Goal: Find specific page/section: Find specific page/section

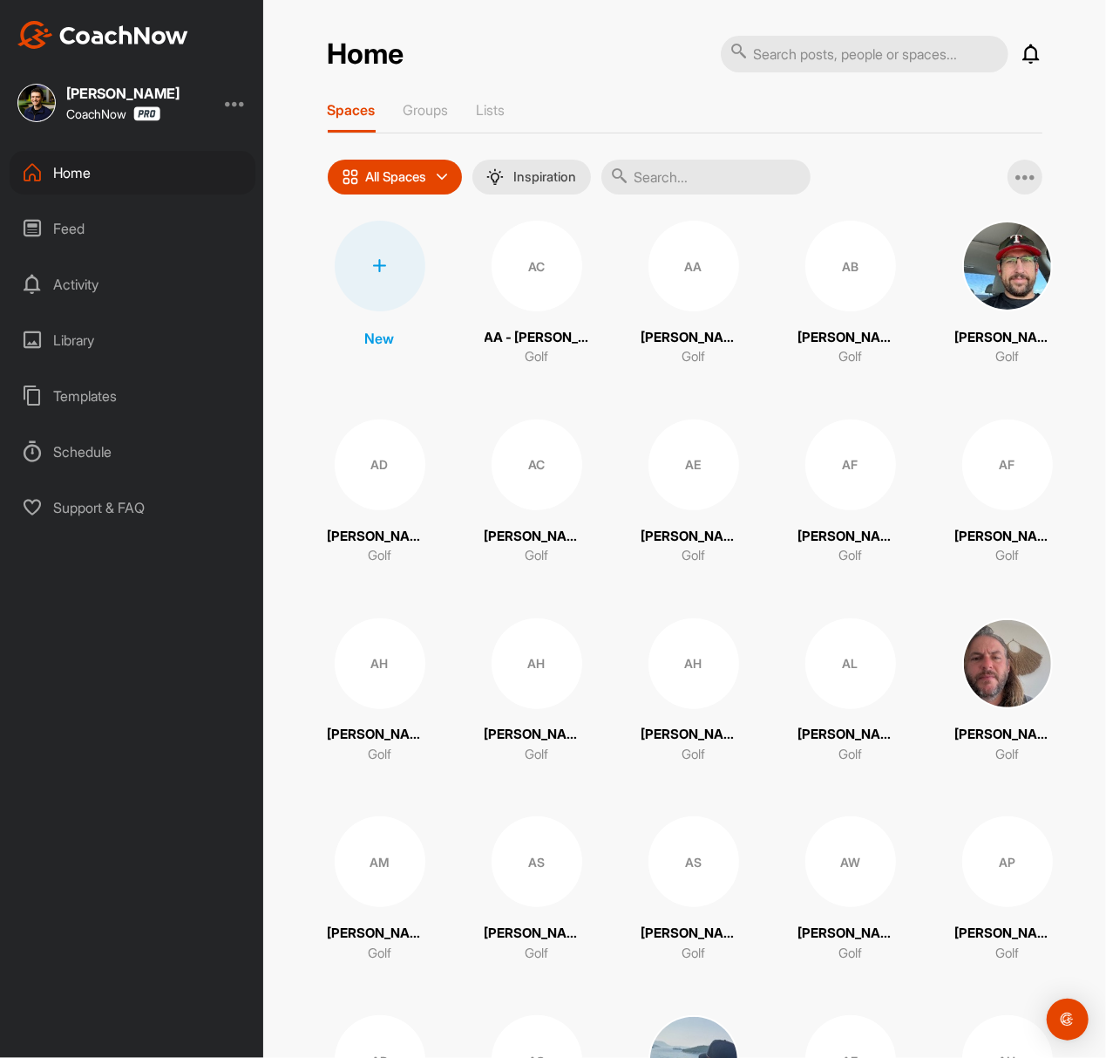
click at [752, 189] on input "text" at bounding box center [706, 177] width 209 height 35
paste input "[PERSON_NAME]"
type input "[PERSON_NAME]"
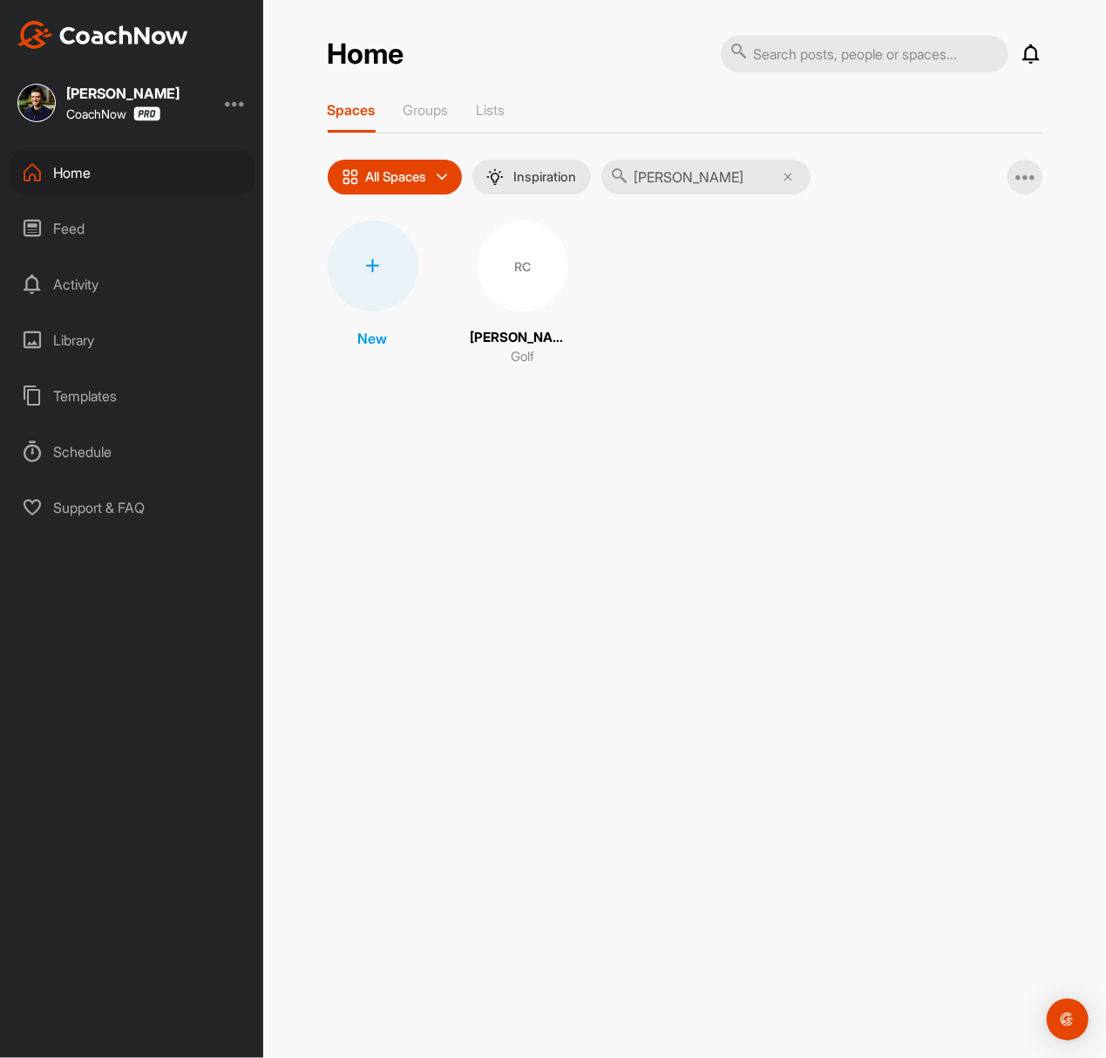
click at [521, 265] on div "RC" at bounding box center [523, 266] width 91 height 91
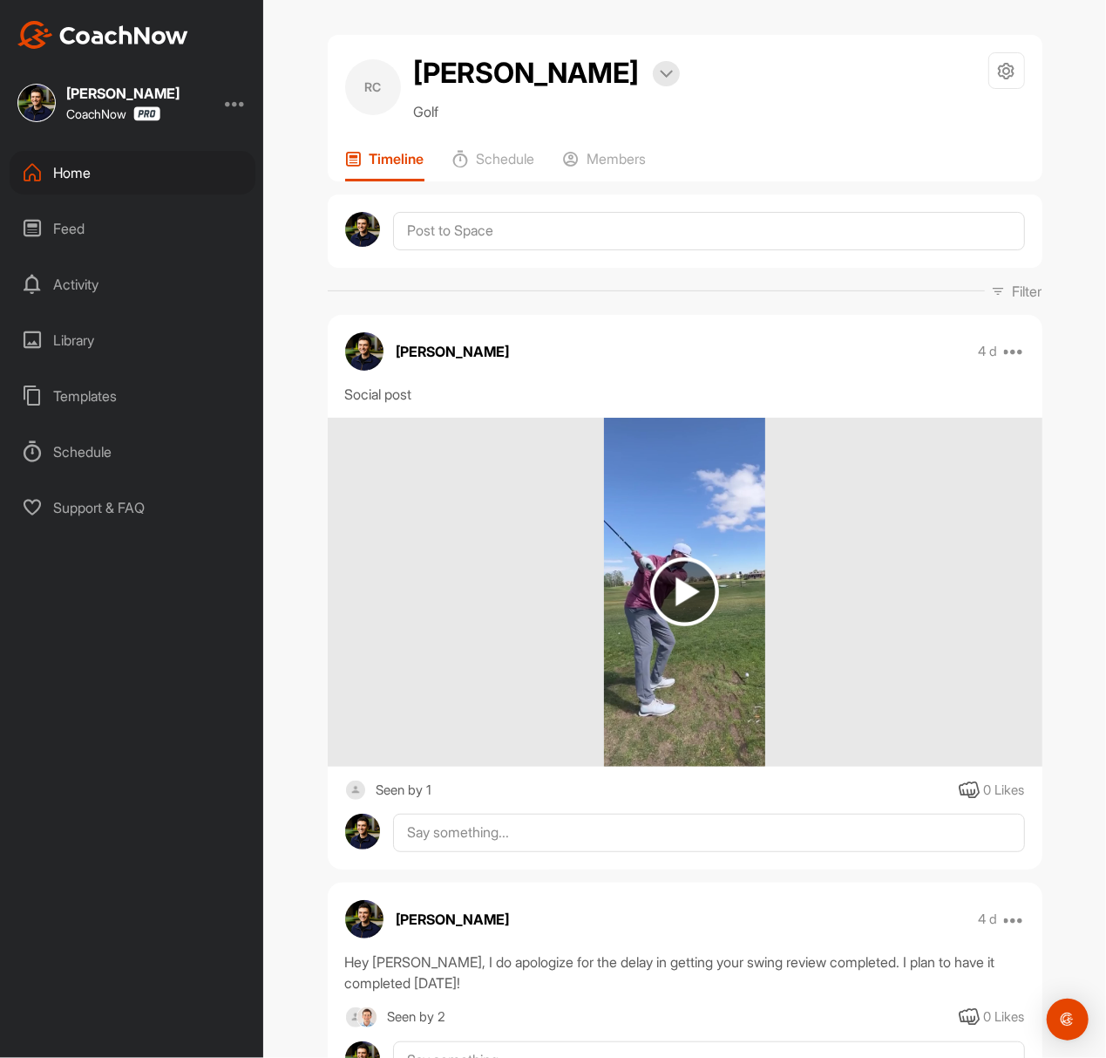
click at [697, 600] on img at bounding box center [684, 591] width 69 height 69
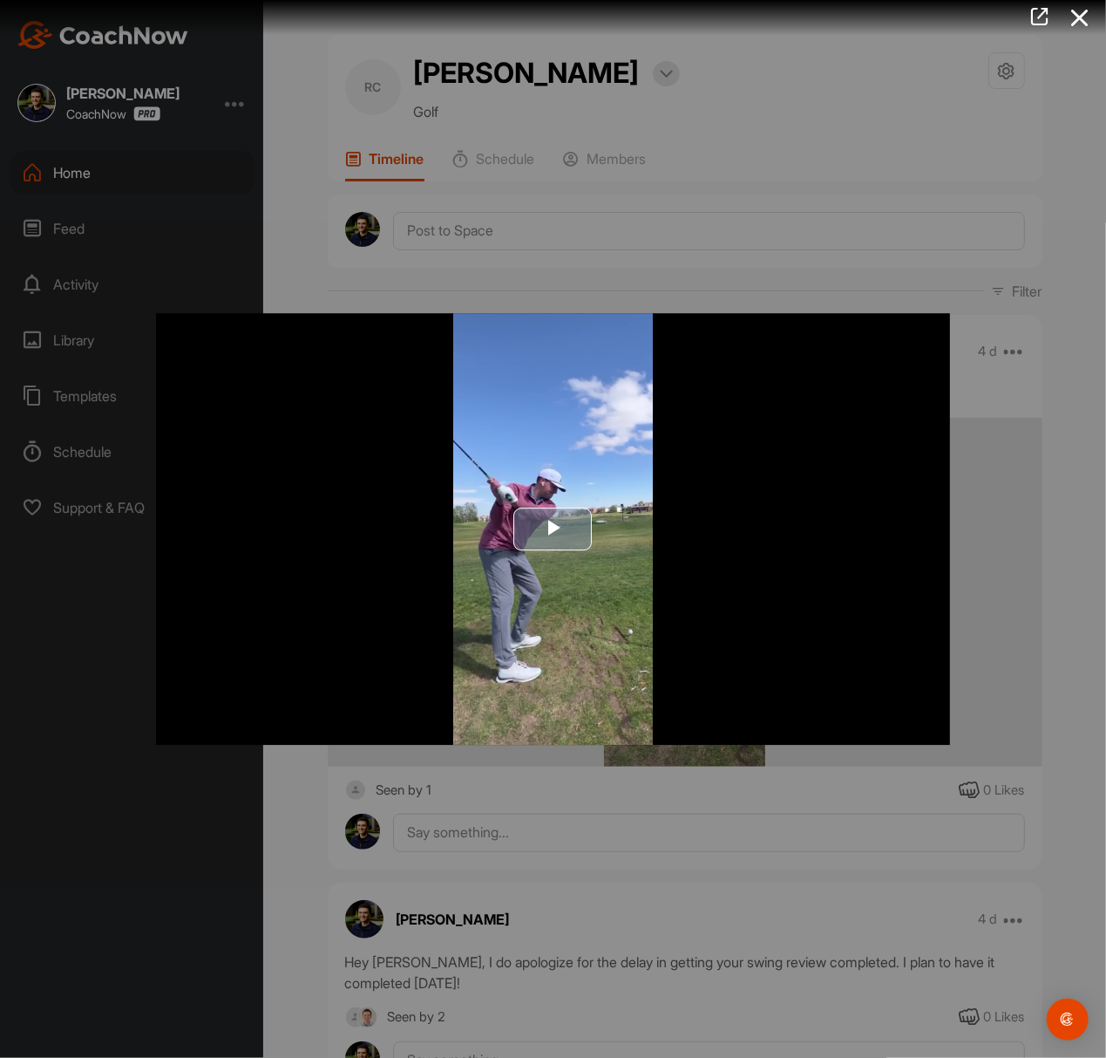
click at [554, 528] on span "Video Player" at bounding box center [554, 528] width 0 height 0
click at [537, 98] on div at bounding box center [553, 529] width 1106 height 1058
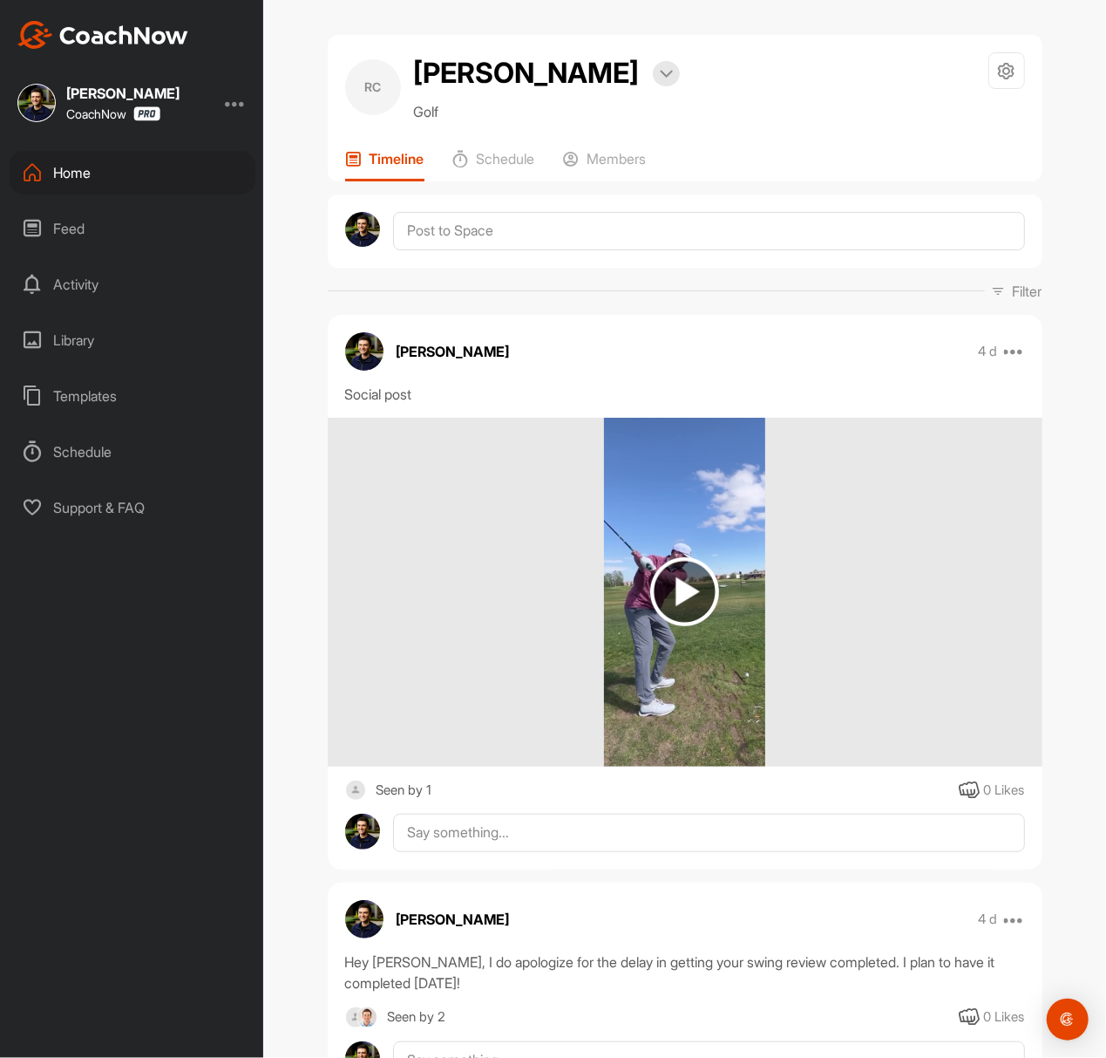
click at [194, 171] on div "Home" at bounding box center [133, 173] width 246 height 44
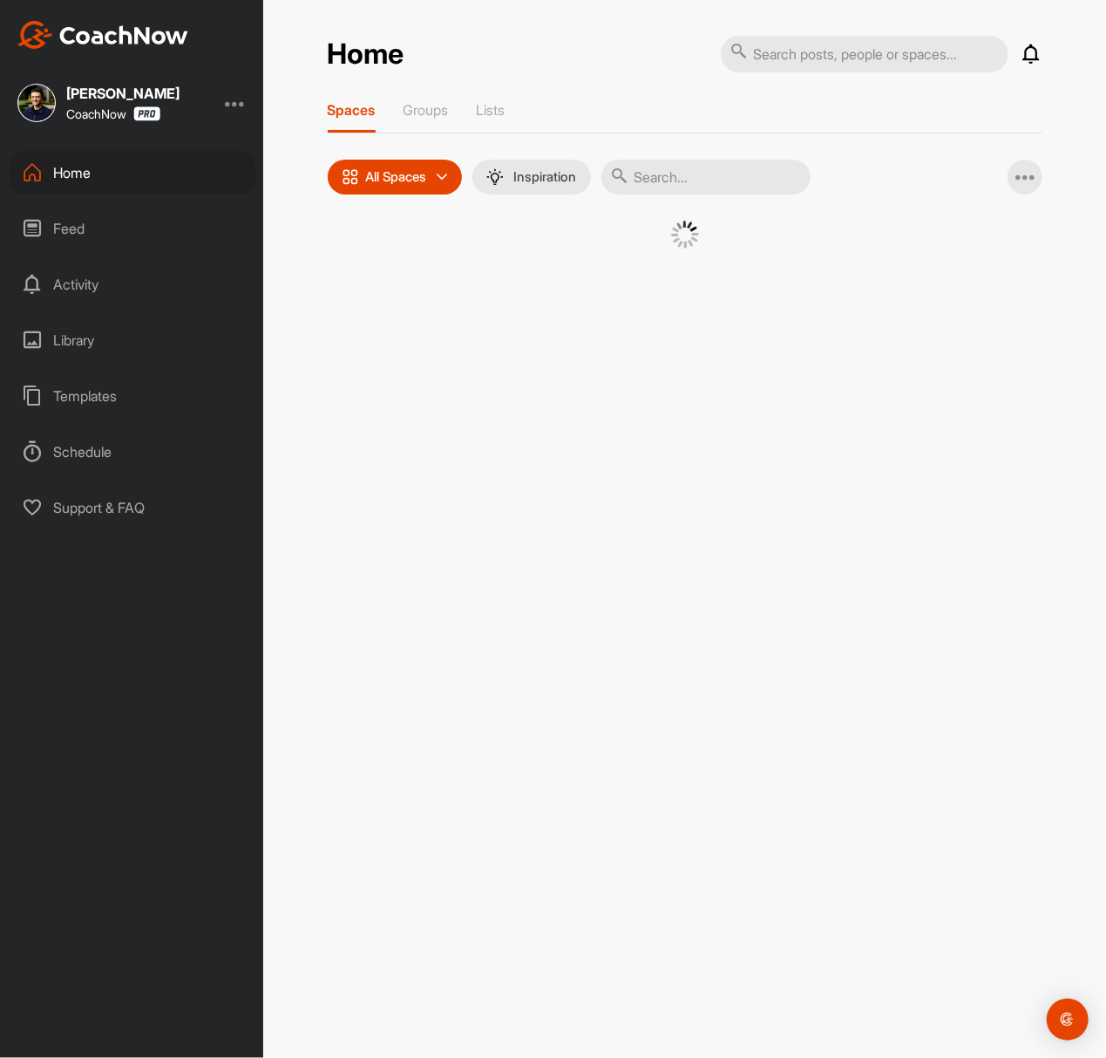
click at [775, 160] on input "text" at bounding box center [706, 177] width 209 height 35
paste input "[PERSON_NAME]"
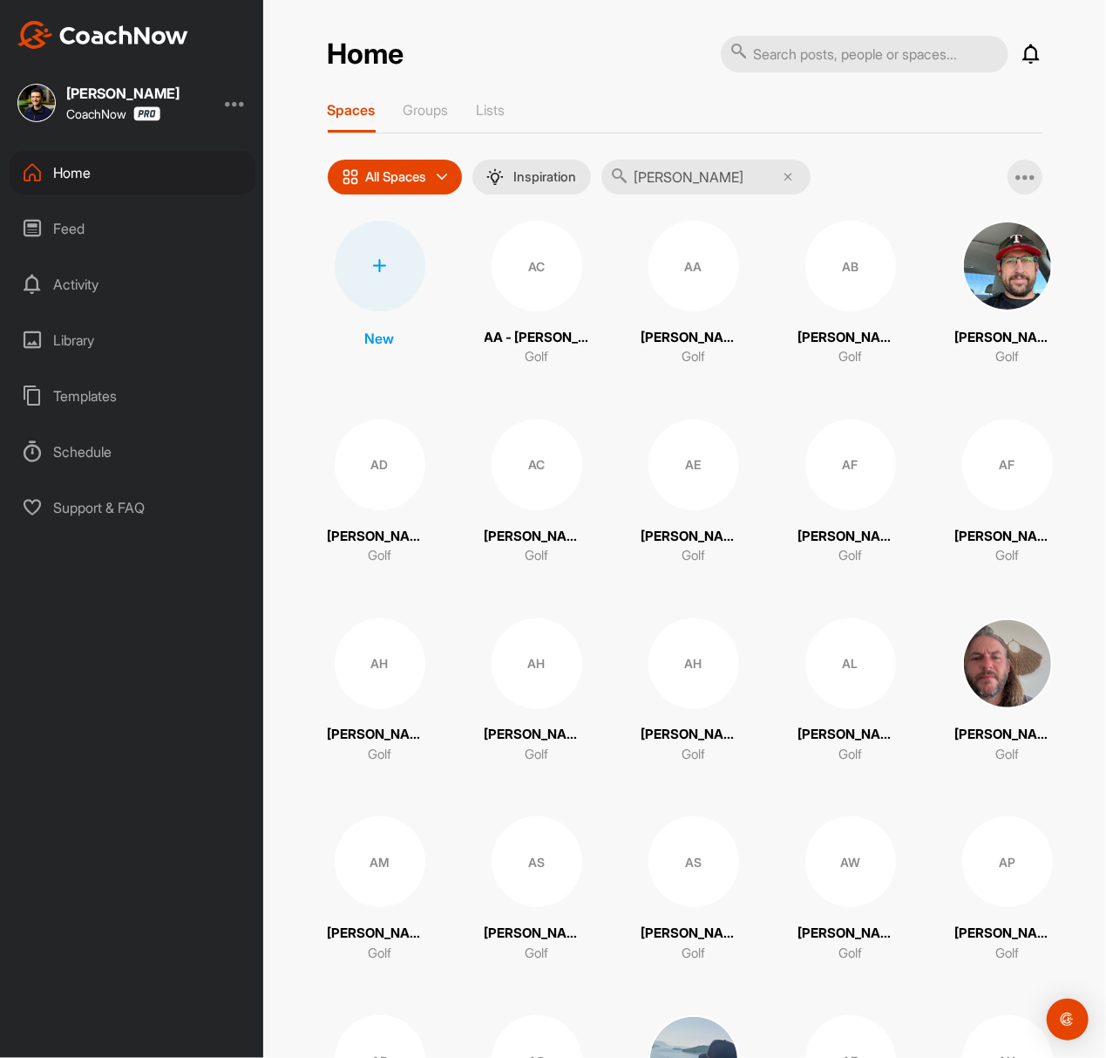
type input "[PERSON_NAME]"
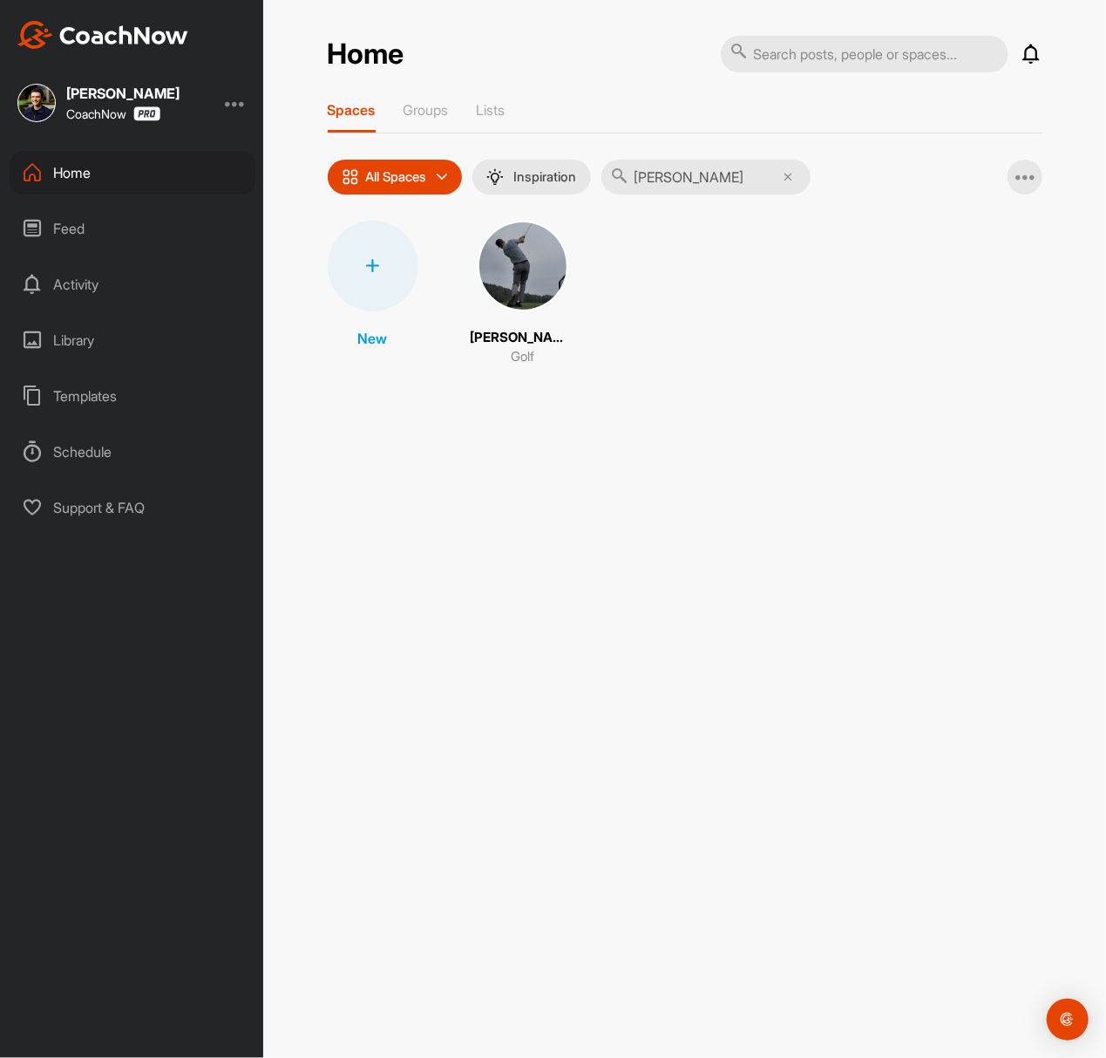
click at [538, 276] on img at bounding box center [523, 266] width 91 height 91
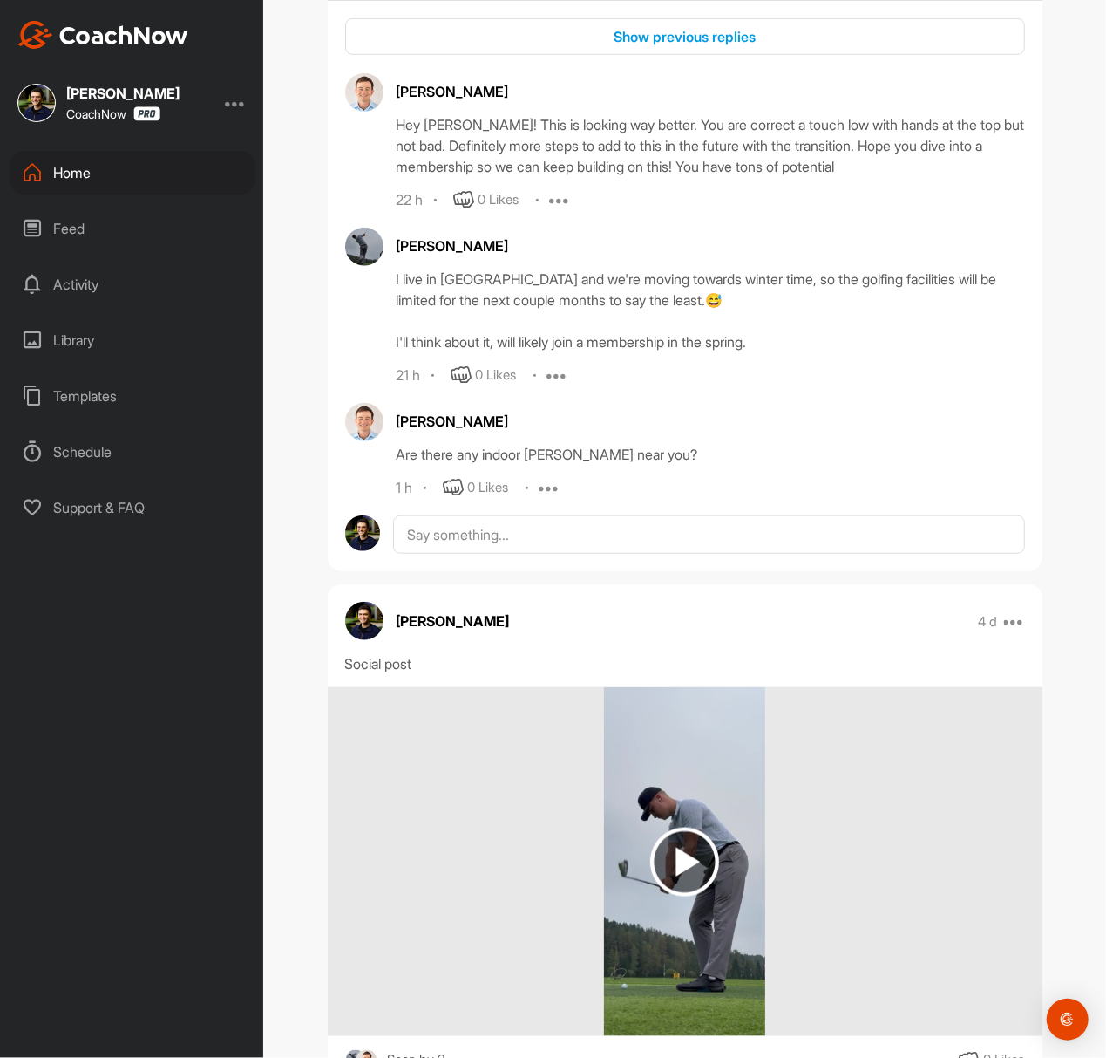
scroll to position [813, 0]
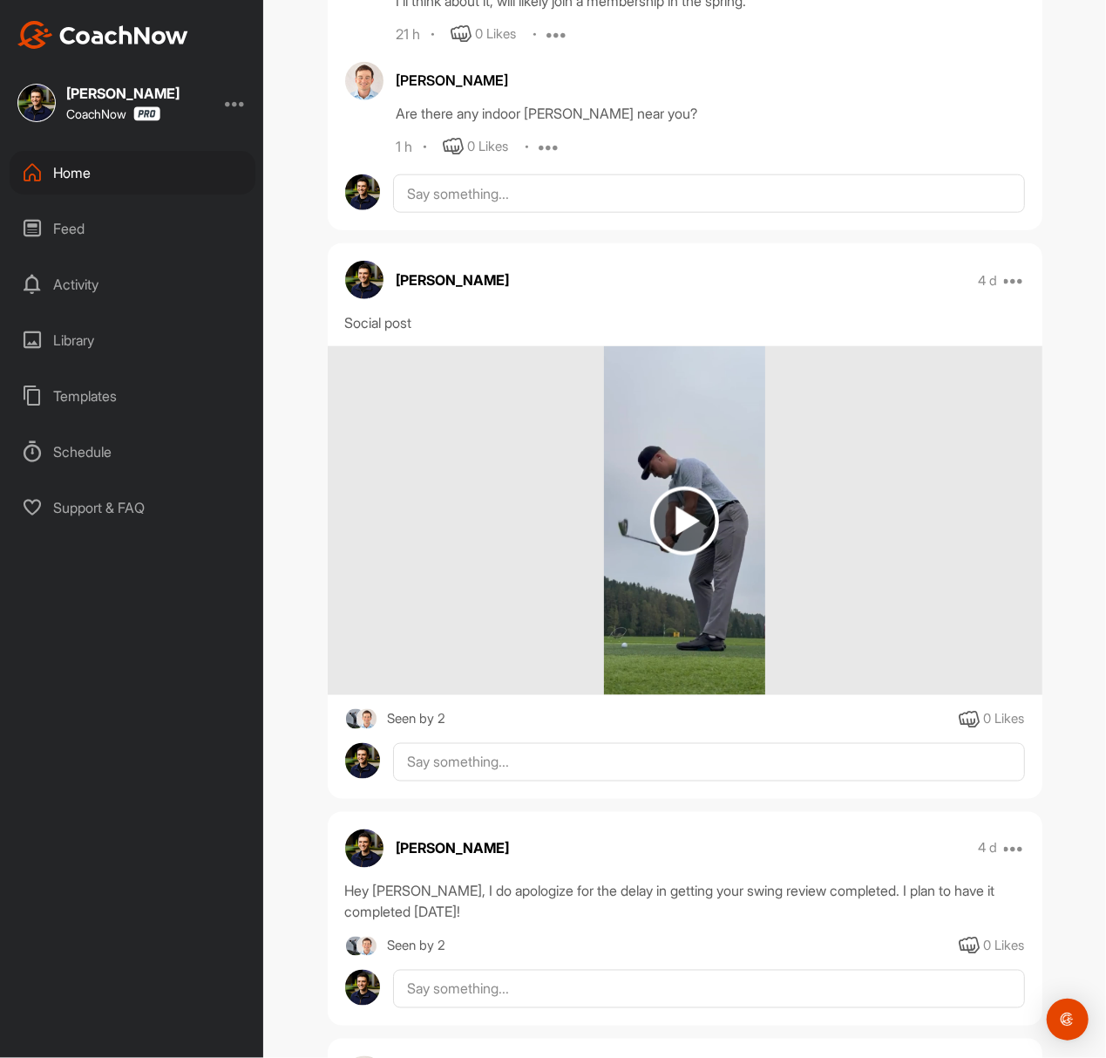
click at [668, 518] on img at bounding box center [684, 521] width 69 height 69
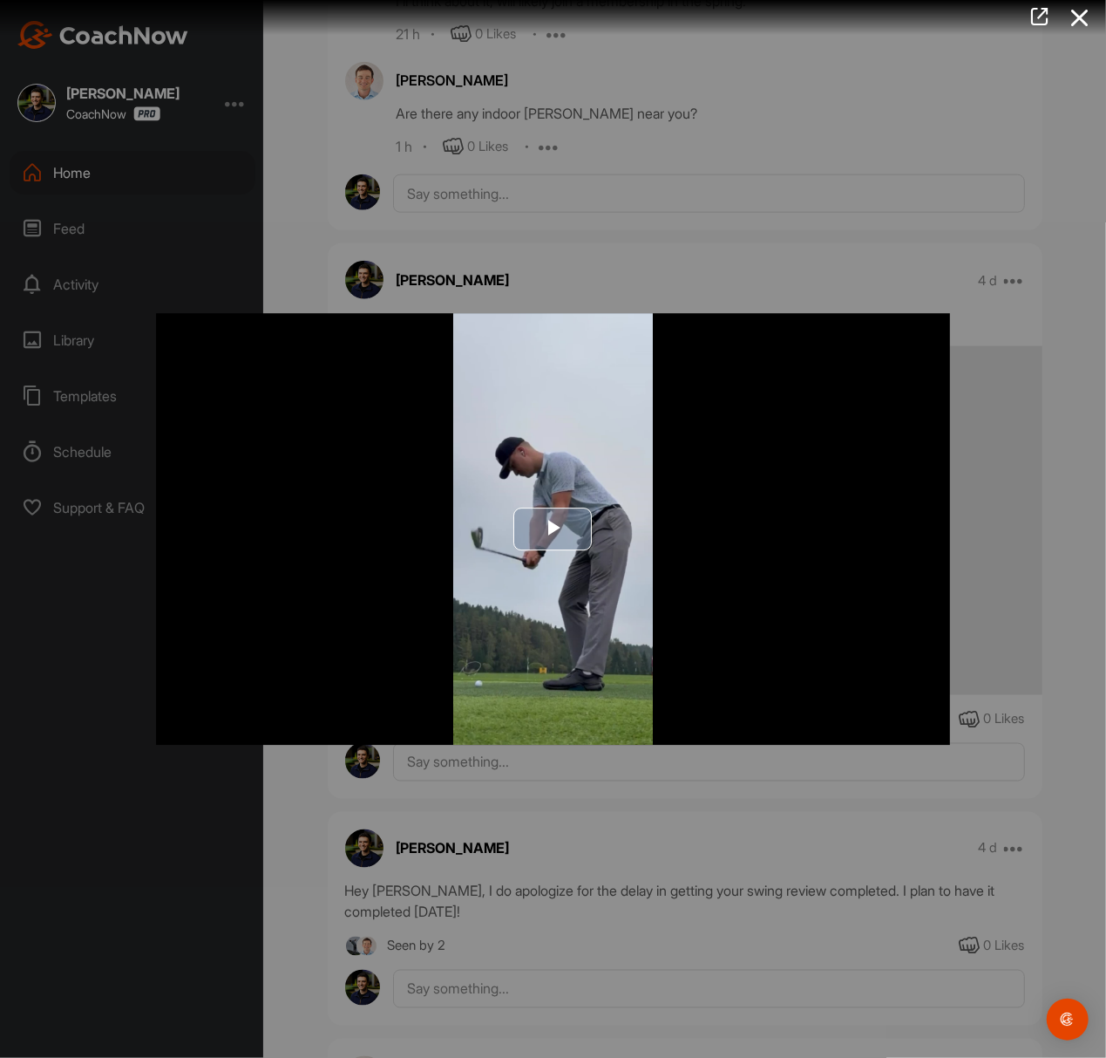
click at [554, 528] on span "Video Player" at bounding box center [554, 528] width 0 height 0
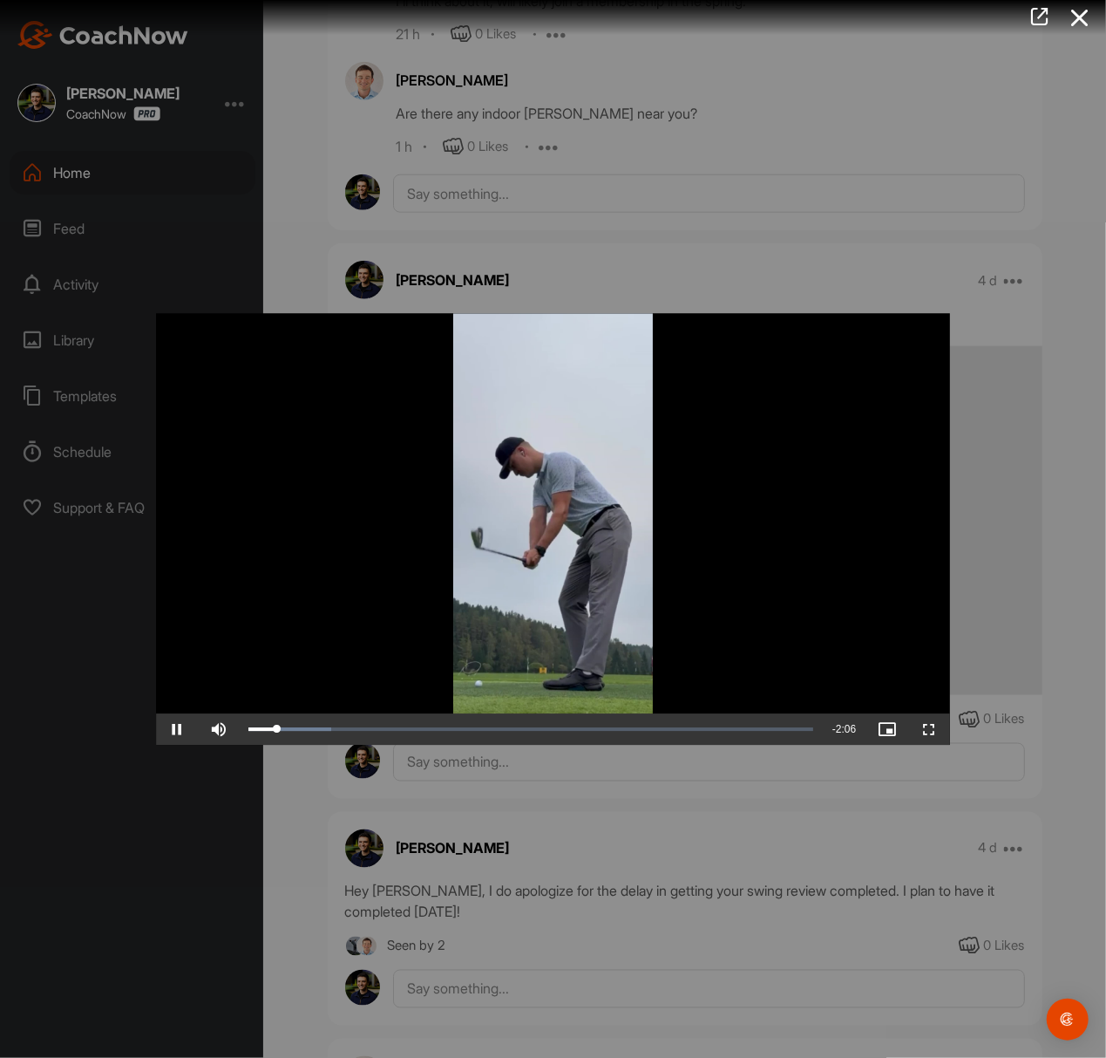
click at [583, 120] on div at bounding box center [553, 529] width 1106 height 1058
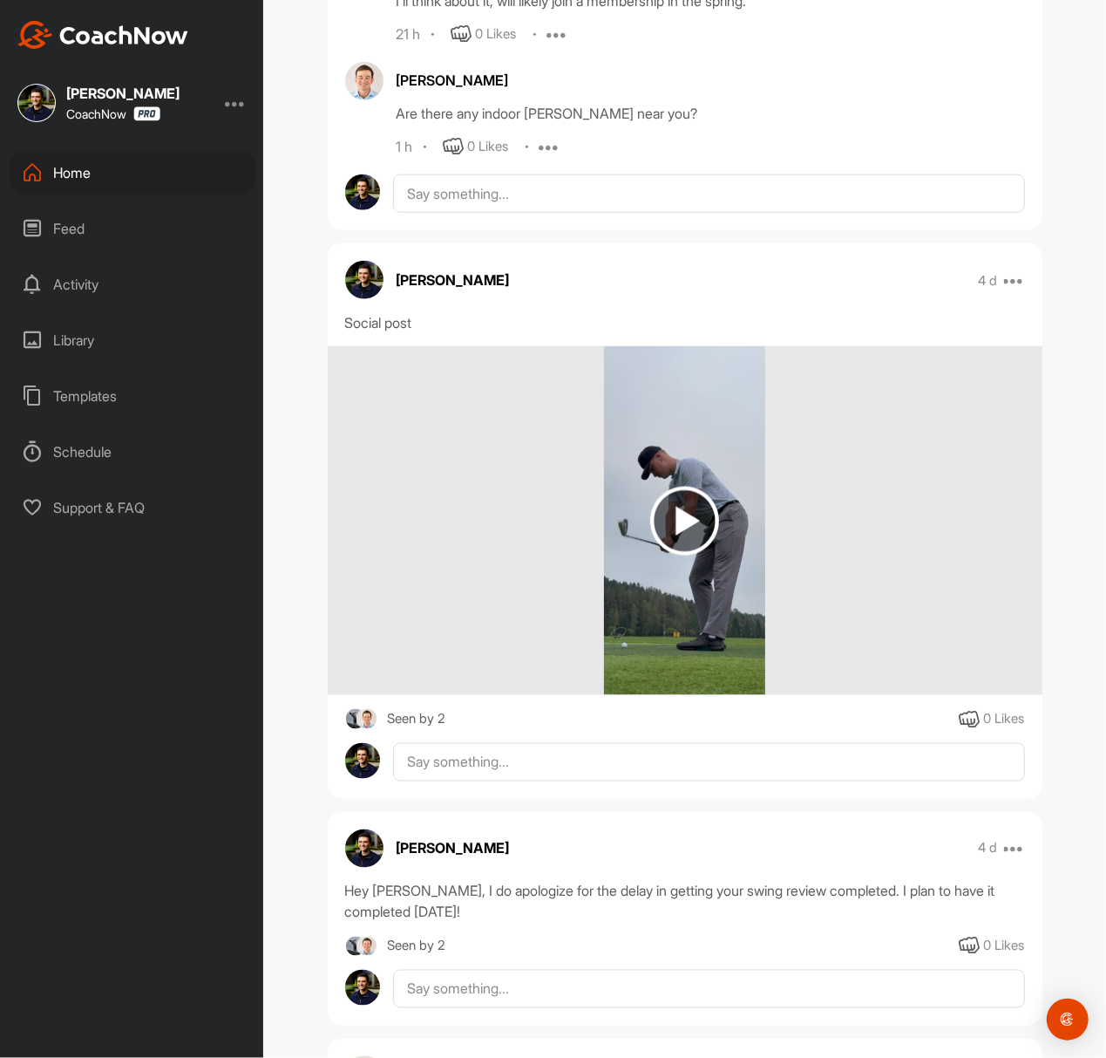
click at [141, 173] on div "Home" at bounding box center [133, 173] width 246 height 44
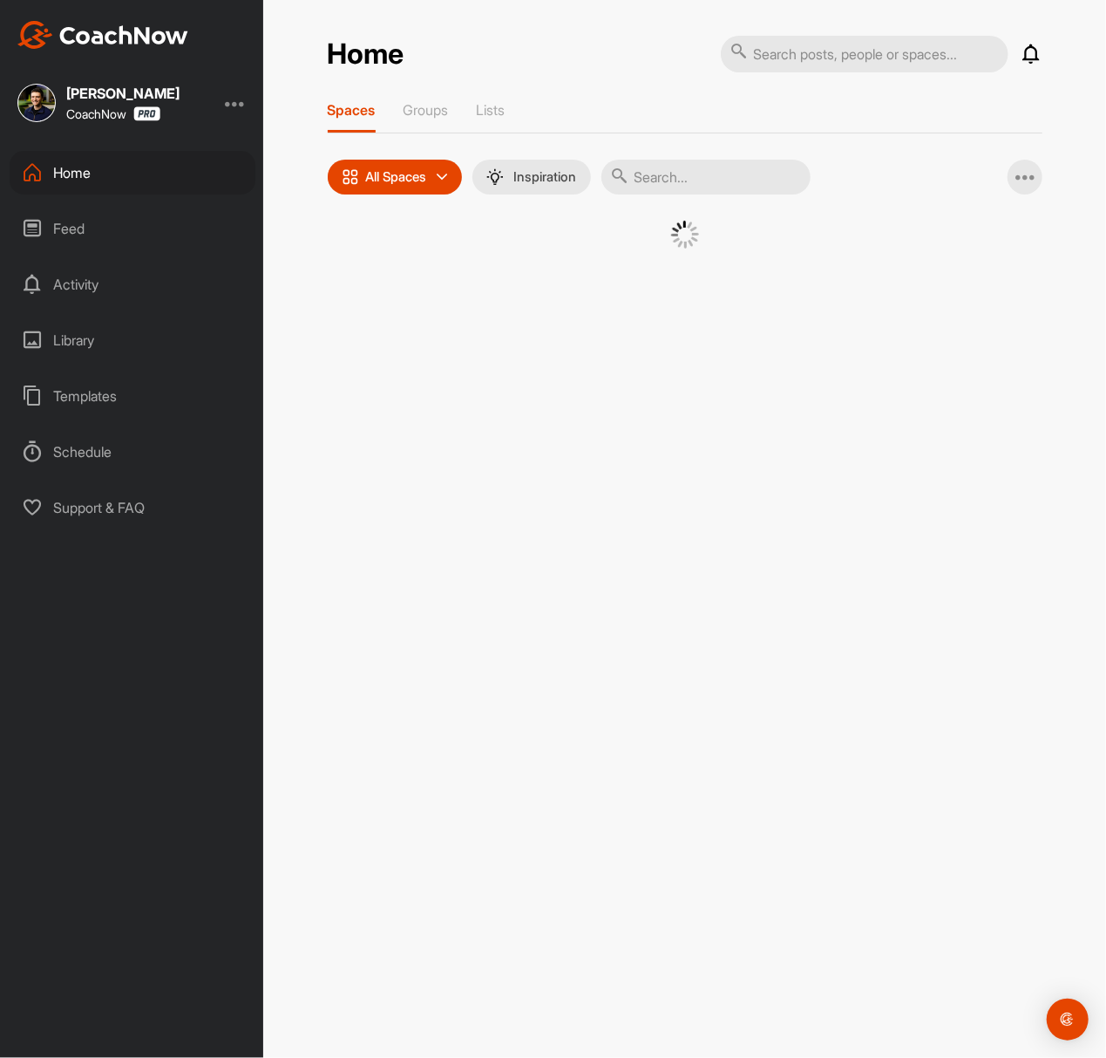
click at [748, 164] on input "text" at bounding box center [706, 177] width 209 height 35
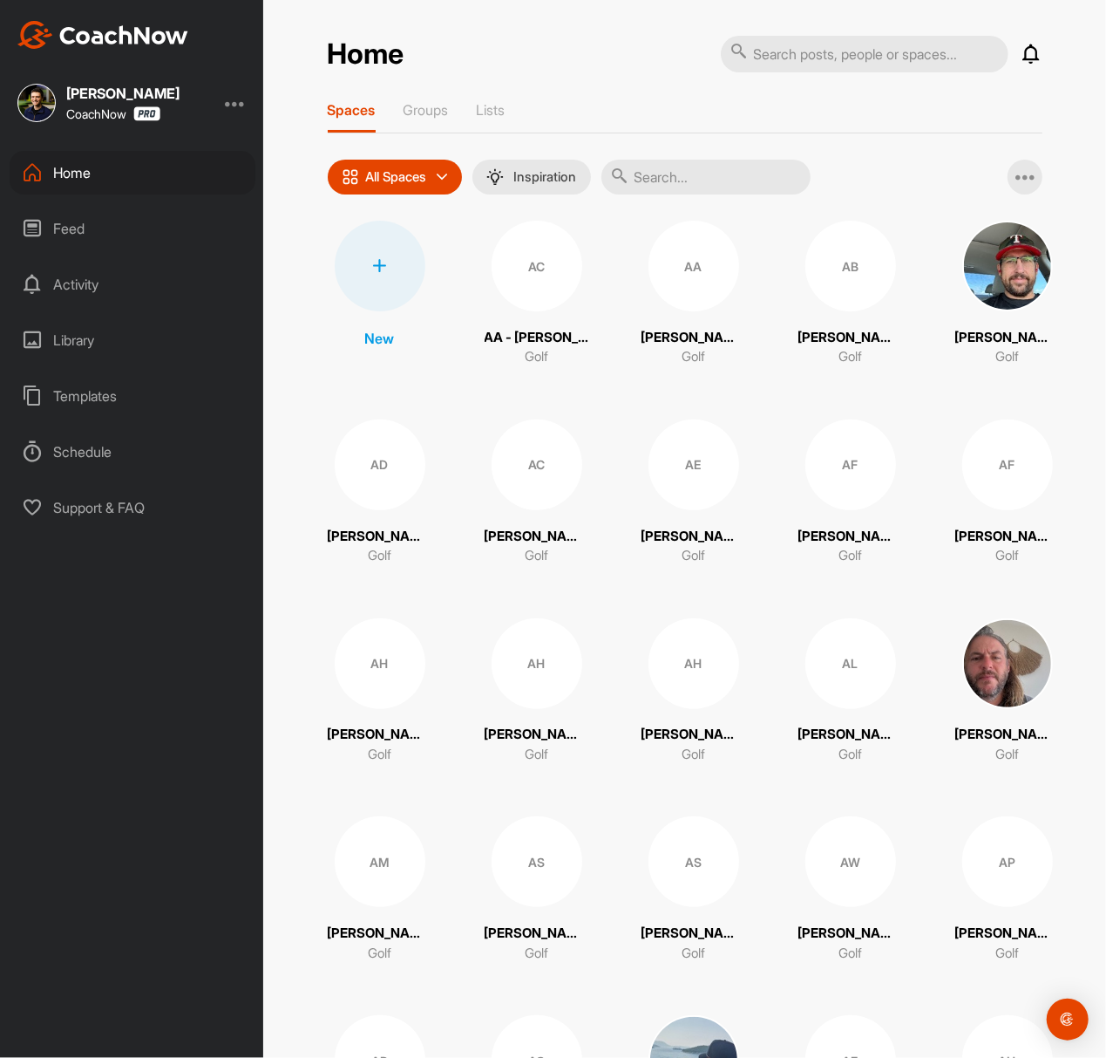
paste input "[PERSON_NAME]"
type input "[PERSON_NAME]"
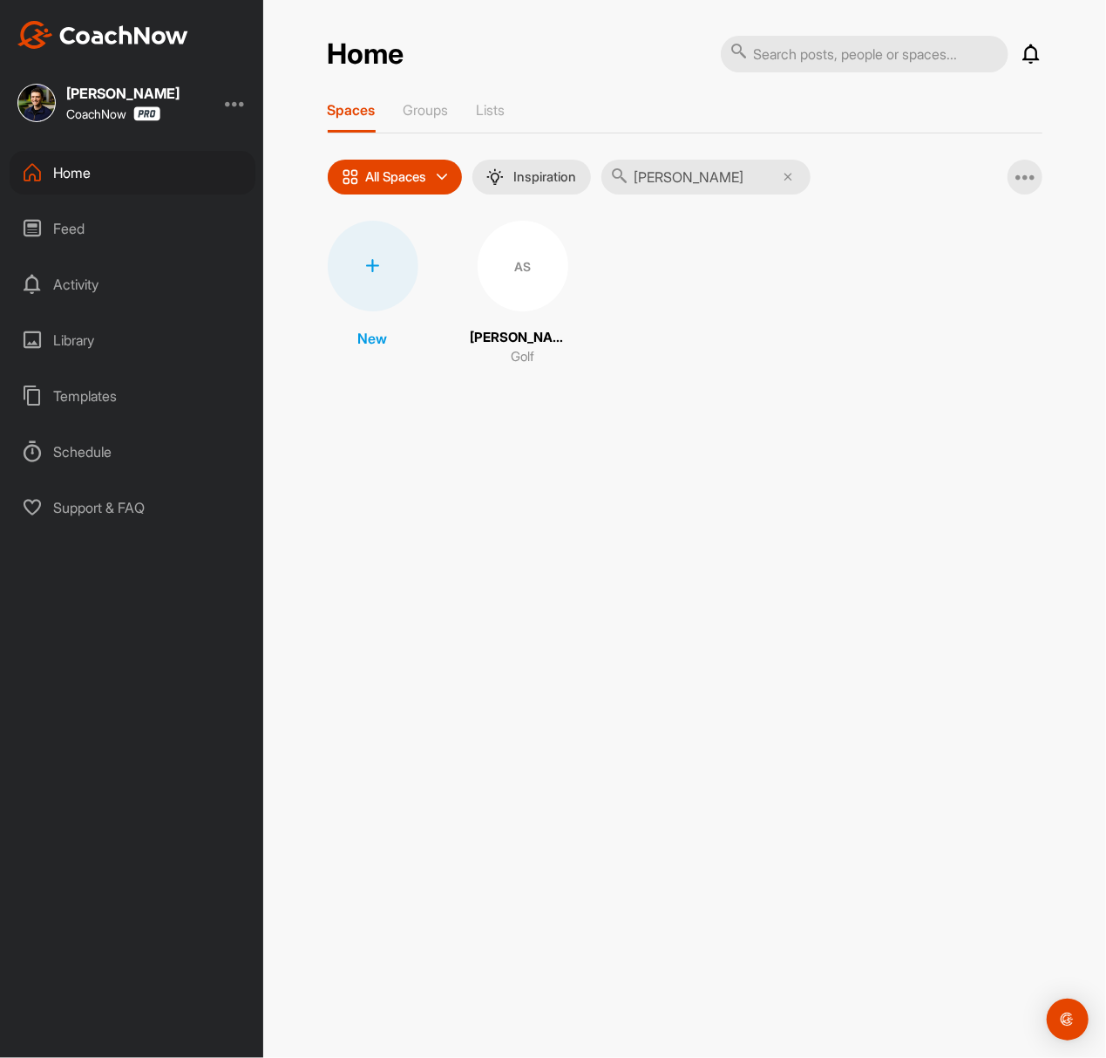
drag, startPoint x: 514, startPoint y: 218, endPoint x: 496, endPoint y: 248, distance: 34.4
click at [496, 248] on div "AS" at bounding box center [523, 266] width 91 height 91
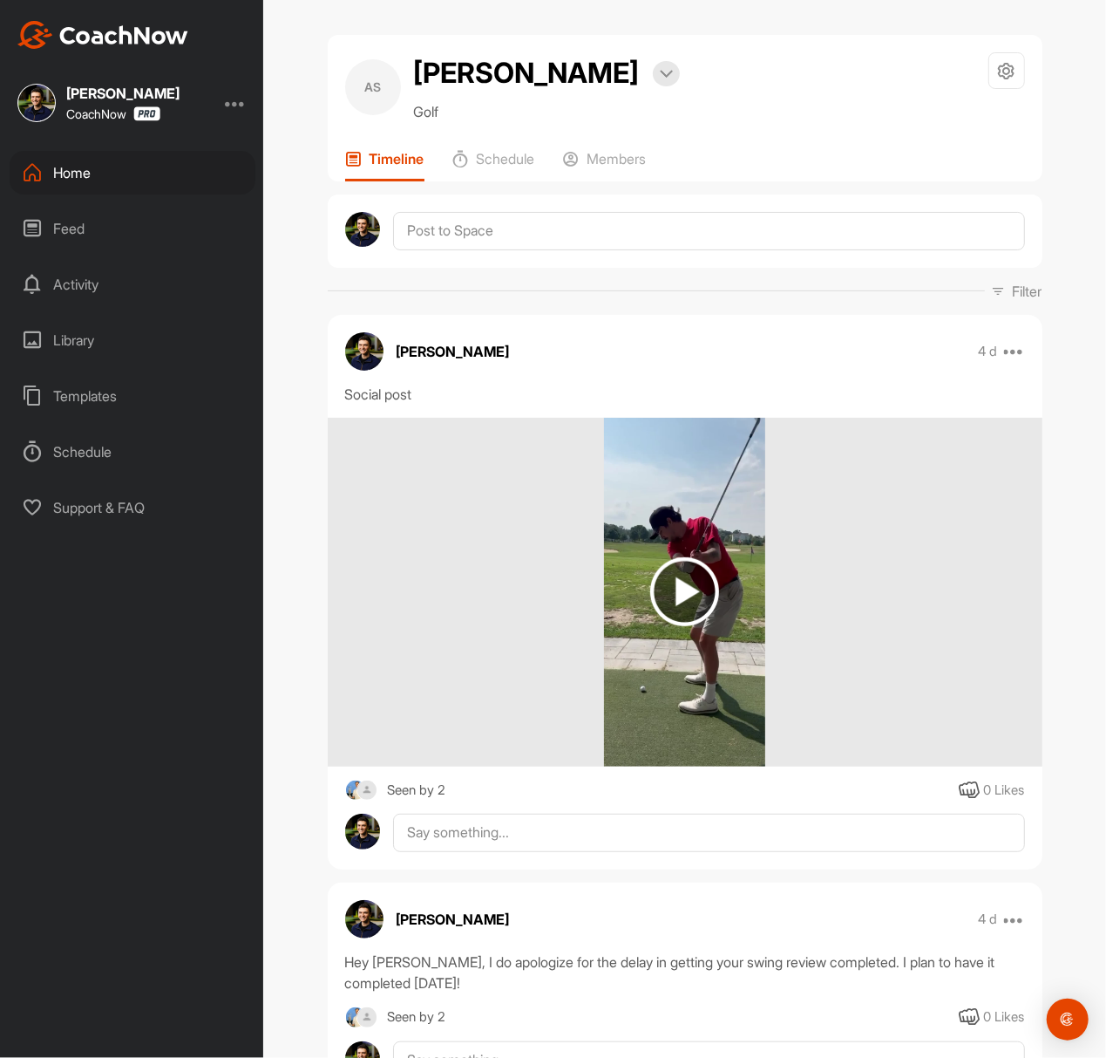
click at [657, 617] on img at bounding box center [684, 591] width 69 height 69
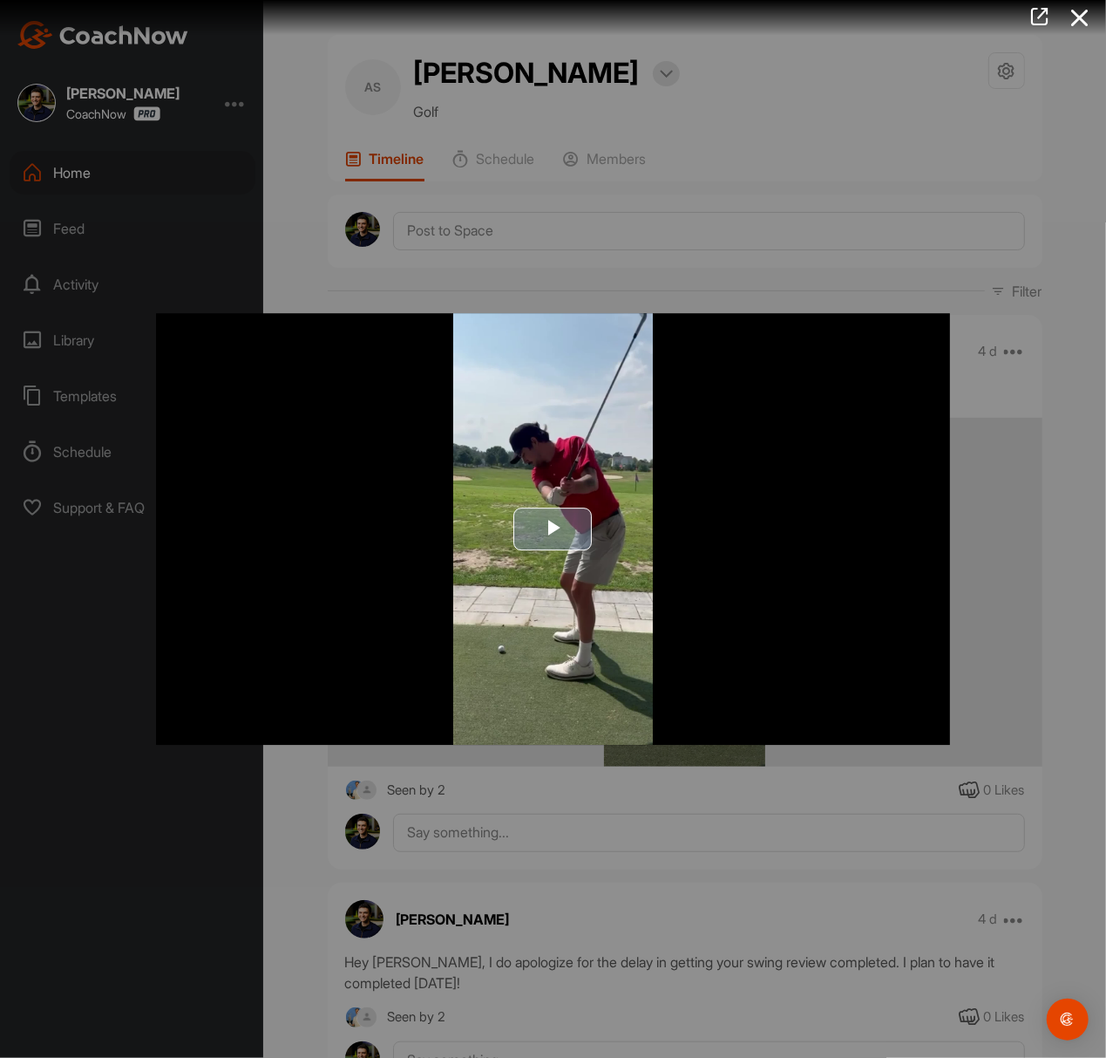
click at [554, 528] on span "Video Player" at bounding box center [554, 528] width 0 height 0
click at [782, 201] on div at bounding box center [553, 529] width 1106 height 1058
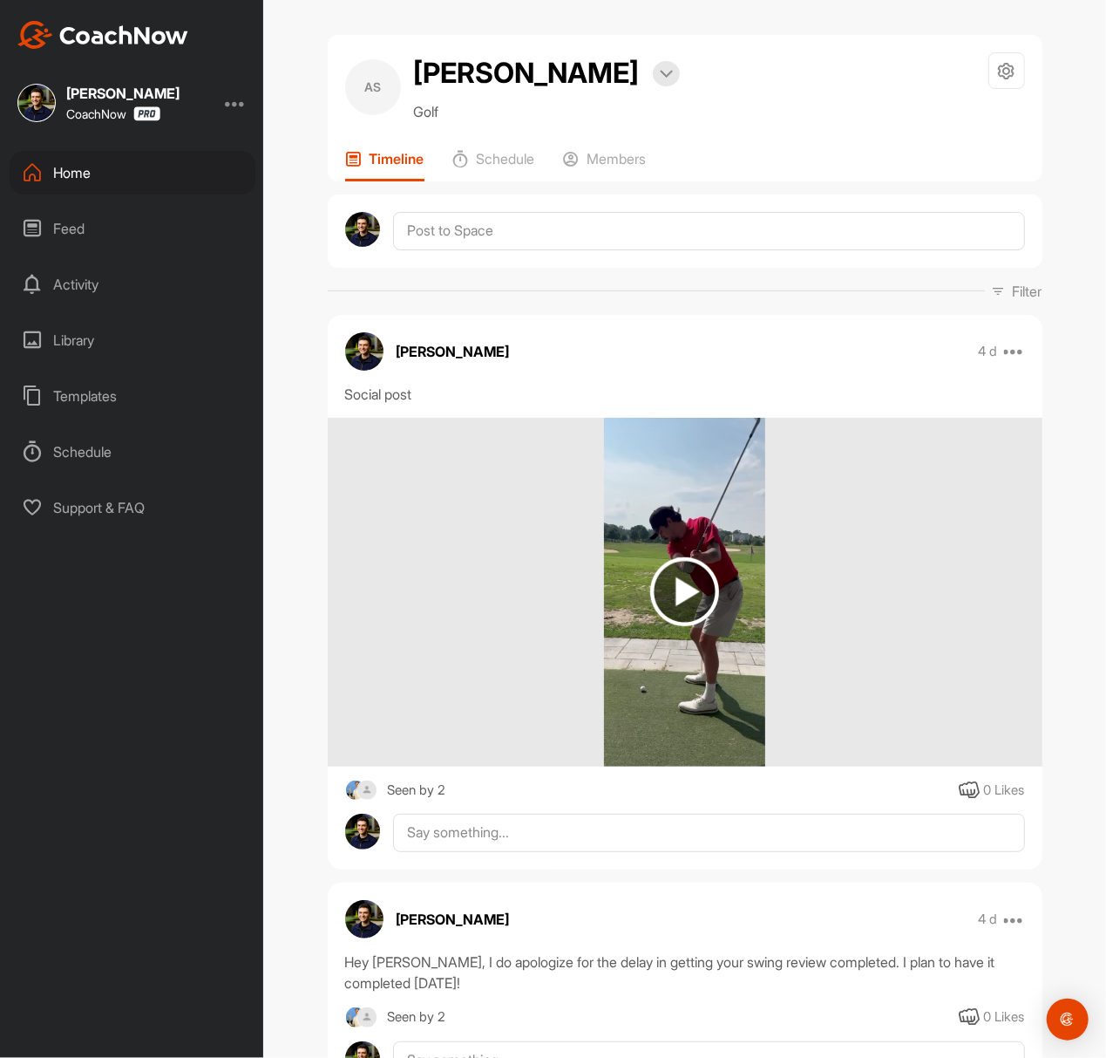
click at [94, 162] on div "Home" at bounding box center [133, 173] width 246 height 44
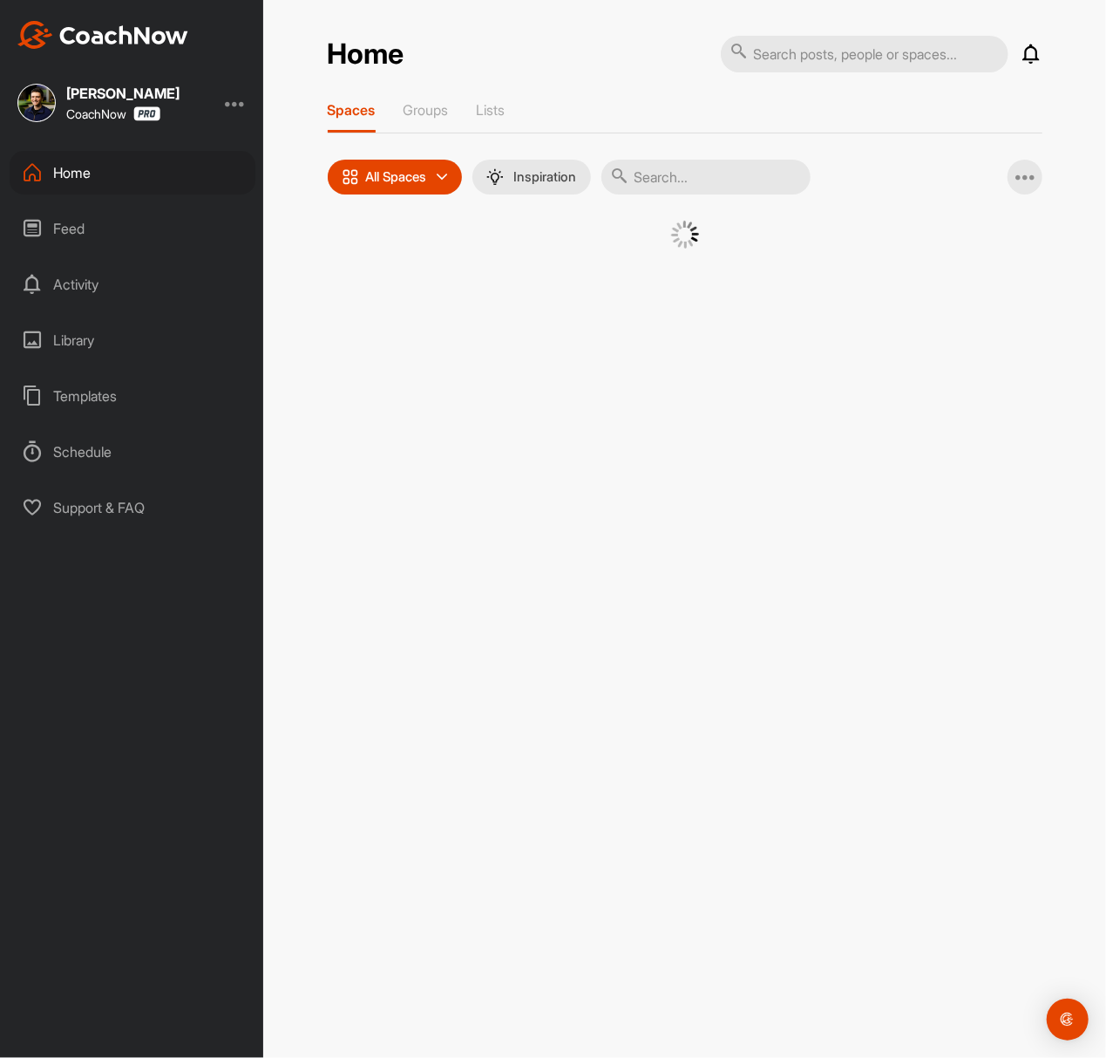
click at [769, 173] on input "text" at bounding box center [706, 177] width 209 height 35
paste input "[PERSON_NAME]"
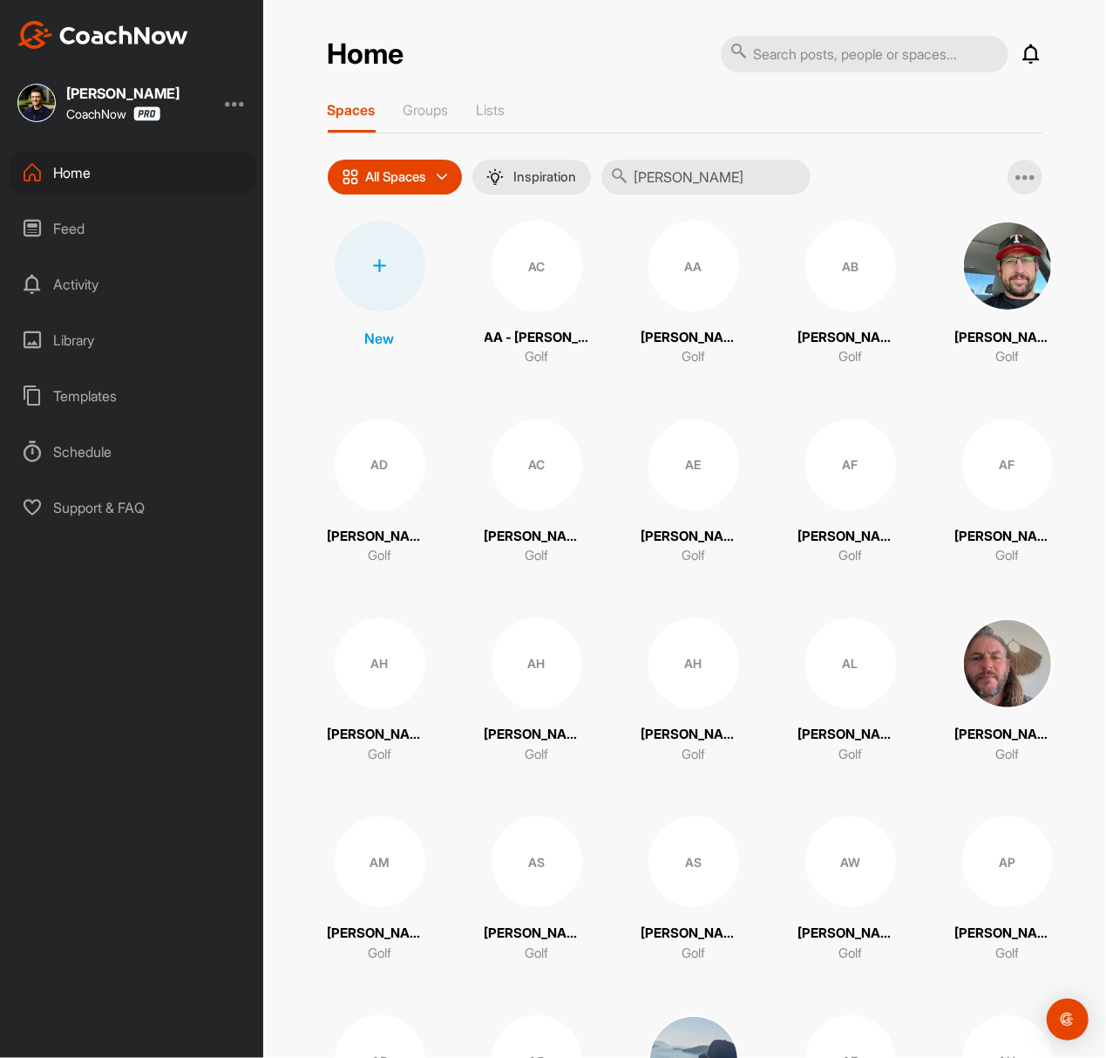
type input "[PERSON_NAME]"
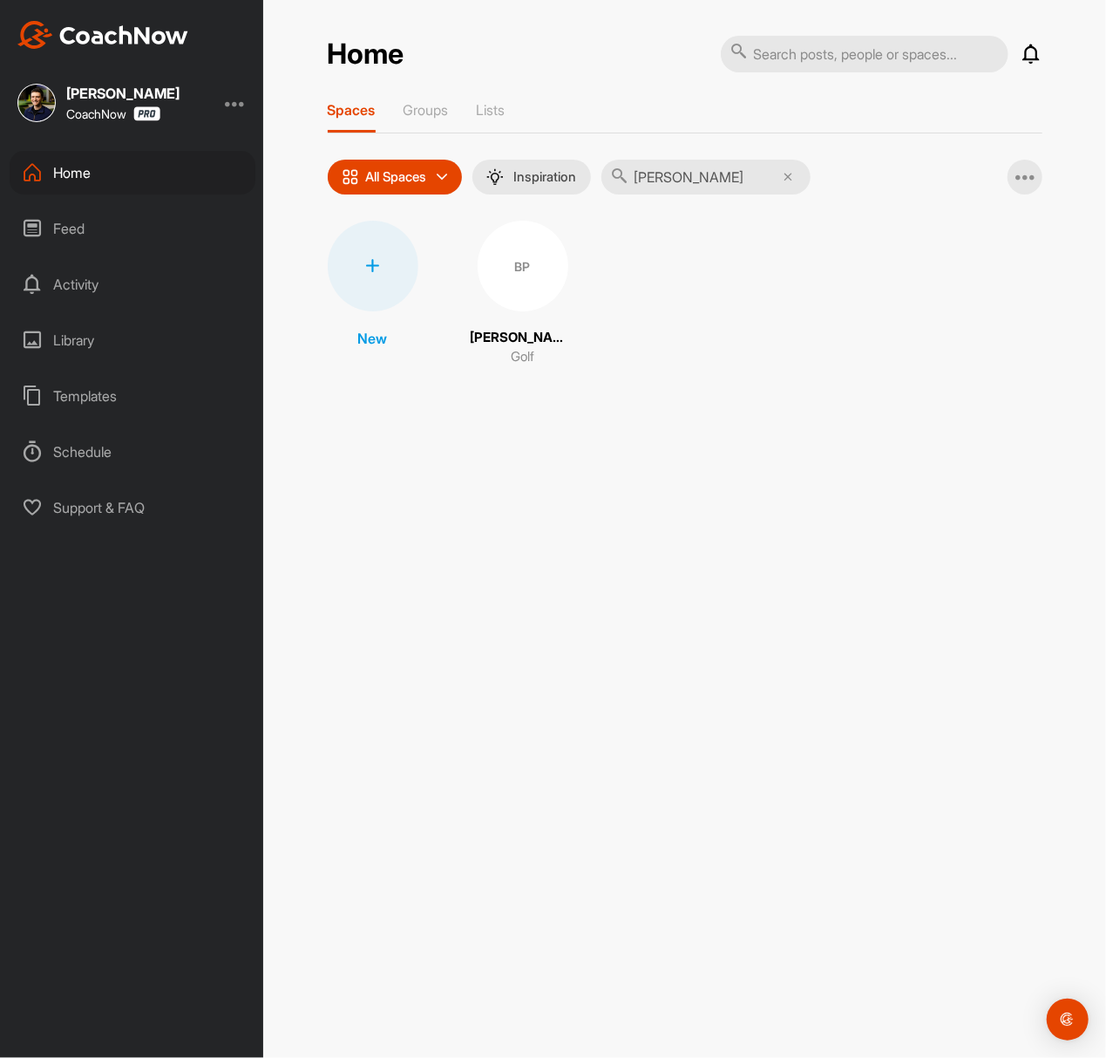
click at [538, 272] on div "BP" at bounding box center [523, 266] width 91 height 91
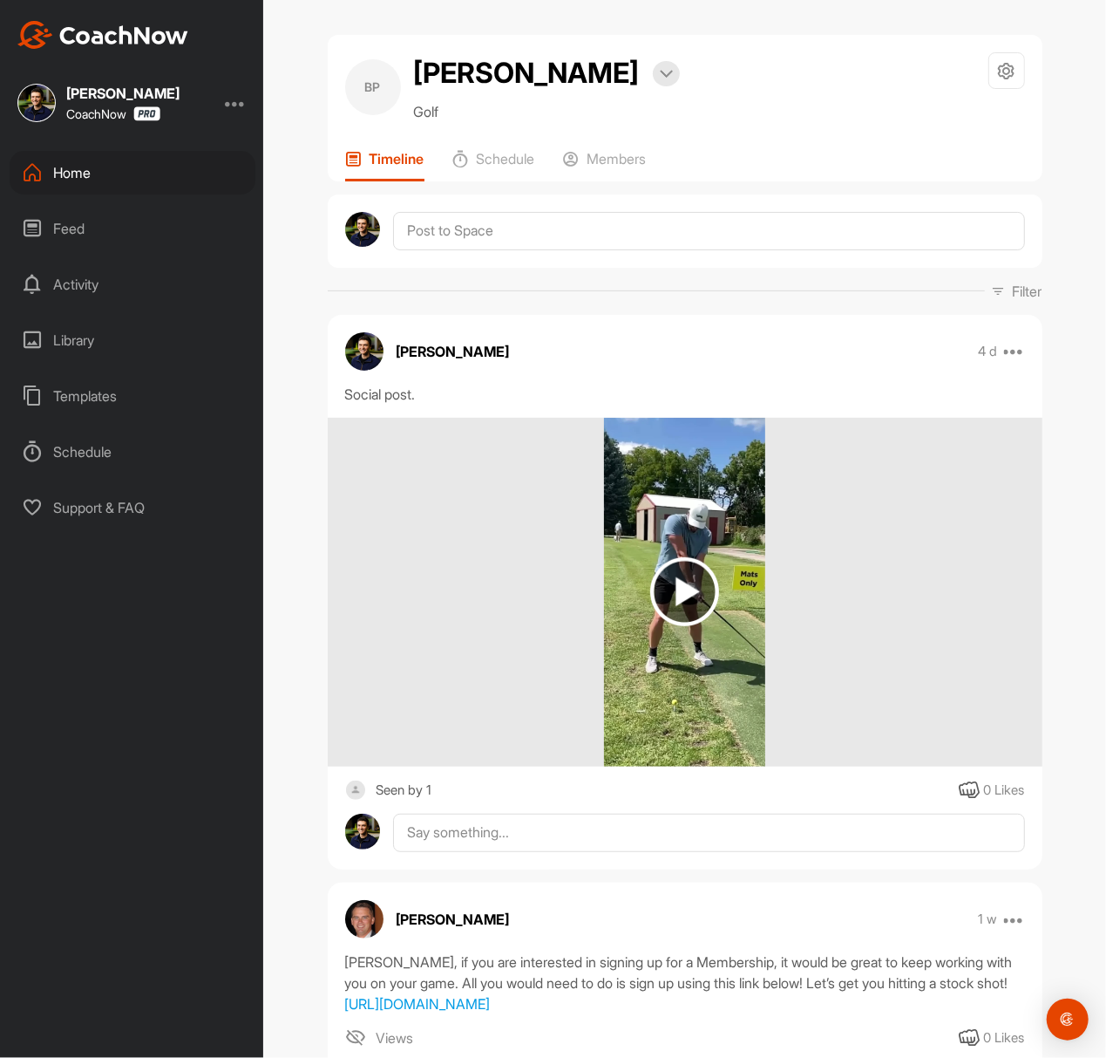
click at [703, 572] on img at bounding box center [684, 591] width 69 height 69
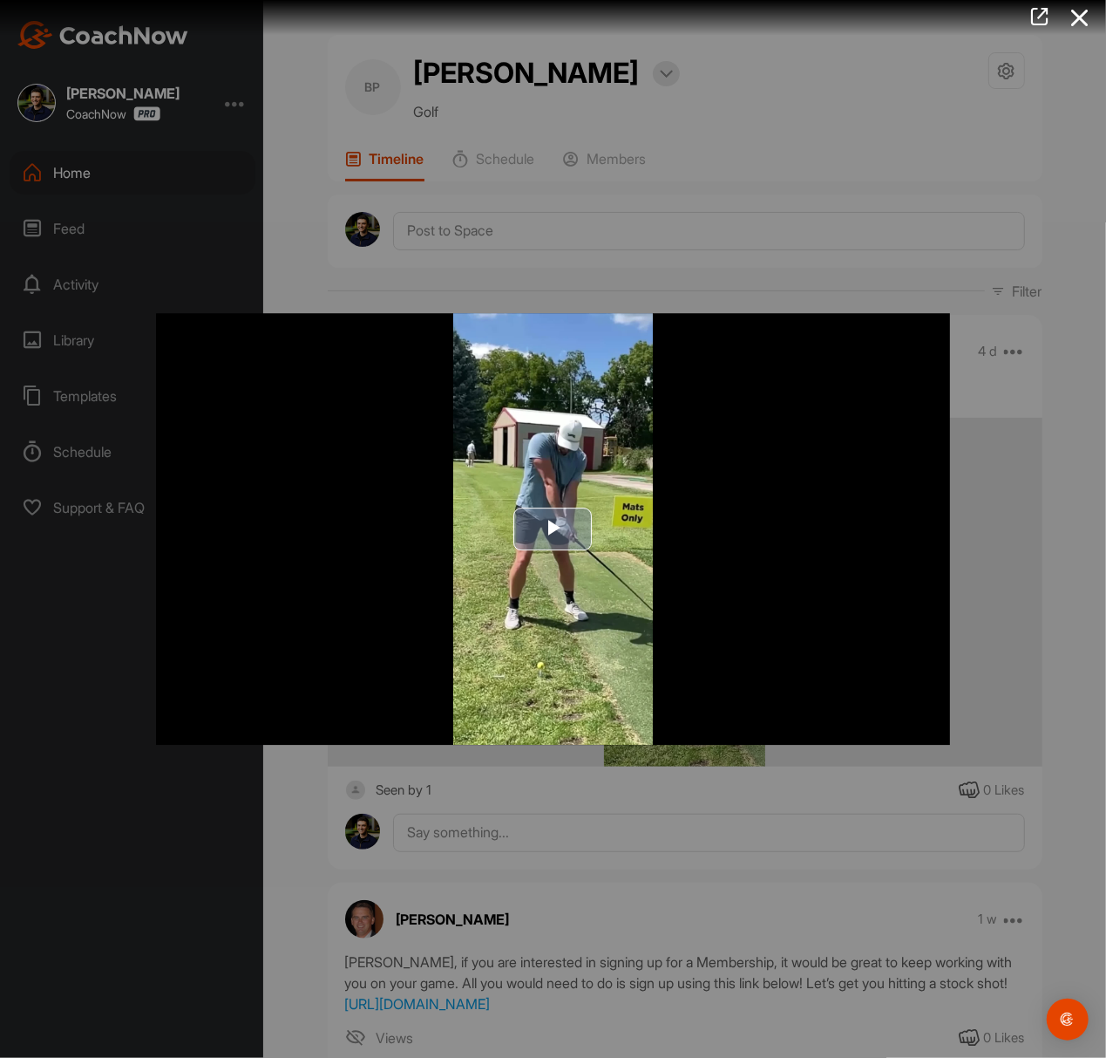
click at [554, 528] on span "Video Player" at bounding box center [554, 528] width 0 height 0
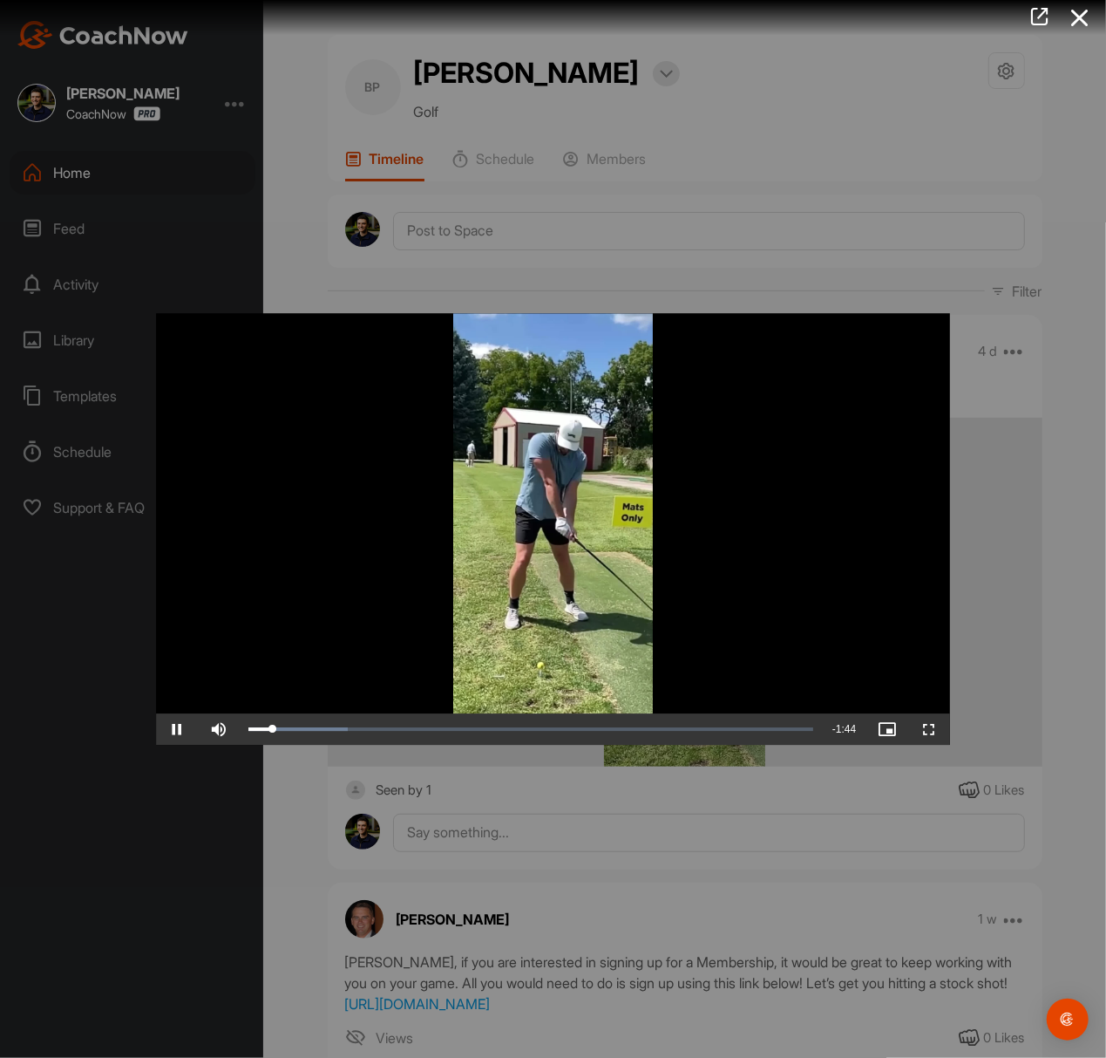
click at [660, 140] on div at bounding box center [553, 529] width 1106 height 1058
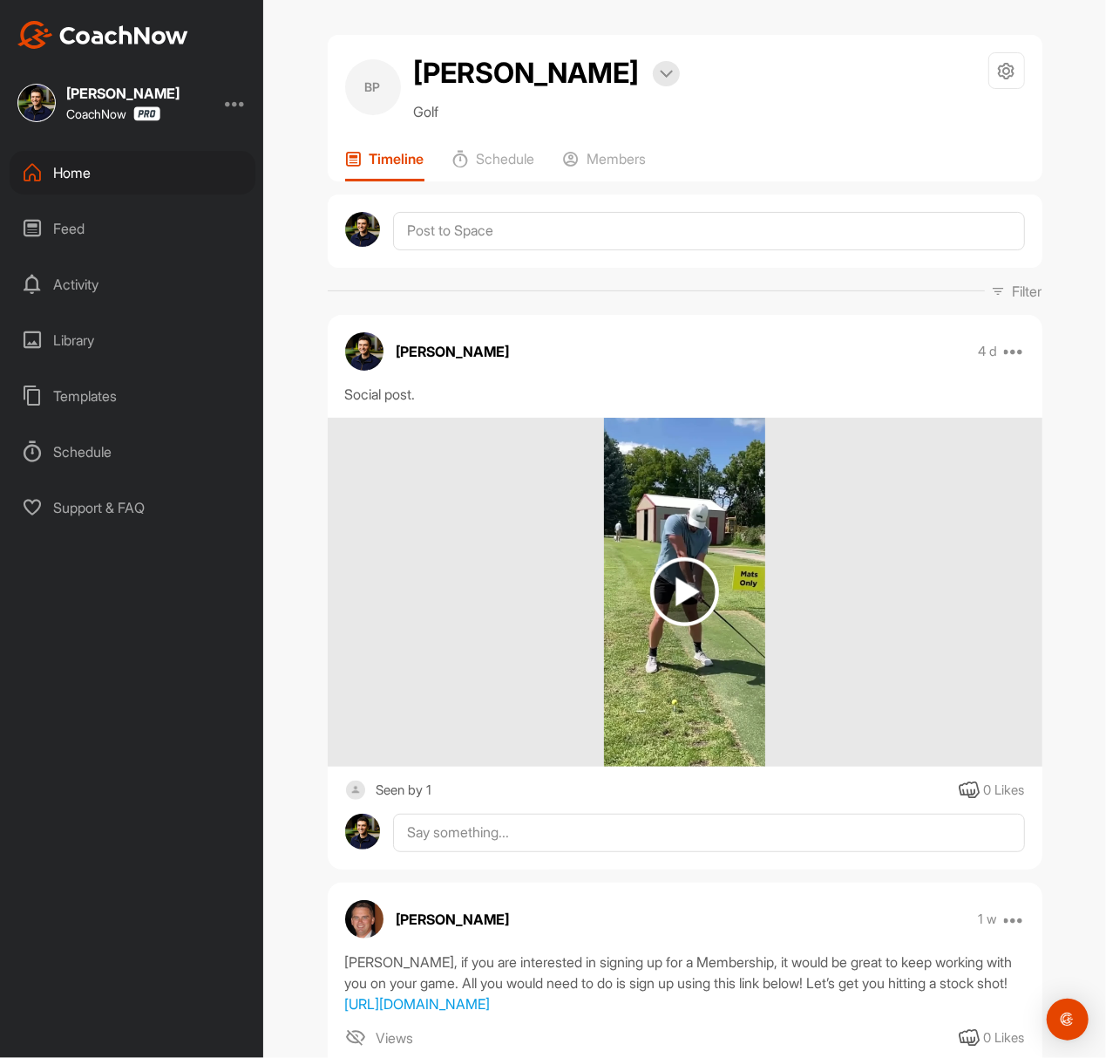
click at [119, 164] on div "Home" at bounding box center [133, 173] width 246 height 44
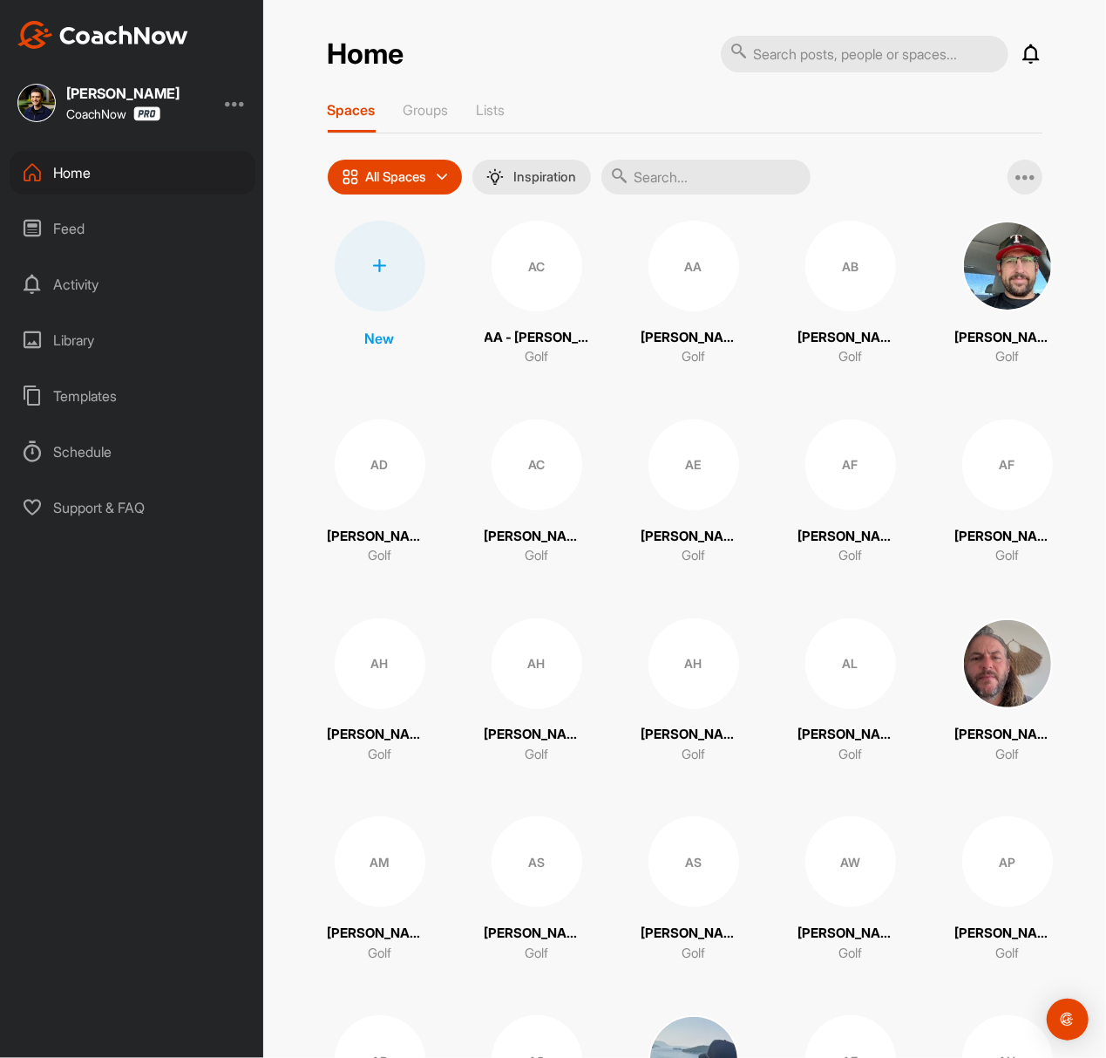
drag, startPoint x: 495, startPoint y: 209, endPoint x: 487, endPoint y: 301, distance: 92.0
click at [492, 301] on span "AC" at bounding box center [537, 266] width 91 height 91
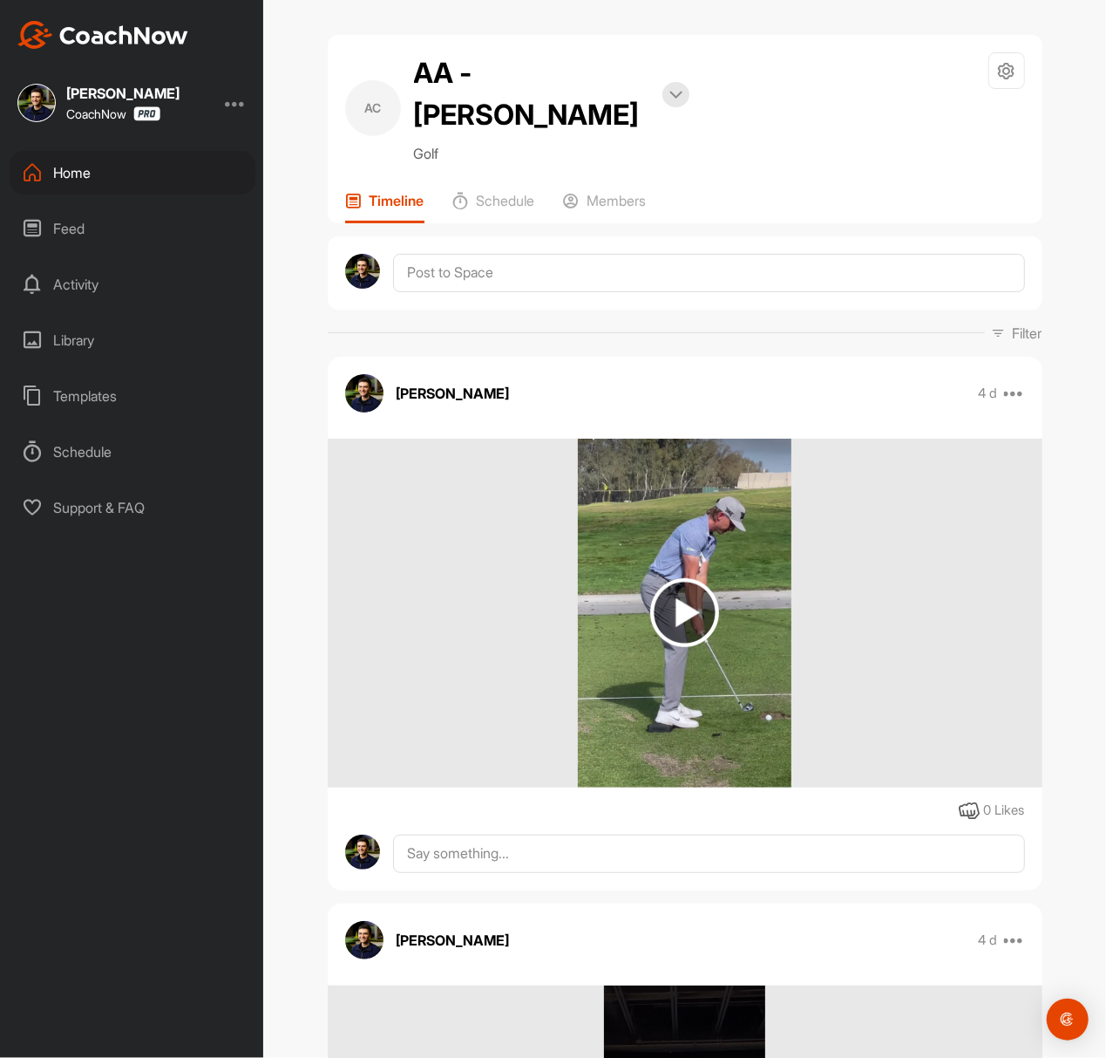
click at [98, 195] on div "Home Feed Activity Library Templates Schedule Support & FAQ" at bounding box center [131, 340] width 263 height 378
click at [105, 183] on div "Home" at bounding box center [133, 173] width 246 height 44
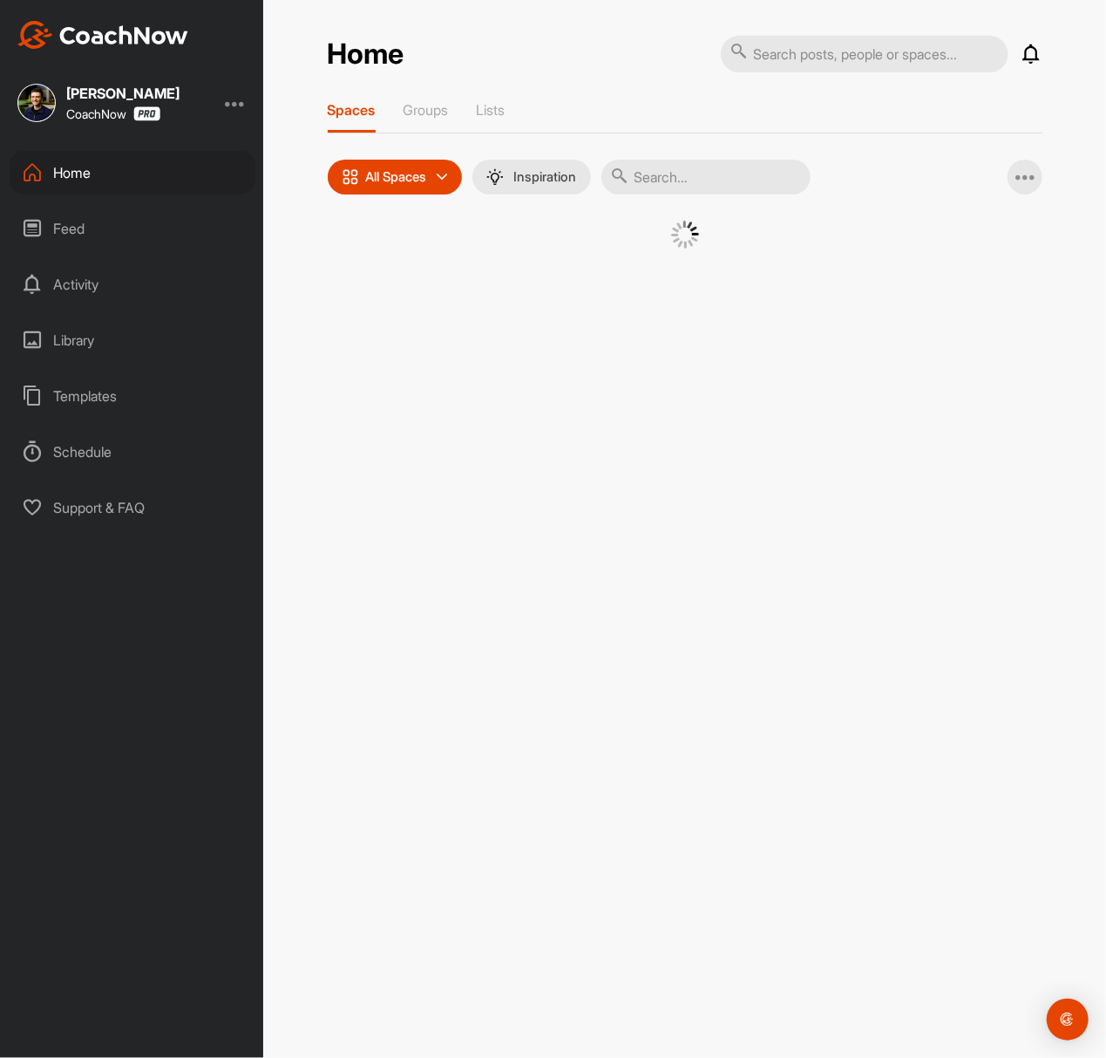
click at [697, 175] on input "text" at bounding box center [706, 177] width 209 height 35
paste input "[PERSON_NAME]"
type input "[PERSON_NAME]"
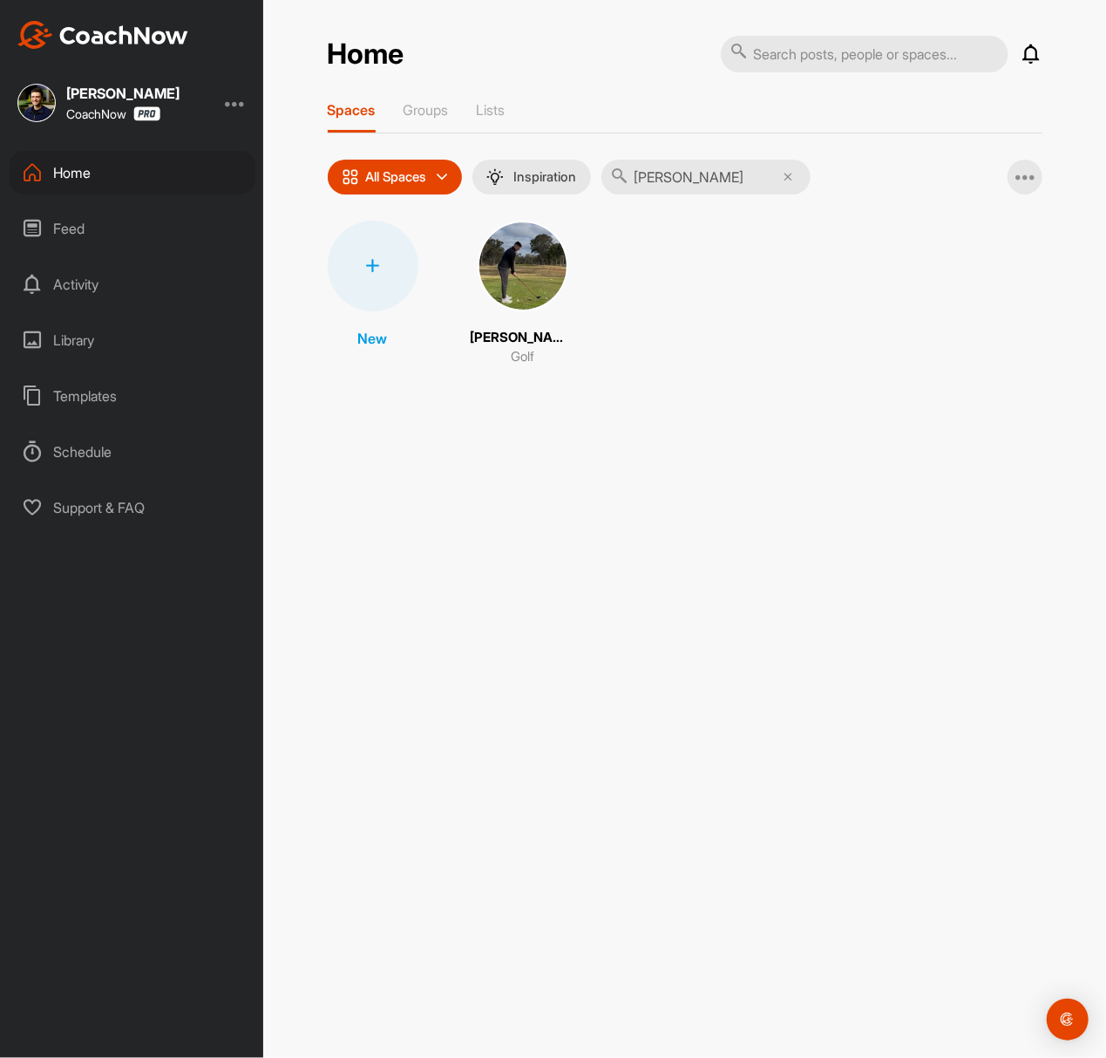
click at [492, 304] on span at bounding box center [523, 266] width 91 height 91
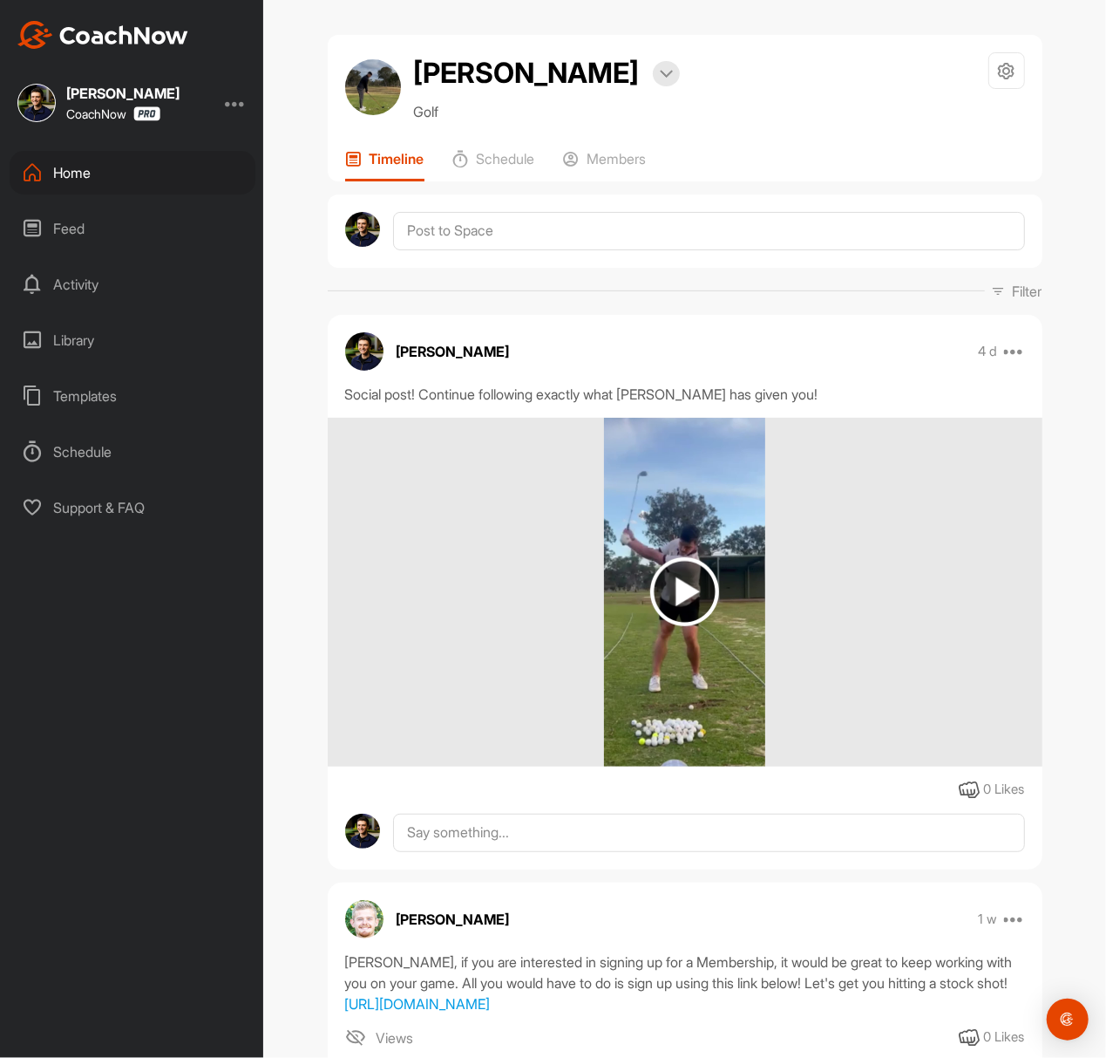
click at [677, 625] on img at bounding box center [684, 591] width 69 height 69
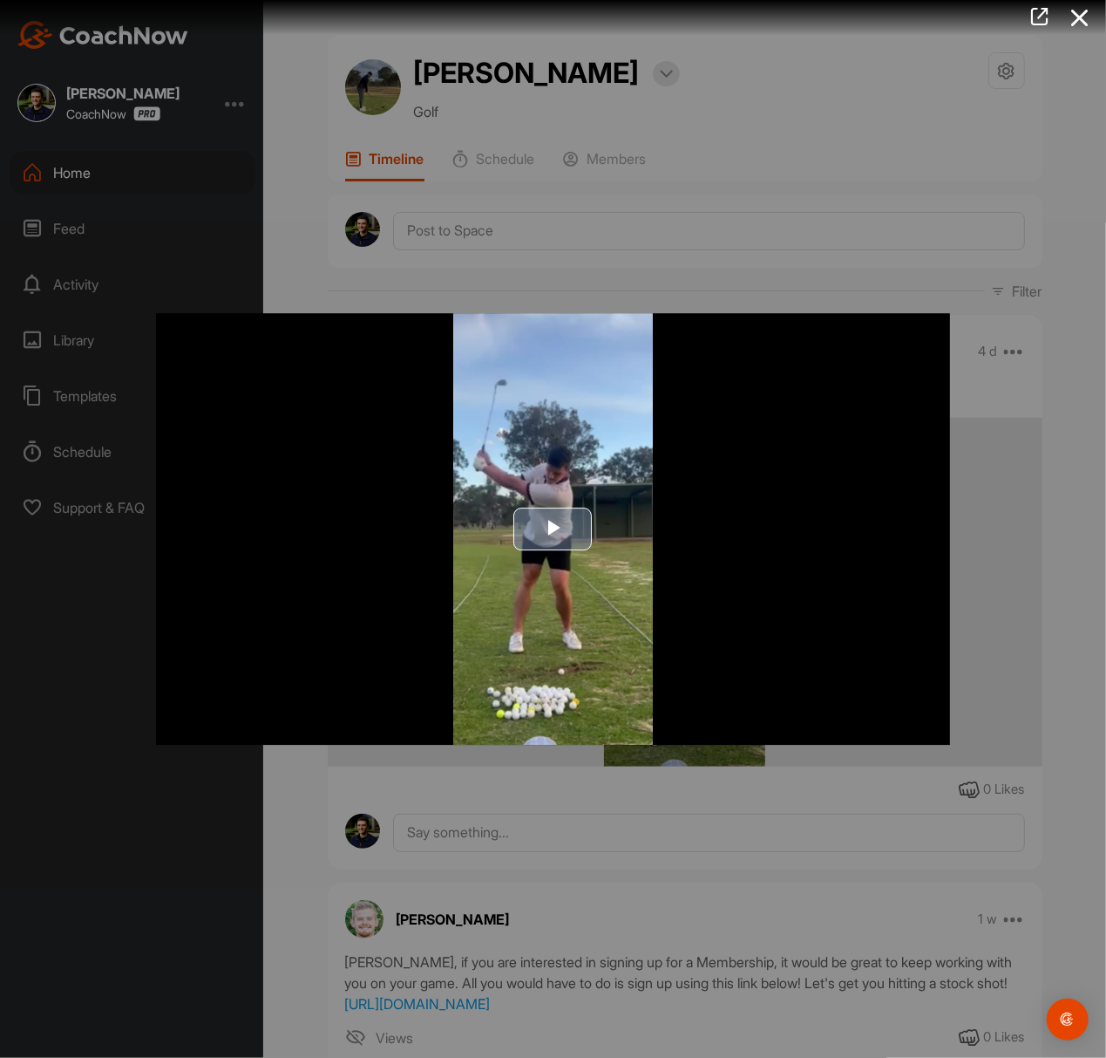
click at [554, 528] on span "Video Player" at bounding box center [554, 528] width 0 height 0
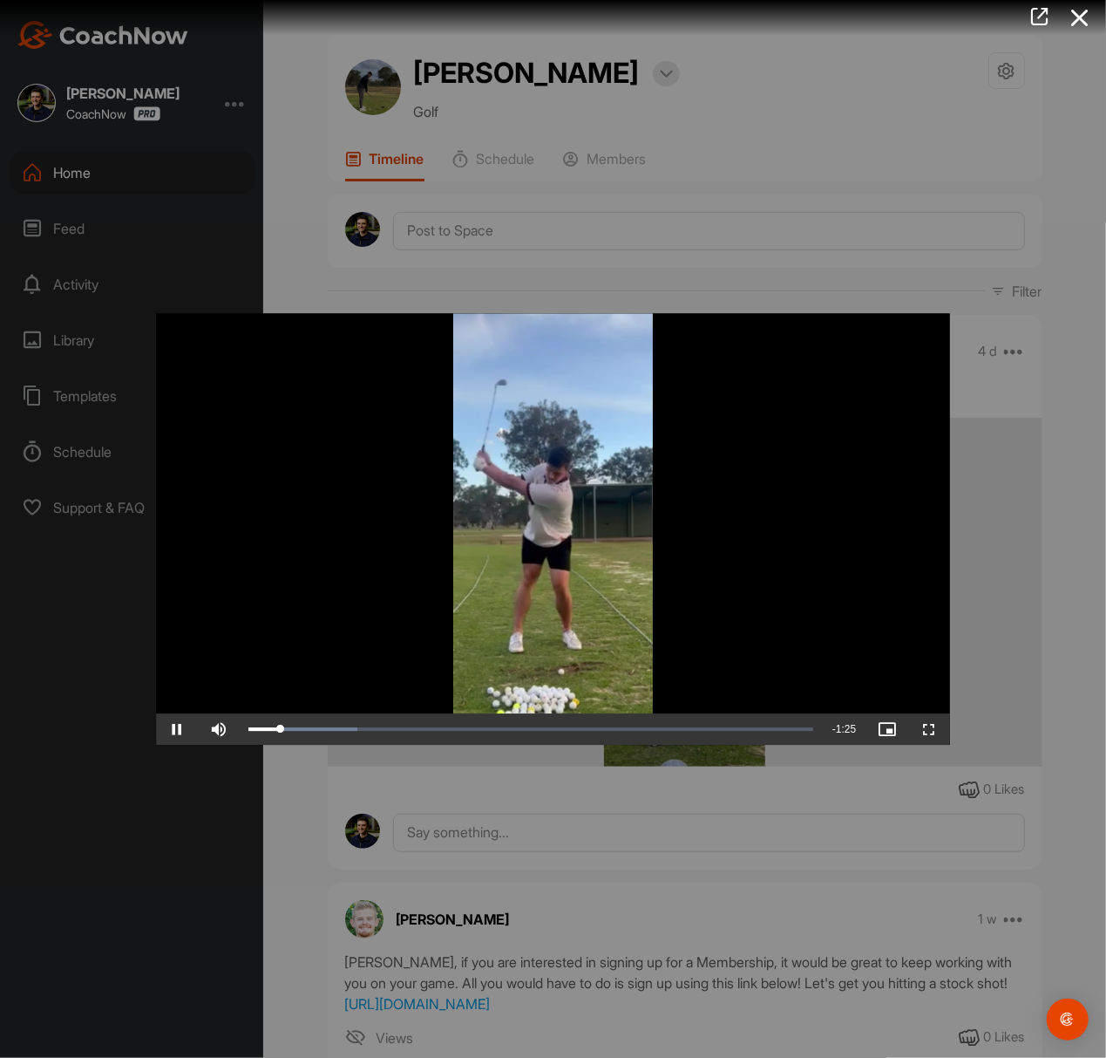
click at [853, 119] on div at bounding box center [553, 529] width 1106 height 1058
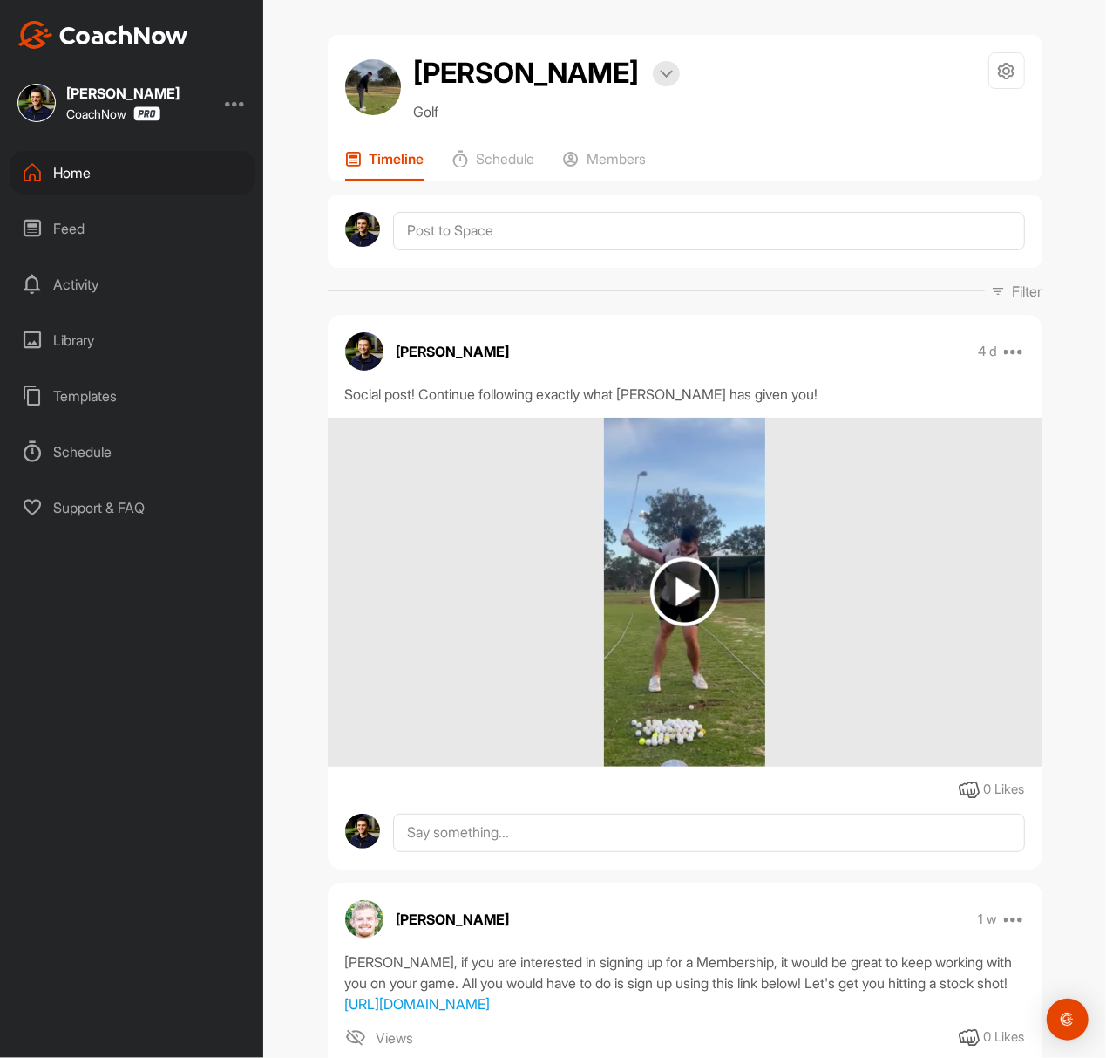
click at [99, 165] on div "Home" at bounding box center [133, 173] width 246 height 44
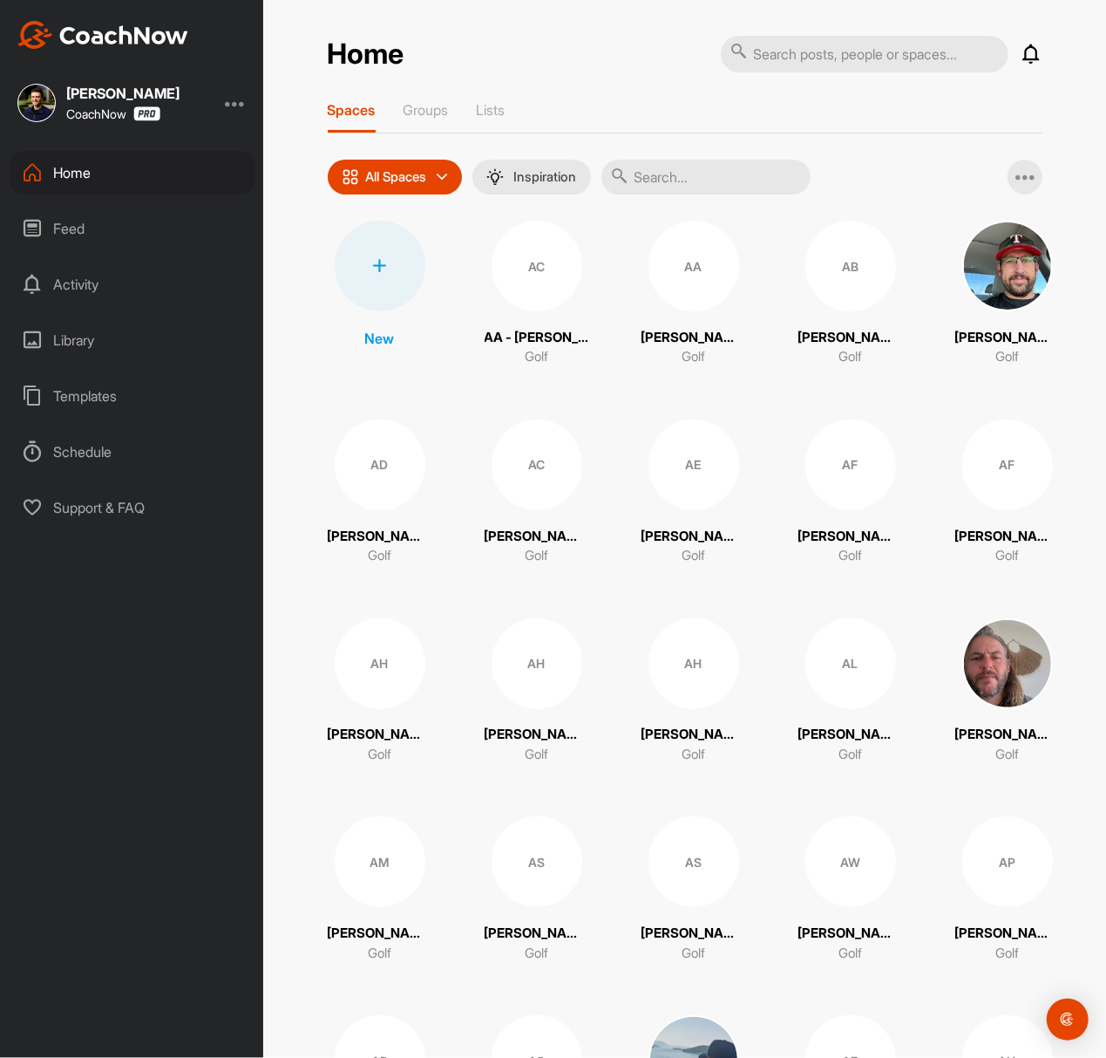
click at [92, 618] on div "[PERSON_NAME] CoachNow Home Feed Activity Library Templates Schedule Support & …" at bounding box center [131, 529] width 263 height 1058
click at [84, 165] on div "Home" at bounding box center [133, 173] width 246 height 44
drag, startPoint x: 708, startPoint y: 178, endPoint x: 701, endPoint y: 167, distance: 12.6
click at [706, 176] on input "text" at bounding box center [706, 177] width 209 height 35
paste input "[PERSON_NAME]"
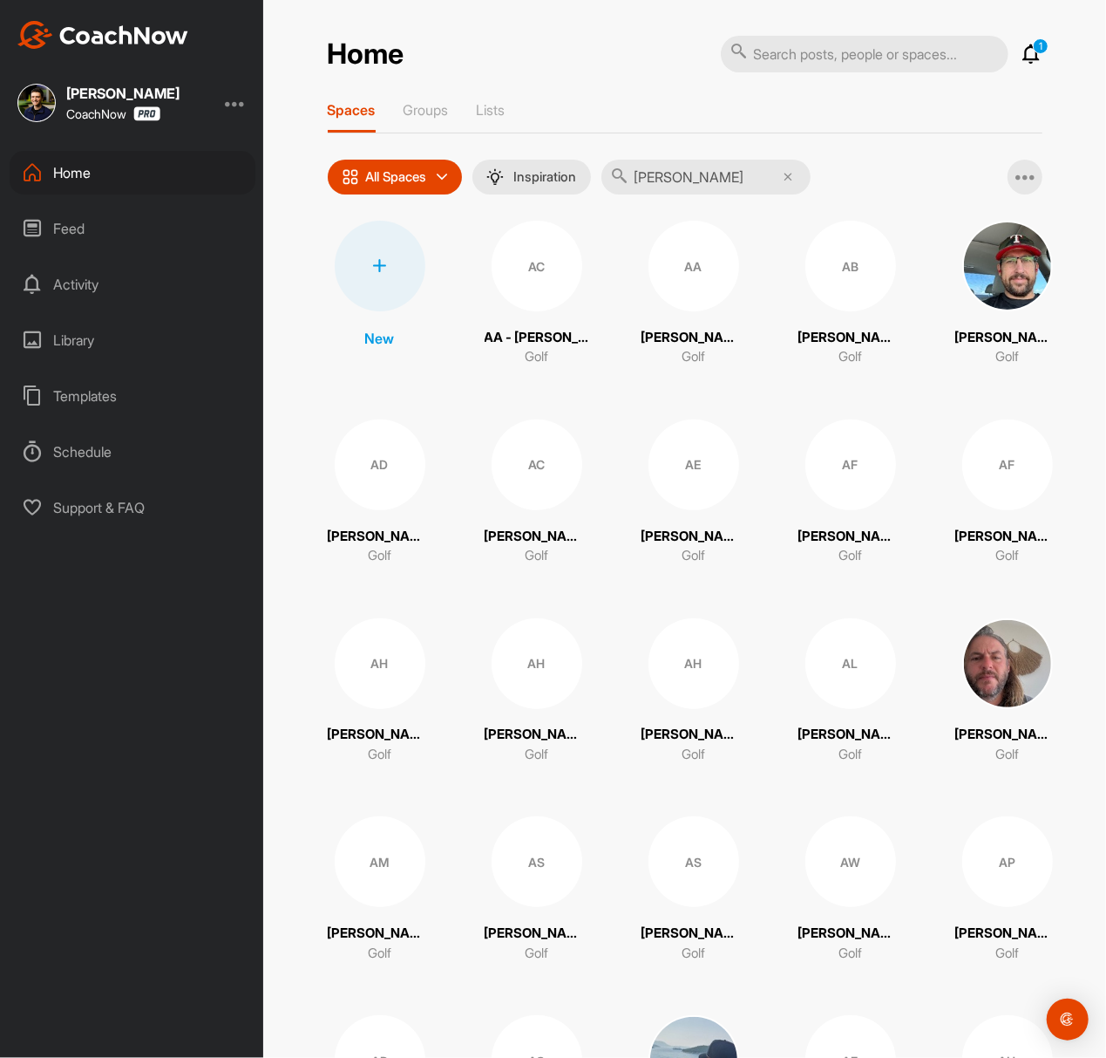
type input "[PERSON_NAME]"
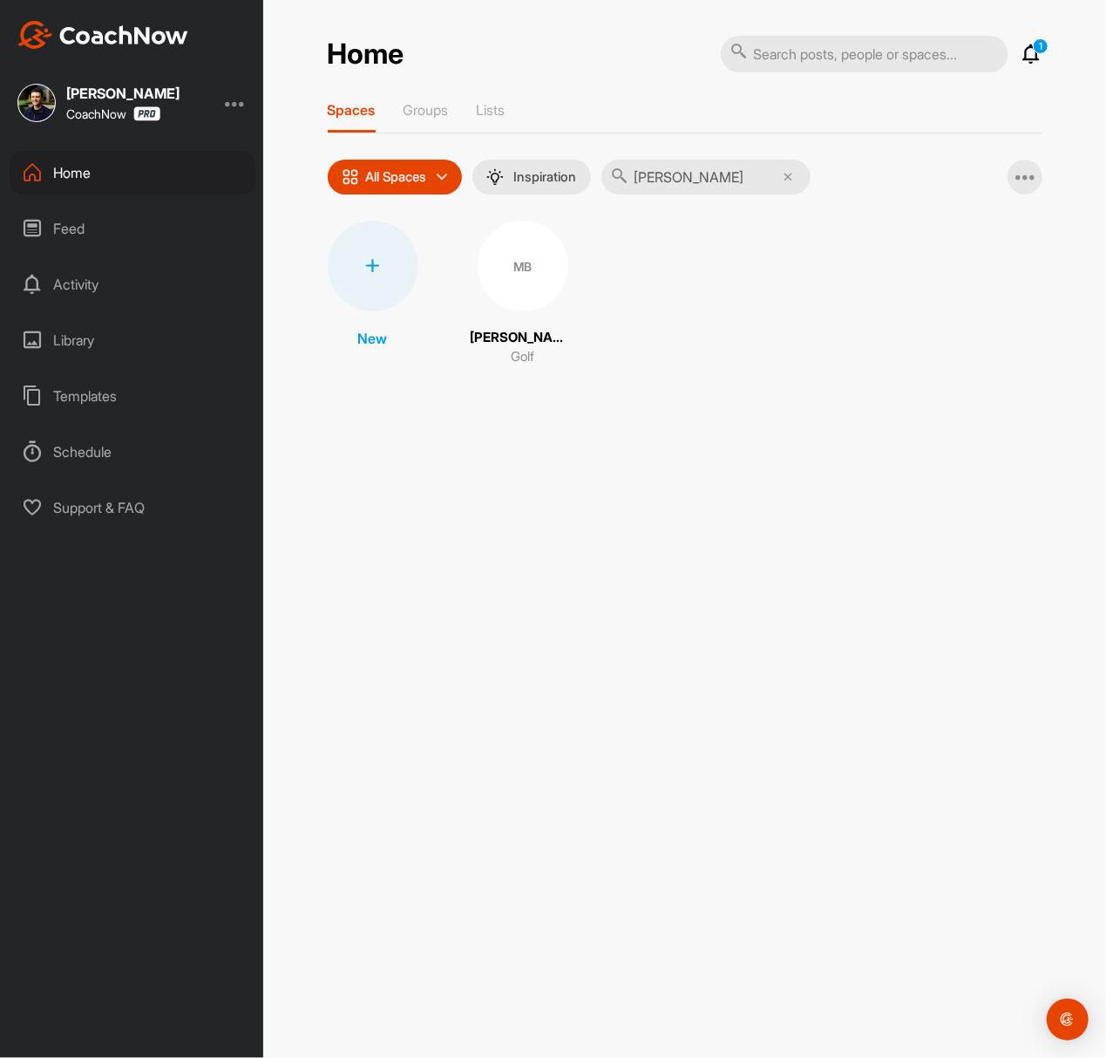
click at [493, 276] on div "MB" at bounding box center [523, 266] width 91 height 91
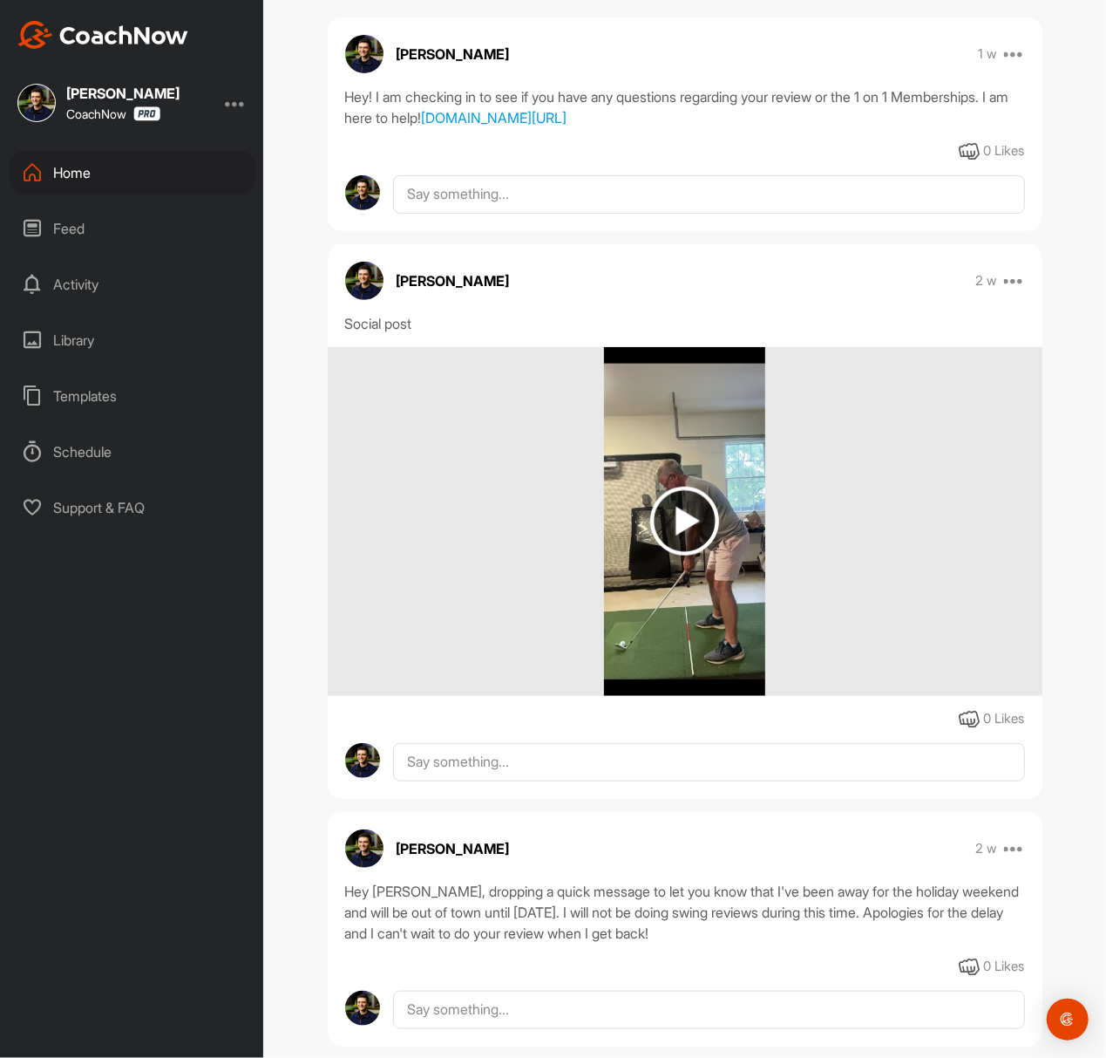
scroll to position [349, 0]
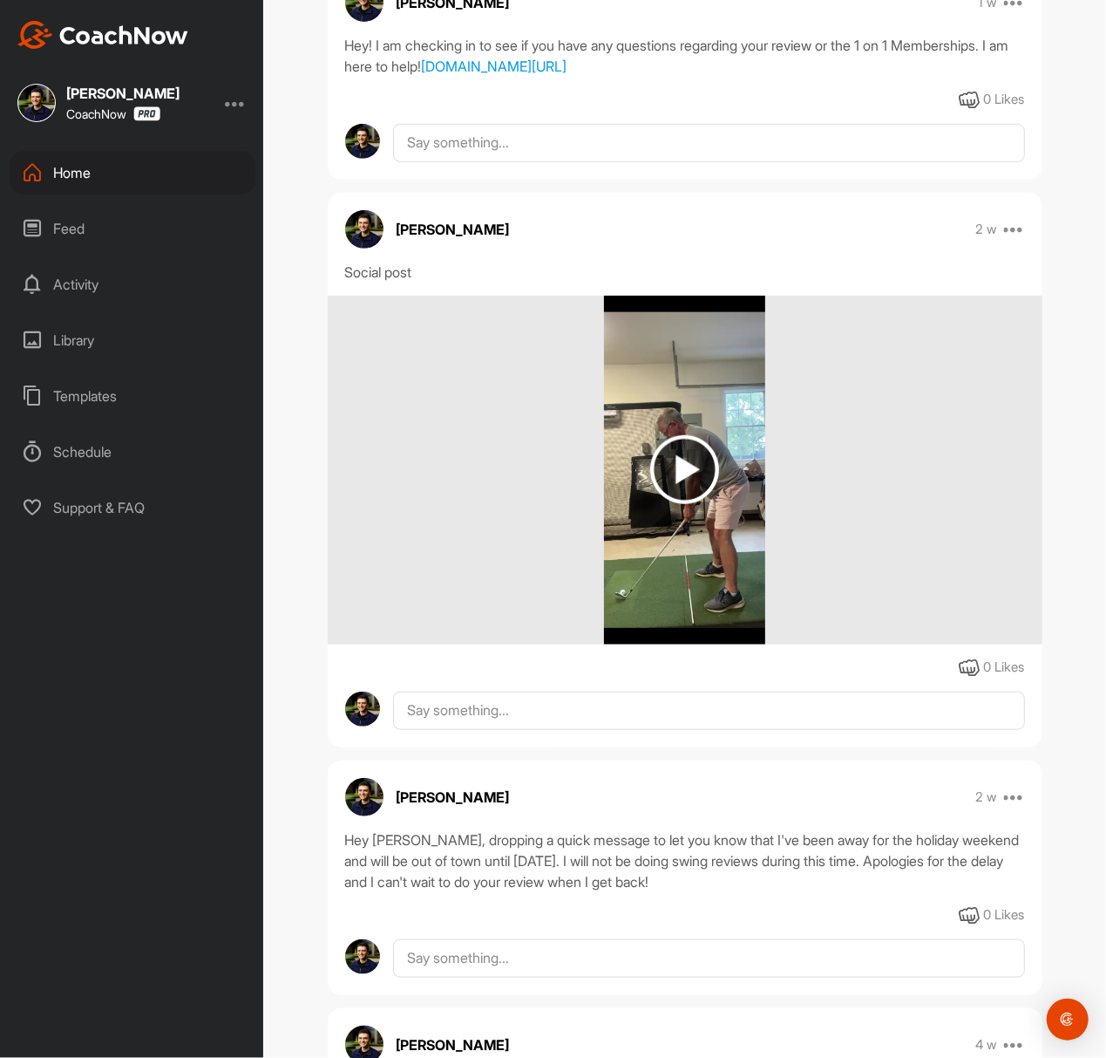
click at [694, 504] on img at bounding box center [684, 469] width 69 height 69
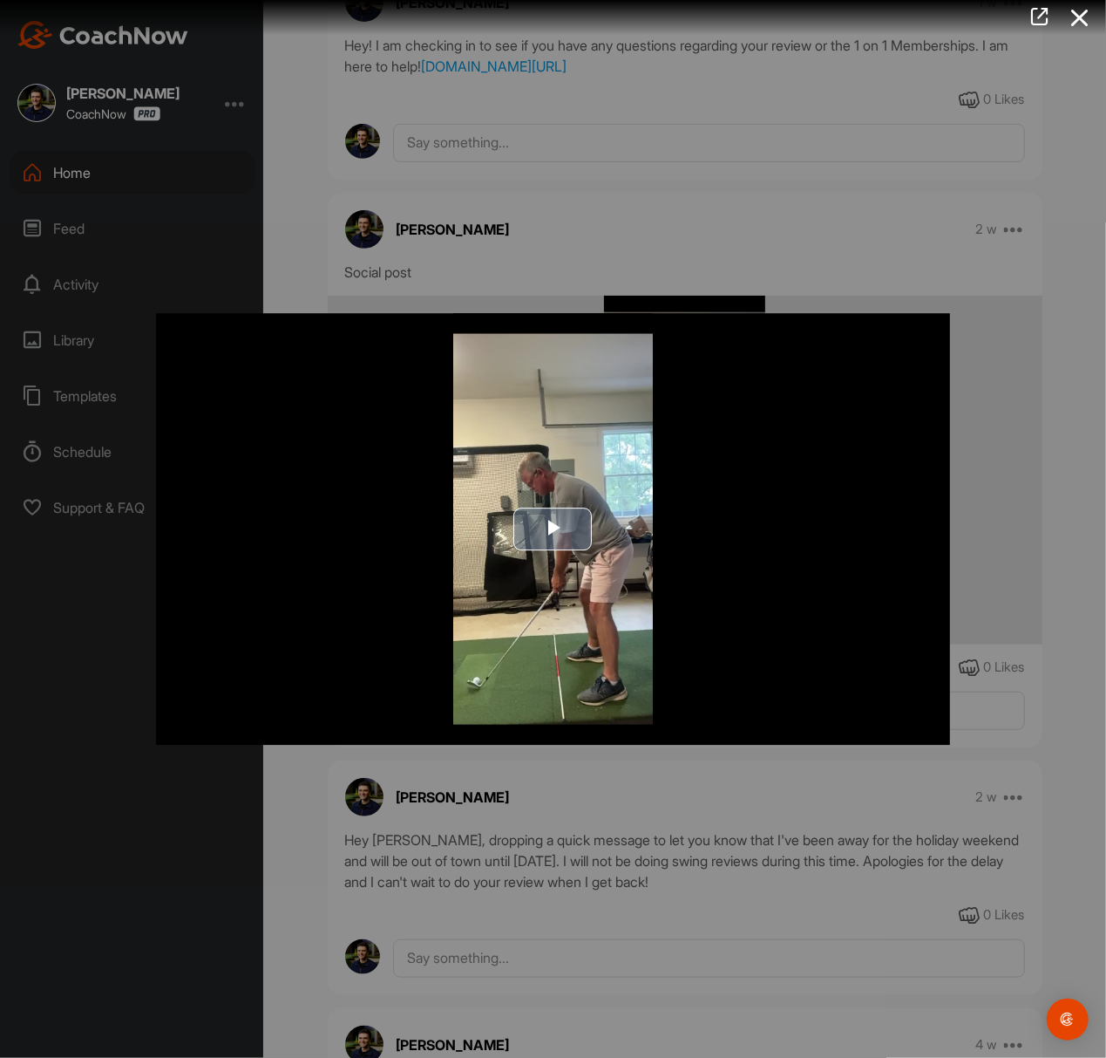
click at [554, 528] on span "Video Player" at bounding box center [554, 528] width 0 height 0
click at [204, 231] on div at bounding box center [553, 529] width 1106 height 1058
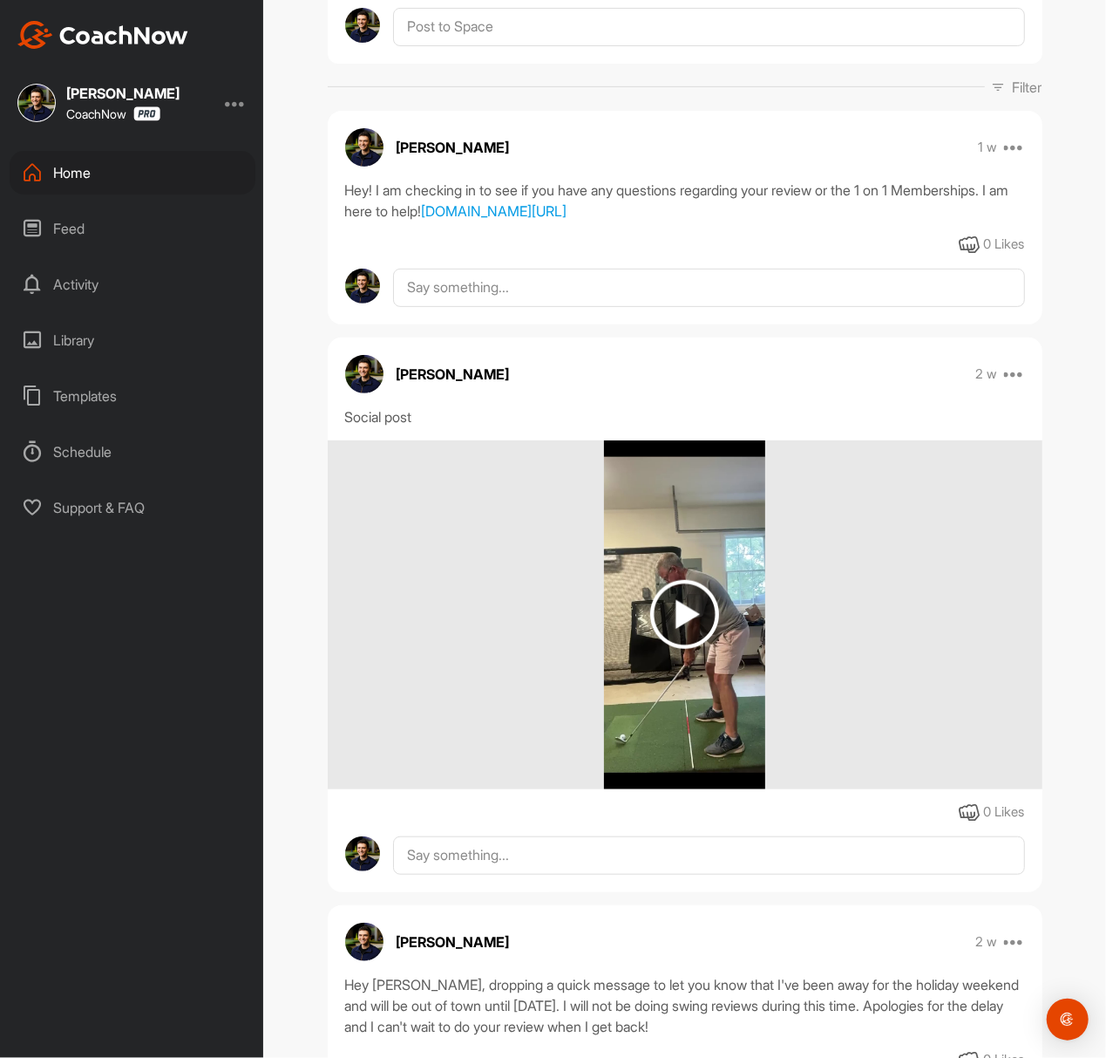
scroll to position [581, 0]
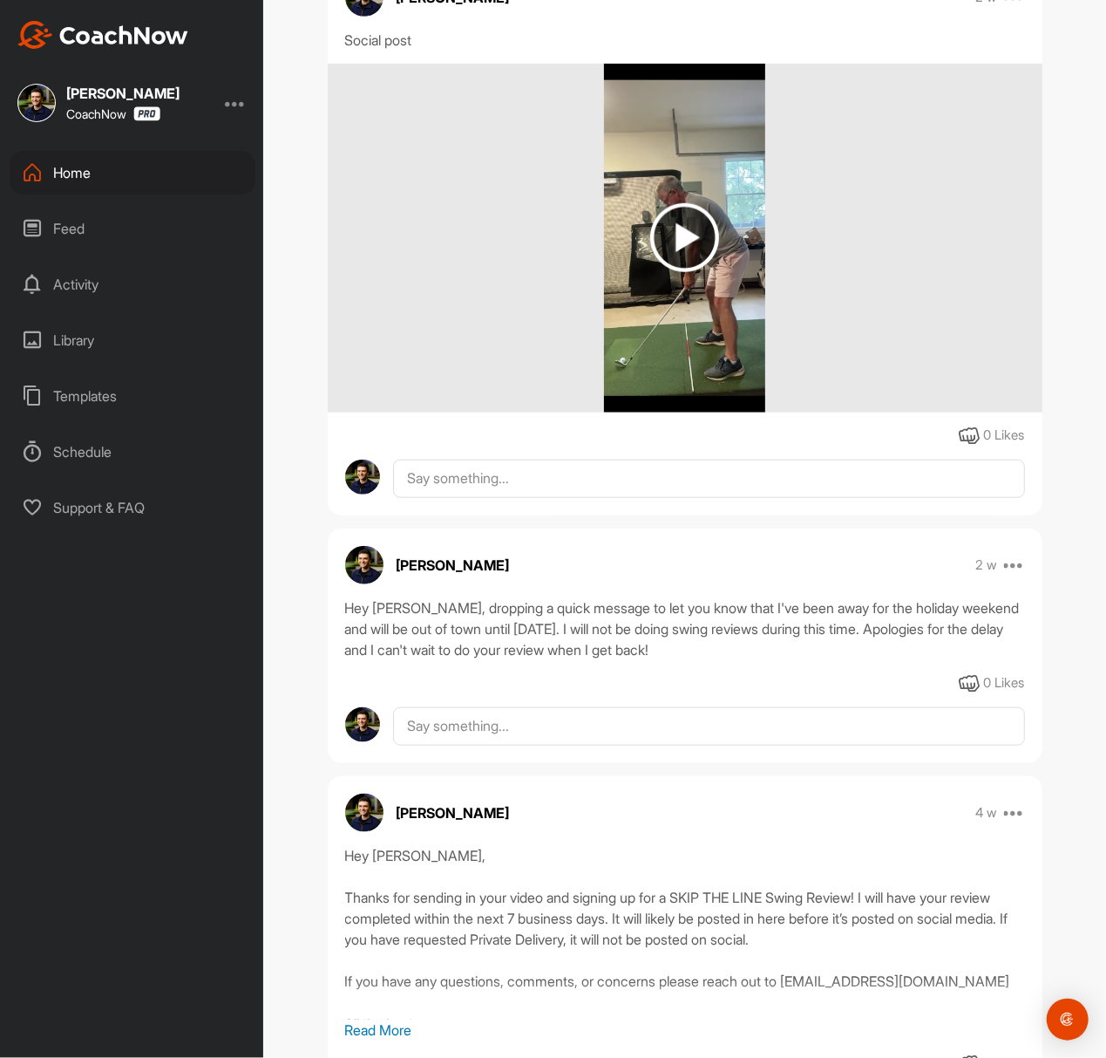
click at [697, 316] on img at bounding box center [684, 238] width 161 height 349
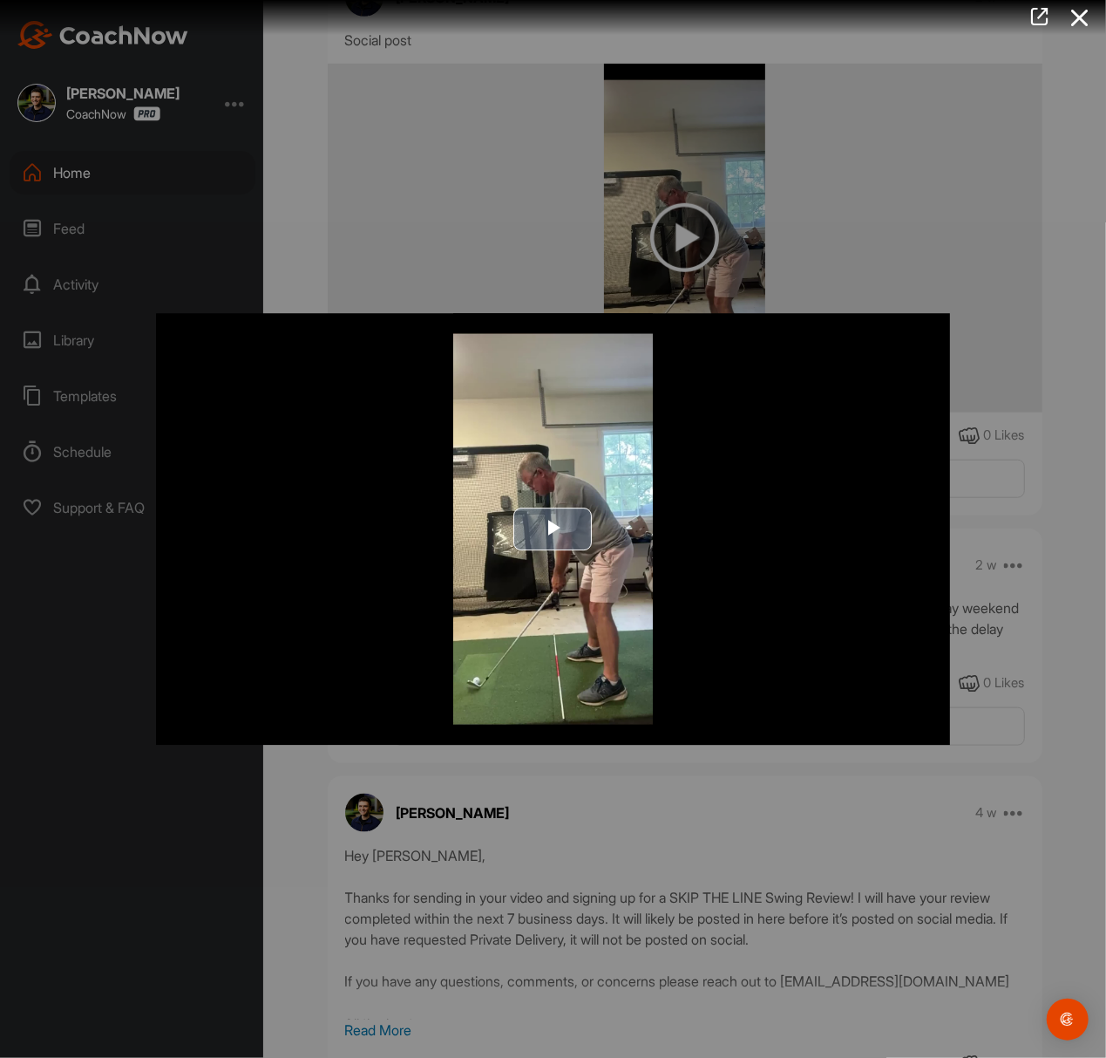
click at [554, 528] on span "Video Player" at bounding box center [554, 528] width 0 height 0
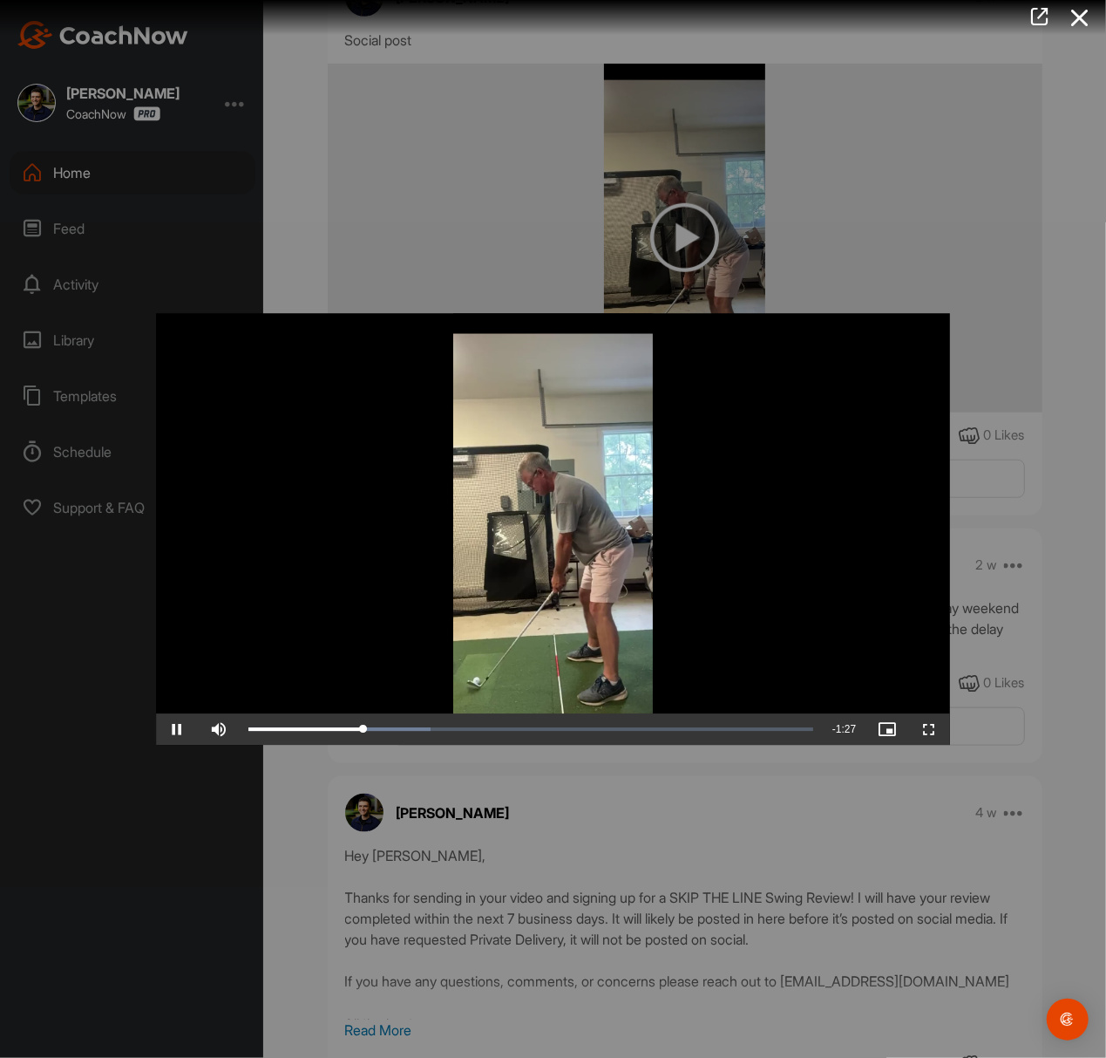
click at [420, 238] on div at bounding box center [553, 529] width 1106 height 1058
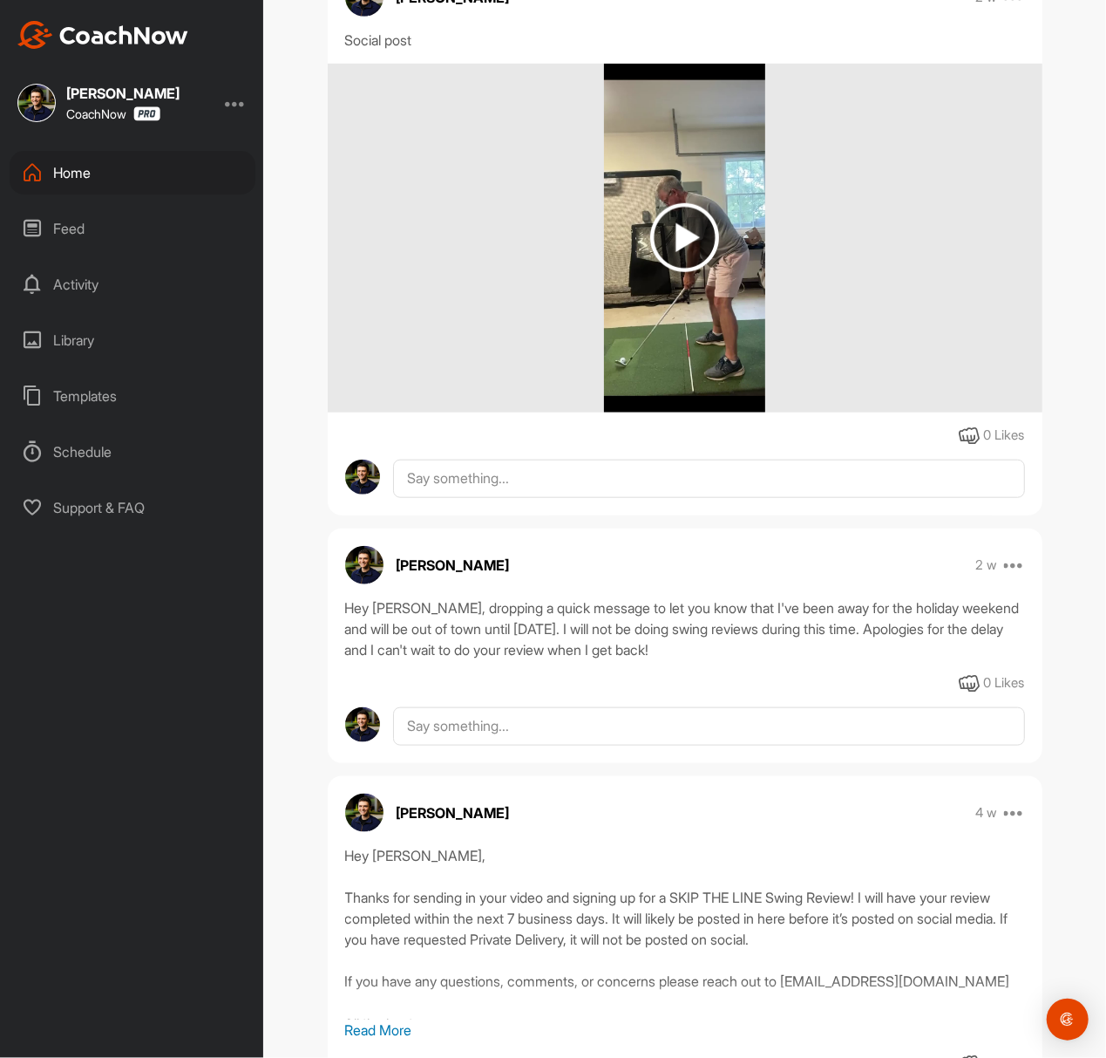
click at [141, 168] on div "Home" at bounding box center [133, 173] width 246 height 44
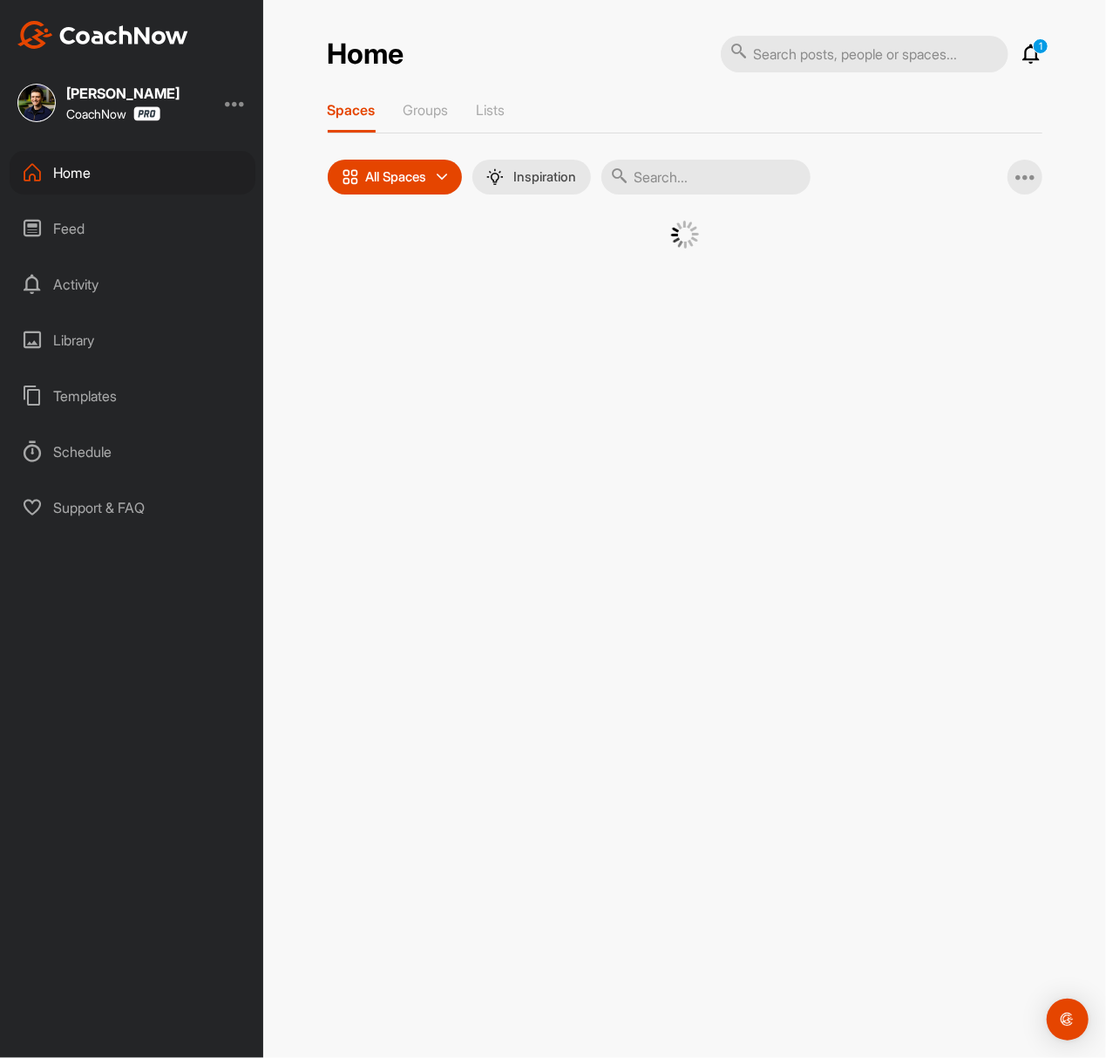
click at [709, 187] on input "text" at bounding box center [706, 177] width 209 height 35
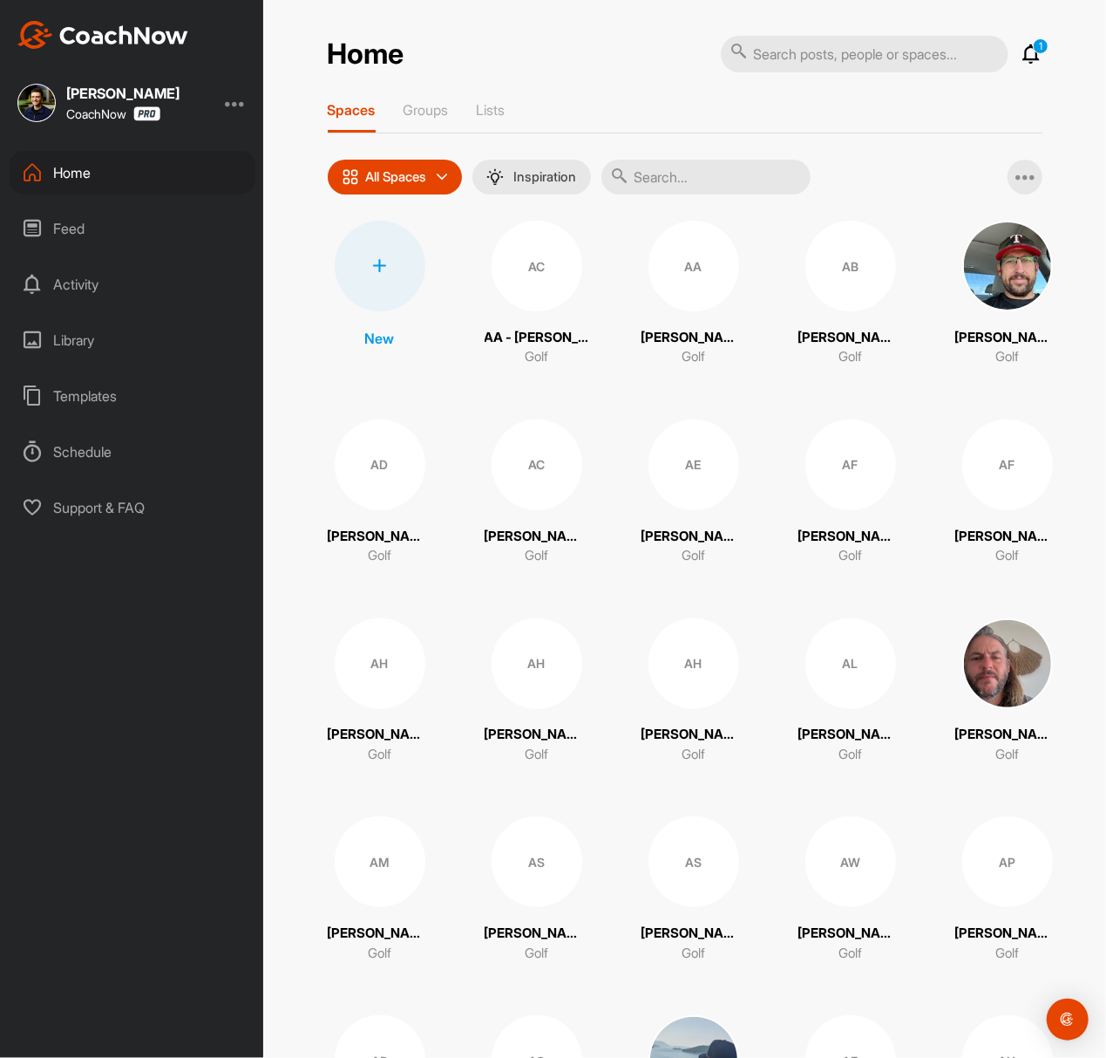
paste input "[PERSON_NAME]"
type input "[PERSON_NAME]"
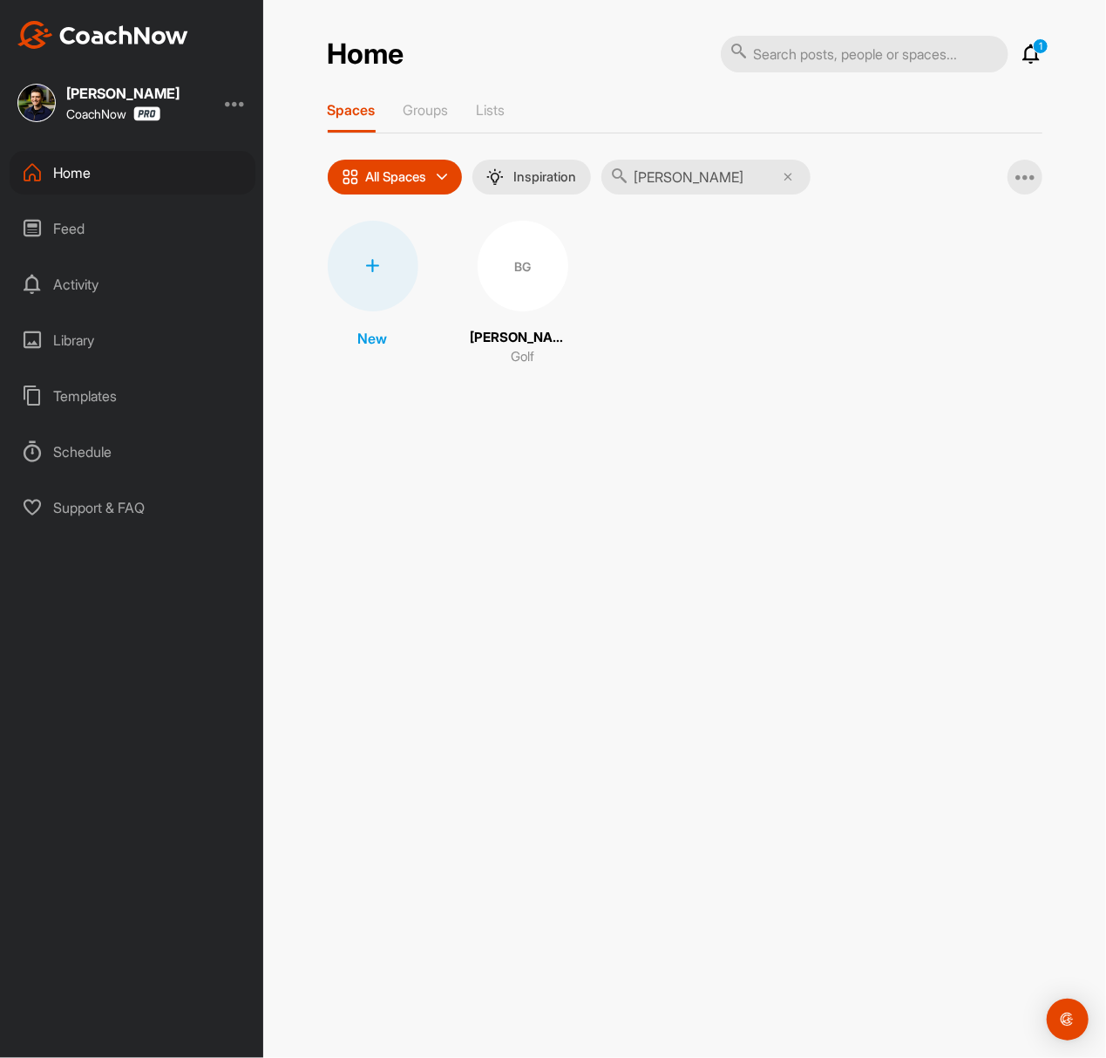
click at [509, 258] on div "BG" at bounding box center [523, 266] width 91 height 91
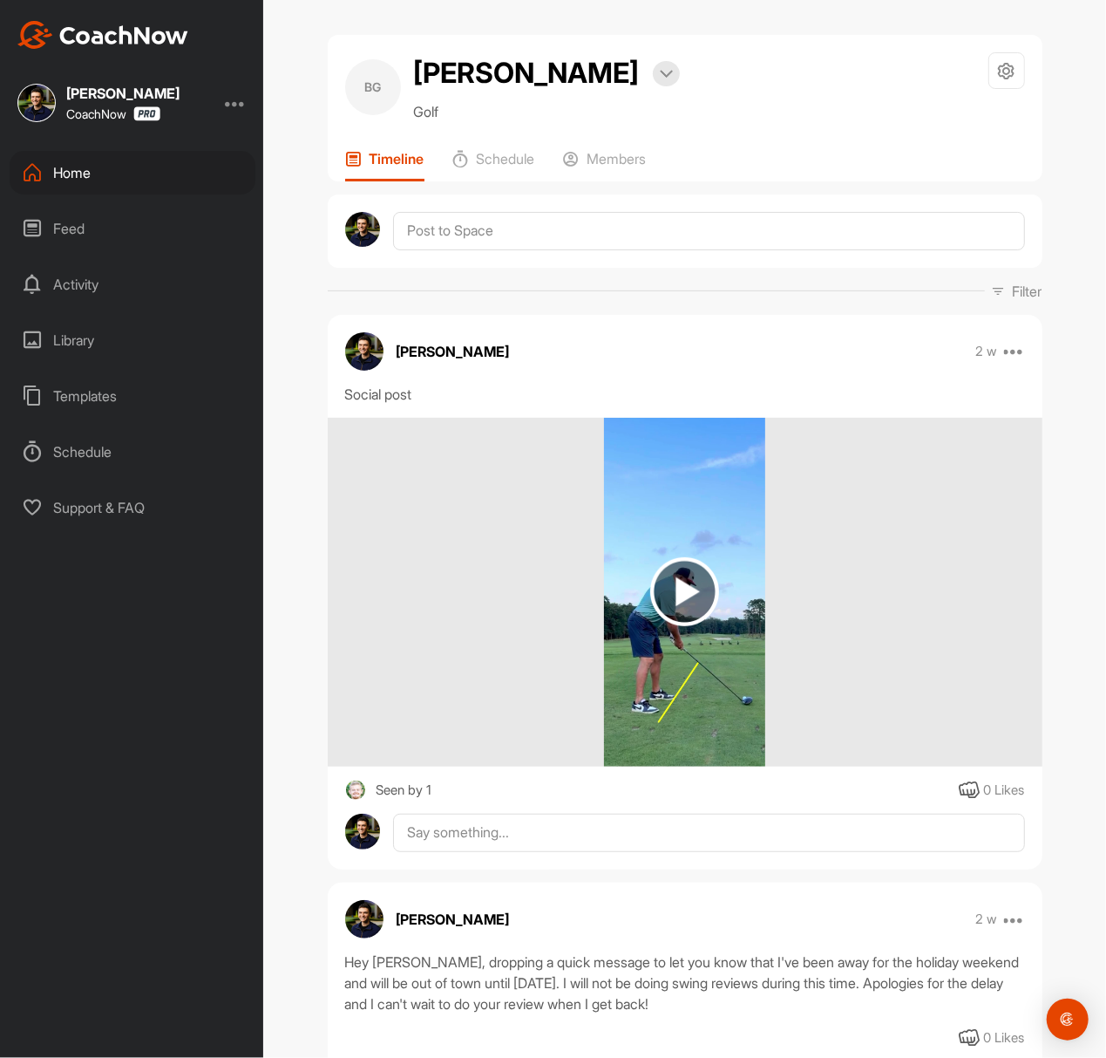
click at [682, 601] on img at bounding box center [684, 591] width 69 height 69
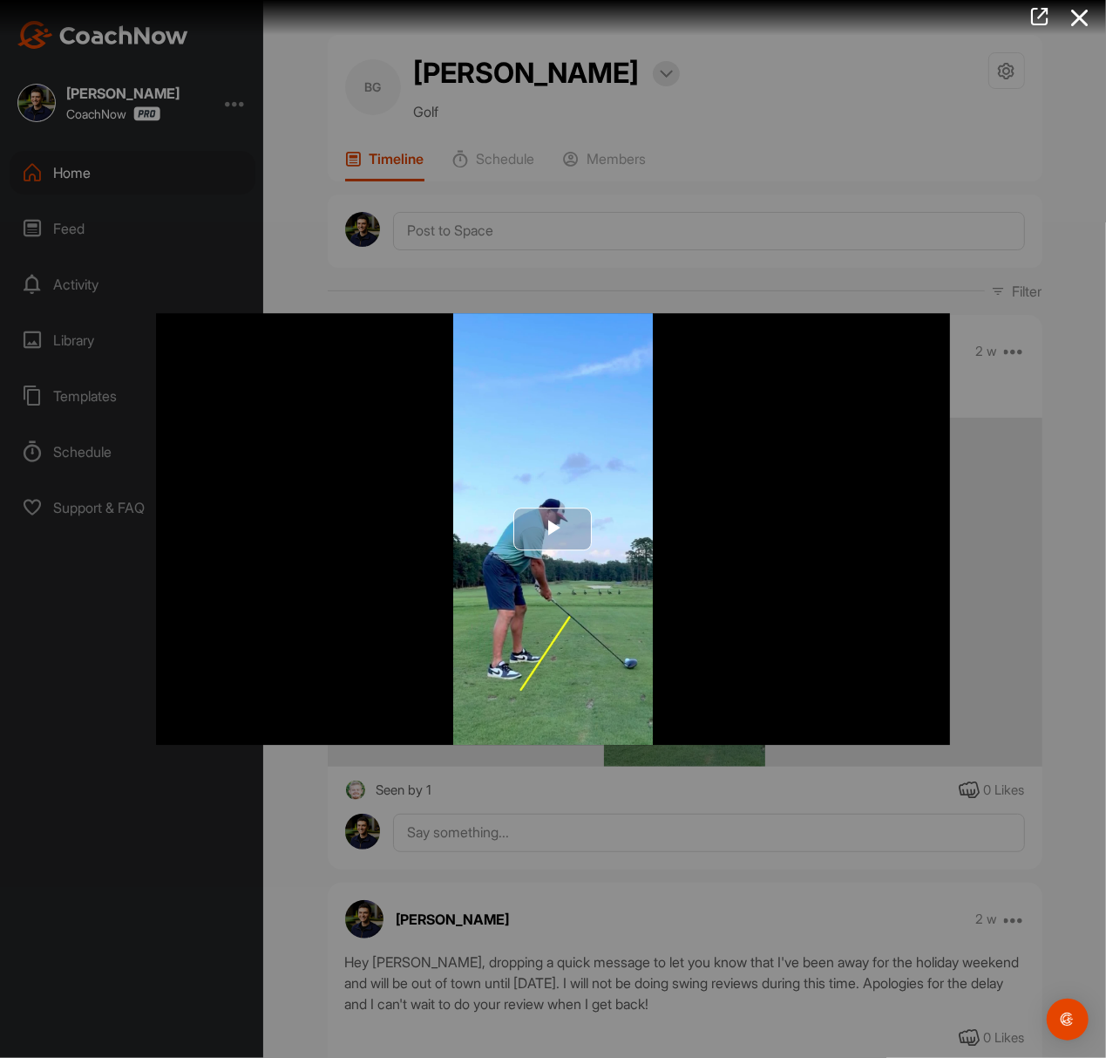
click at [554, 528] on span "Video Player" at bounding box center [554, 528] width 0 height 0
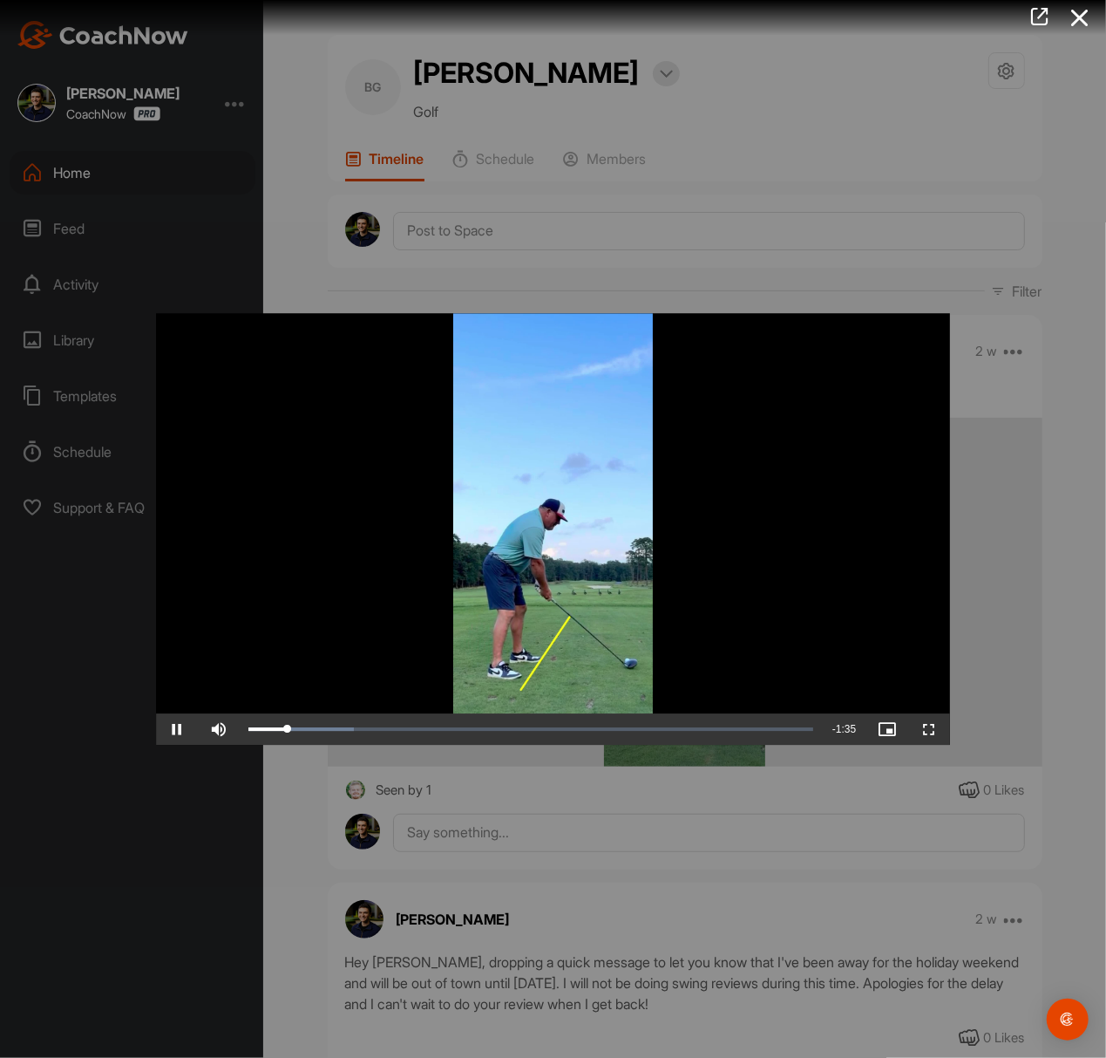
click at [401, 221] on div at bounding box center [553, 529] width 1106 height 1058
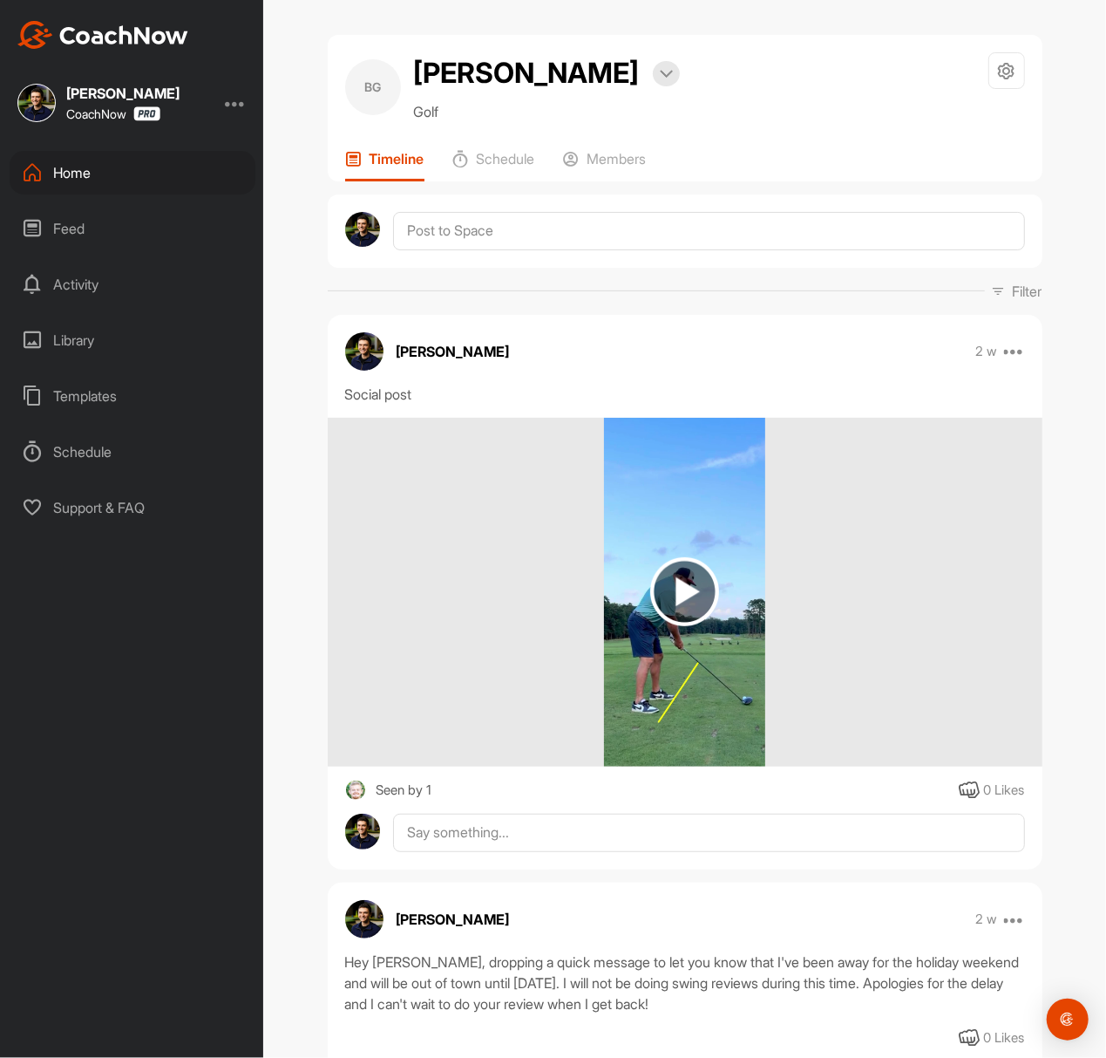
click at [160, 159] on div "Home" at bounding box center [133, 173] width 246 height 44
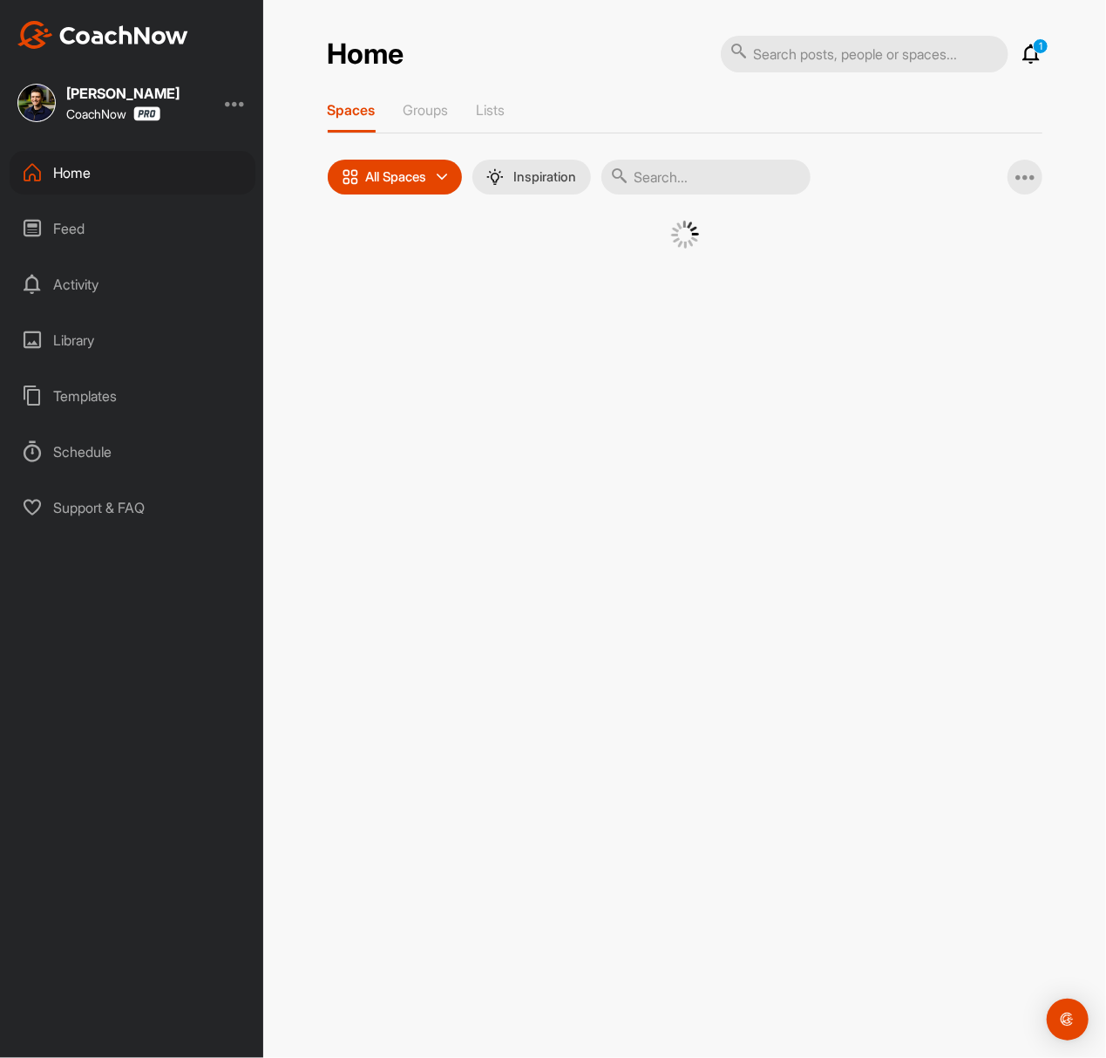
click at [783, 180] on input "text" at bounding box center [706, 177] width 209 height 35
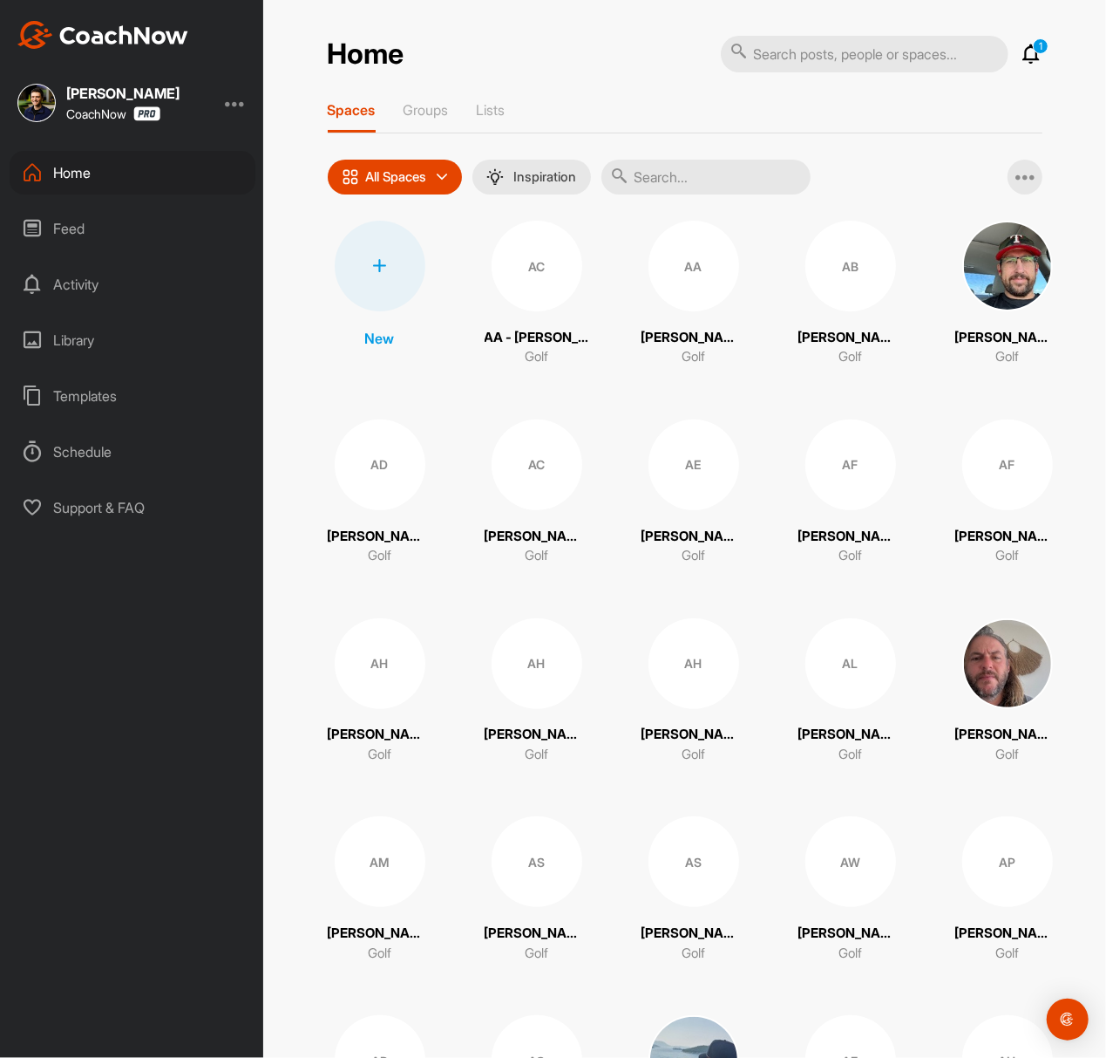
paste input "[PERSON_NAME]"
type input "[PERSON_NAME]"
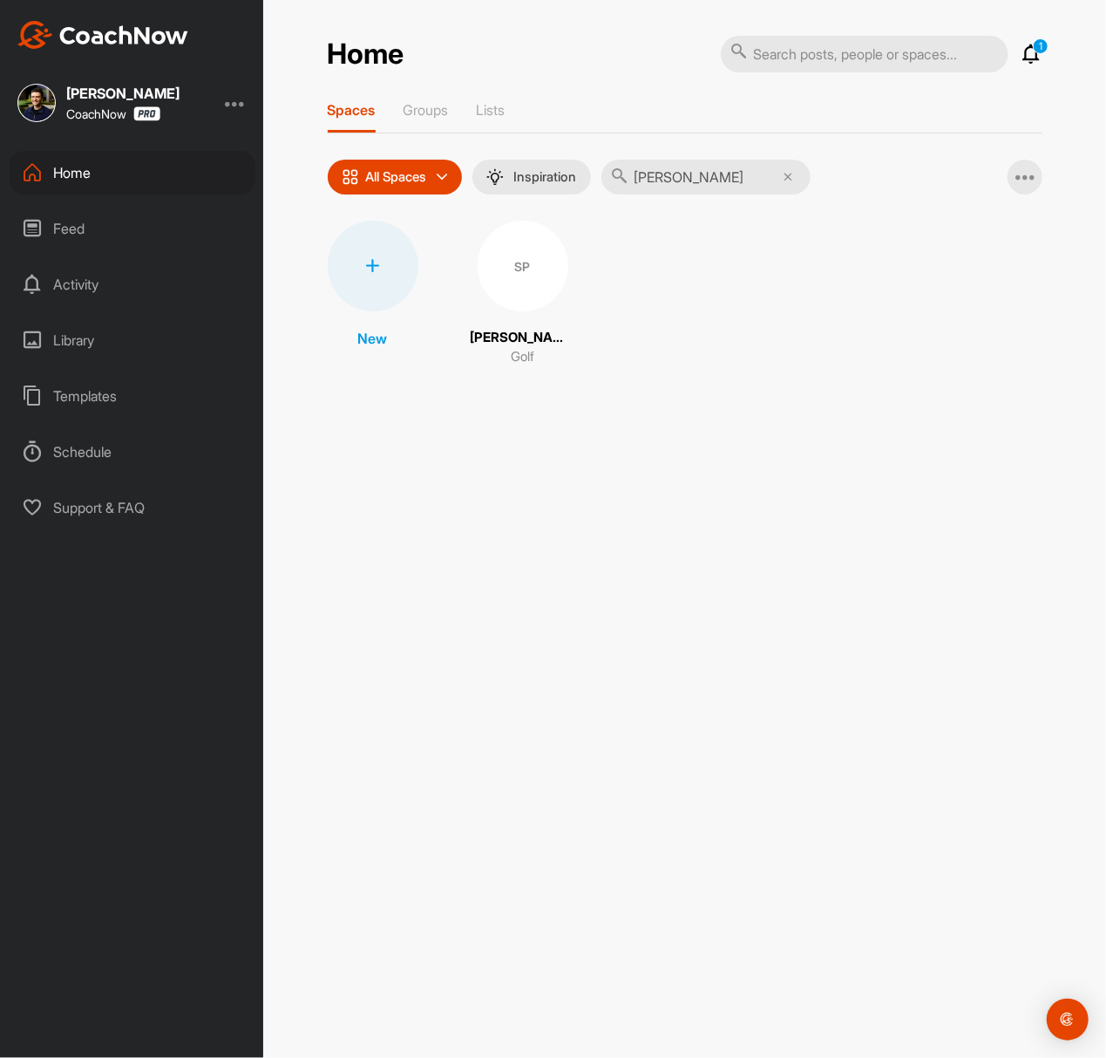
click at [511, 280] on div "SP" at bounding box center [523, 266] width 91 height 91
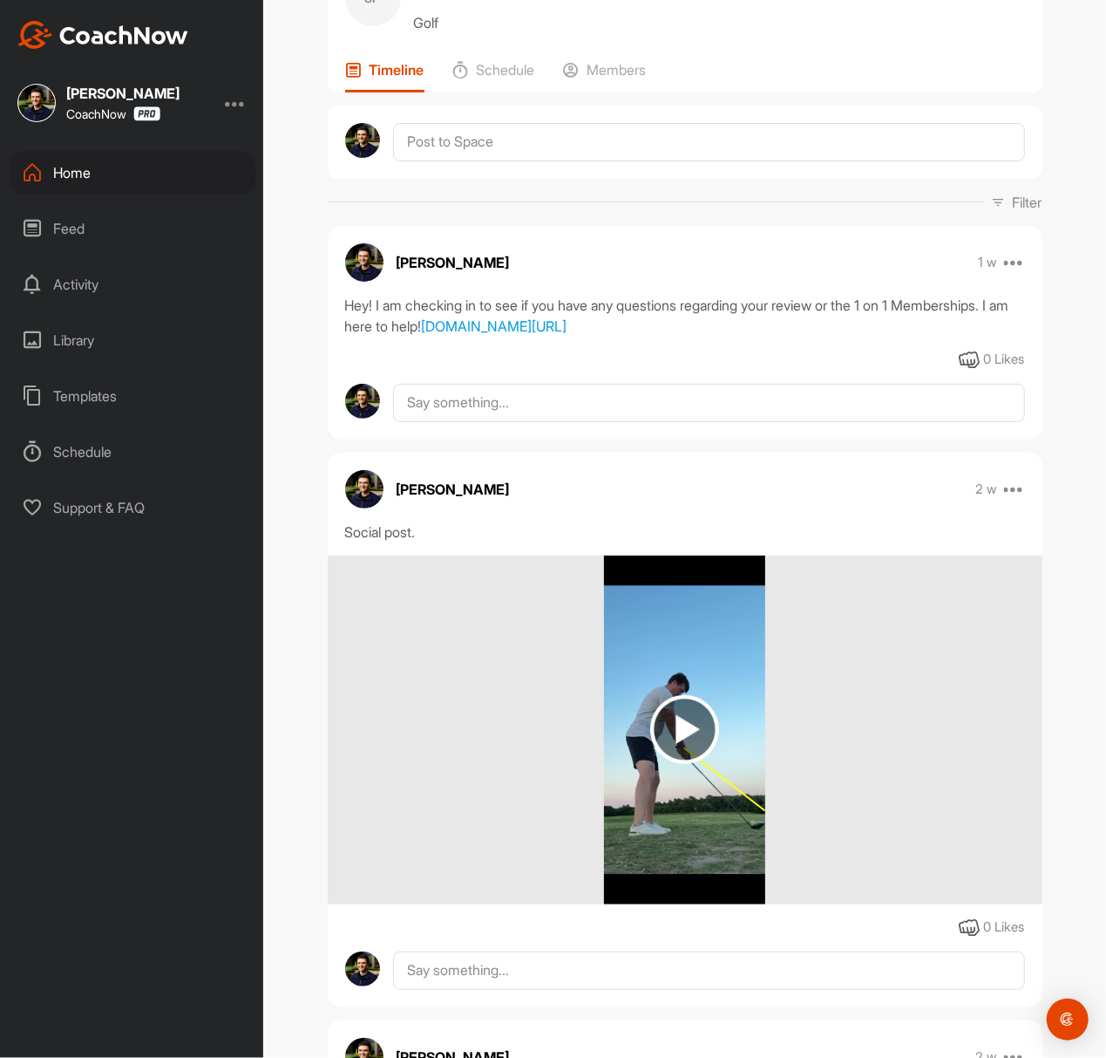
scroll to position [232, 0]
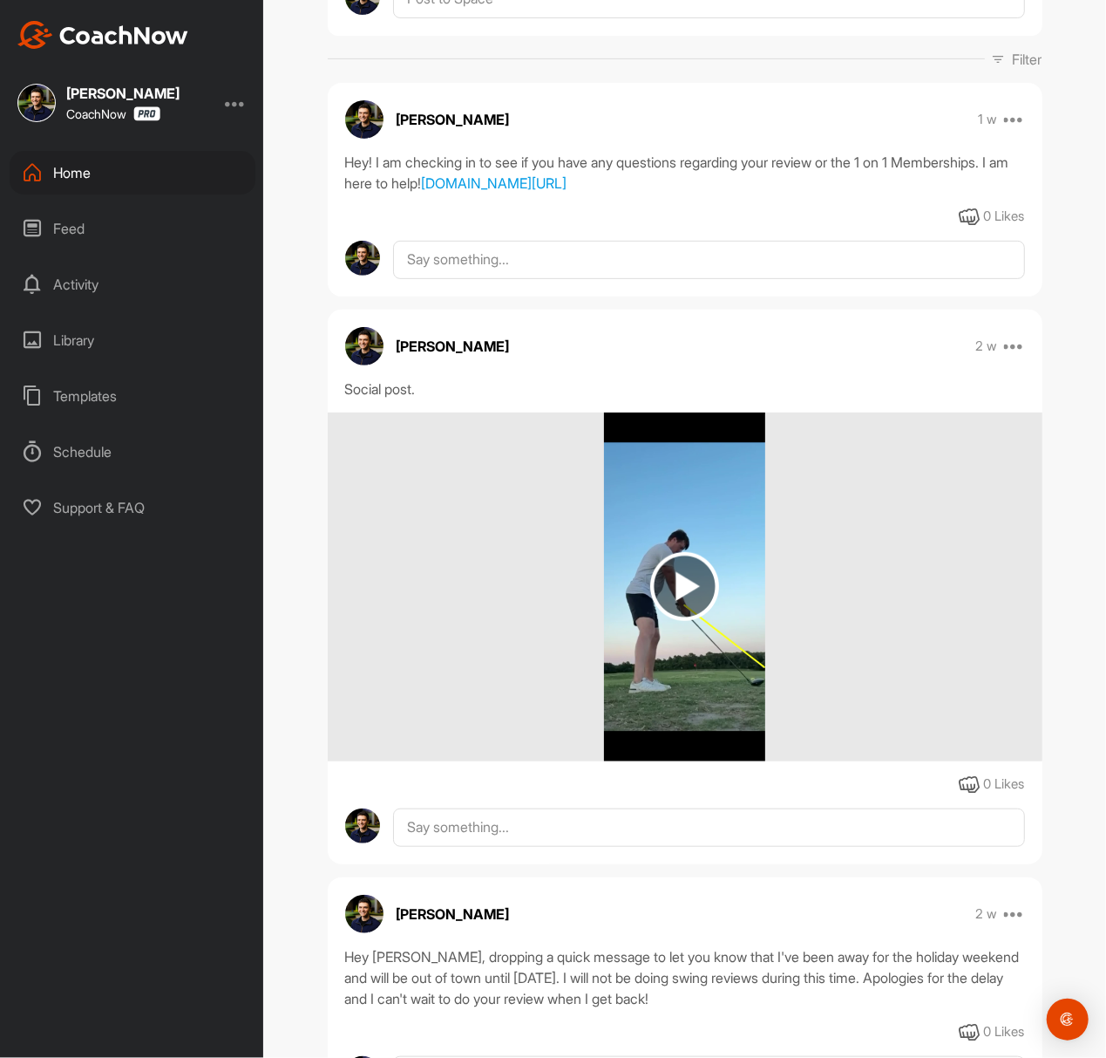
click at [702, 600] on img at bounding box center [684, 586] width 69 height 69
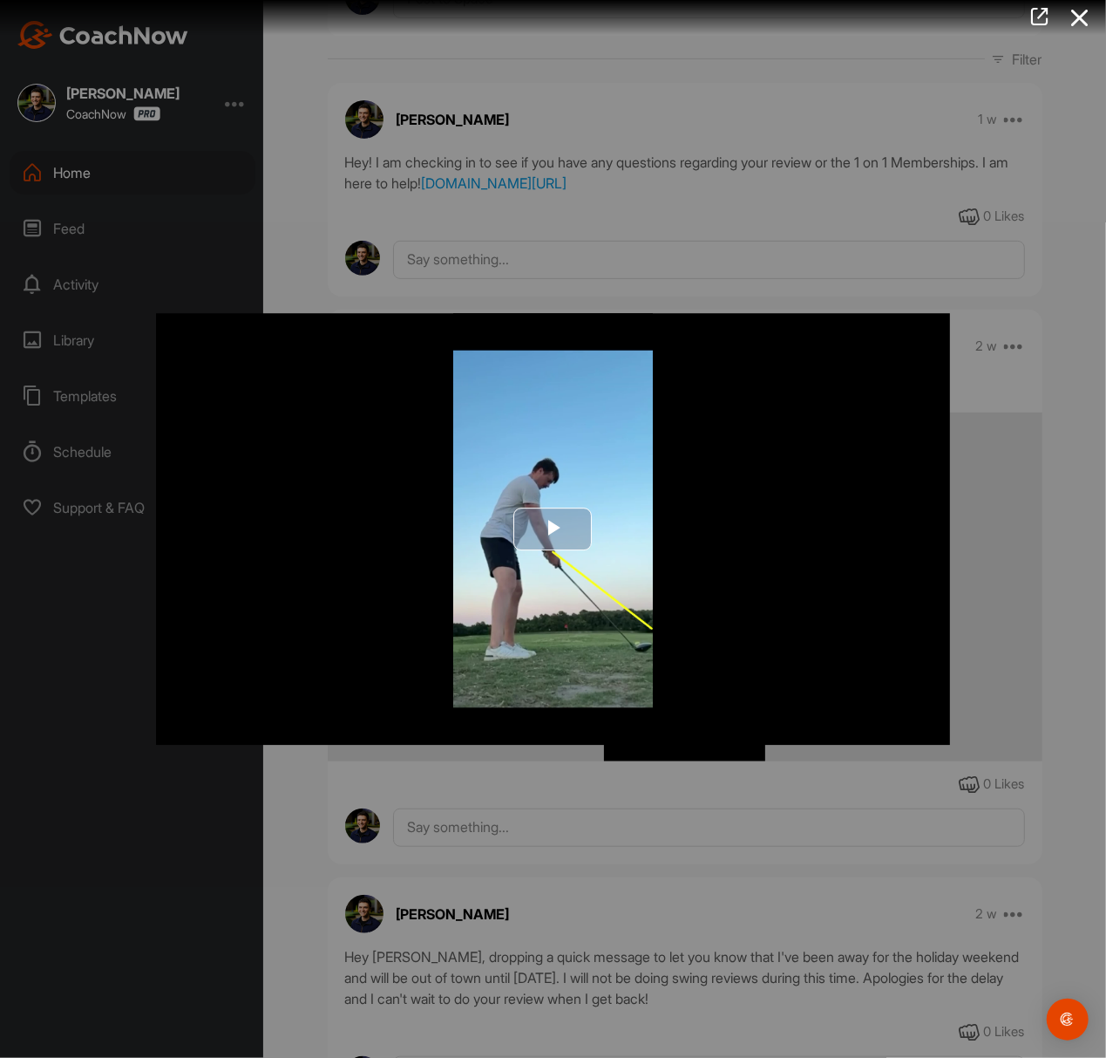
click at [554, 528] on span "Video Player" at bounding box center [554, 528] width 0 height 0
click at [467, 168] on div at bounding box center [553, 529] width 1106 height 1058
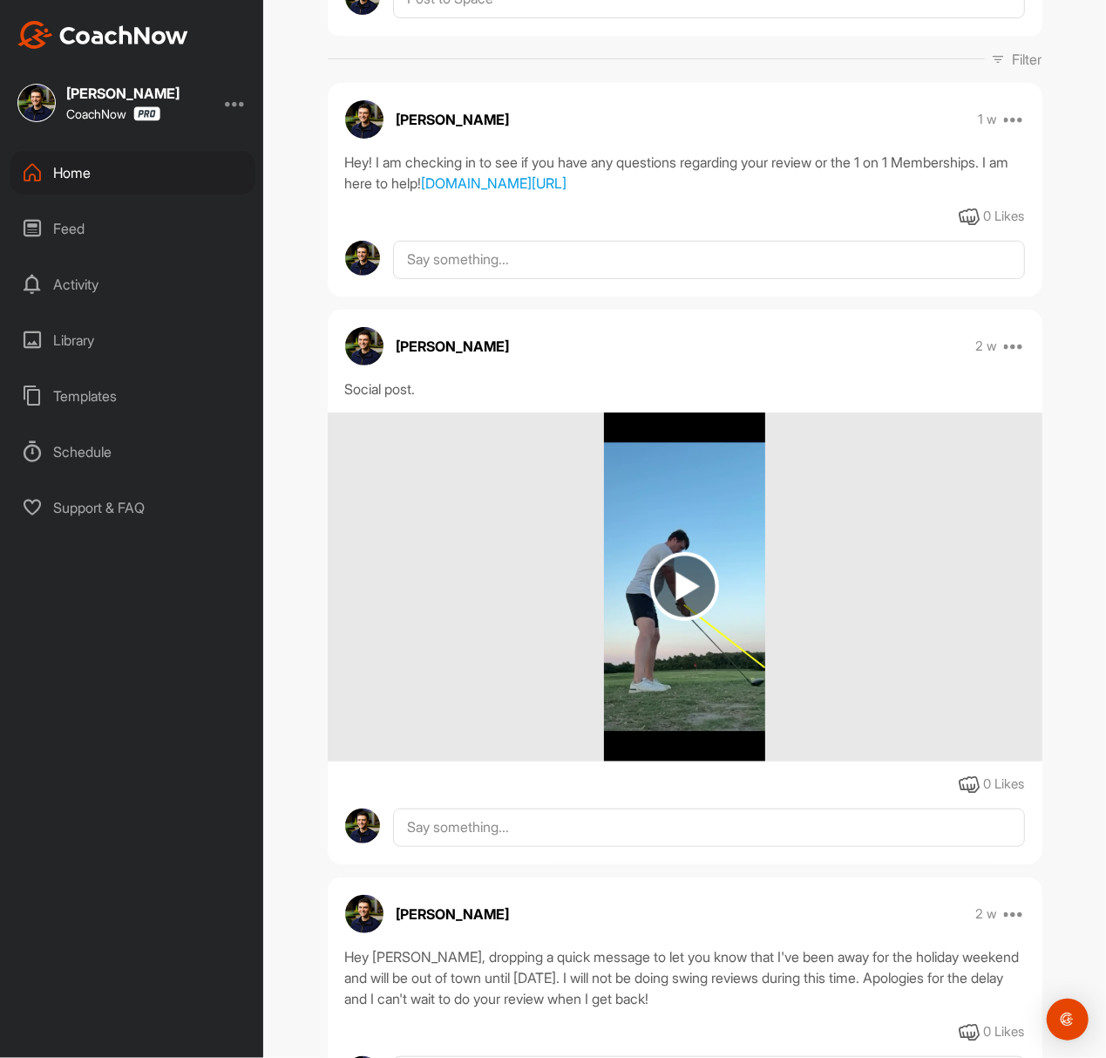
click at [126, 168] on div "Home" at bounding box center [133, 173] width 246 height 44
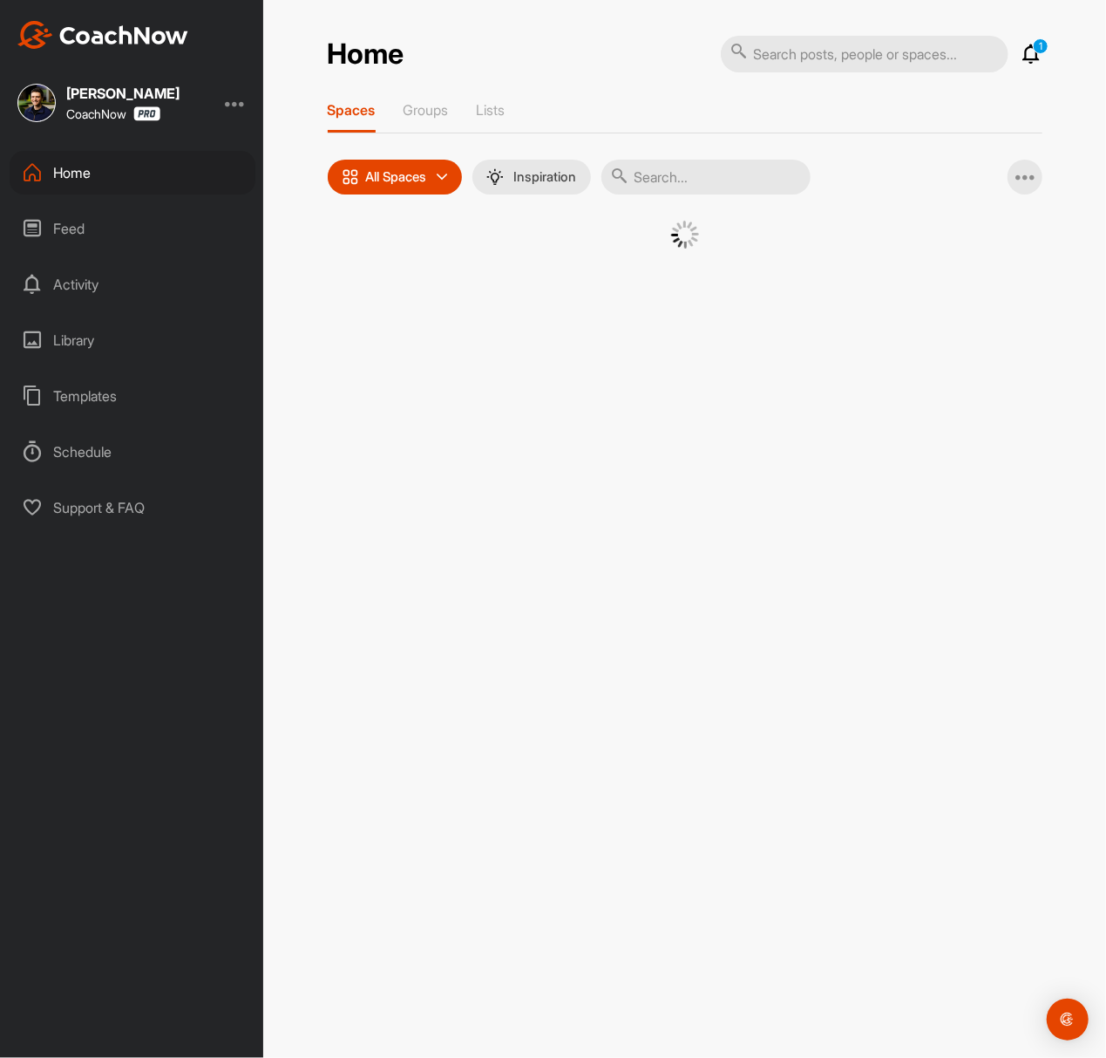
click at [730, 173] on input "text" at bounding box center [706, 177] width 209 height 35
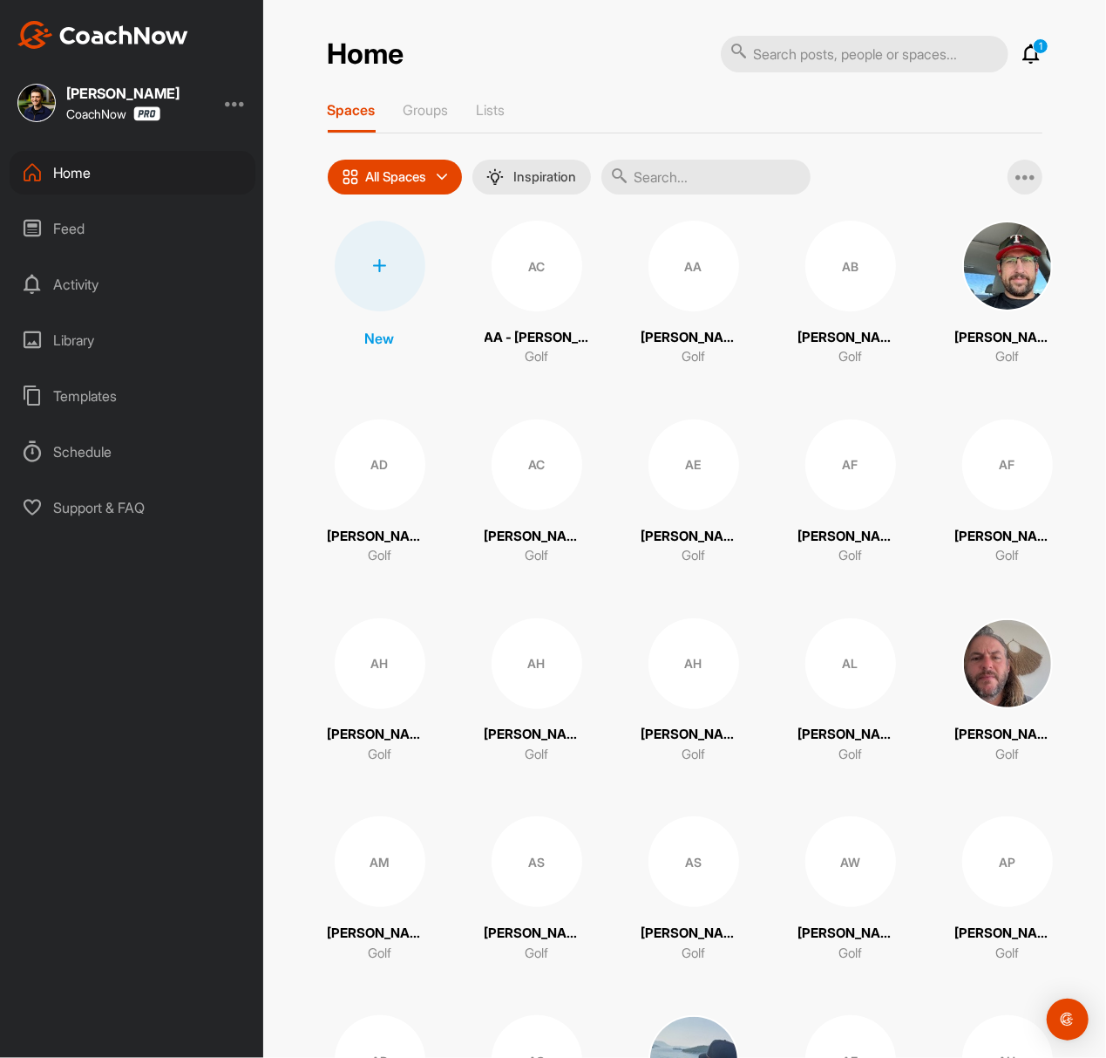
paste input "[PERSON_NAME]"
type input "[PERSON_NAME]"
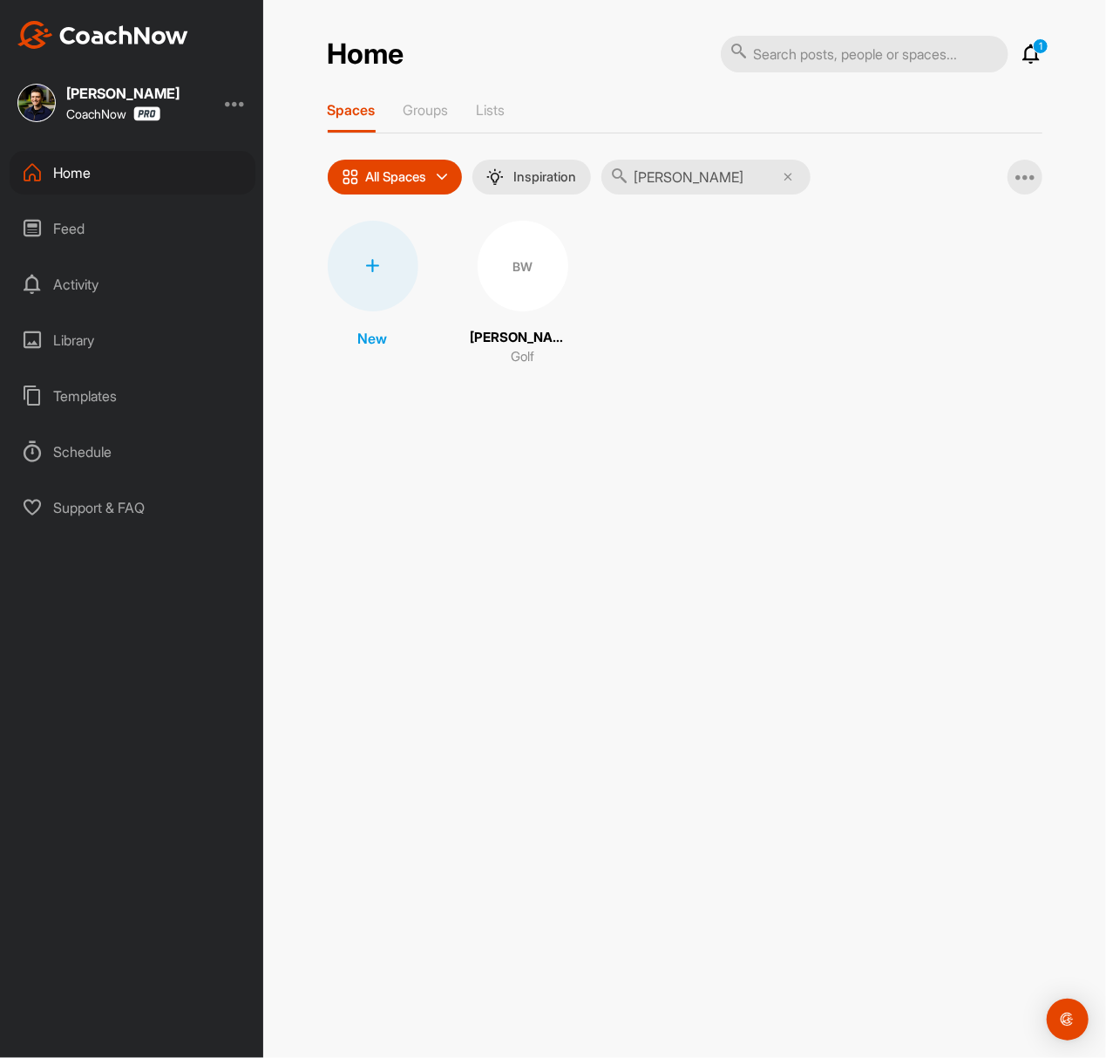
click at [537, 266] on div "BW" at bounding box center [523, 266] width 91 height 91
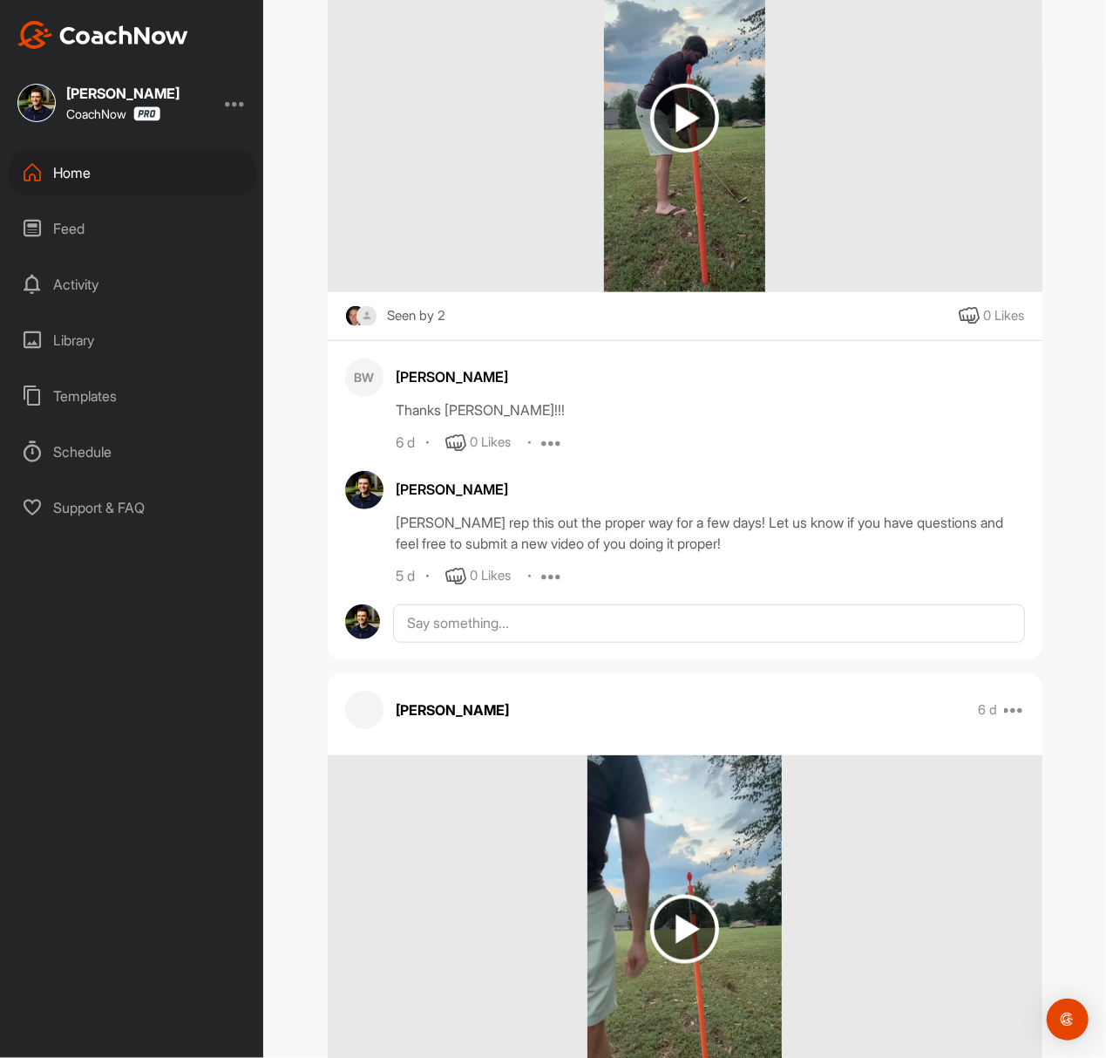
scroll to position [3487, 0]
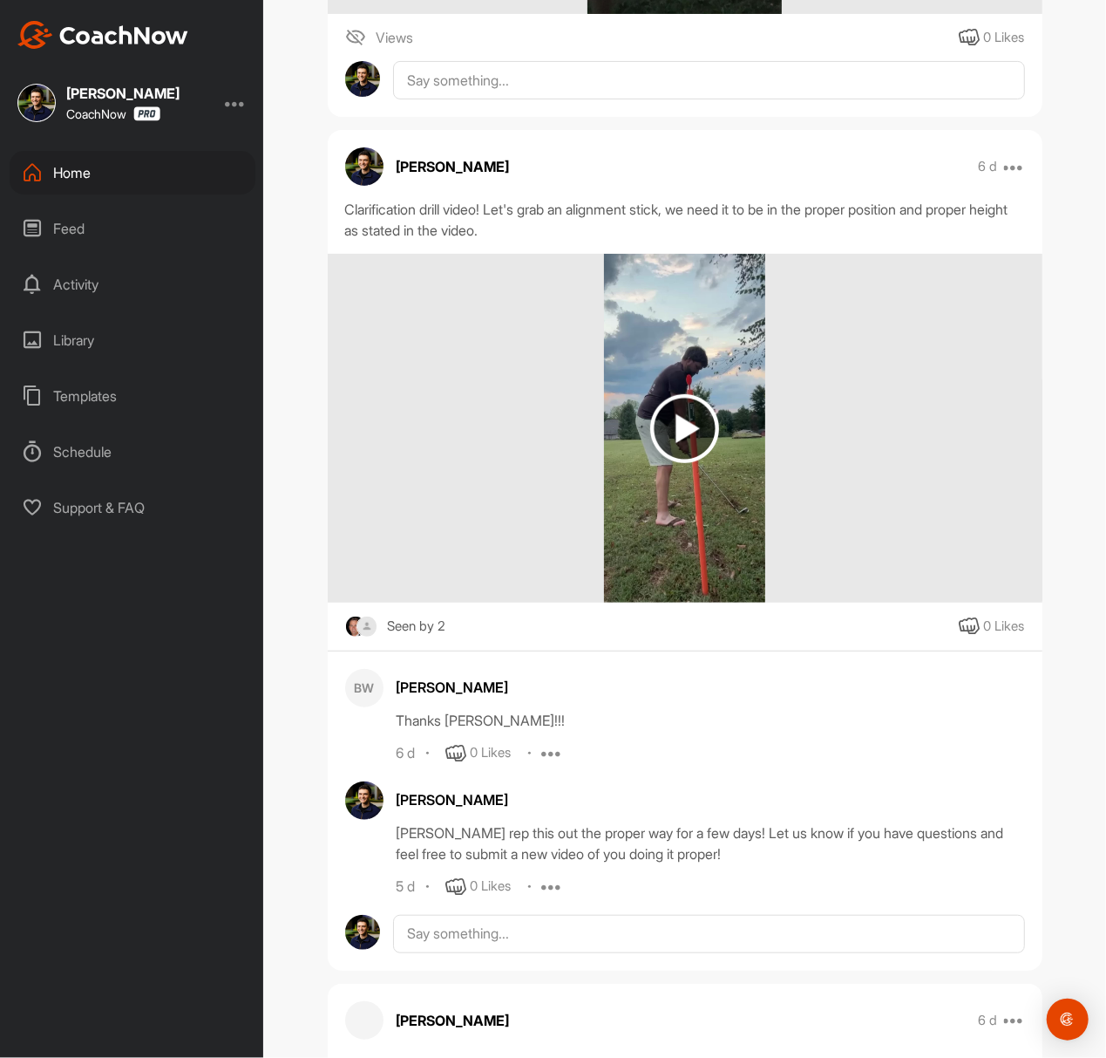
click at [678, 443] on img at bounding box center [684, 428] width 69 height 69
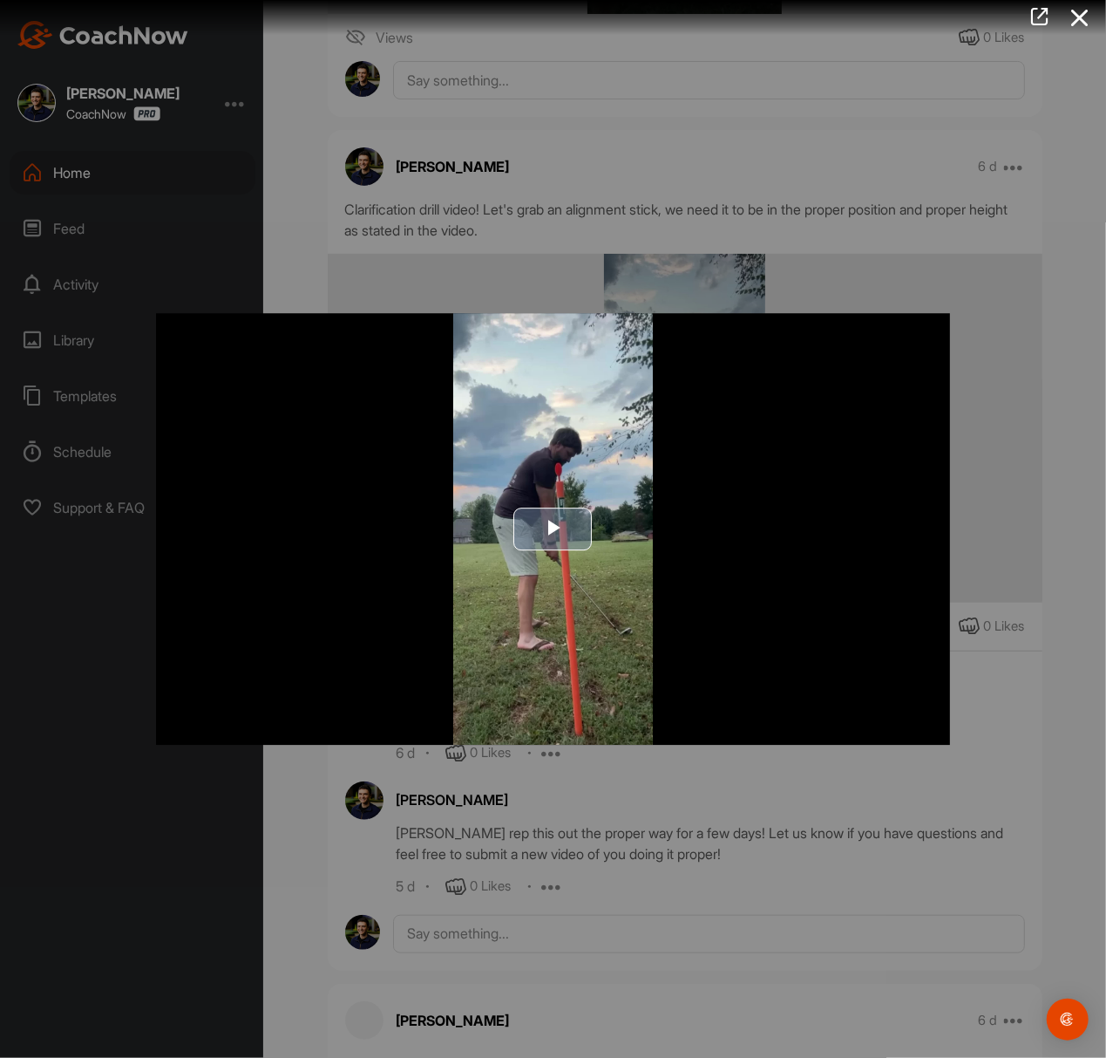
click at [542, 504] on img "Video Player" at bounding box center [553, 529] width 795 height 432
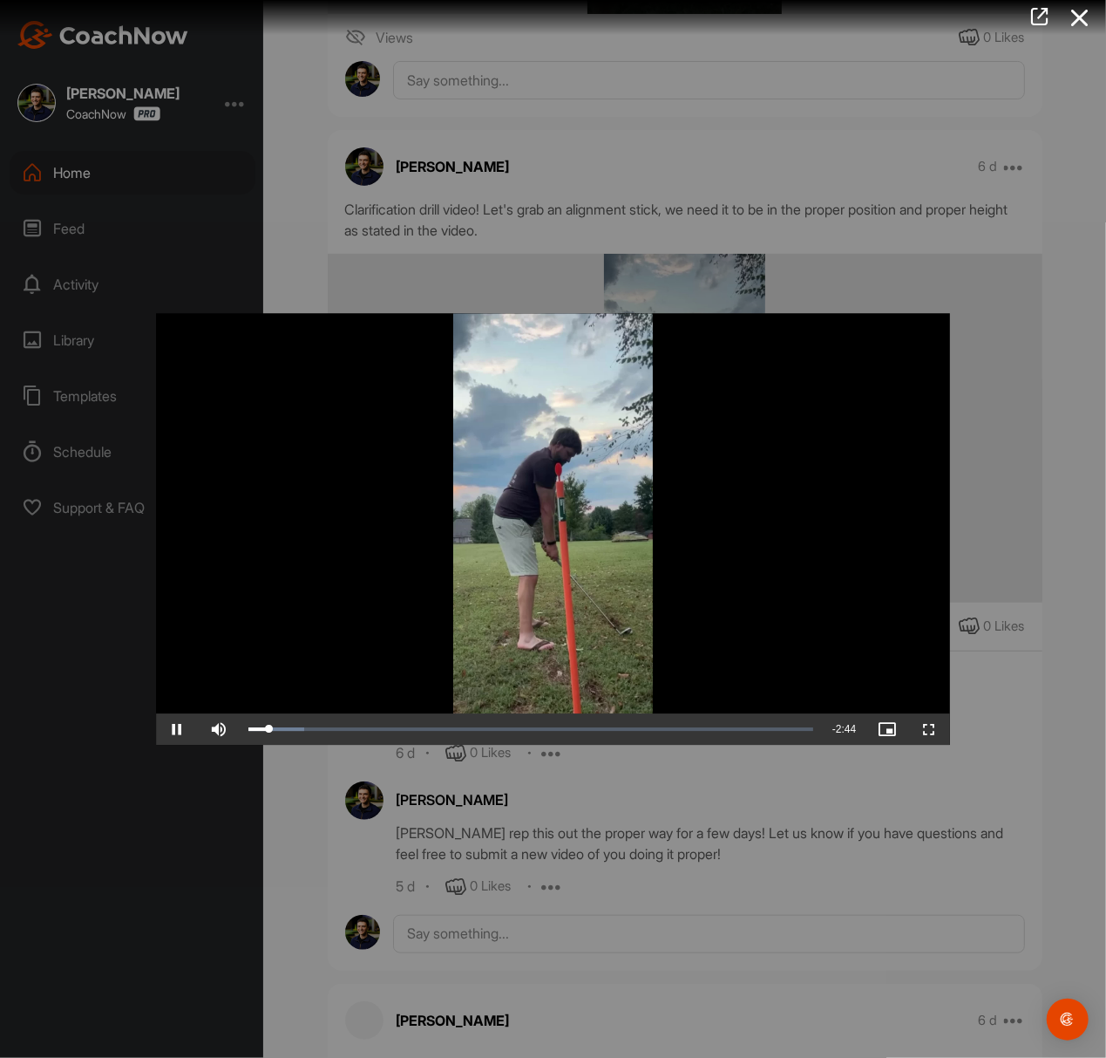
click at [307, 99] on div at bounding box center [553, 529] width 1106 height 1058
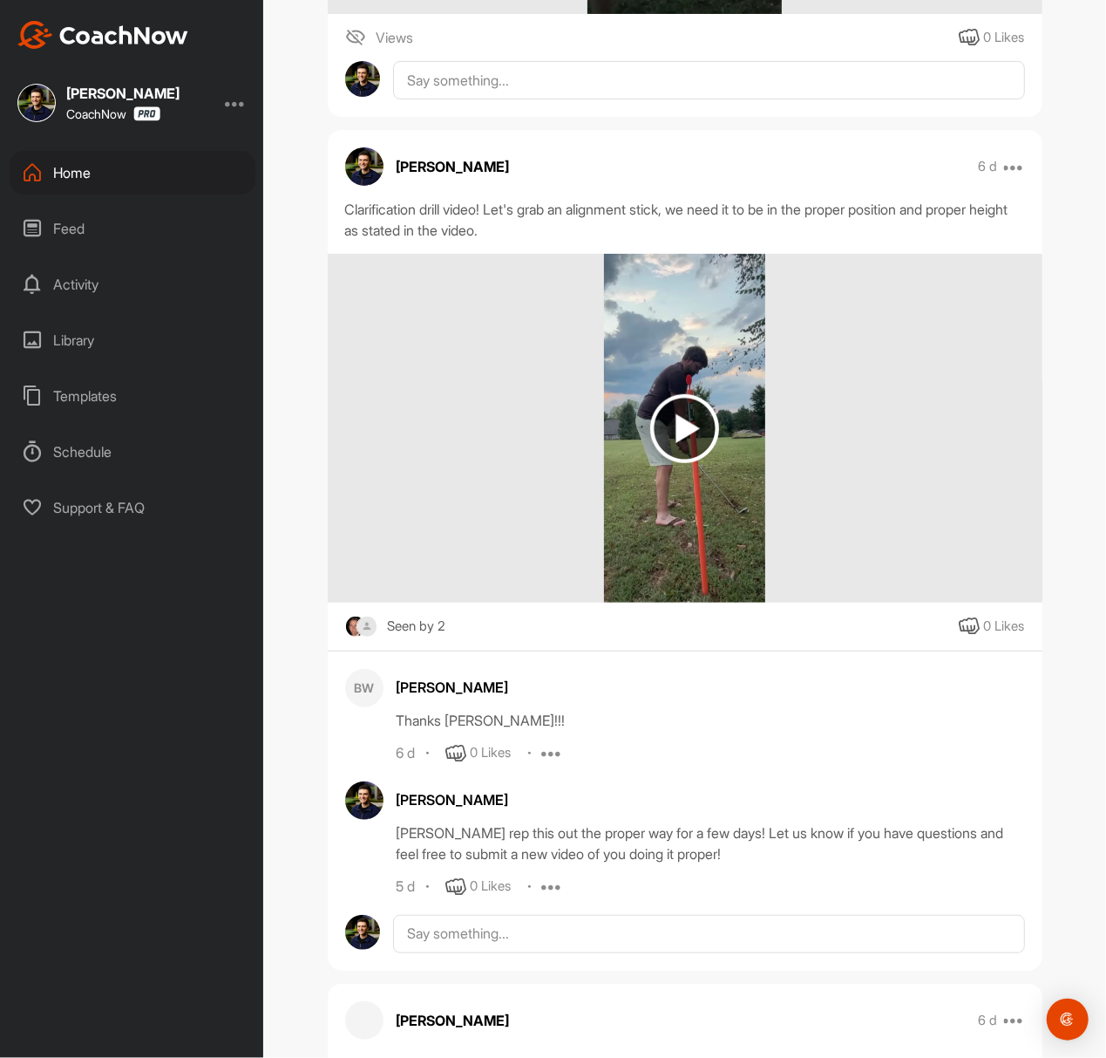
click at [153, 154] on div "Home" at bounding box center [133, 173] width 246 height 44
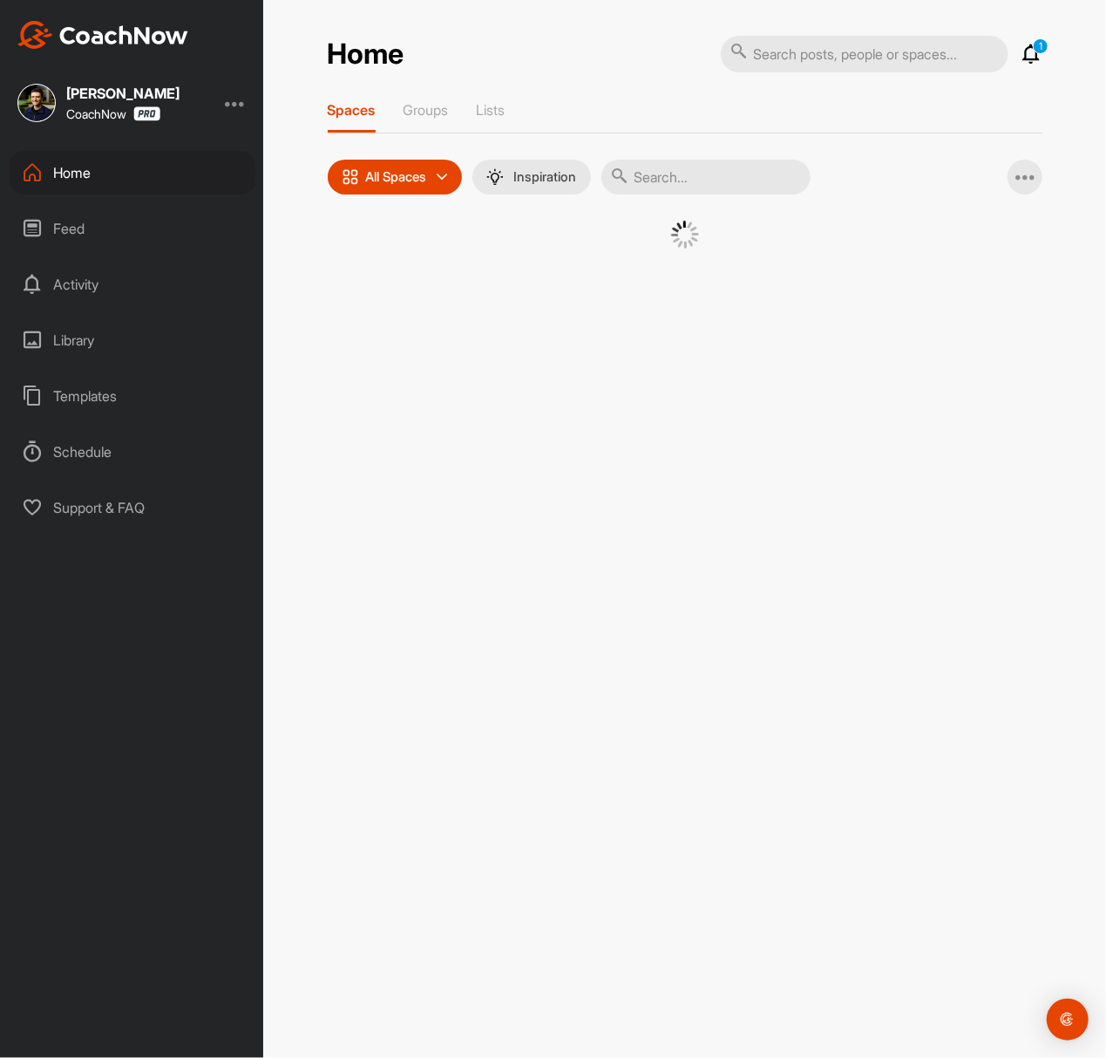
click at [754, 165] on input "text" at bounding box center [706, 177] width 209 height 35
paste input "[PERSON_NAME]"
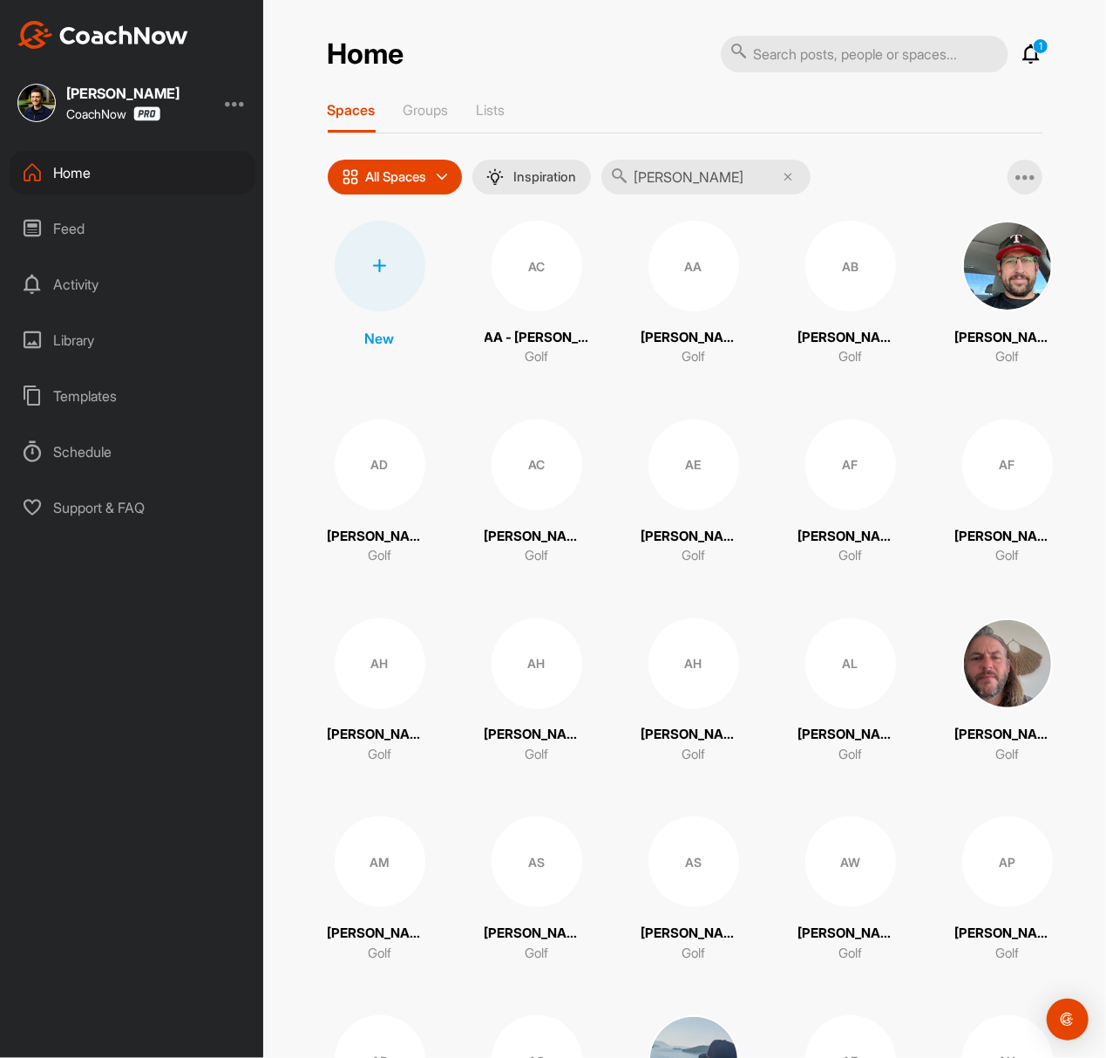
type input "[PERSON_NAME]"
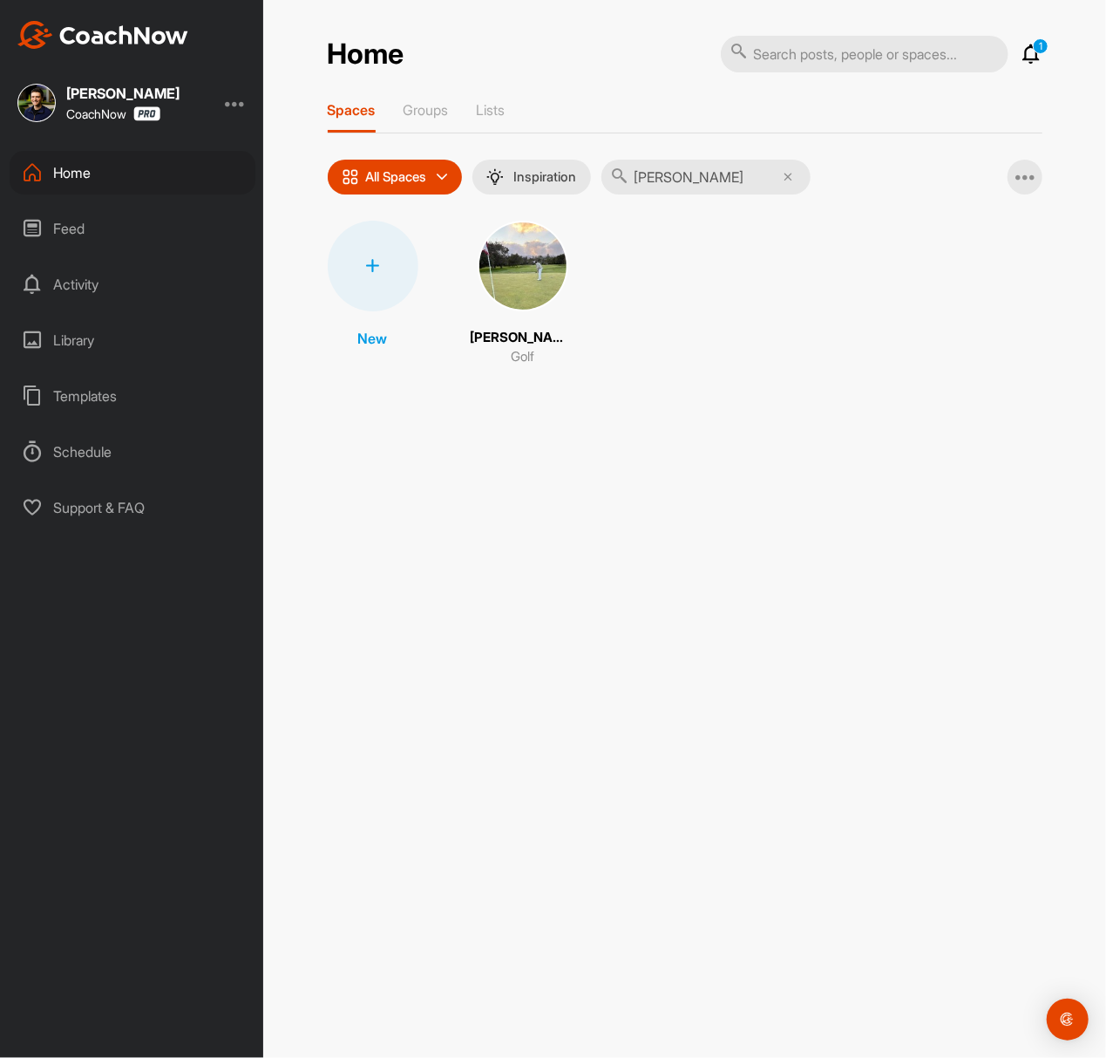
click at [551, 266] on img at bounding box center [523, 266] width 91 height 91
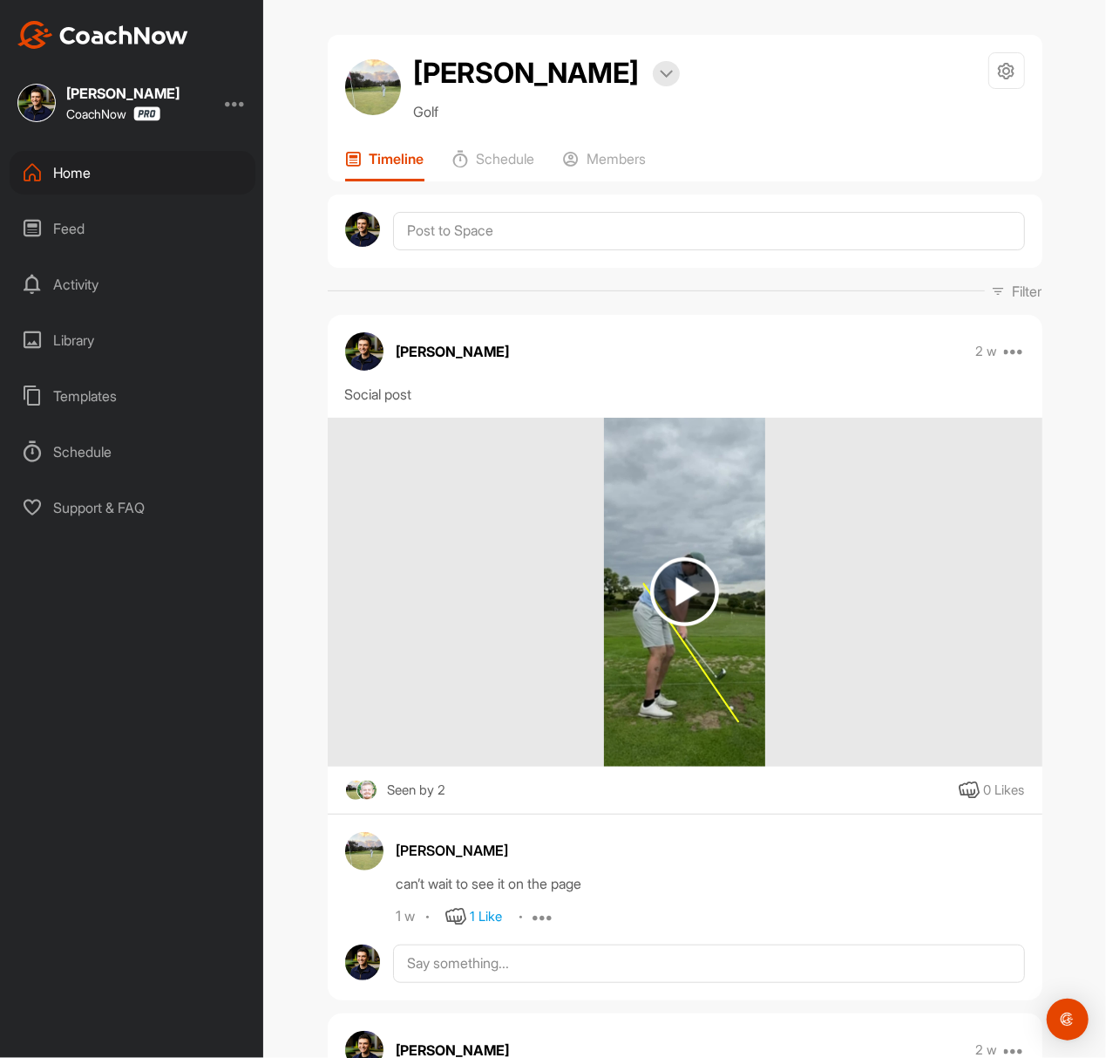
click at [694, 586] on img at bounding box center [684, 591] width 69 height 69
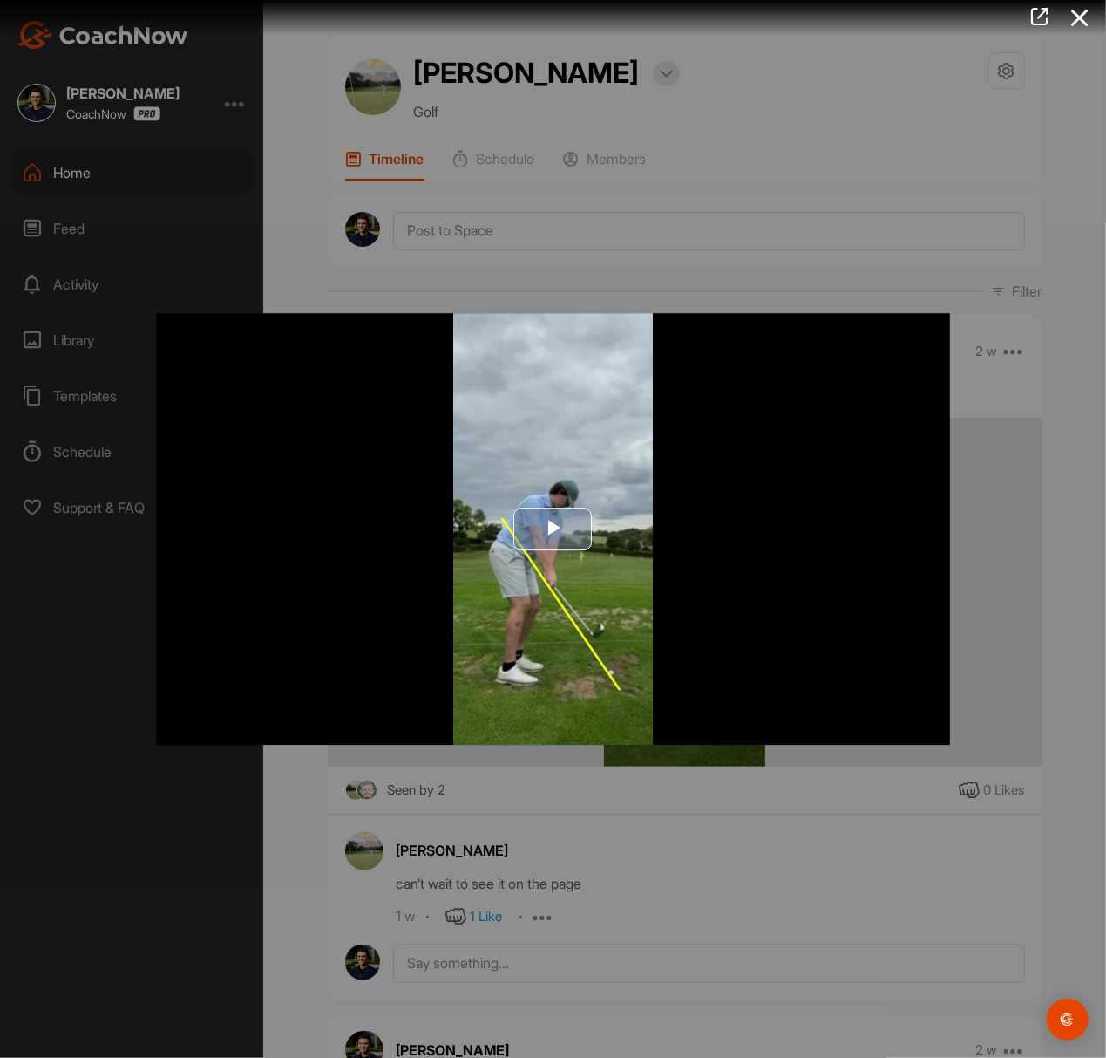
click at [554, 528] on span "Video Player" at bounding box center [554, 528] width 0 height 0
click at [381, 230] on div at bounding box center [553, 529] width 1106 height 1058
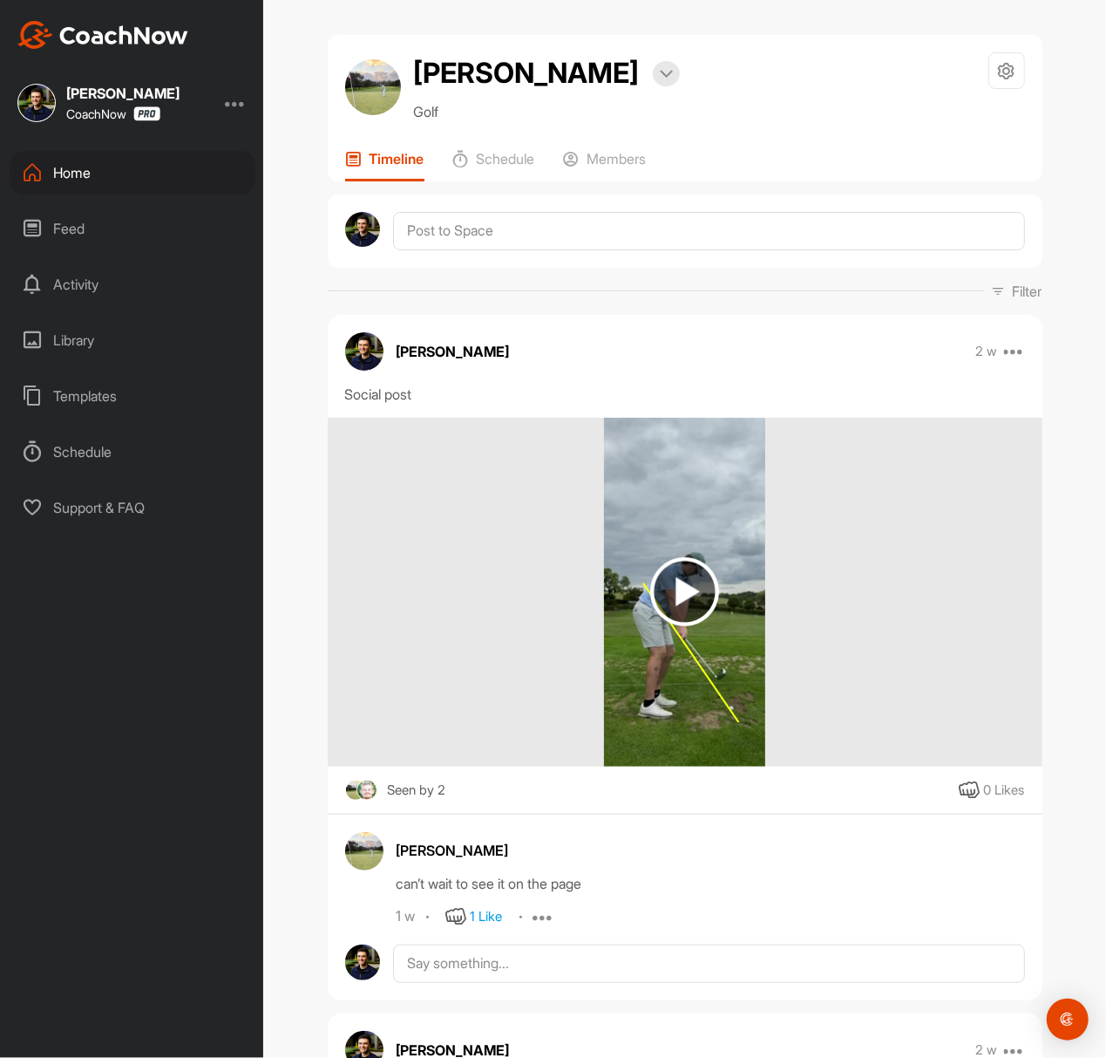
click at [181, 173] on div "Home" at bounding box center [133, 173] width 246 height 44
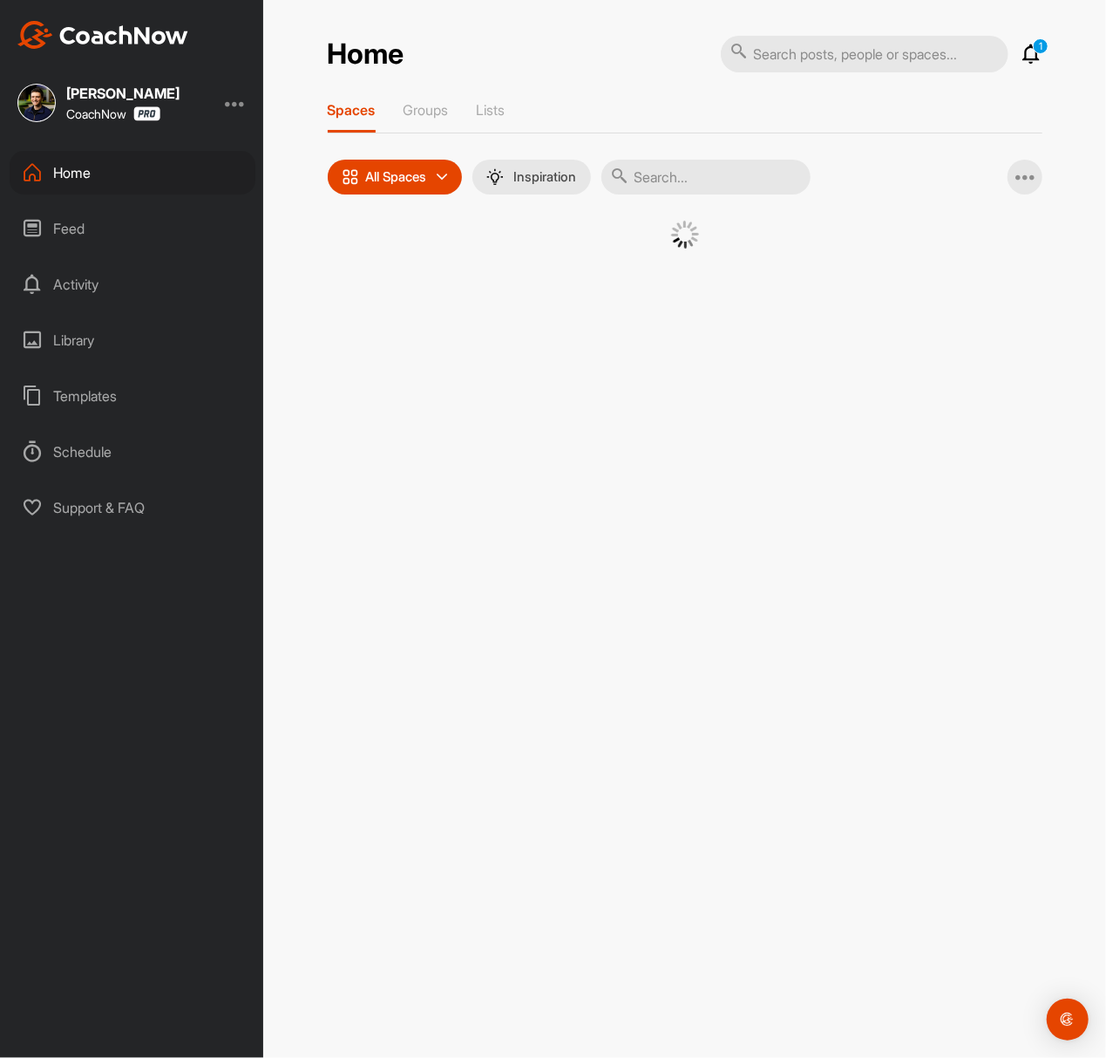
click at [727, 176] on input "text" at bounding box center [706, 177] width 209 height 35
paste input "[PERSON_NAME]"
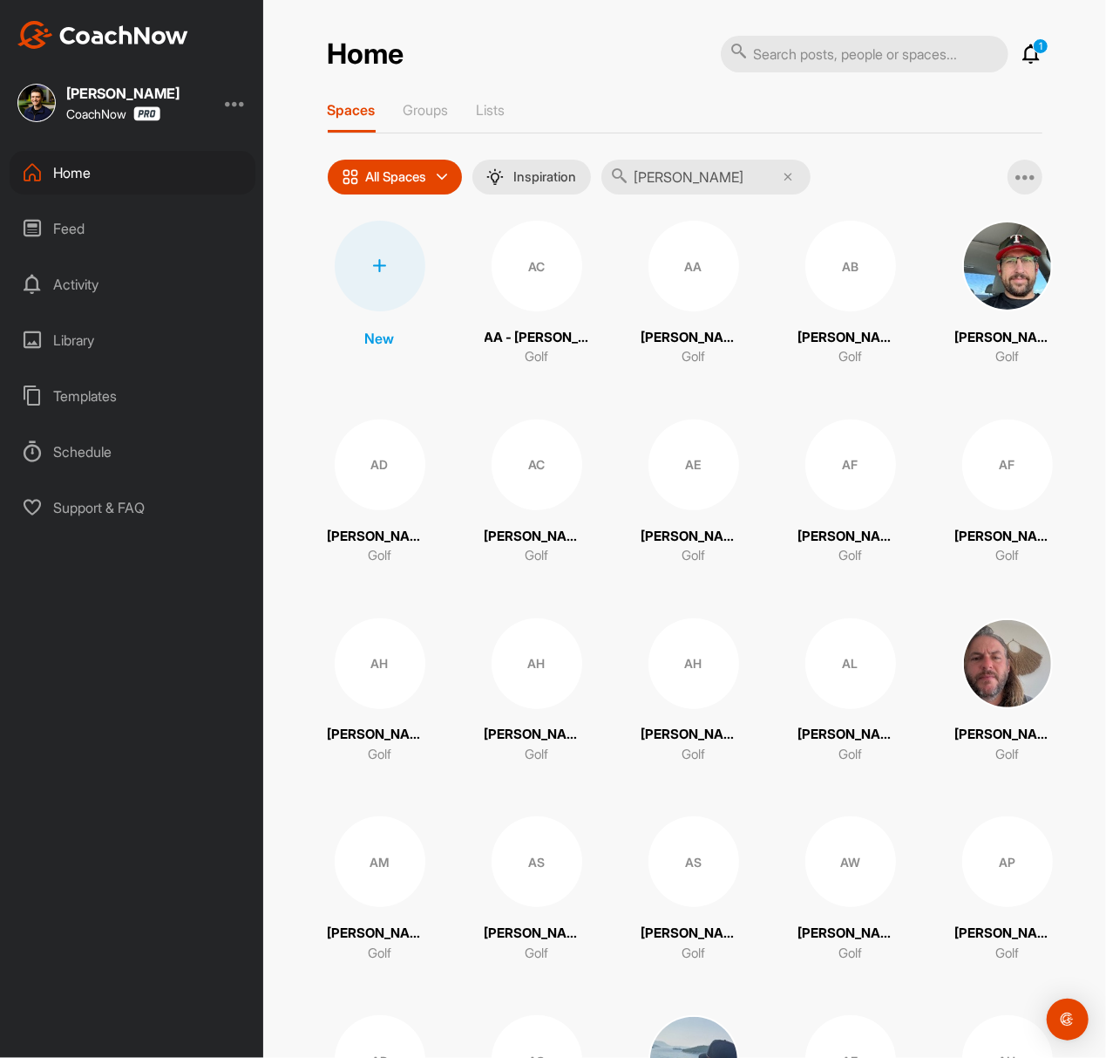
type input "[PERSON_NAME]"
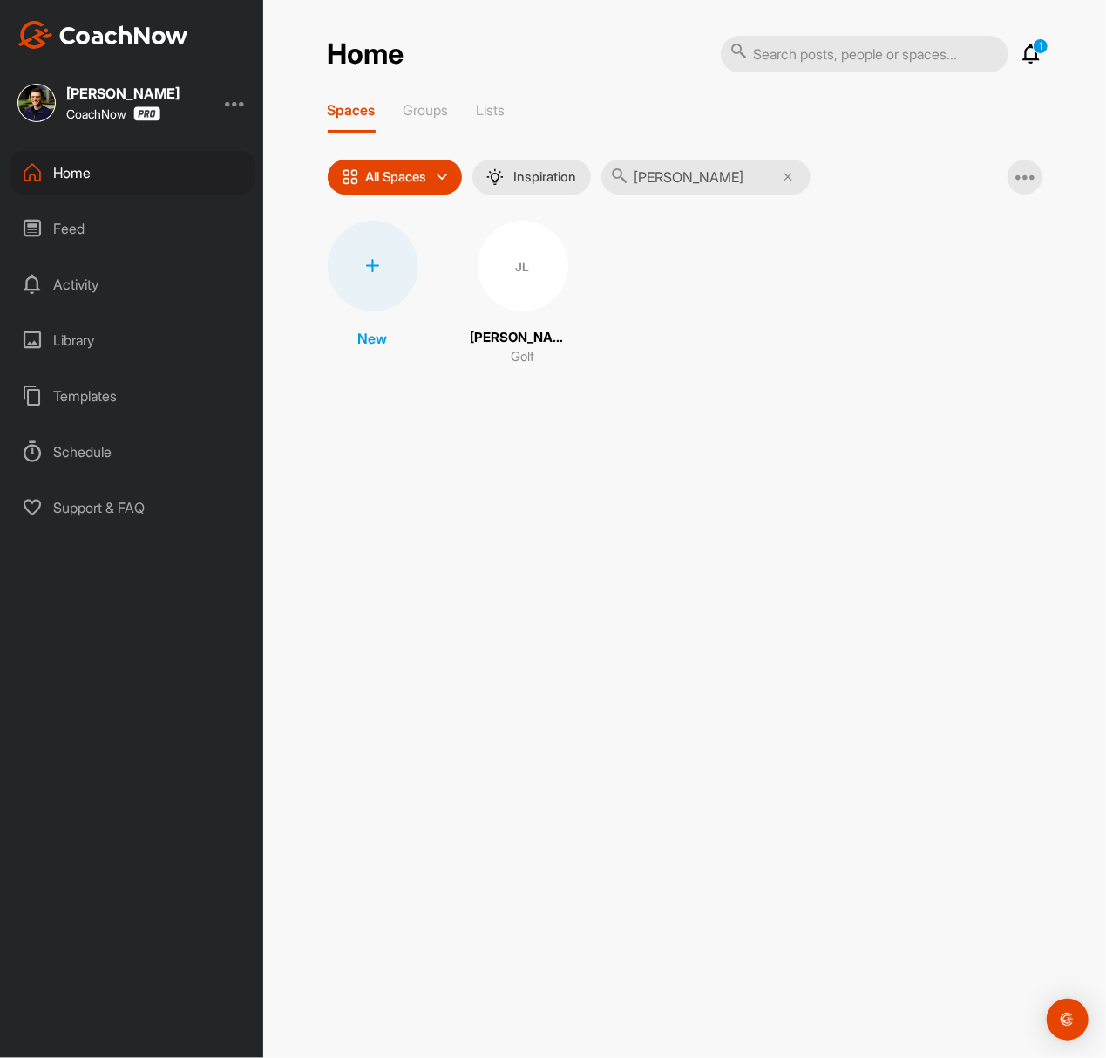
click at [552, 267] on div "JL" at bounding box center [523, 266] width 91 height 91
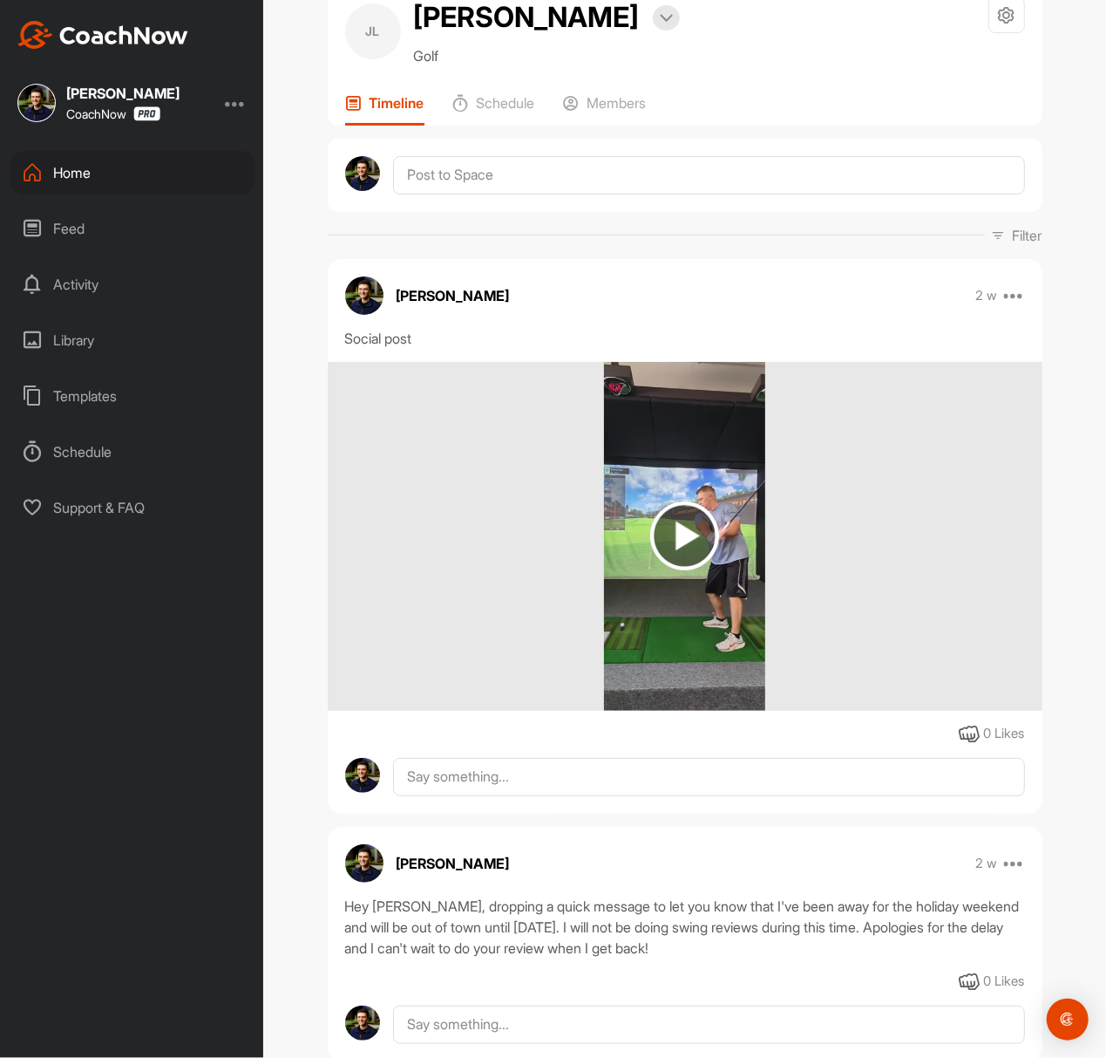
scroll to position [116, 0]
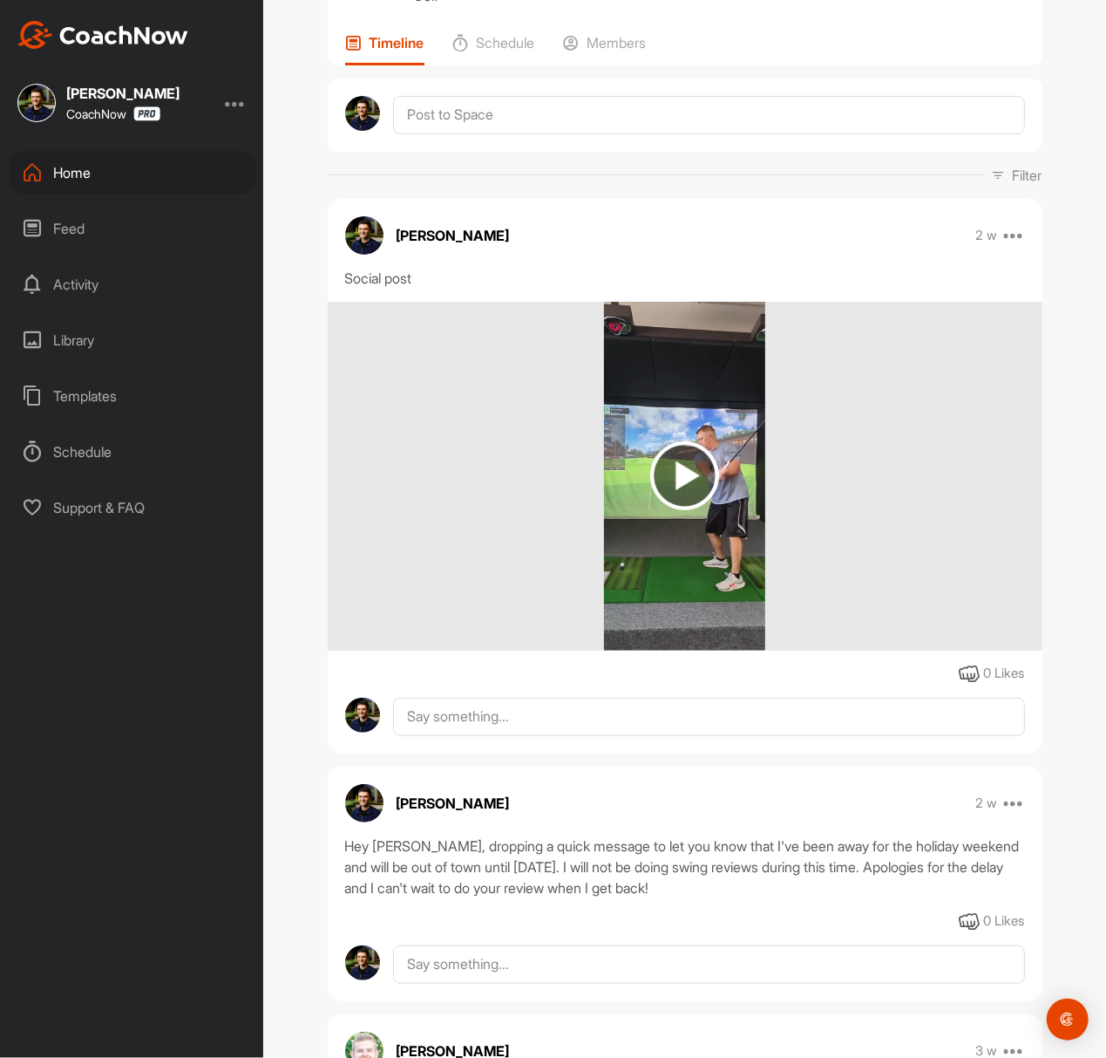
click at [657, 474] on img at bounding box center [684, 475] width 69 height 69
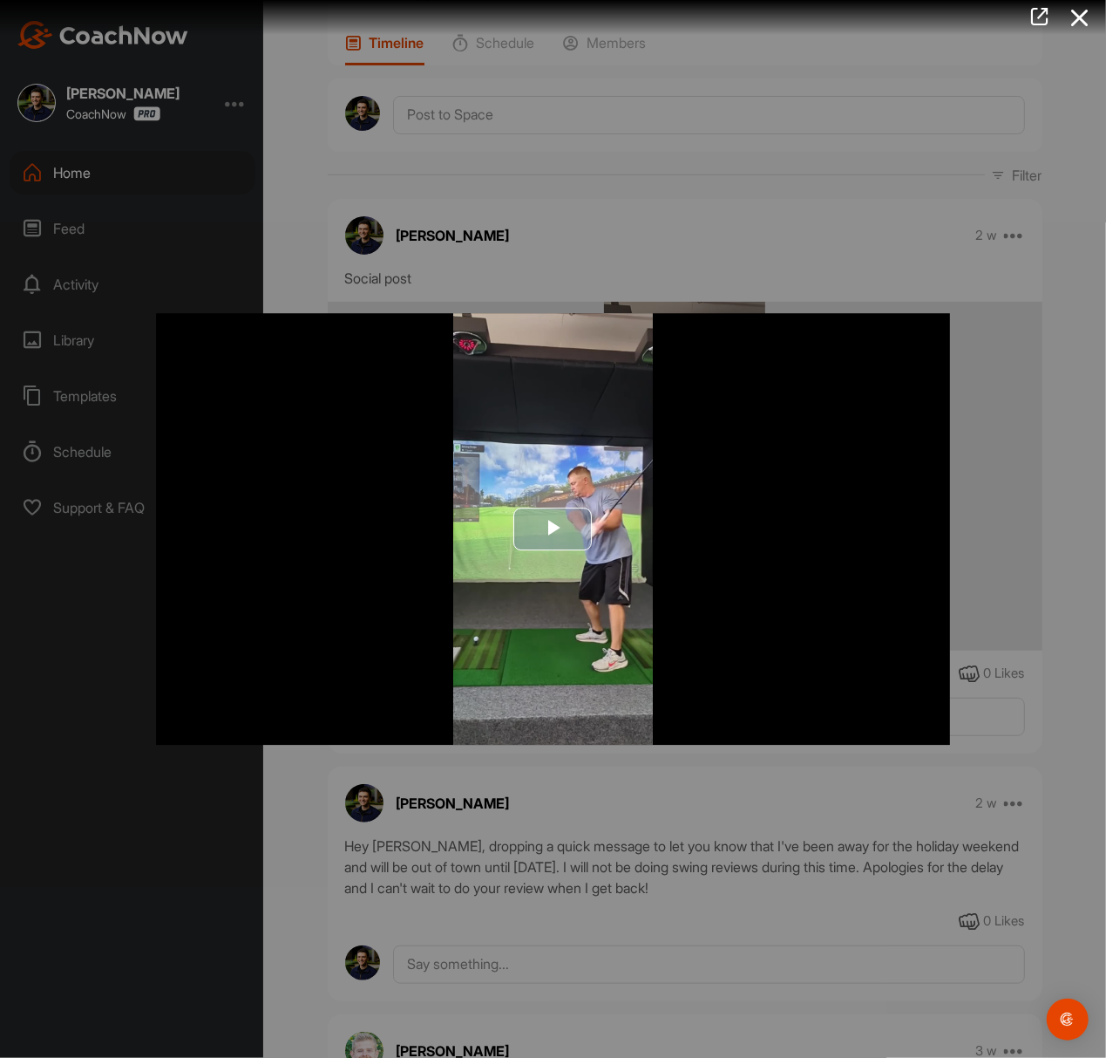
click at [554, 528] on span "Video Player" at bounding box center [554, 528] width 0 height 0
click at [469, 141] on div at bounding box center [553, 529] width 1106 height 1058
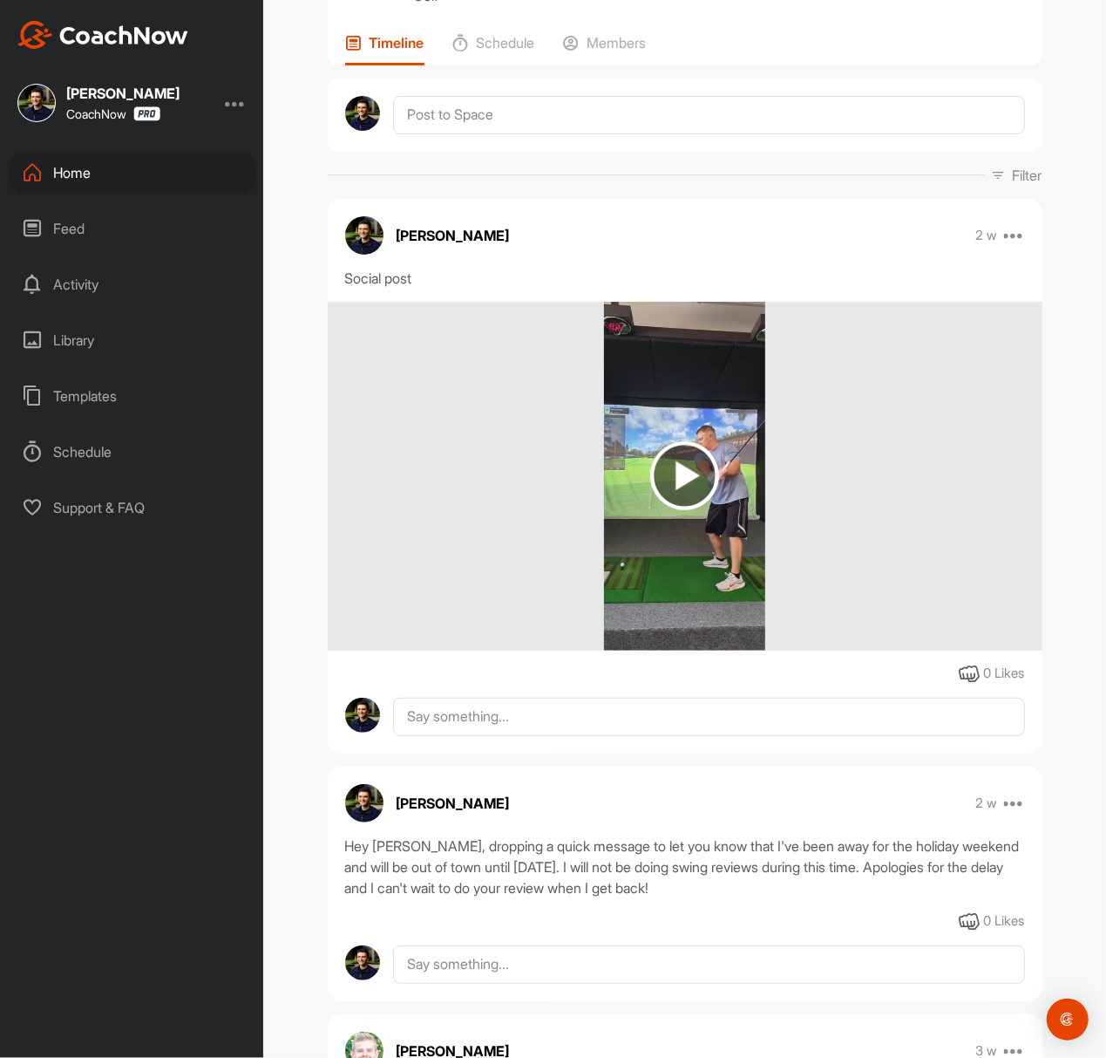
scroll to position [0, 0]
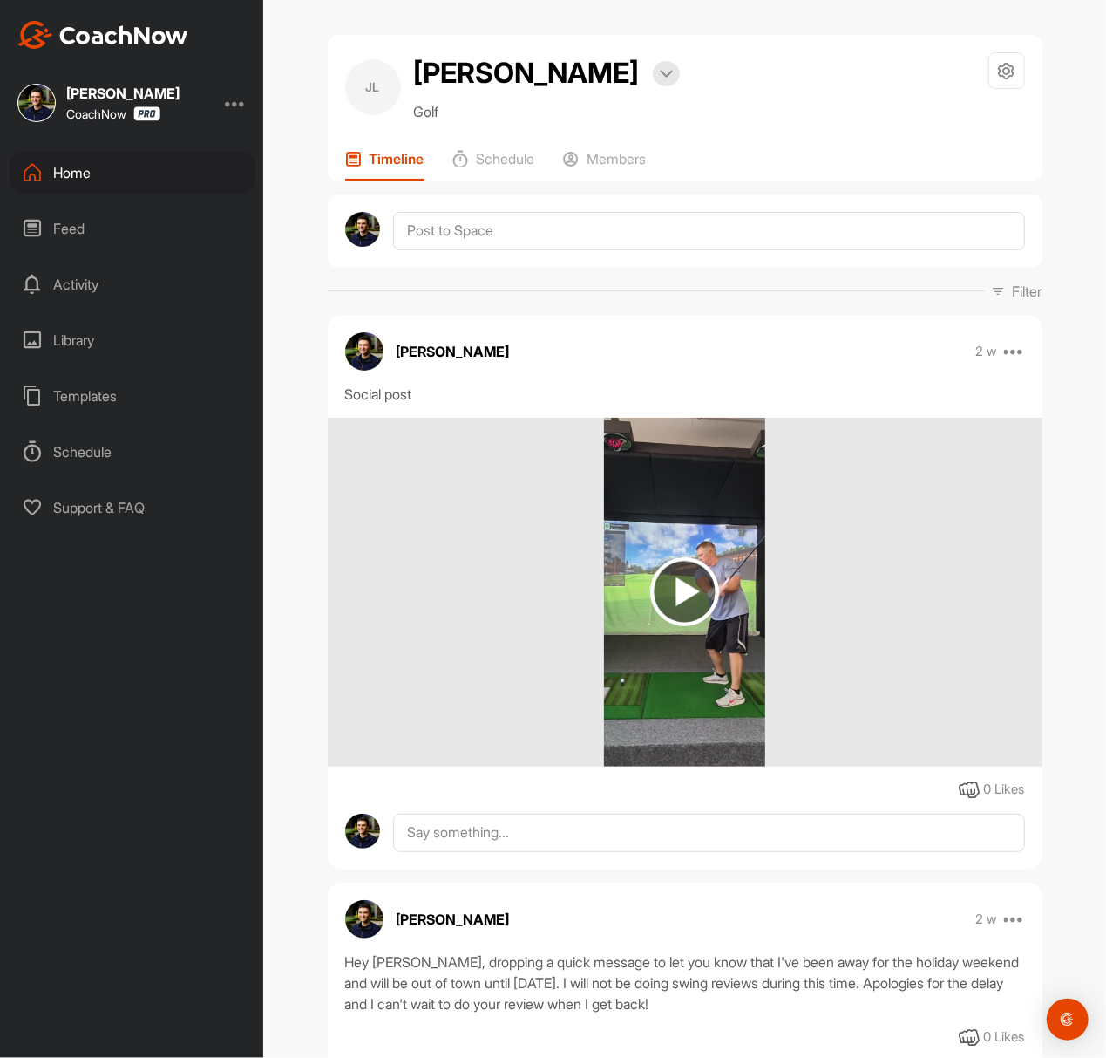
click at [99, 190] on div "Home" at bounding box center [133, 173] width 246 height 44
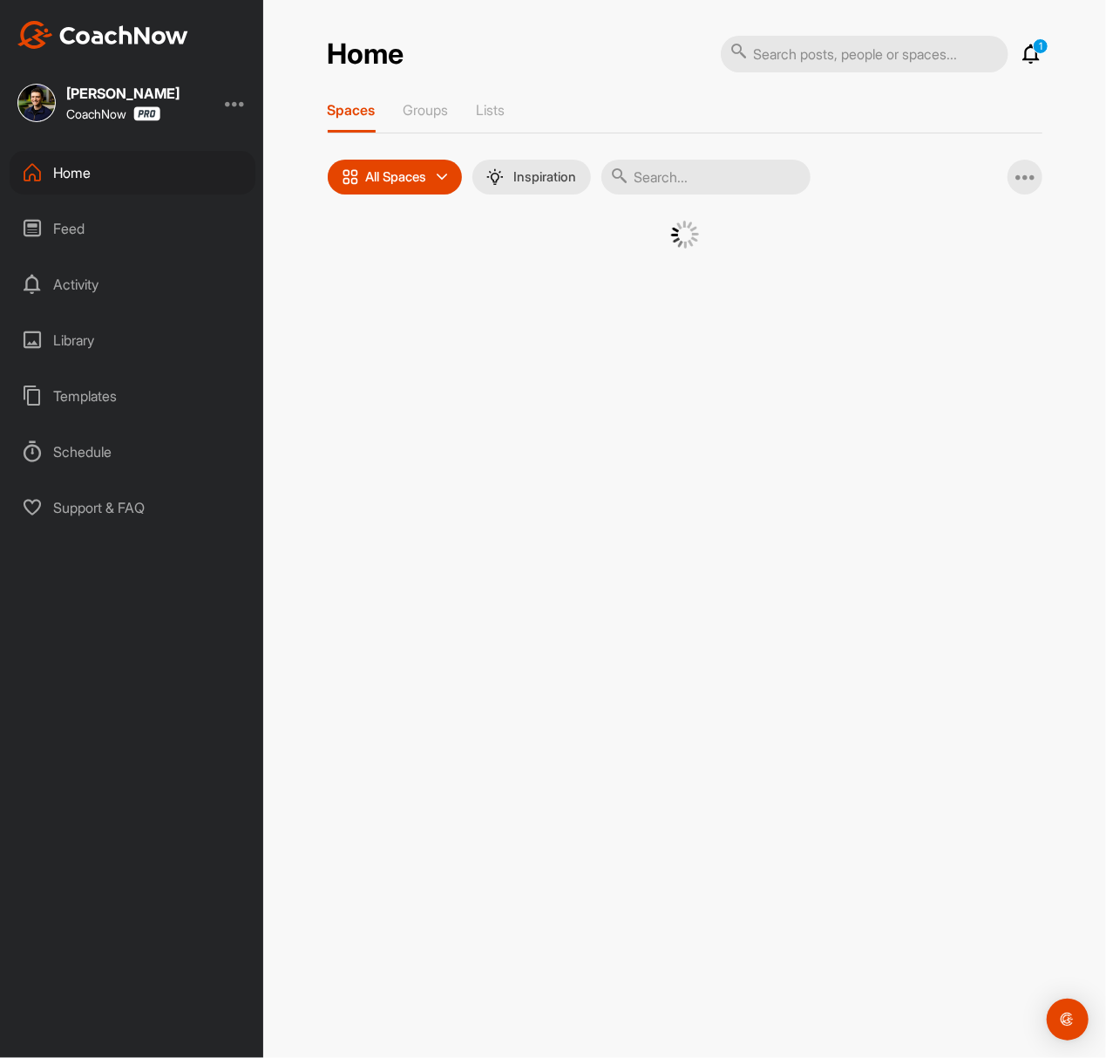
click at [692, 169] on input "text" at bounding box center [706, 177] width 209 height 35
paste input "[PERSON_NAME]"
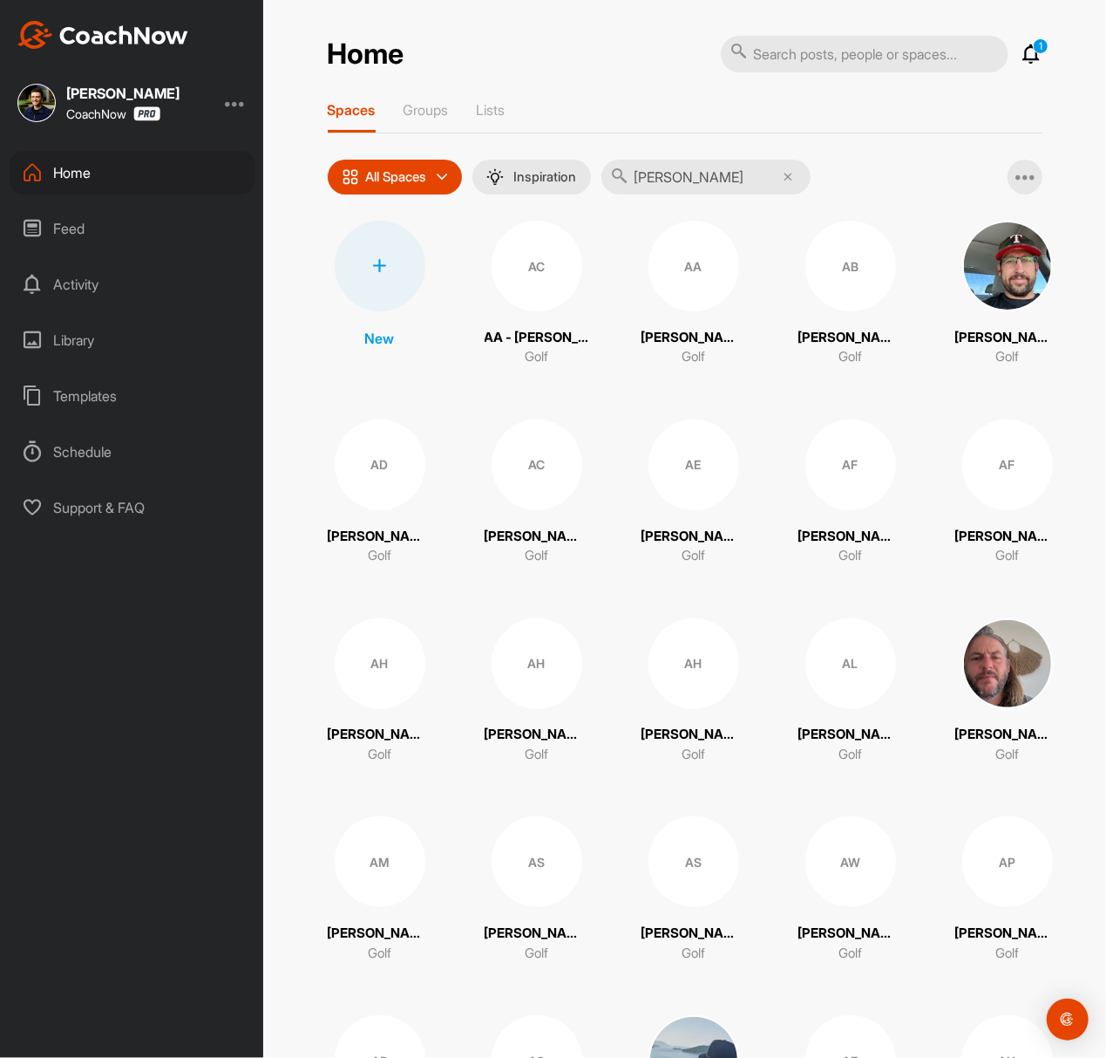
type input "[PERSON_NAME]"
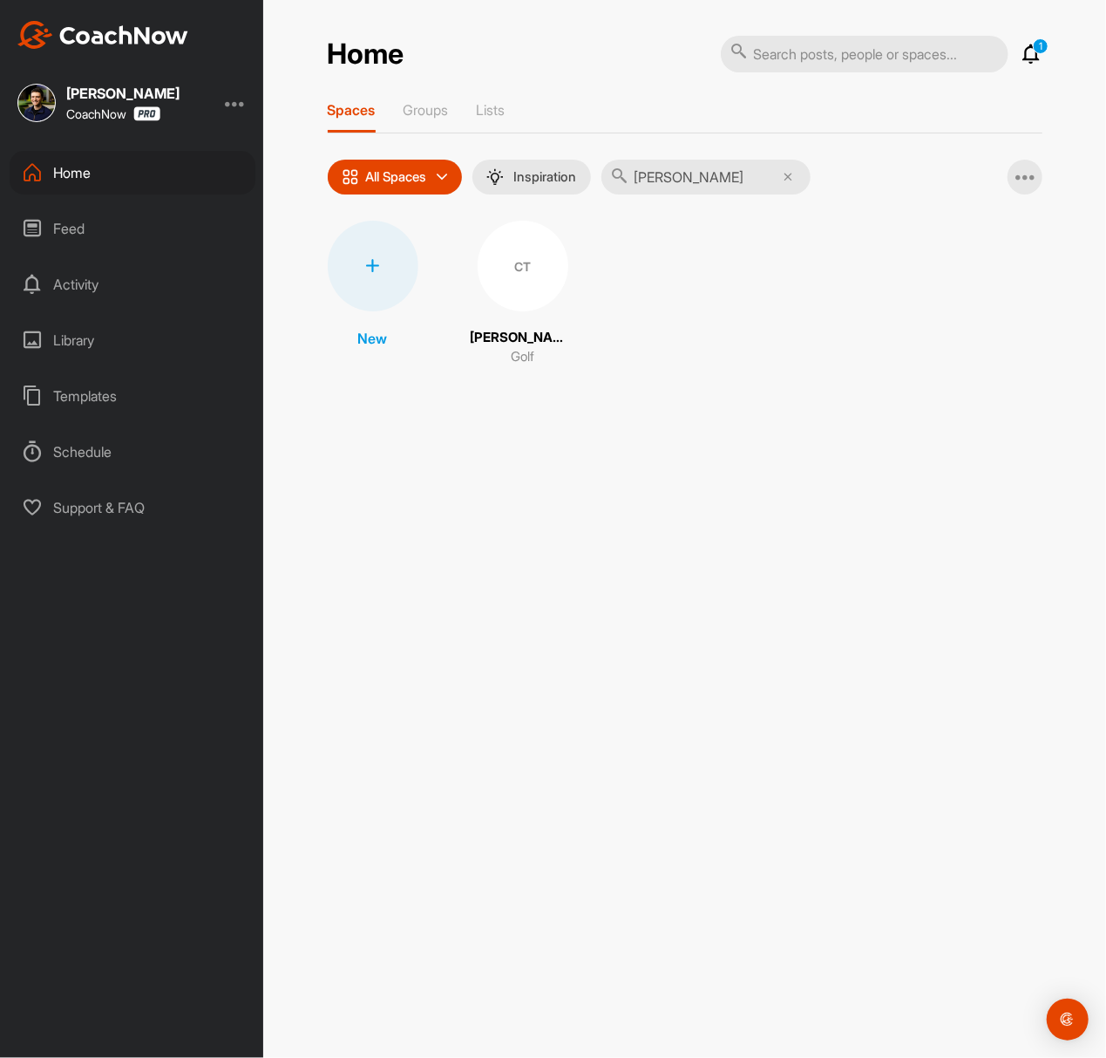
drag, startPoint x: 692, startPoint y: 169, endPoint x: 538, endPoint y: 255, distance: 176.8
click at [538, 255] on div "CT" at bounding box center [523, 266] width 91 height 91
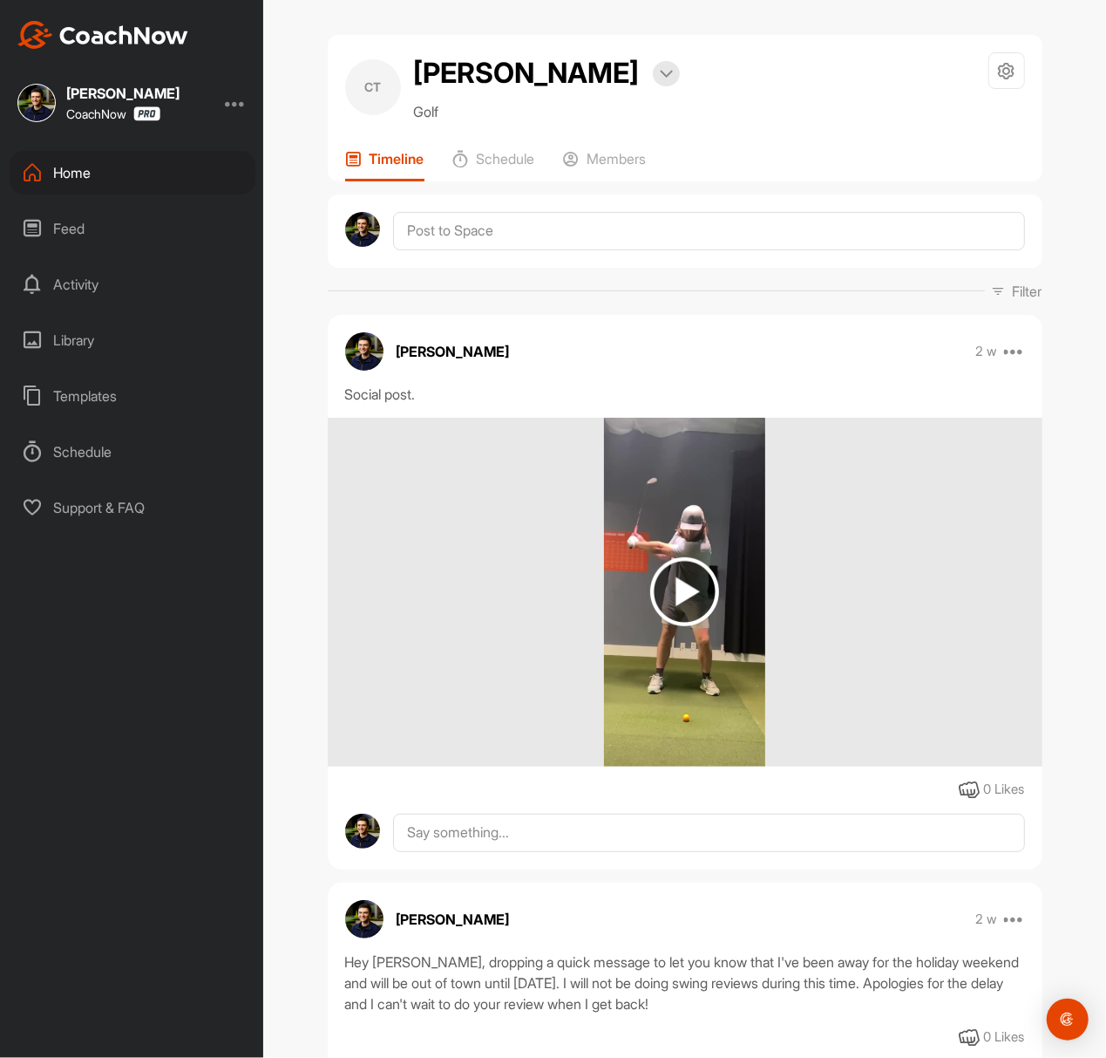
click at [654, 589] on img at bounding box center [684, 591] width 69 height 69
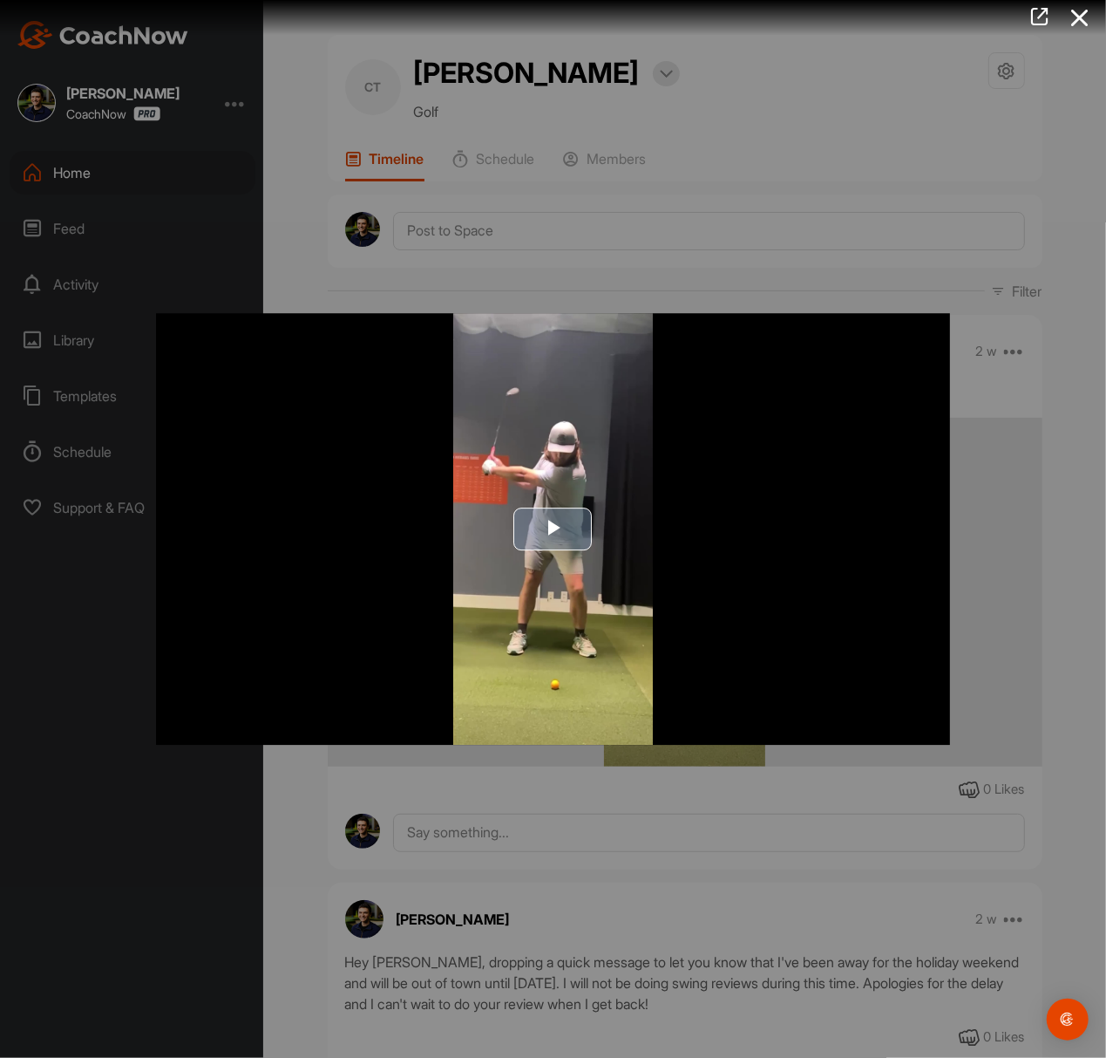
click at [554, 528] on span "Video Player" at bounding box center [554, 528] width 0 height 0
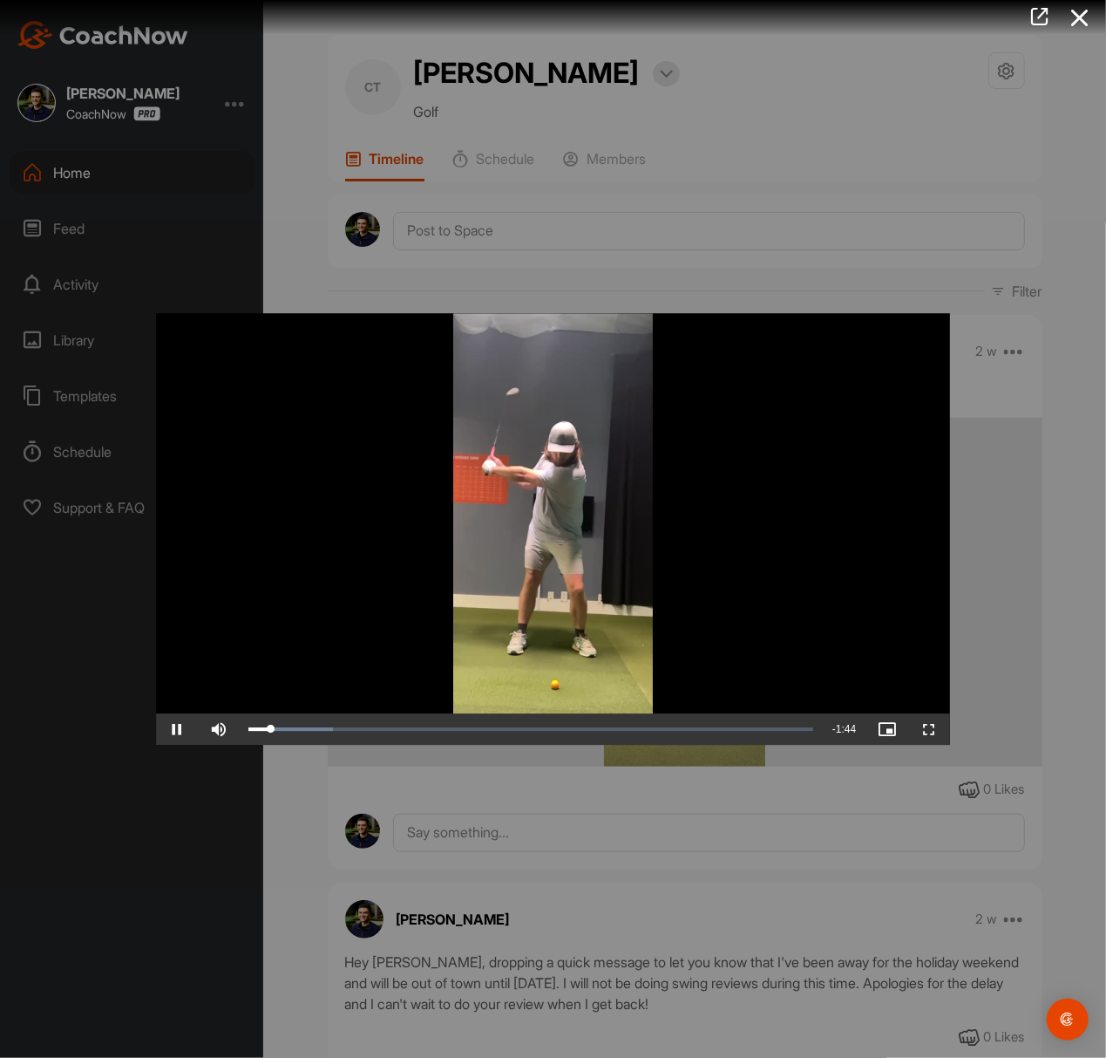
click at [661, 105] on div at bounding box center [553, 529] width 1106 height 1058
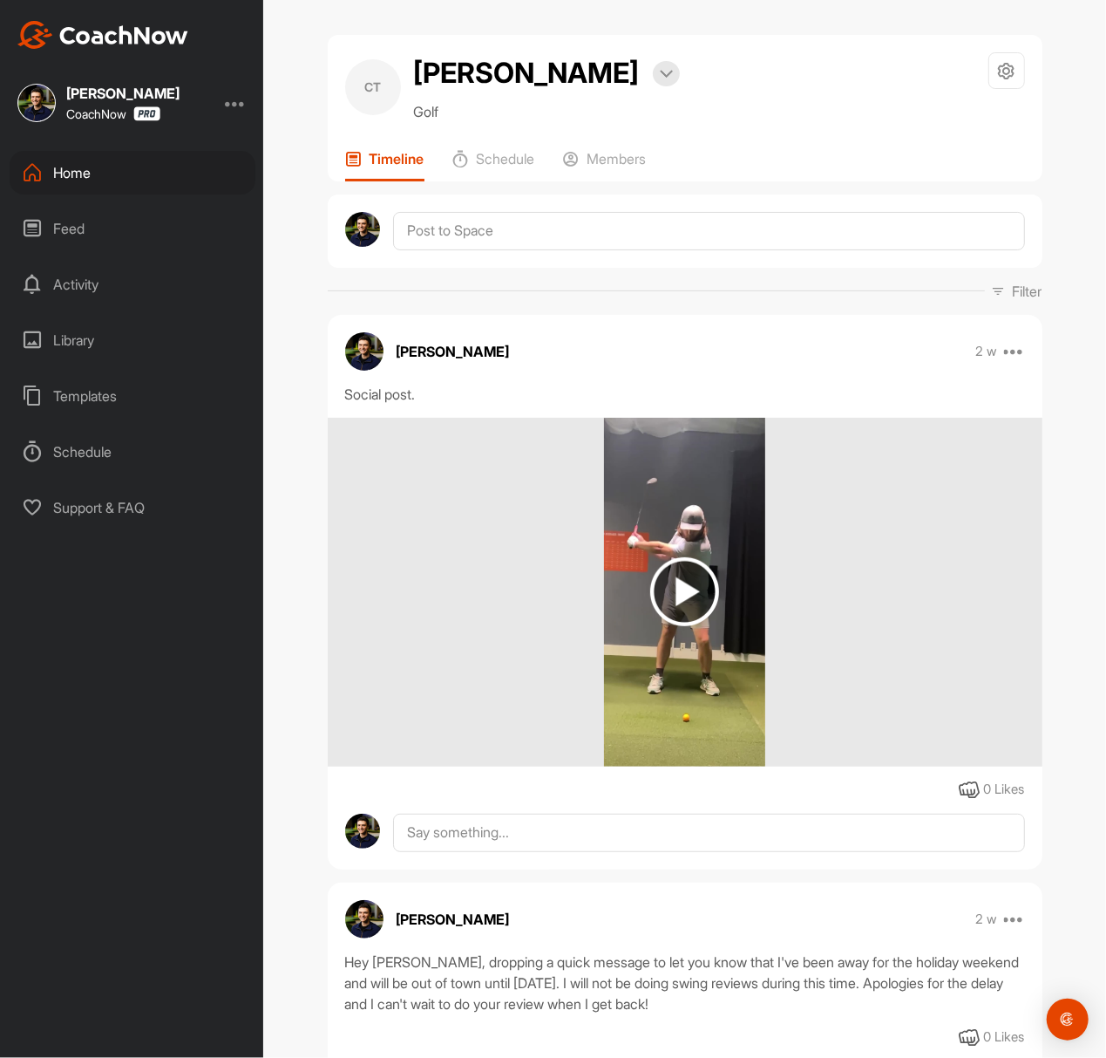
click at [139, 185] on div "Home" at bounding box center [133, 173] width 246 height 44
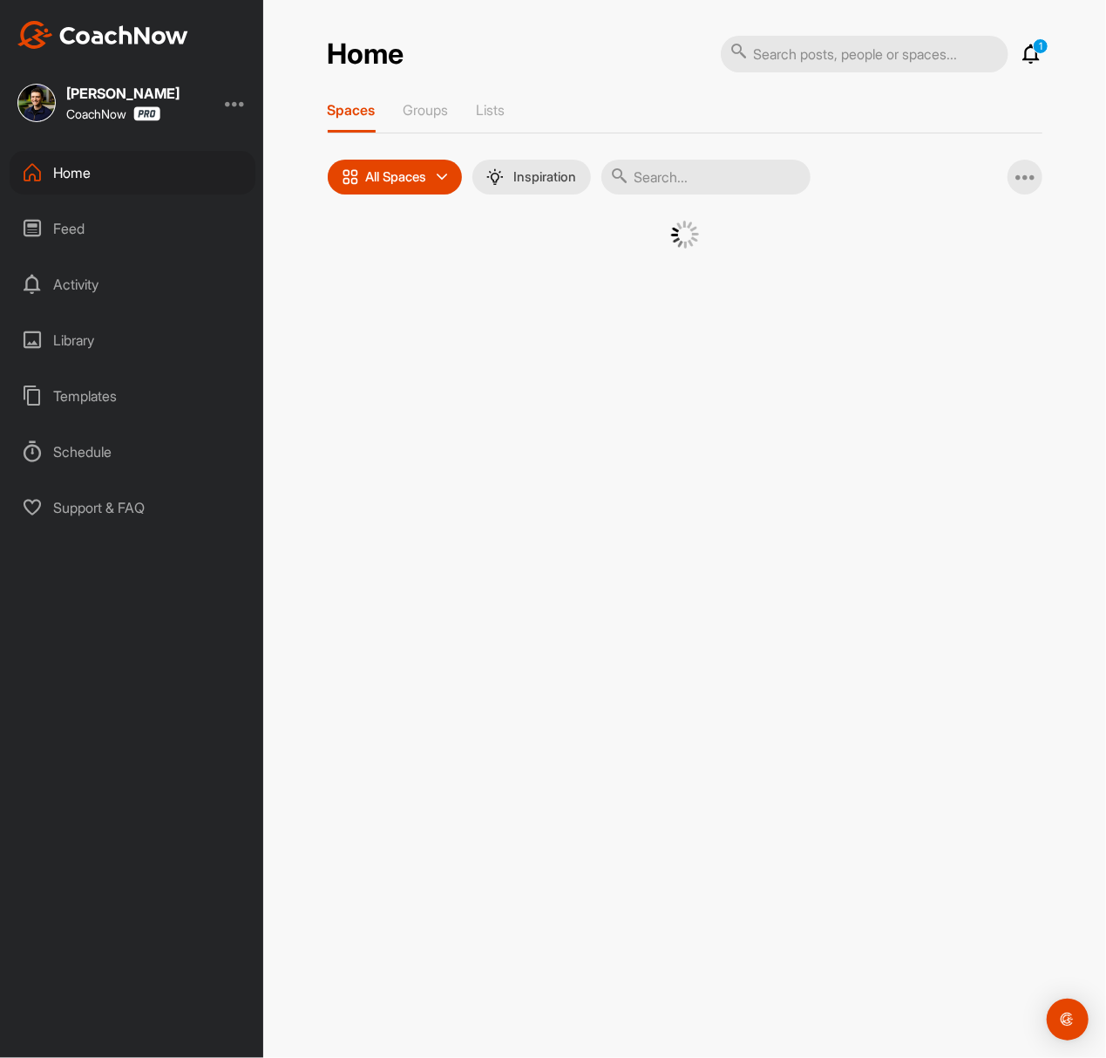
click at [650, 188] on input "text" at bounding box center [706, 177] width 209 height 35
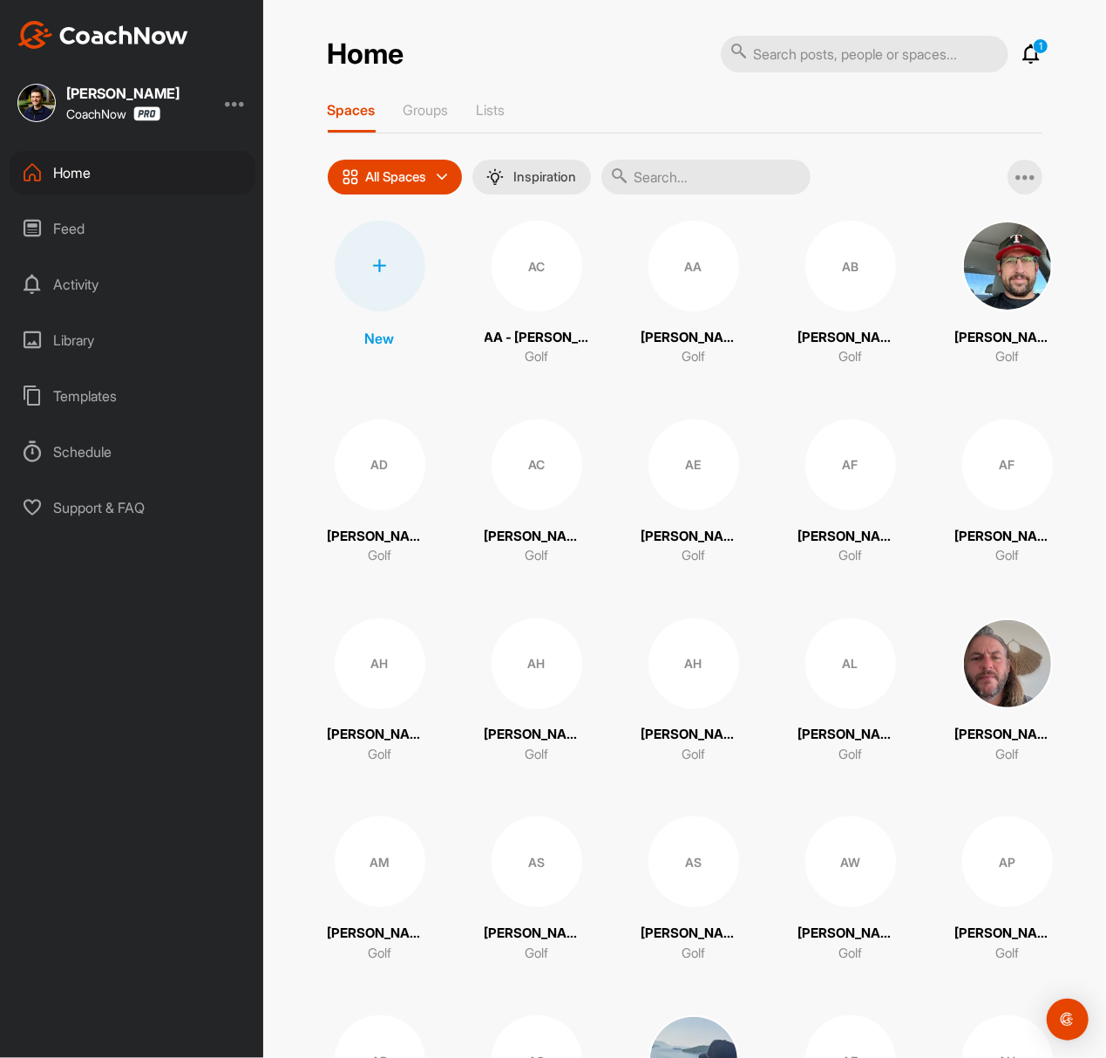
paste input "[PERSON_NAME]"
type input "[PERSON_NAME]"
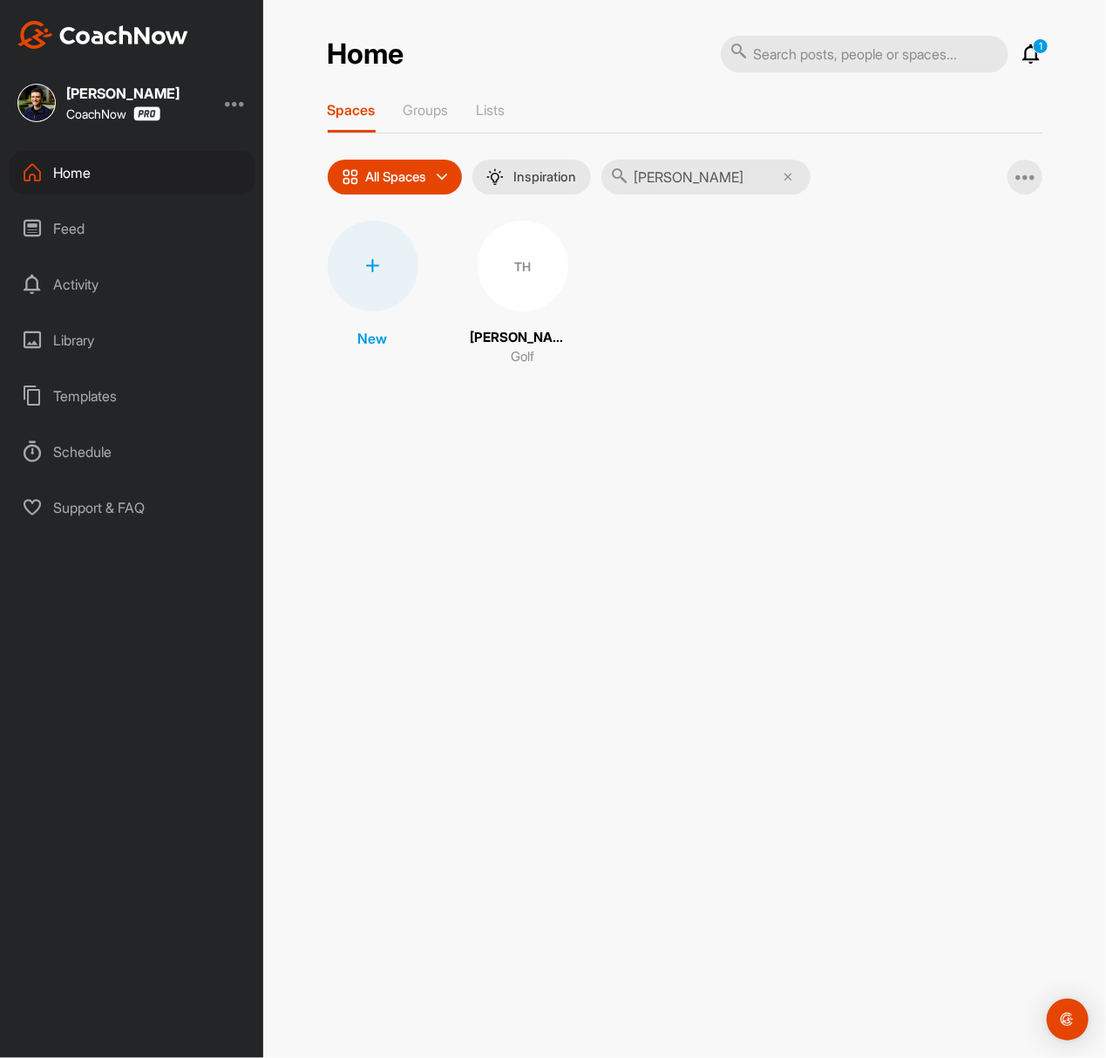
click at [507, 295] on div "TH" at bounding box center [523, 266] width 91 height 91
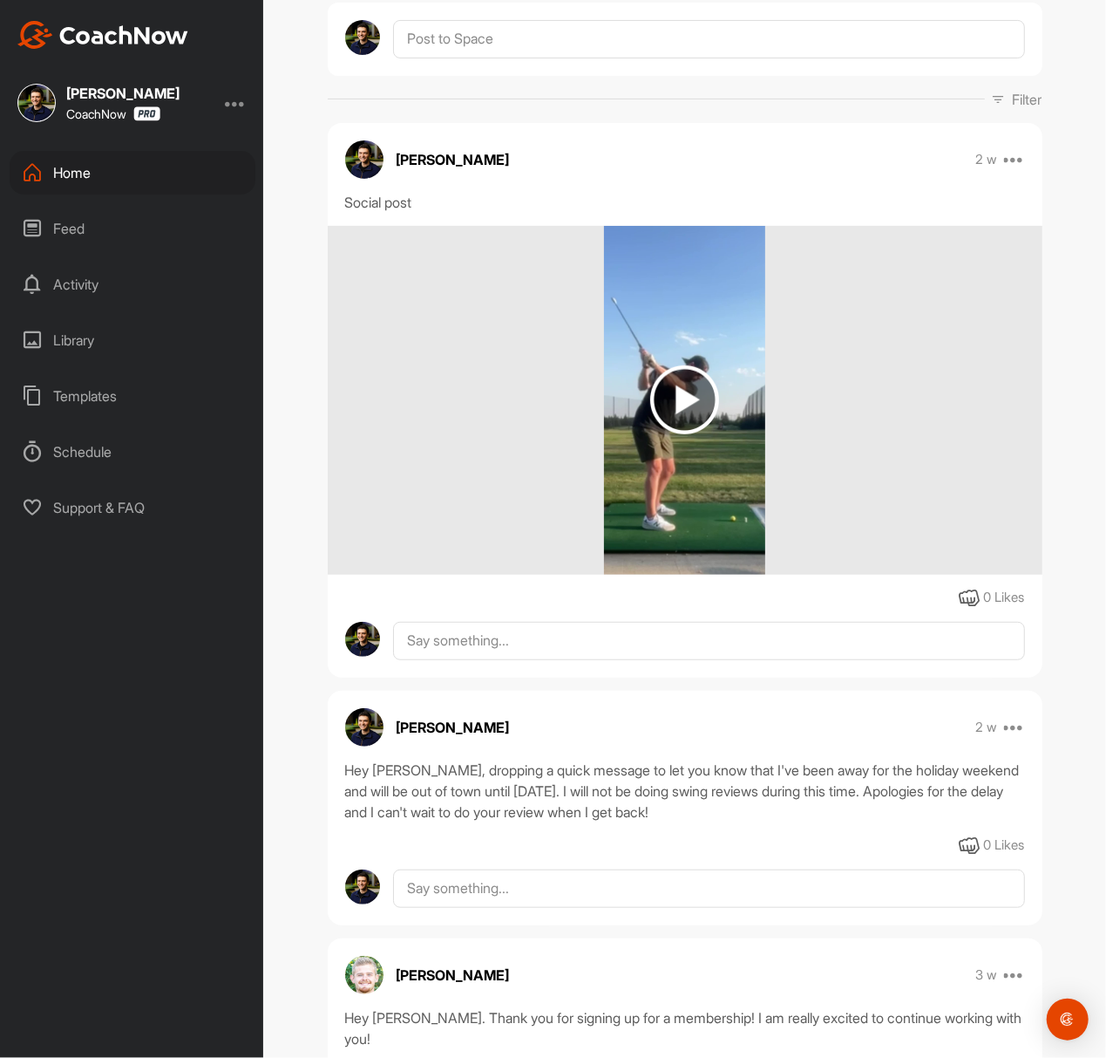
scroll to position [232, 0]
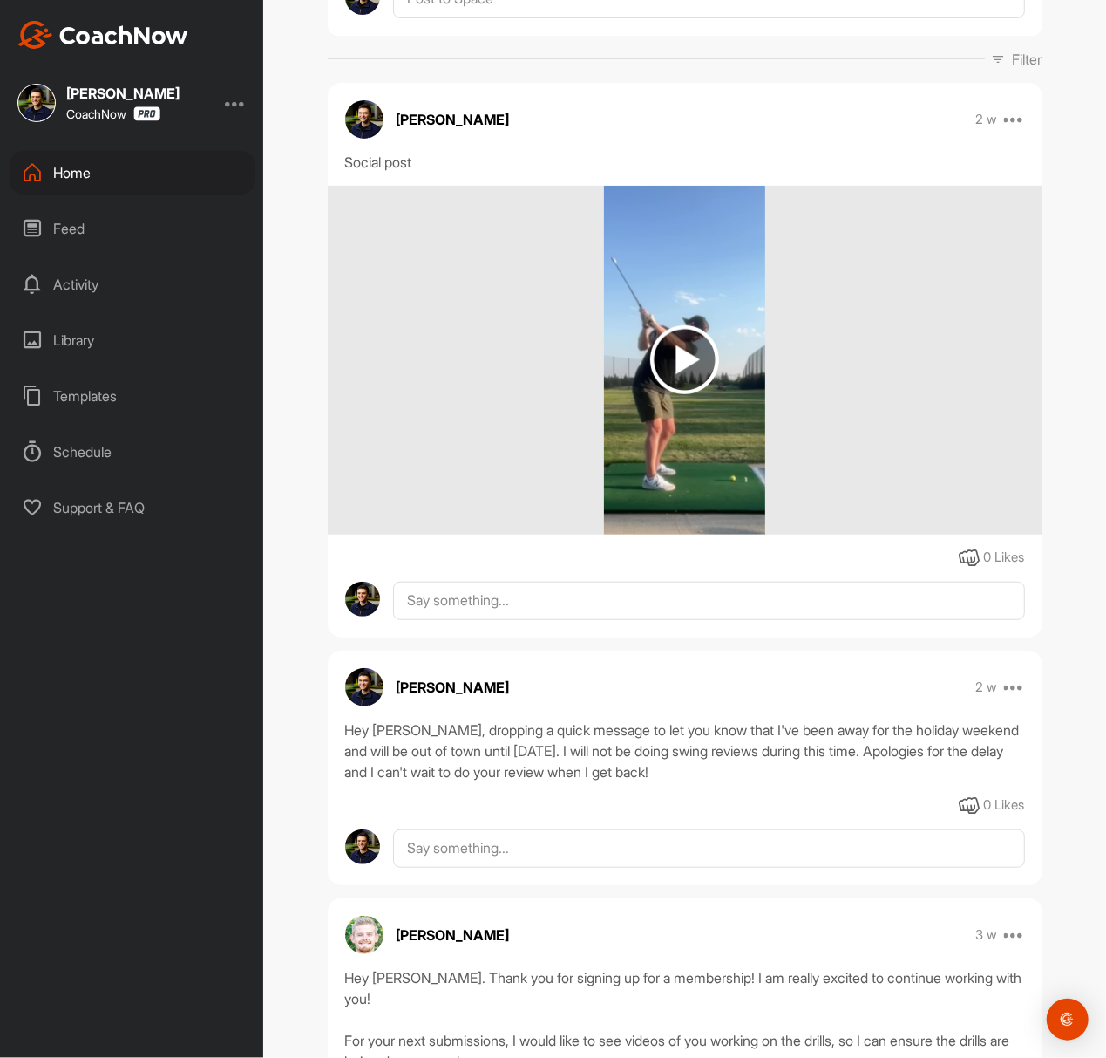
click at [681, 359] on img at bounding box center [684, 359] width 69 height 69
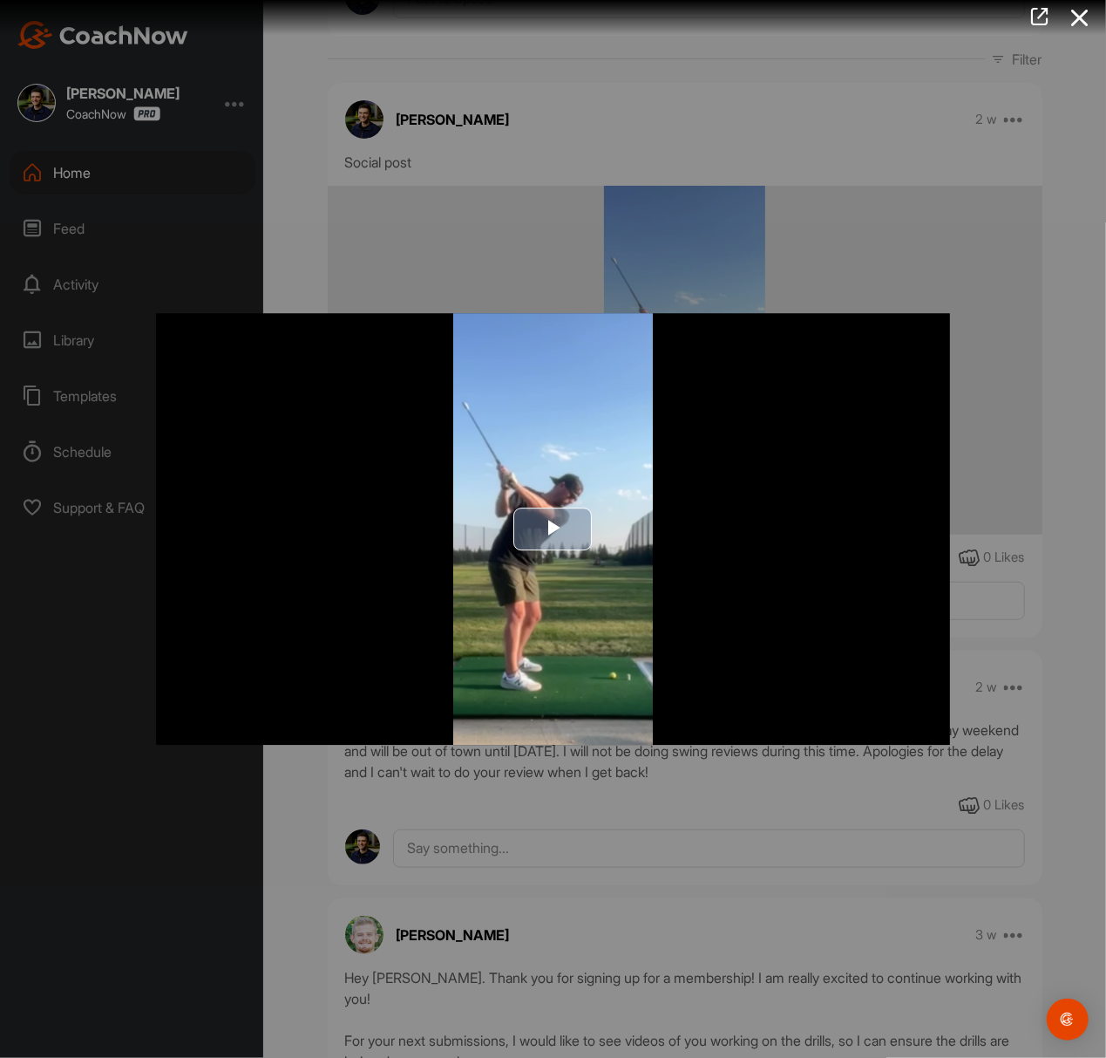
click at [596, 502] on img "Video Player" at bounding box center [553, 529] width 795 height 432
click at [778, 263] on div at bounding box center [553, 529] width 1106 height 1058
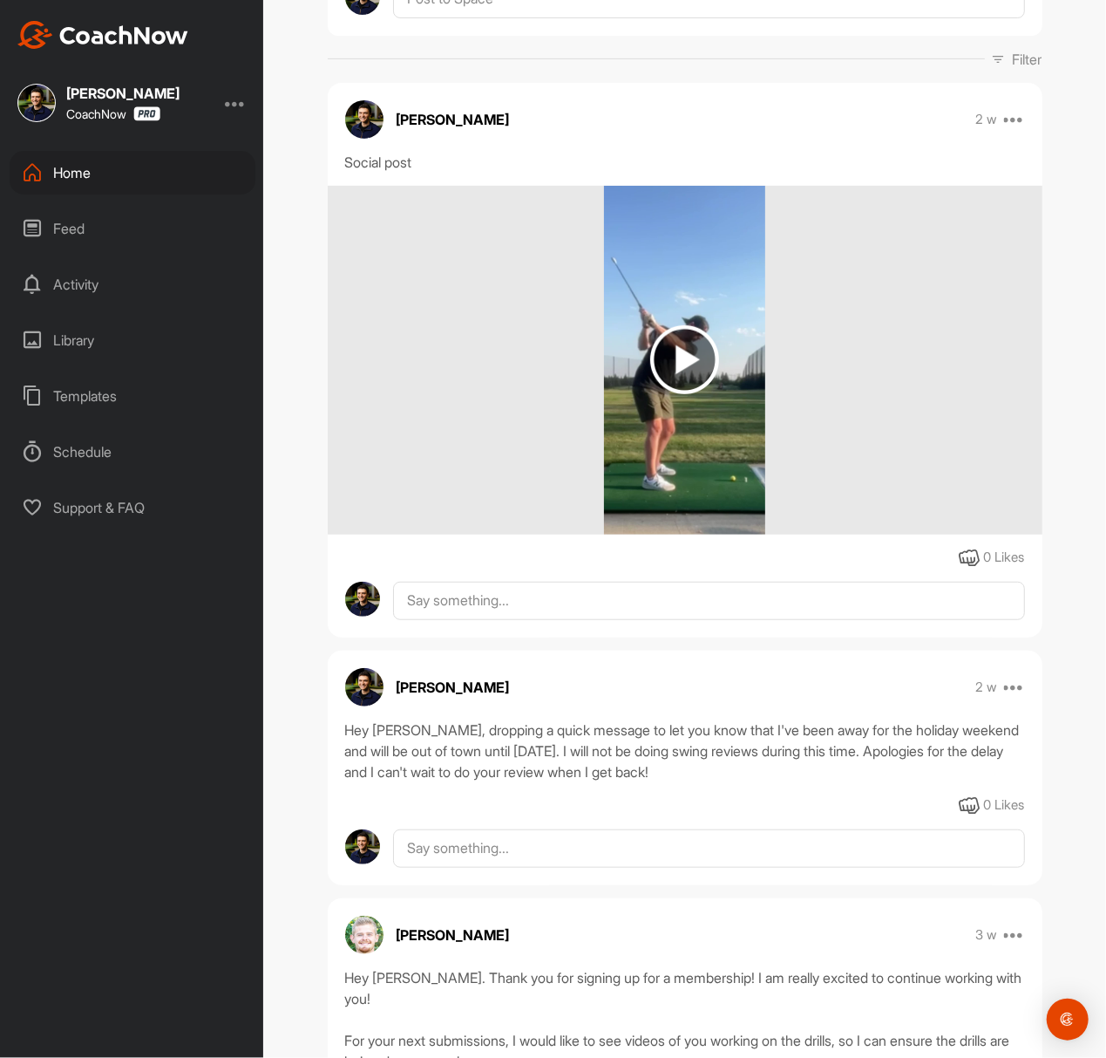
scroll to position [0, 0]
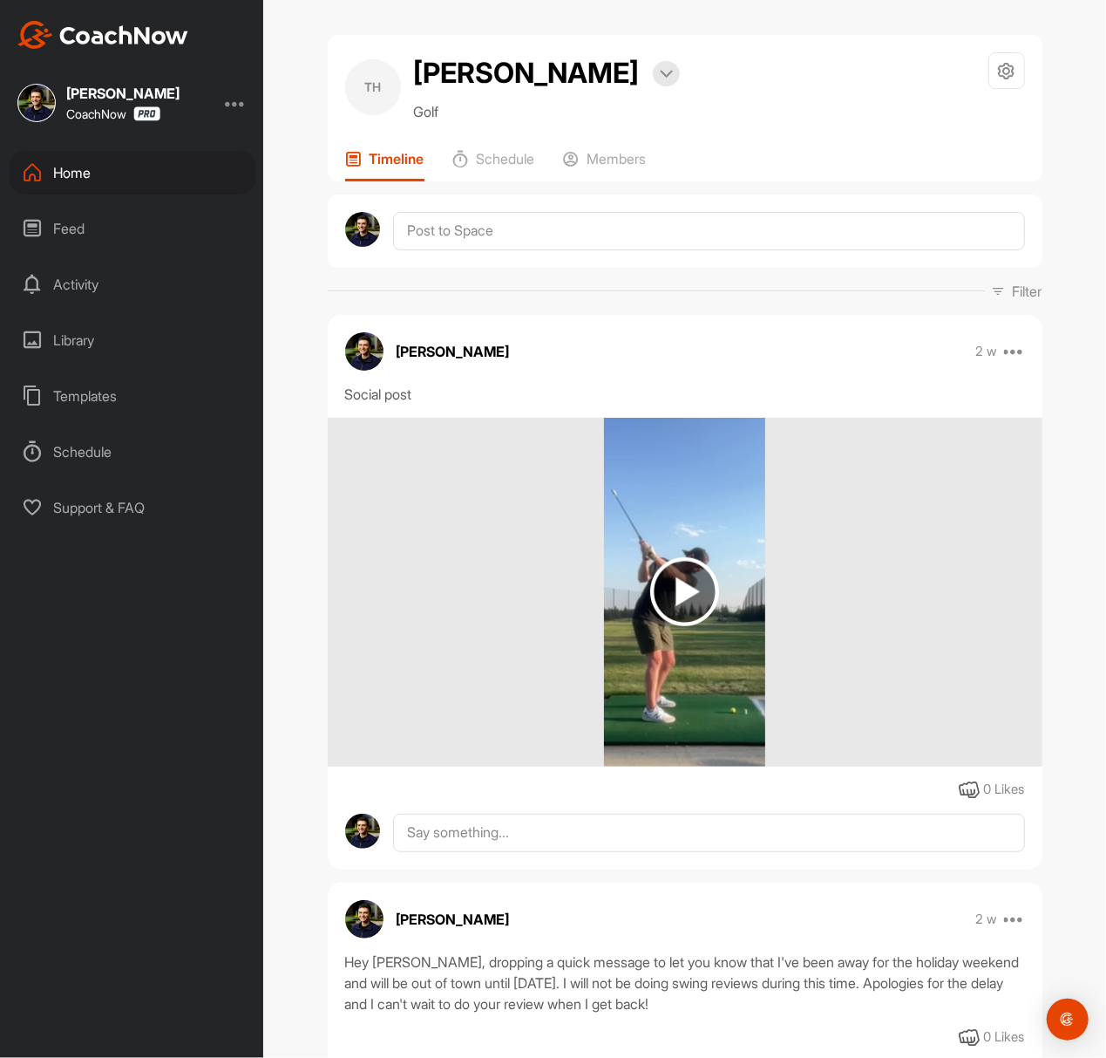
click at [691, 594] on img at bounding box center [684, 591] width 69 height 69
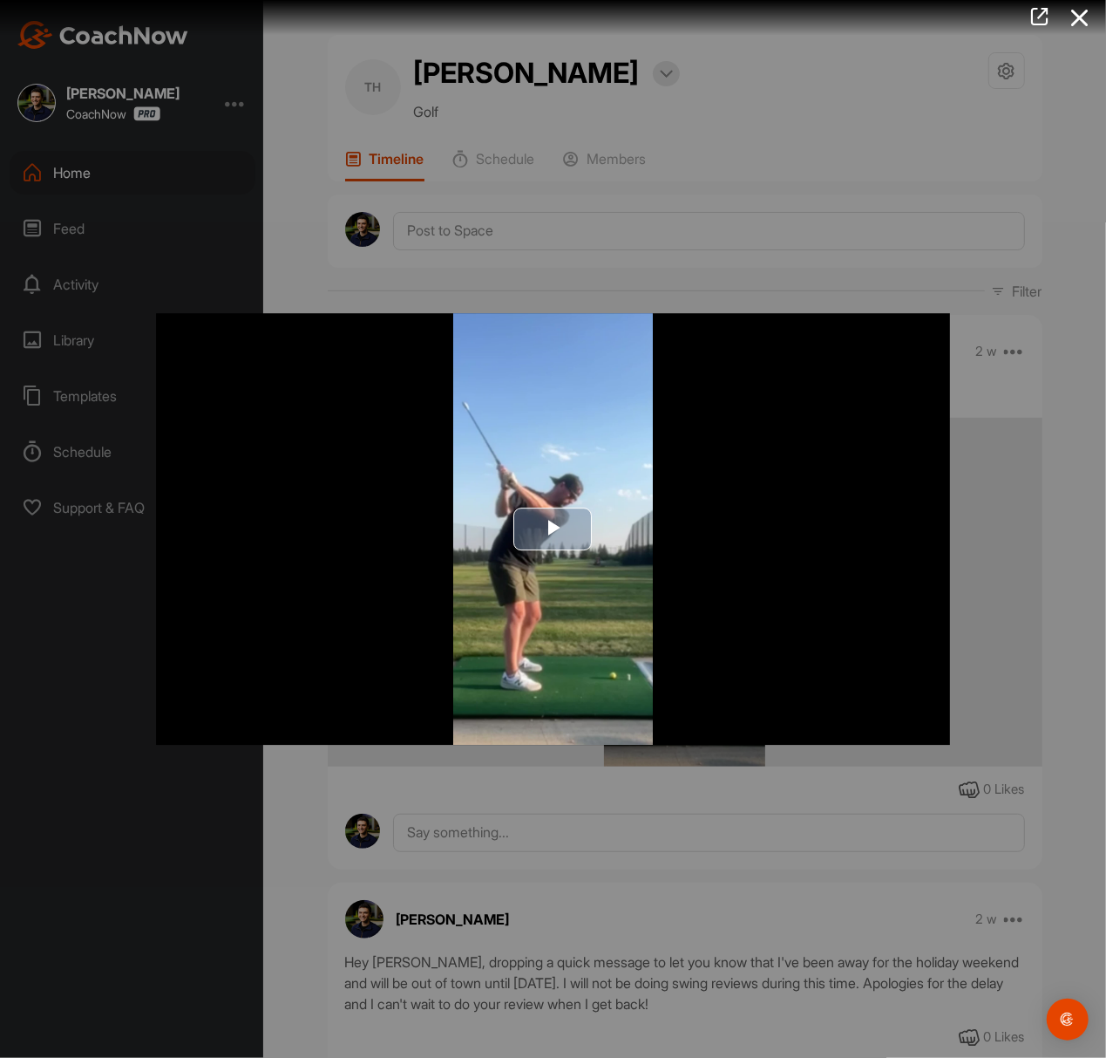
click at [554, 528] on span "Video Player" at bounding box center [554, 528] width 0 height 0
click at [439, 169] on div at bounding box center [553, 529] width 1106 height 1058
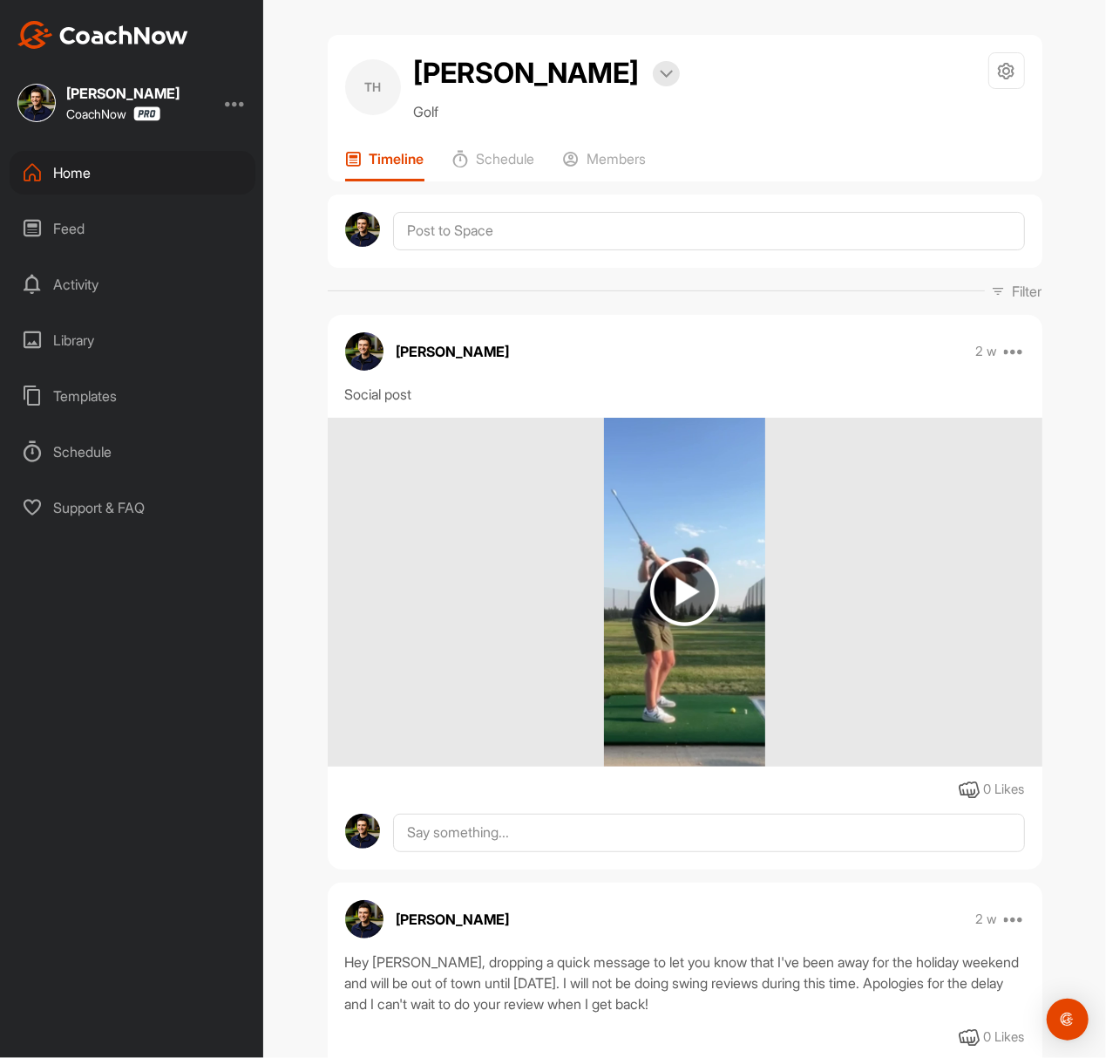
click at [167, 152] on div "Home" at bounding box center [133, 173] width 246 height 44
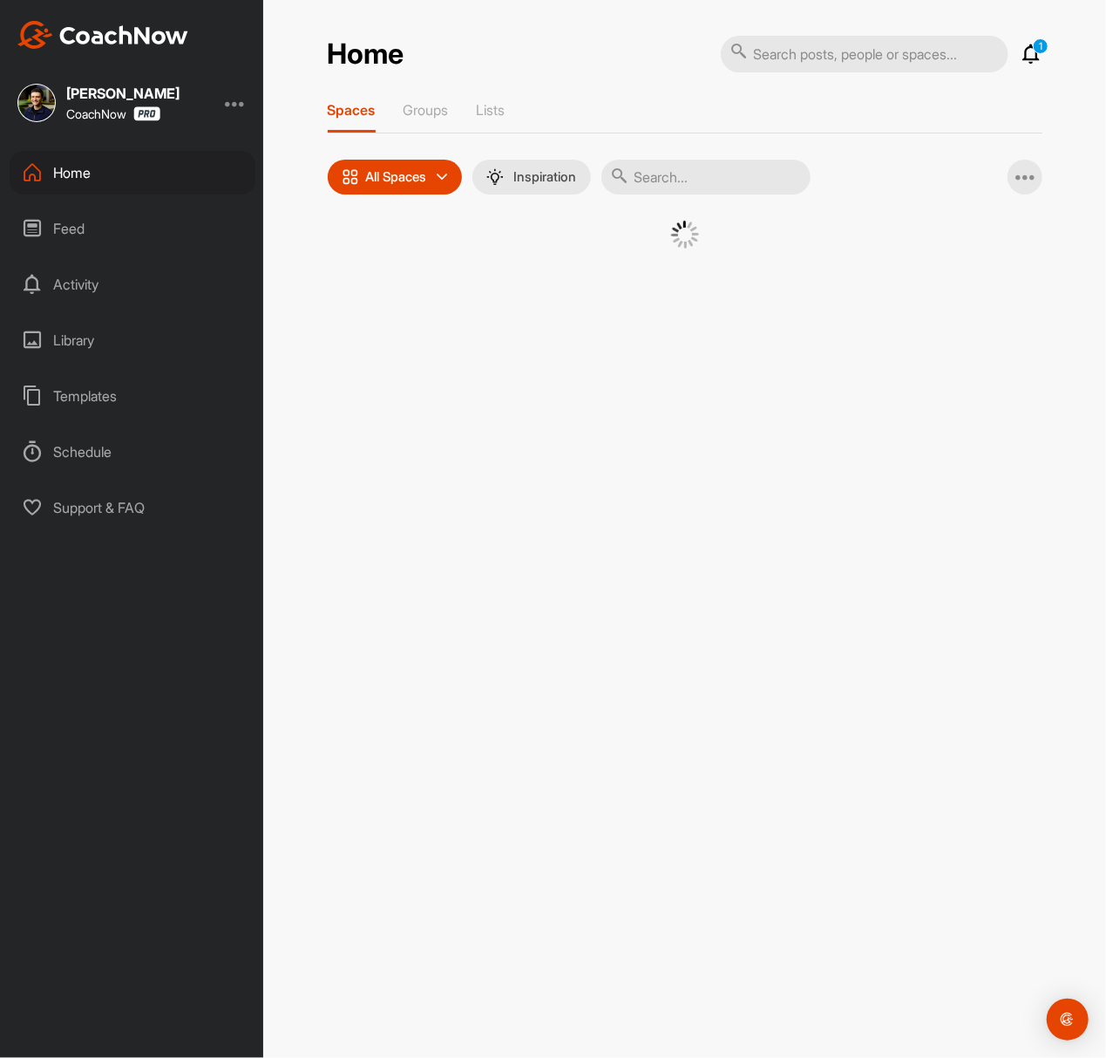
click at [716, 181] on input "text" at bounding box center [706, 177] width 209 height 35
paste input "[PERSON_NAME]"
type input "[PERSON_NAME]"
click at [538, 297] on div "DH" at bounding box center [523, 266] width 91 height 91
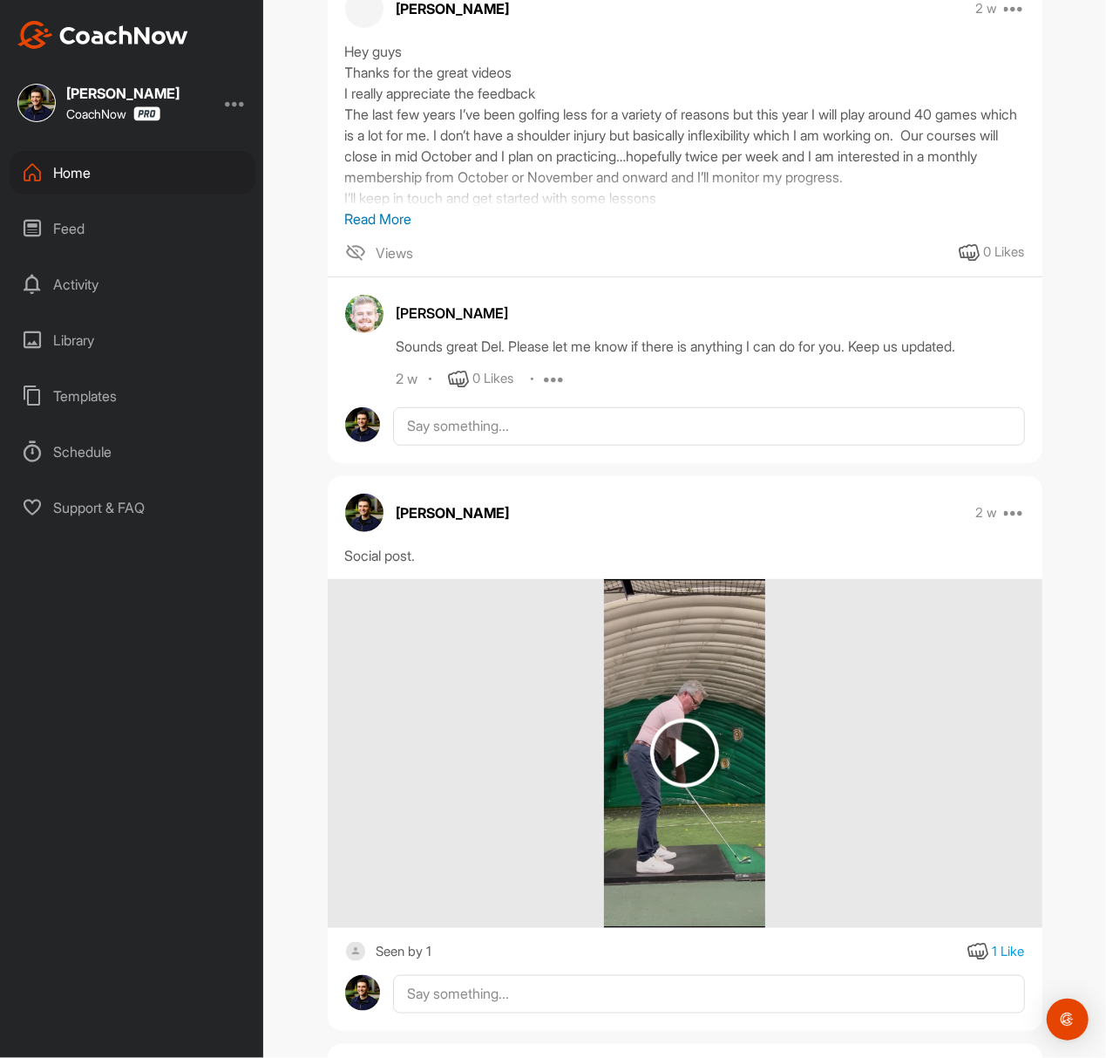
scroll to position [349, 0]
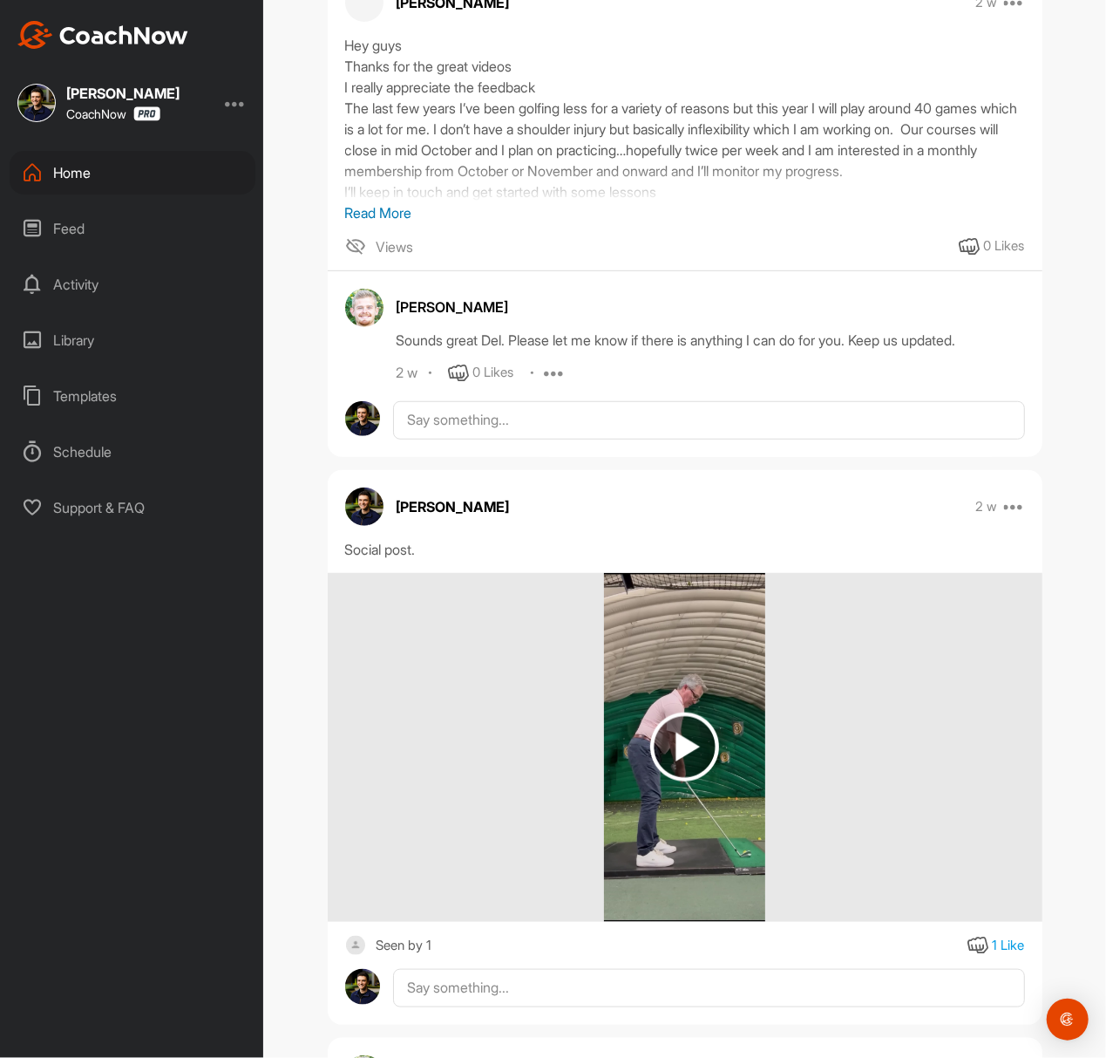
click at [684, 710] on img at bounding box center [684, 747] width 161 height 349
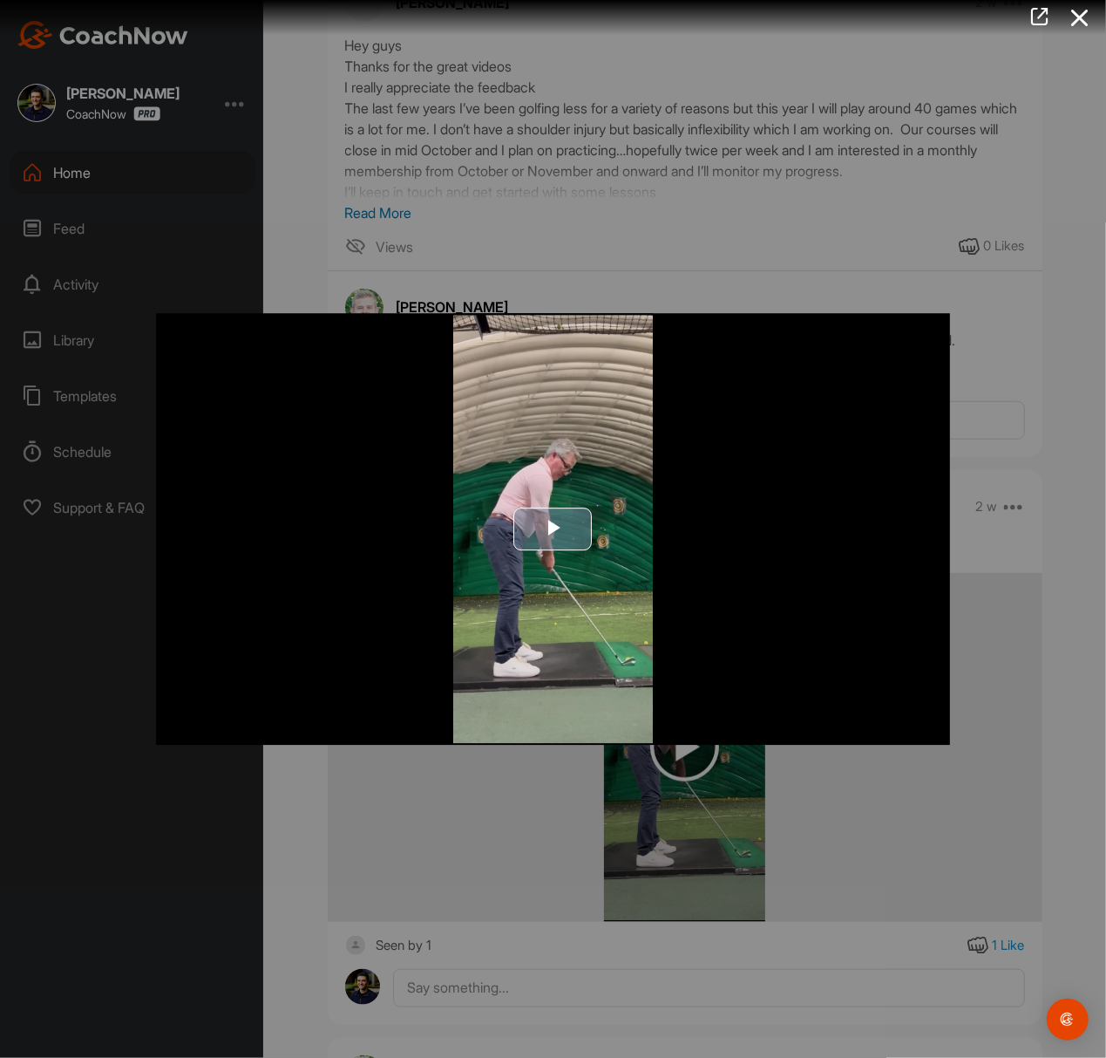
click at [554, 528] on span "Video Player" at bounding box center [554, 528] width 0 height 0
click at [608, 147] on div at bounding box center [553, 529] width 1106 height 1058
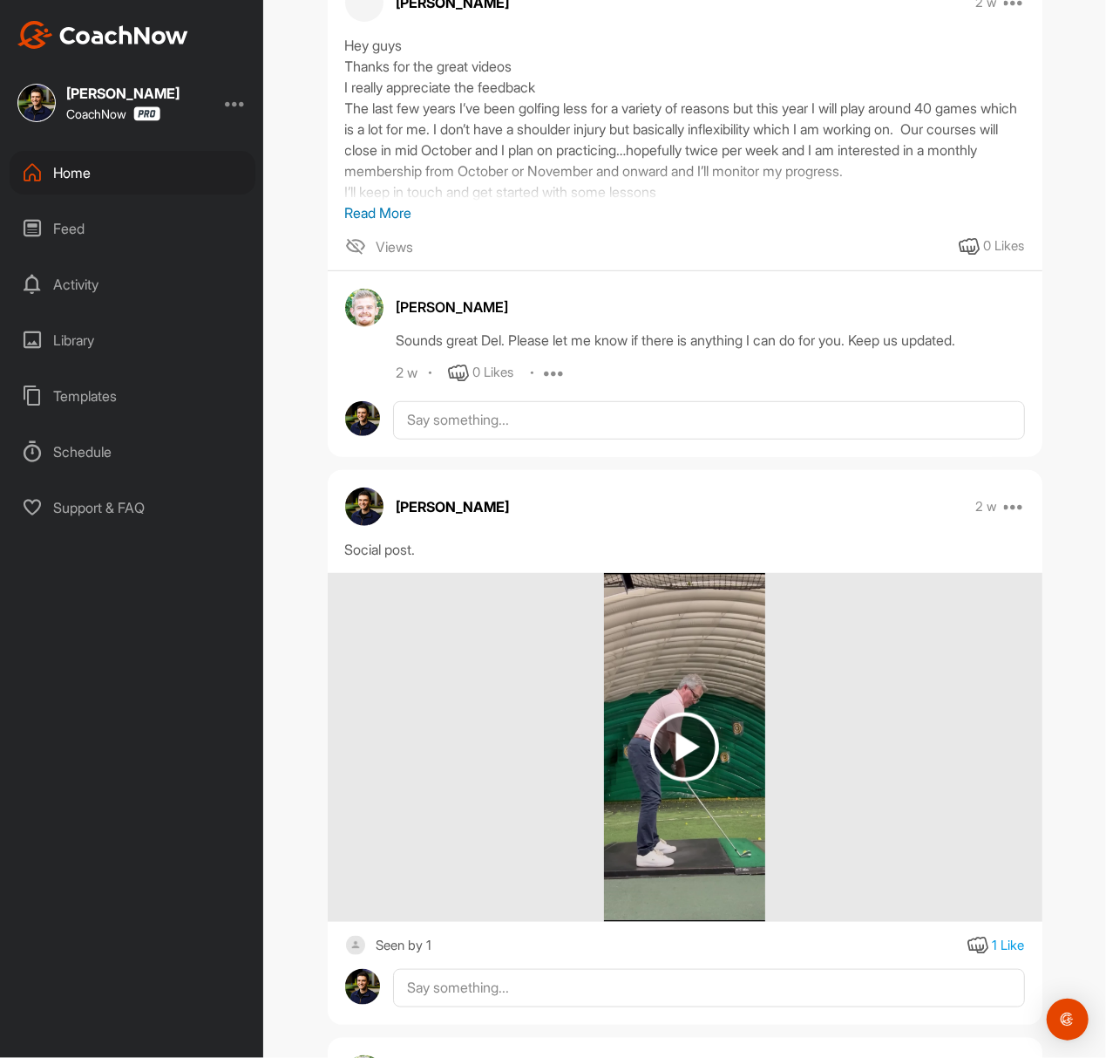
click at [102, 180] on div "Home" at bounding box center [133, 173] width 246 height 44
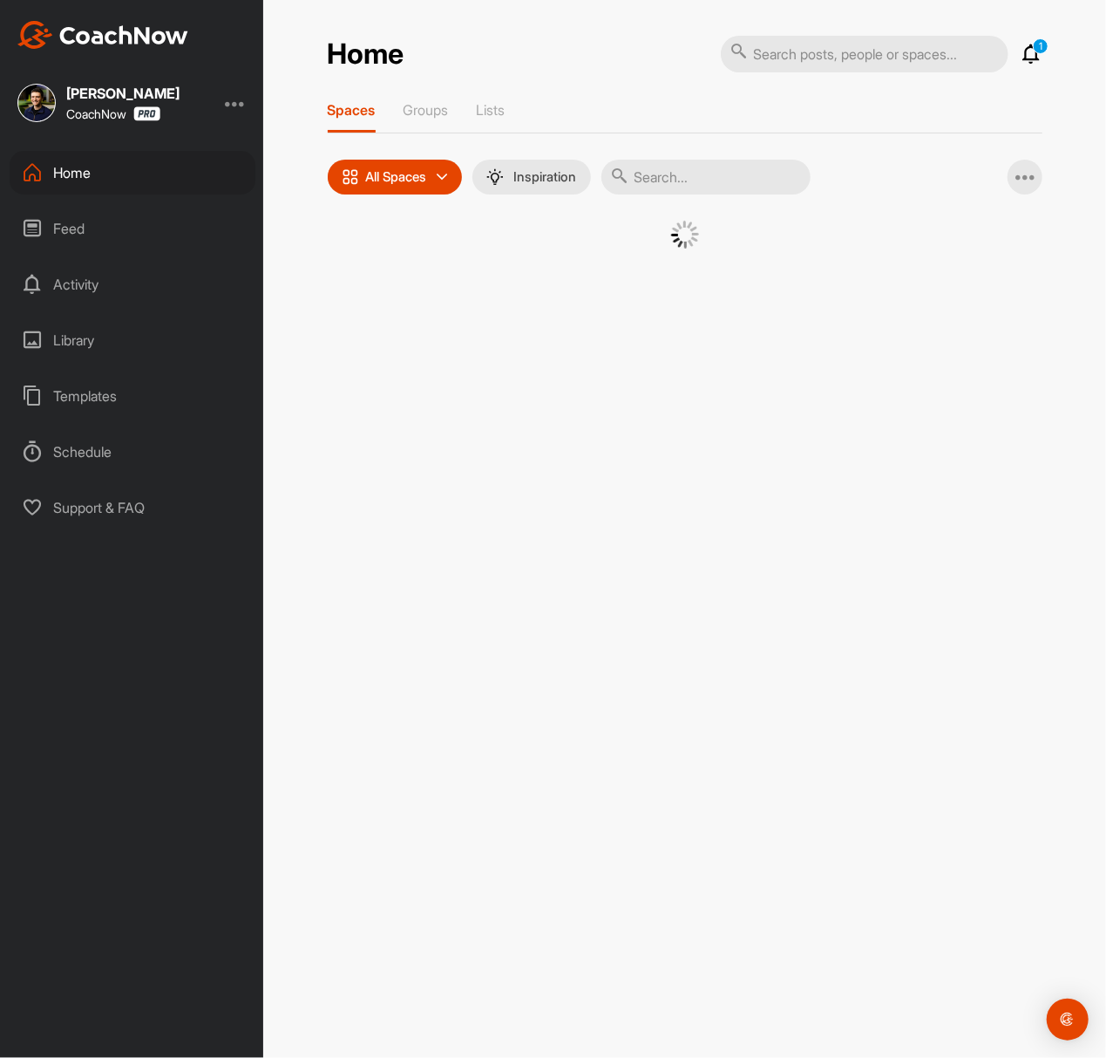
click at [772, 181] on input "text" at bounding box center [706, 177] width 209 height 35
paste input "[PERSON_NAME]"
type input "[PERSON_NAME]"
click at [544, 283] on div "DC" at bounding box center [523, 266] width 91 height 91
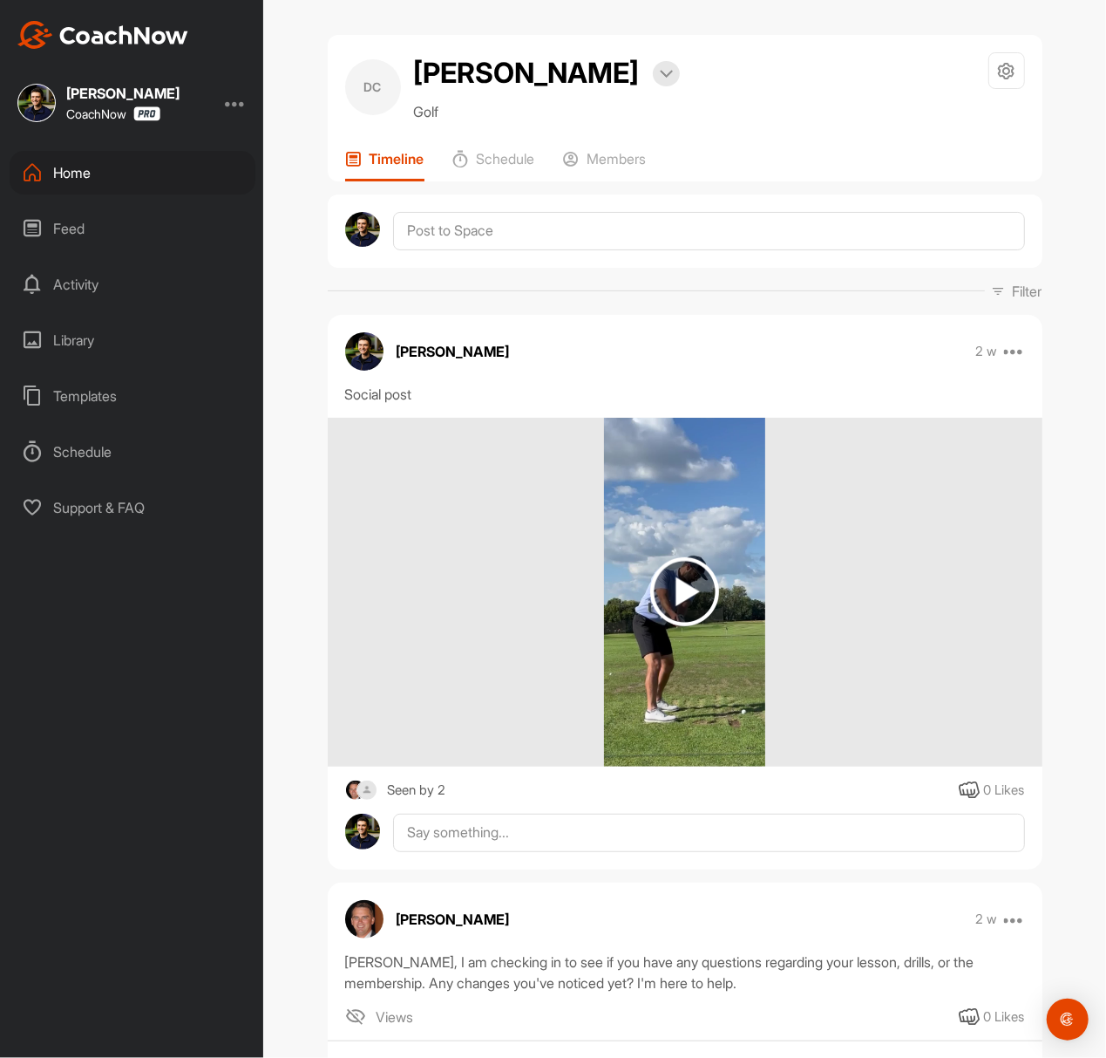
click at [684, 568] on img at bounding box center [684, 591] width 69 height 69
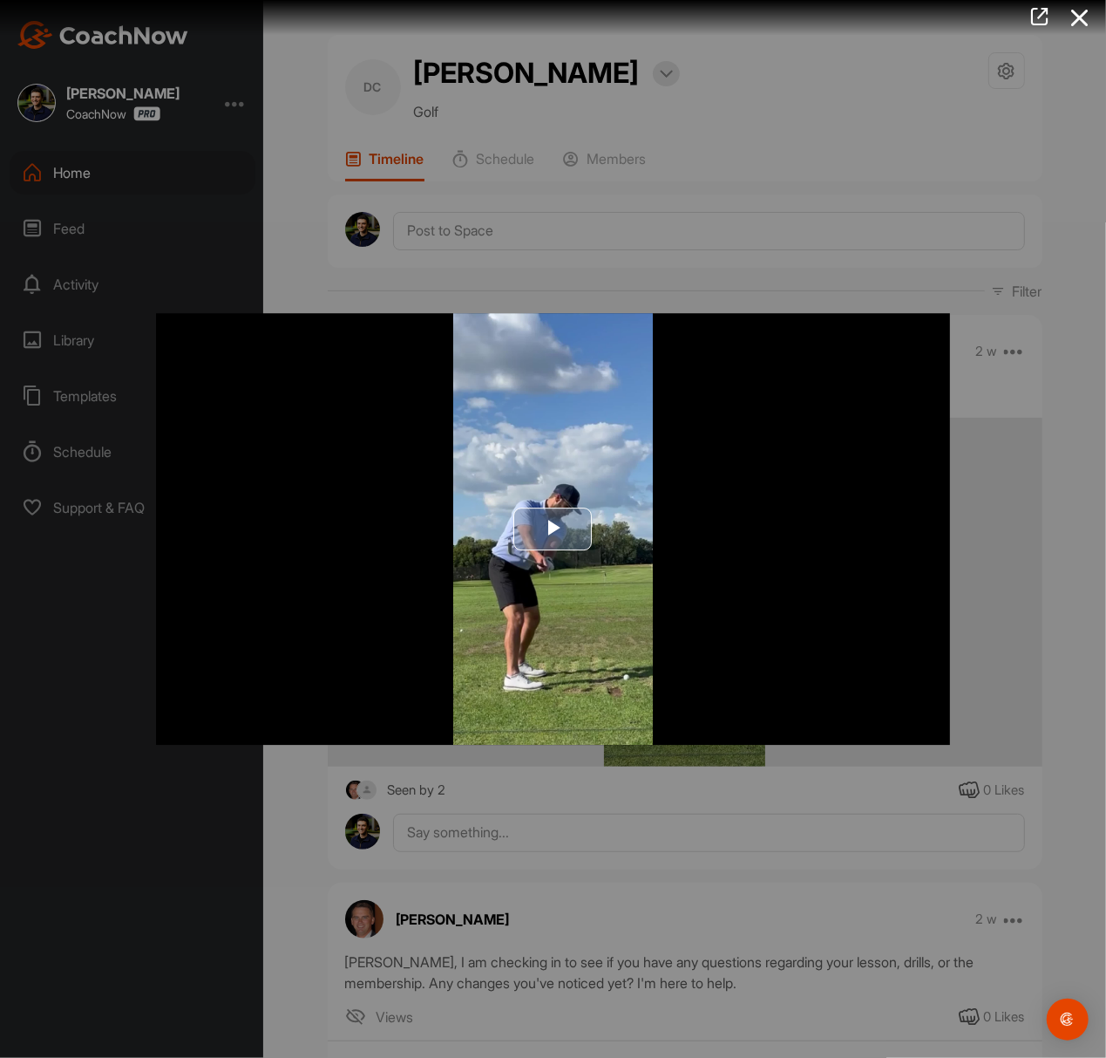
click at [554, 528] on span "Video Player" at bounding box center [554, 528] width 0 height 0
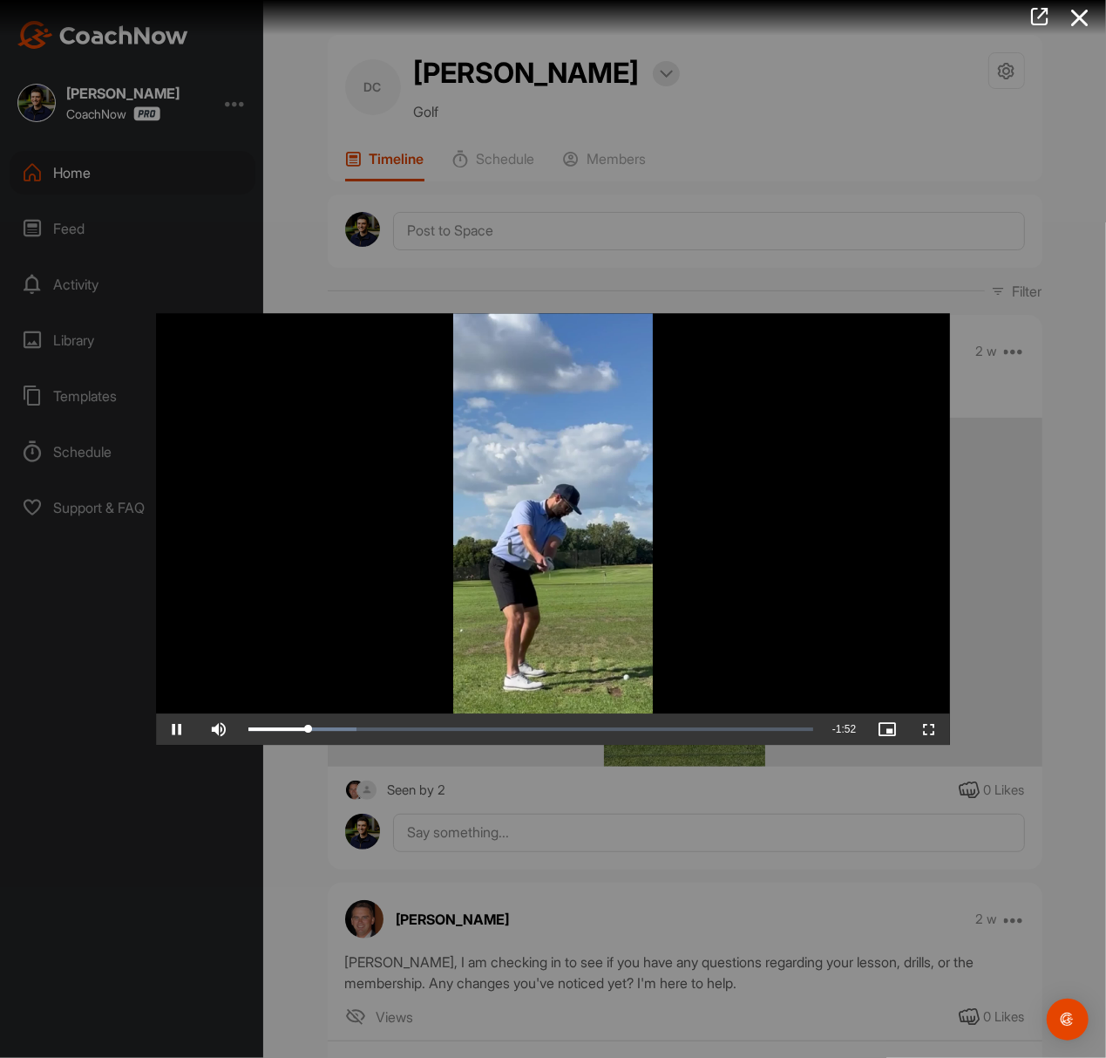
drag, startPoint x: 702, startPoint y: 160, endPoint x: 689, endPoint y: 165, distance: 13.8
click at [701, 160] on div at bounding box center [553, 529] width 1106 height 1058
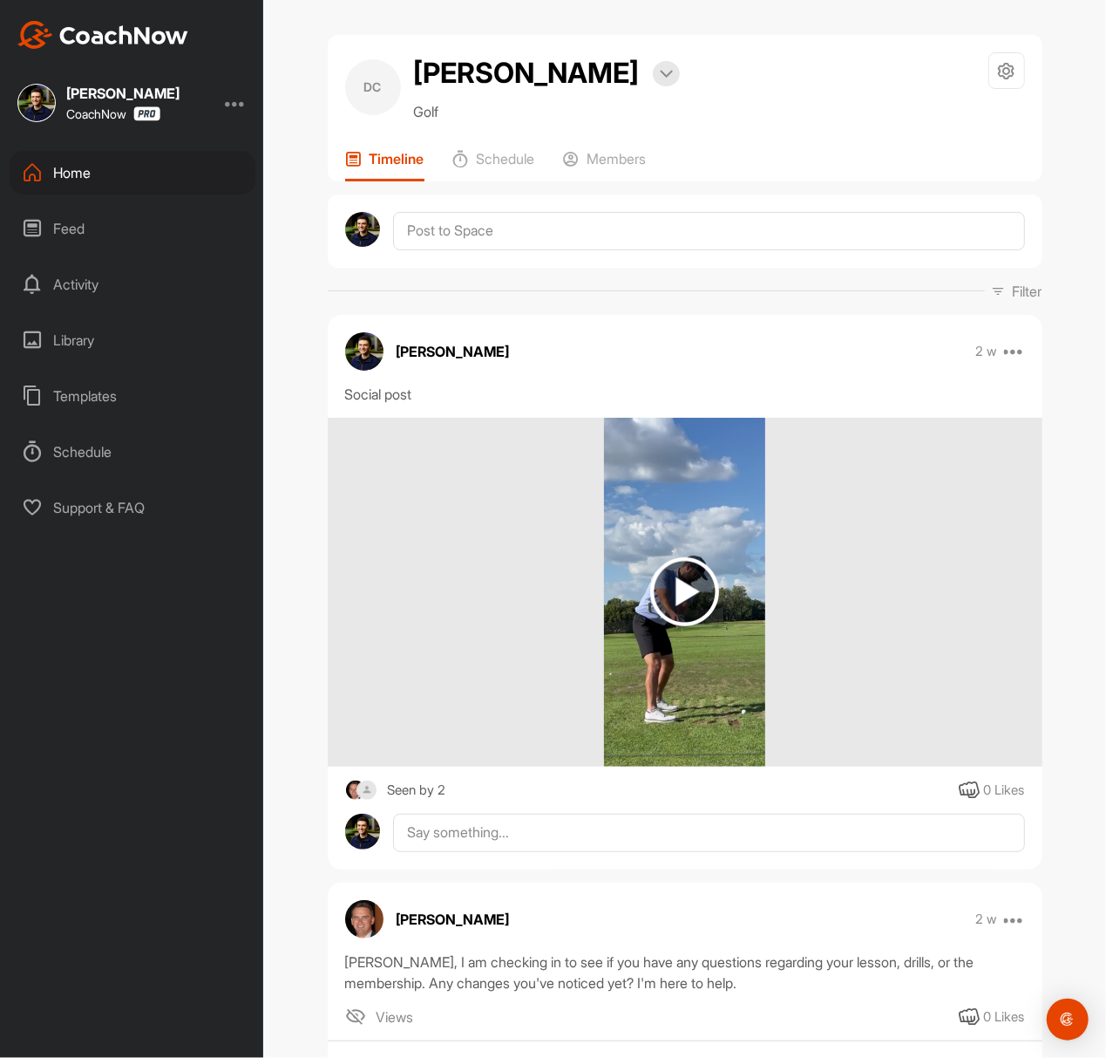
click at [159, 181] on div "Home" at bounding box center [133, 173] width 246 height 44
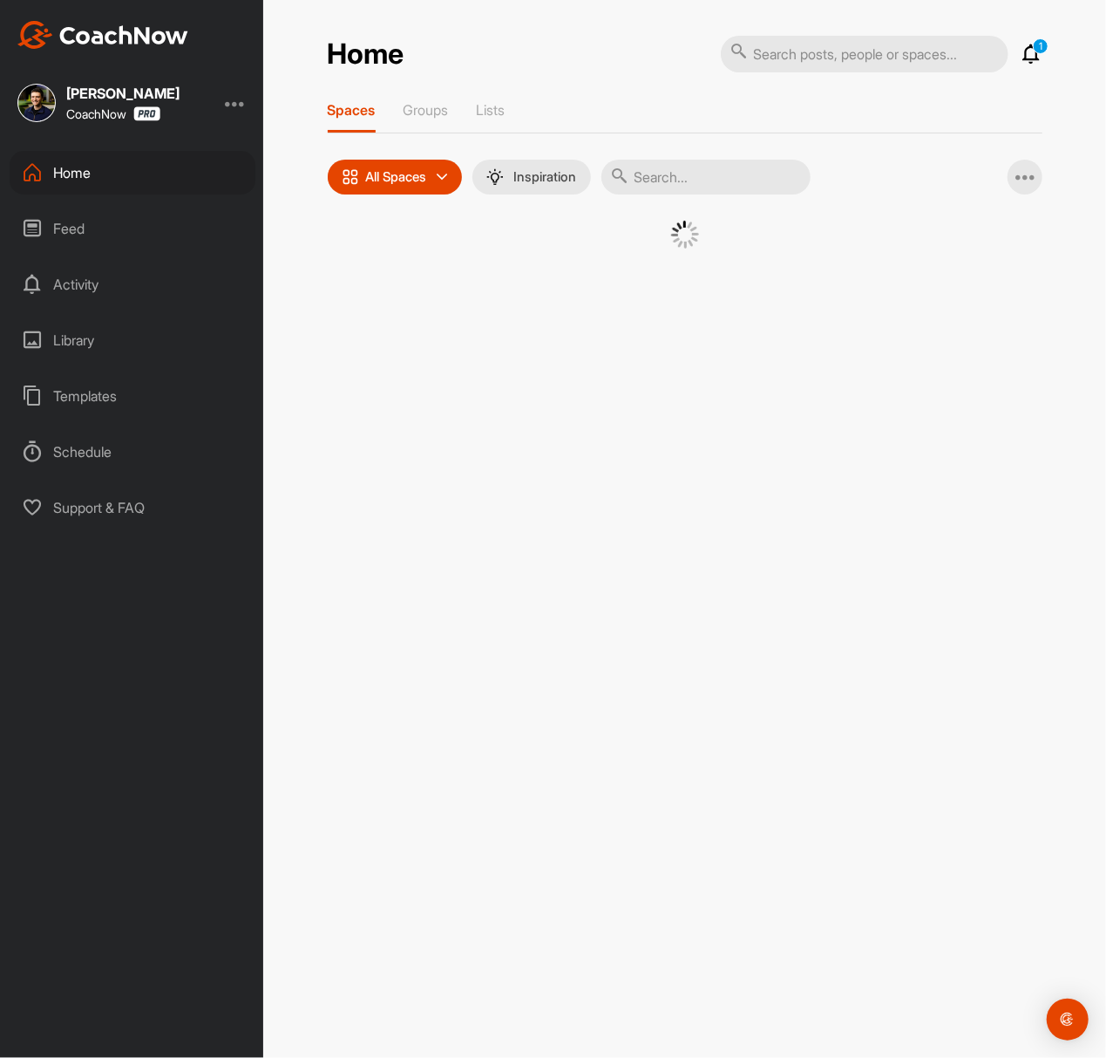
click at [631, 180] on div at bounding box center [706, 177] width 209 height 35
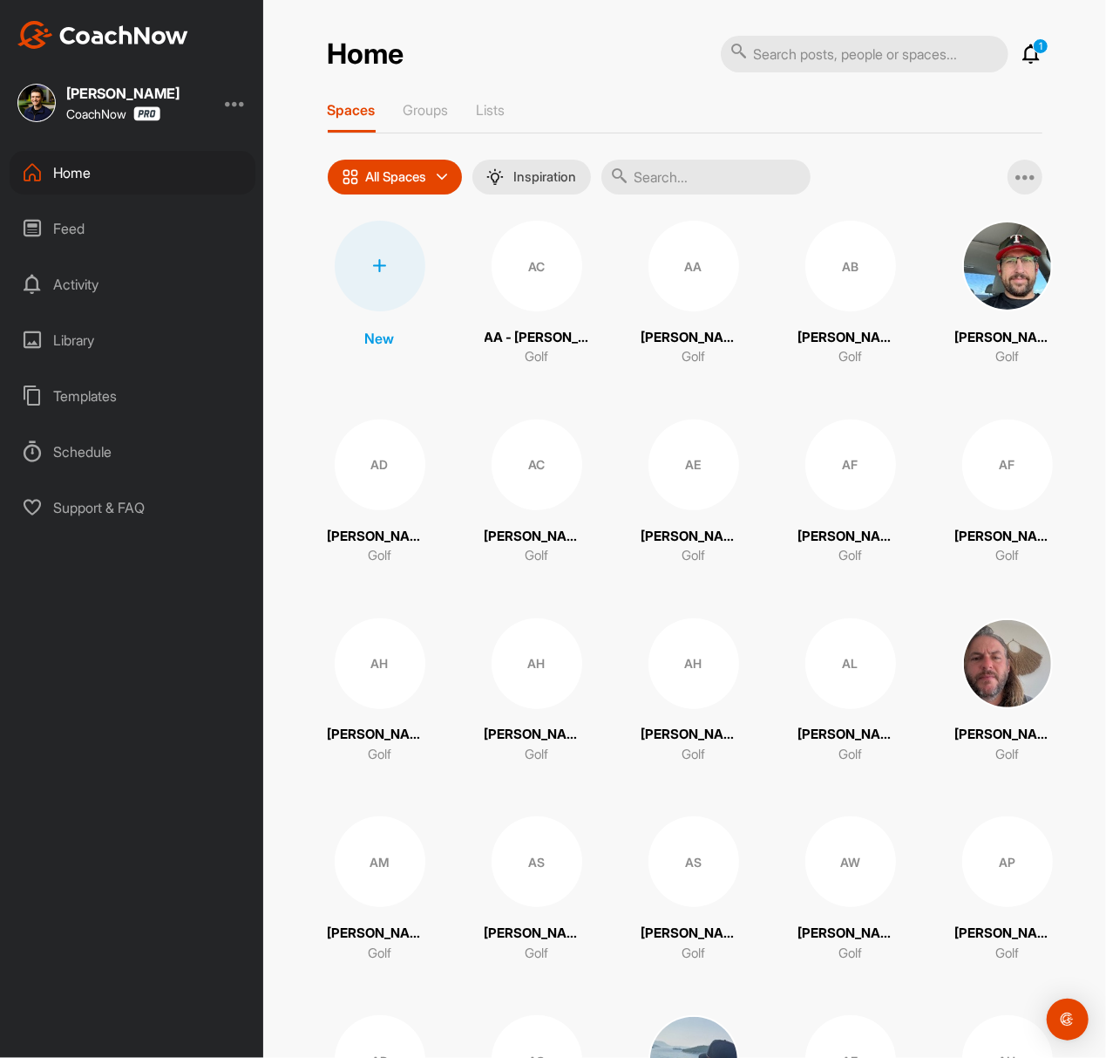
click at [642, 179] on input "text" at bounding box center [706, 177] width 209 height 35
paste input "[PERSON_NAME]"
type input "[PERSON_NAME]"
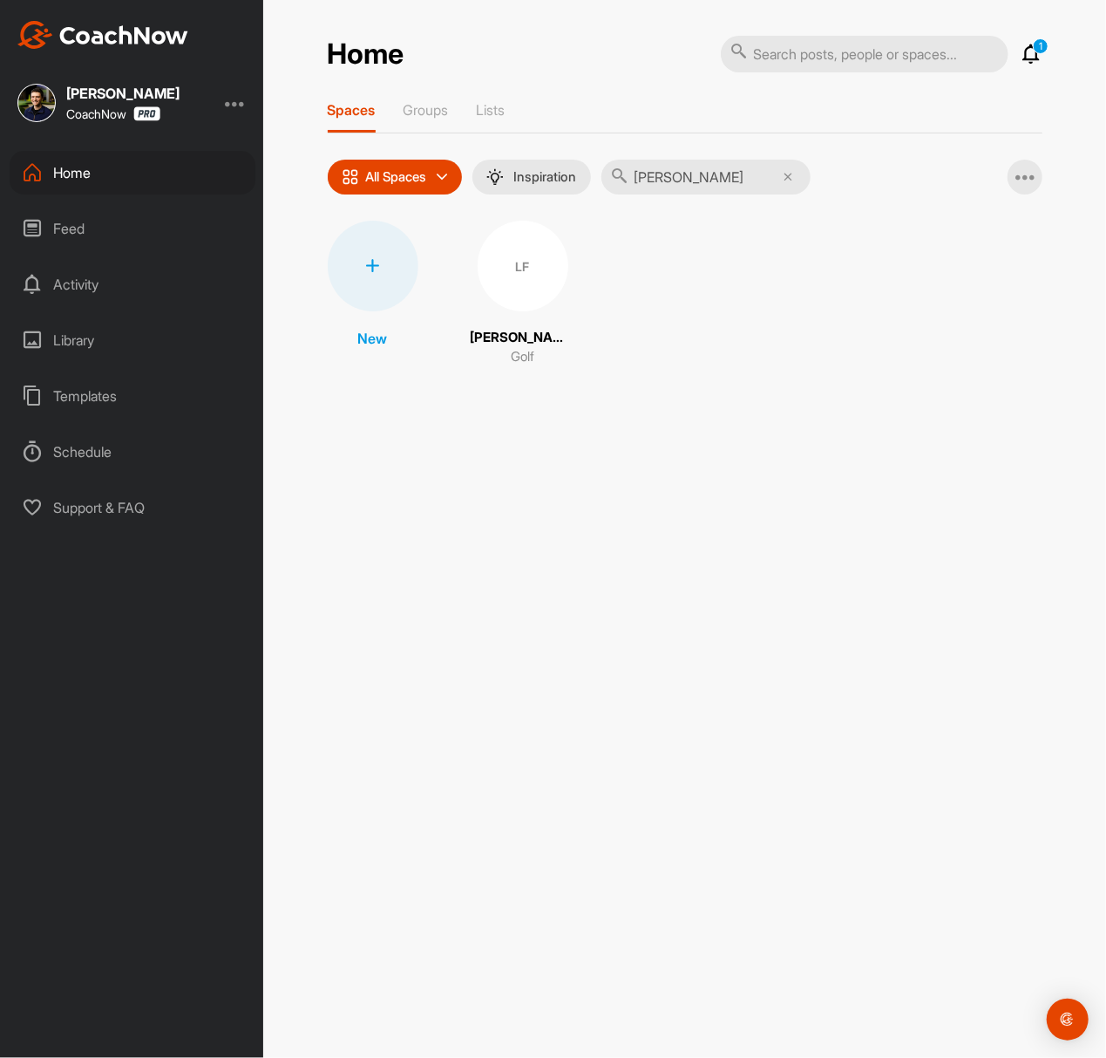
click at [531, 289] on div "LF" at bounding box center [523, 266] width 91 height 91
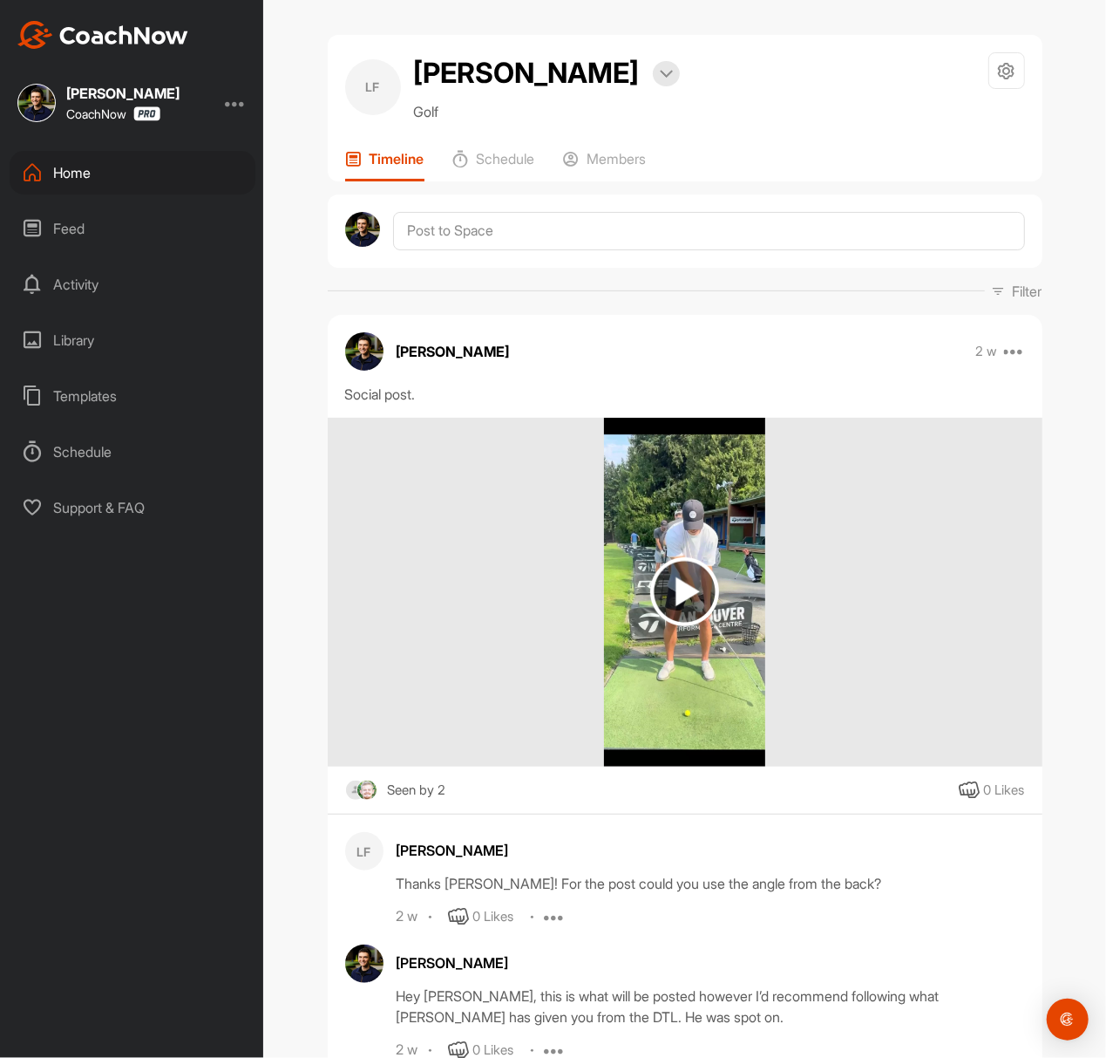
click at [695, 583] on img at bounding box center [684, 591] width 69 height 69
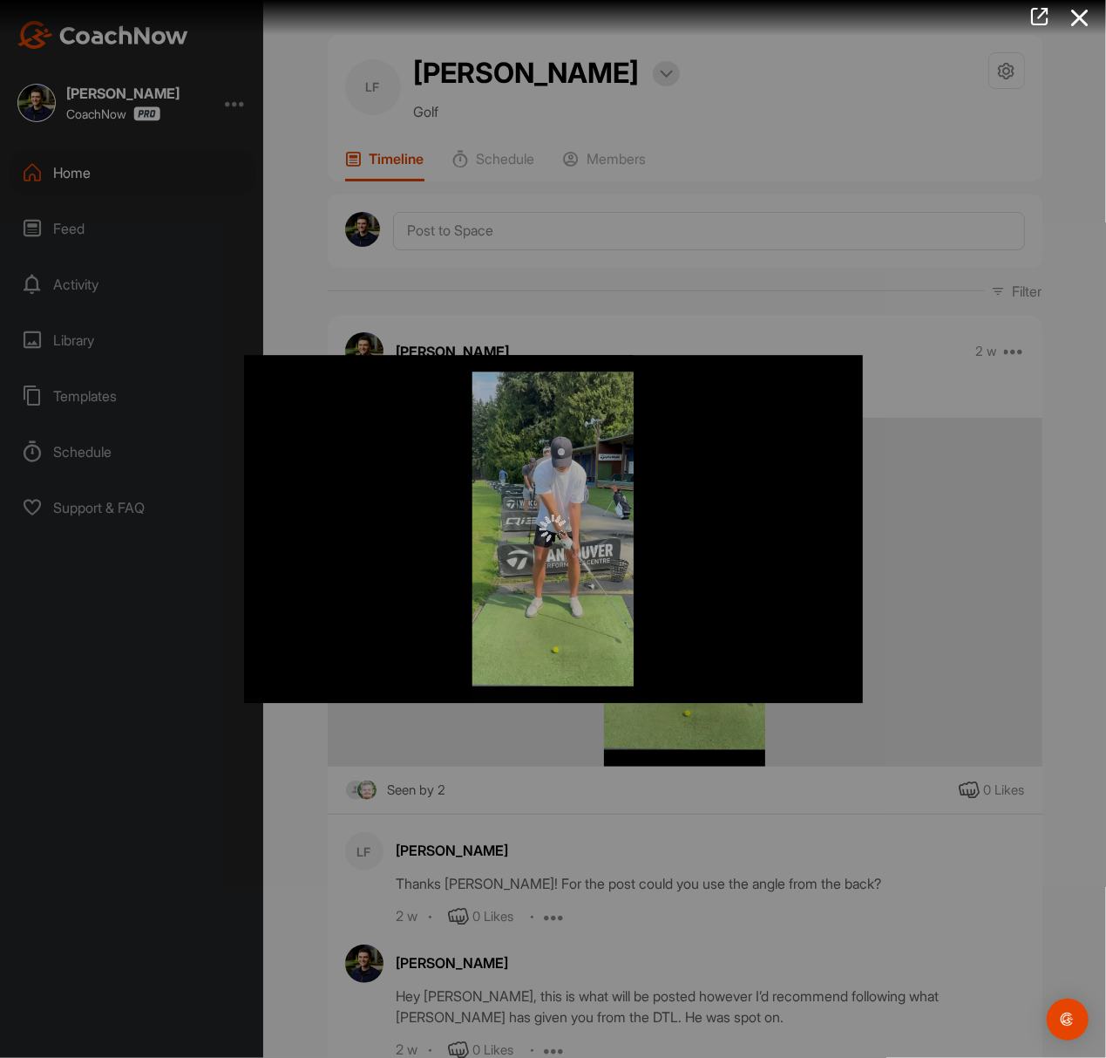
click at [495, 521] on div at bounding box center [553, 529] width 619 height 28
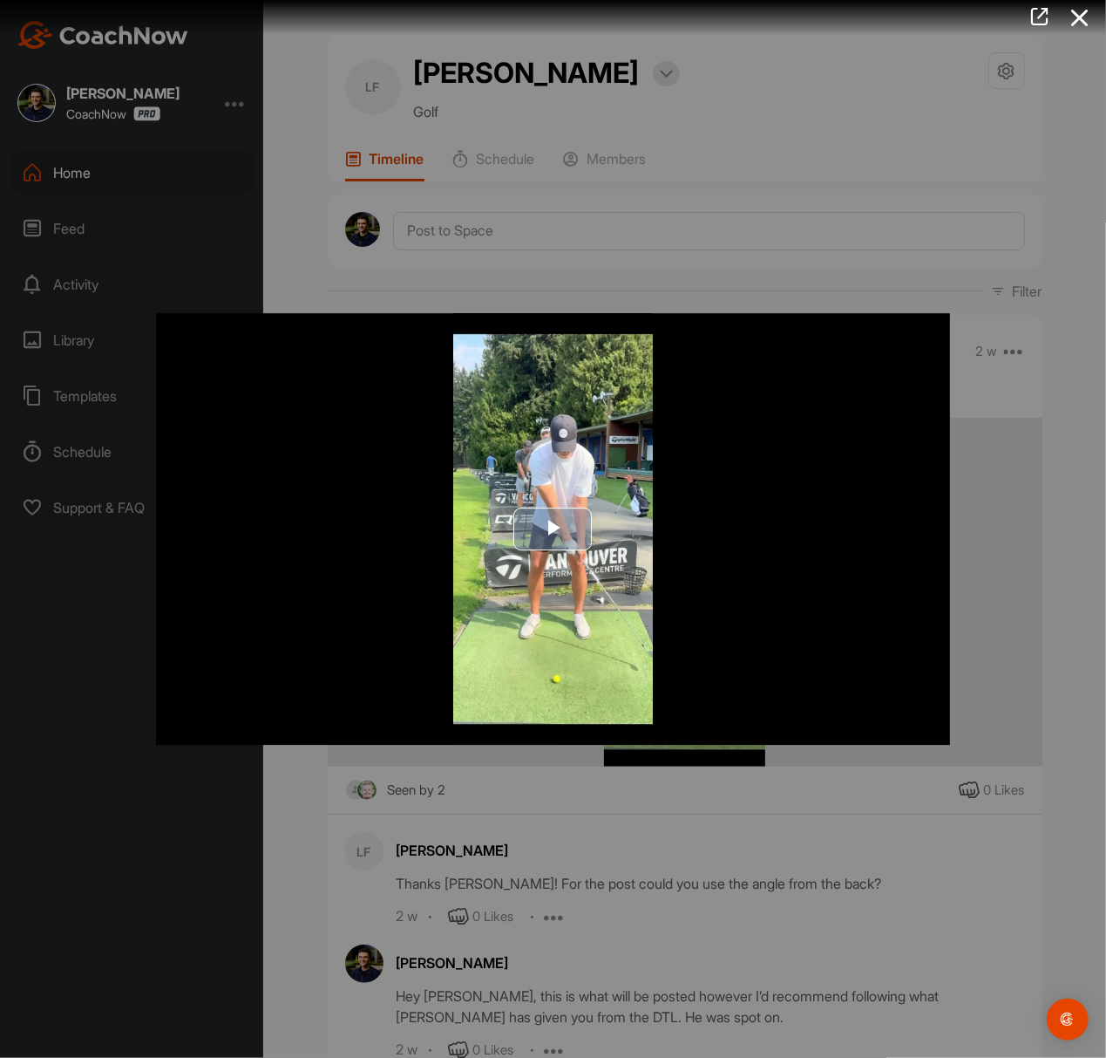
click at [554, 528] on span "Video Player" at bounding box center [554, 528] width 0 height 0
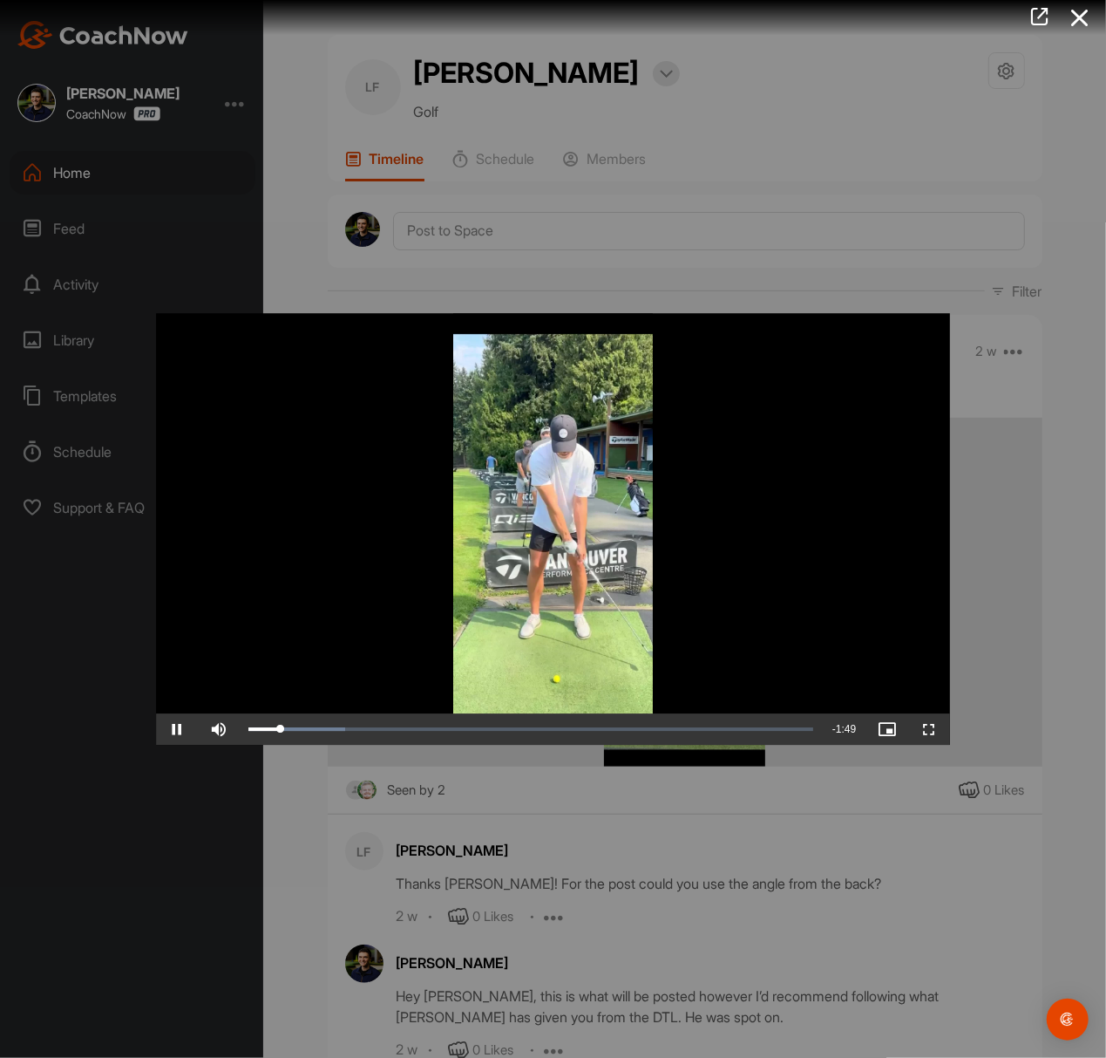
click at [296, 248] on div at bounding box center [553, 529] width 1106 height 1058
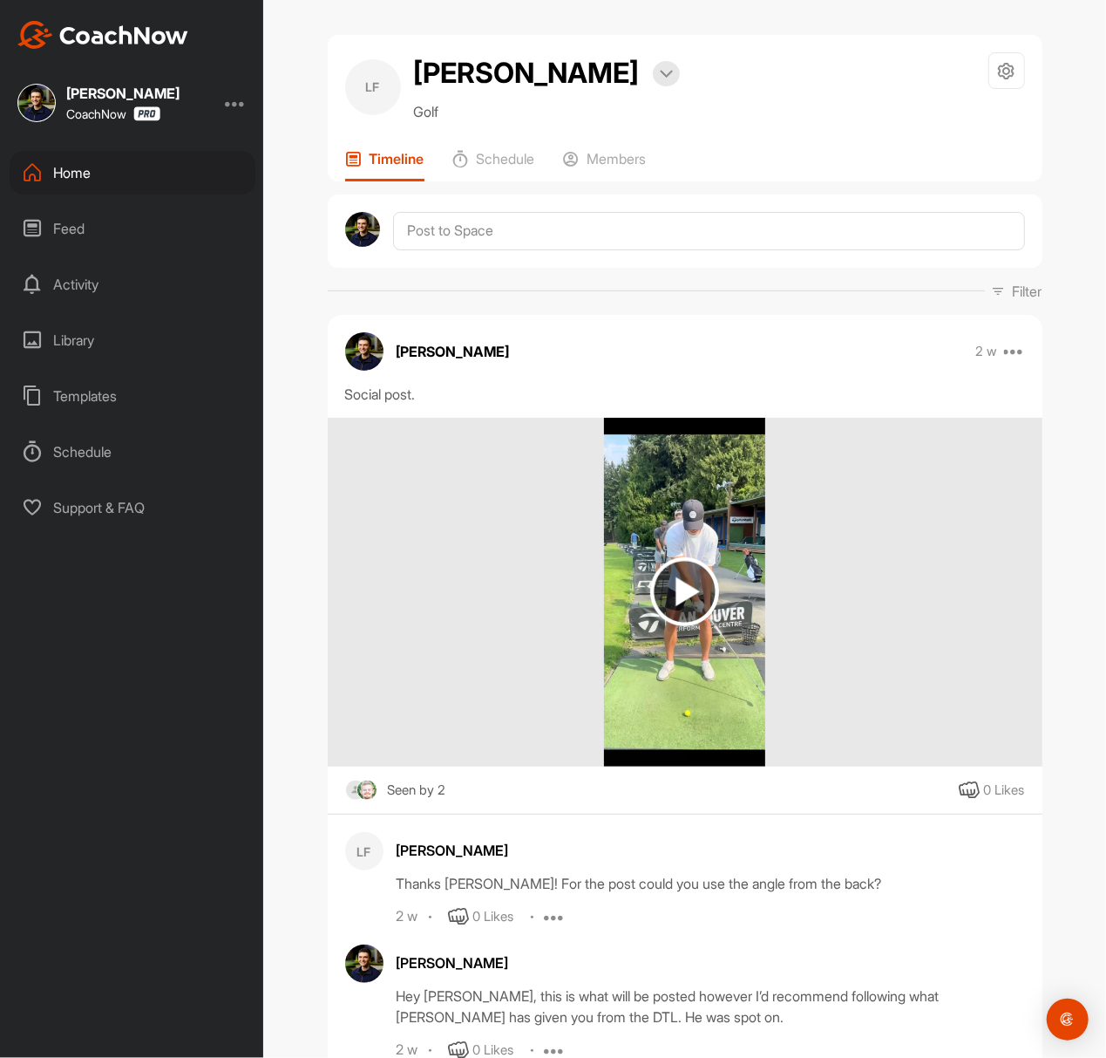
click at [168, 147] on div "[PERSON_NAME] CoachNow Home Feed Activity Library Templates Schedule Support & …" at bounding box center [131, 529] width 263 height 1058
click at [168, 160] on div "Home" at bounding box center [133, 173] width 246 height 44
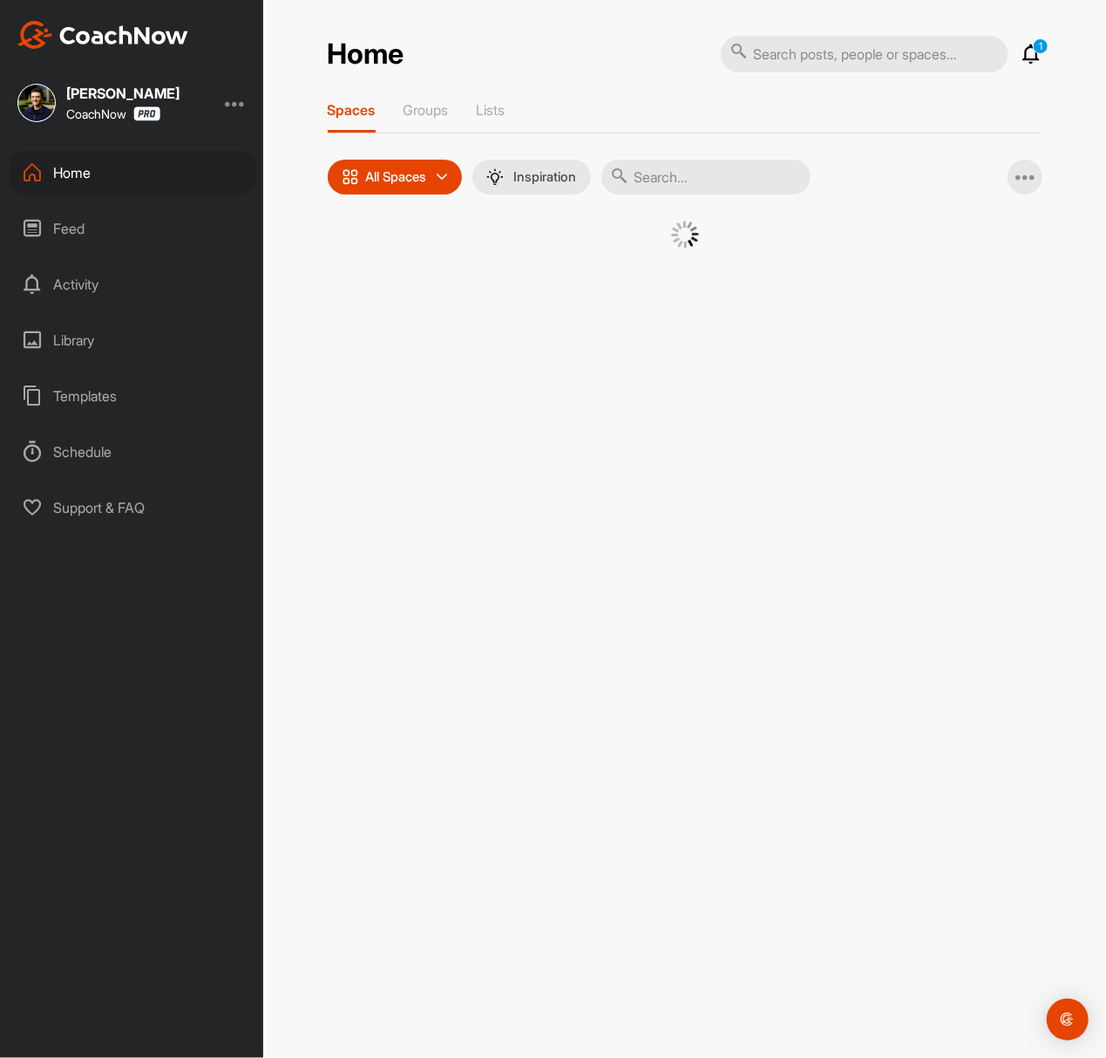
click at [723, 186] on input "text" at bounding box center [706, 177] width 209 height 35
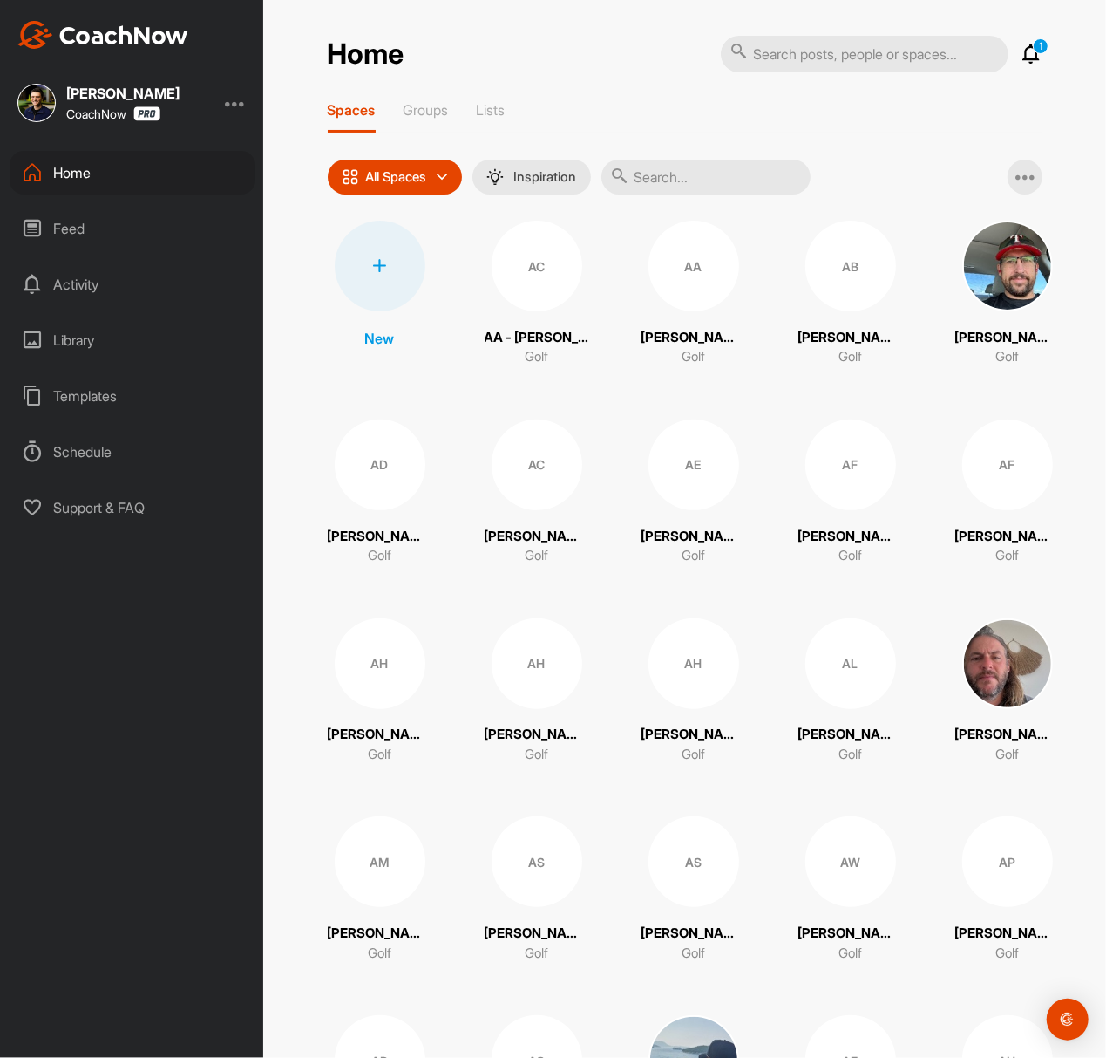
paste input "[PERSON_NAME]"
type input "[PERSON_NAME]"
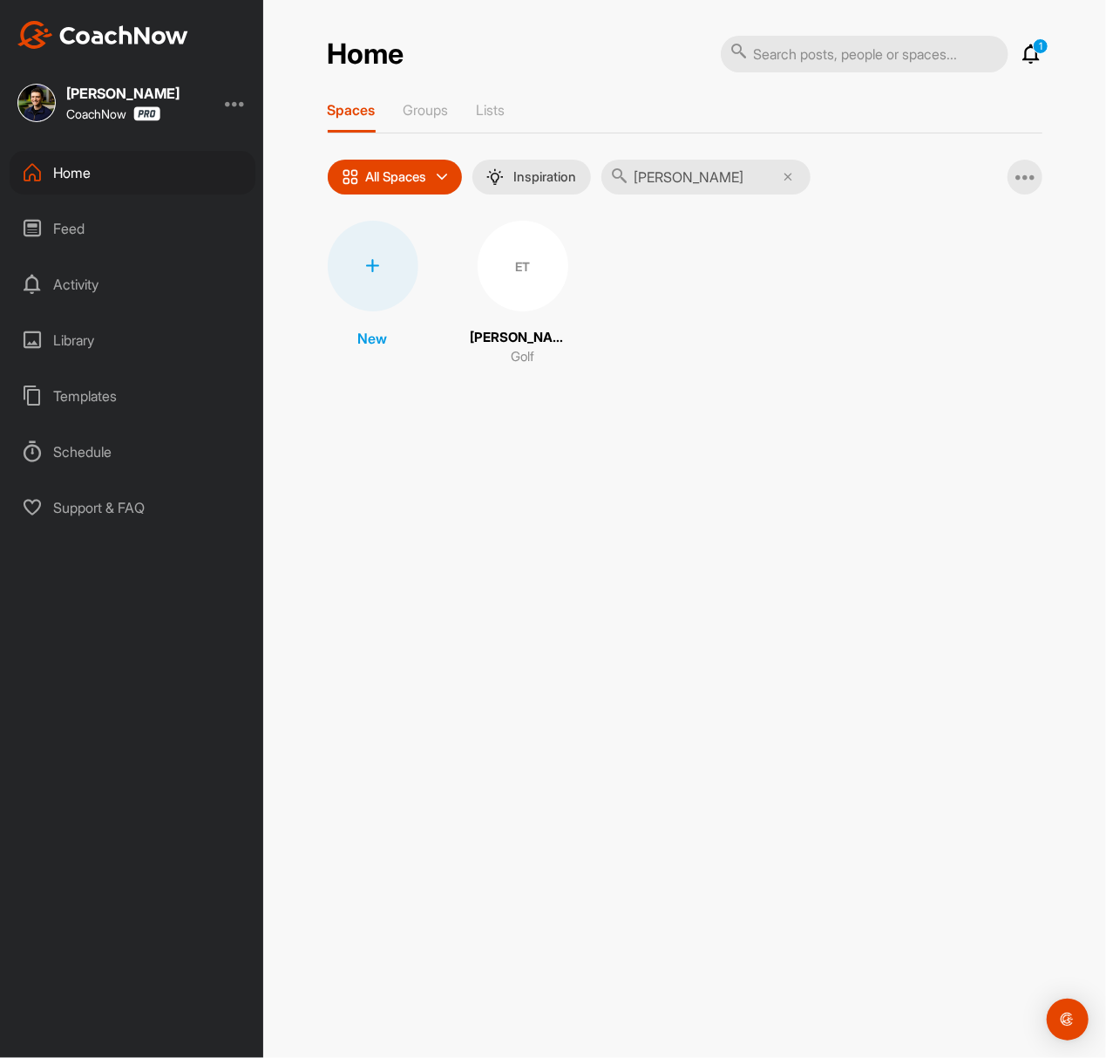
click at [530, 265] on div "ET" at bounding box center [523, 266] width 91 height 91
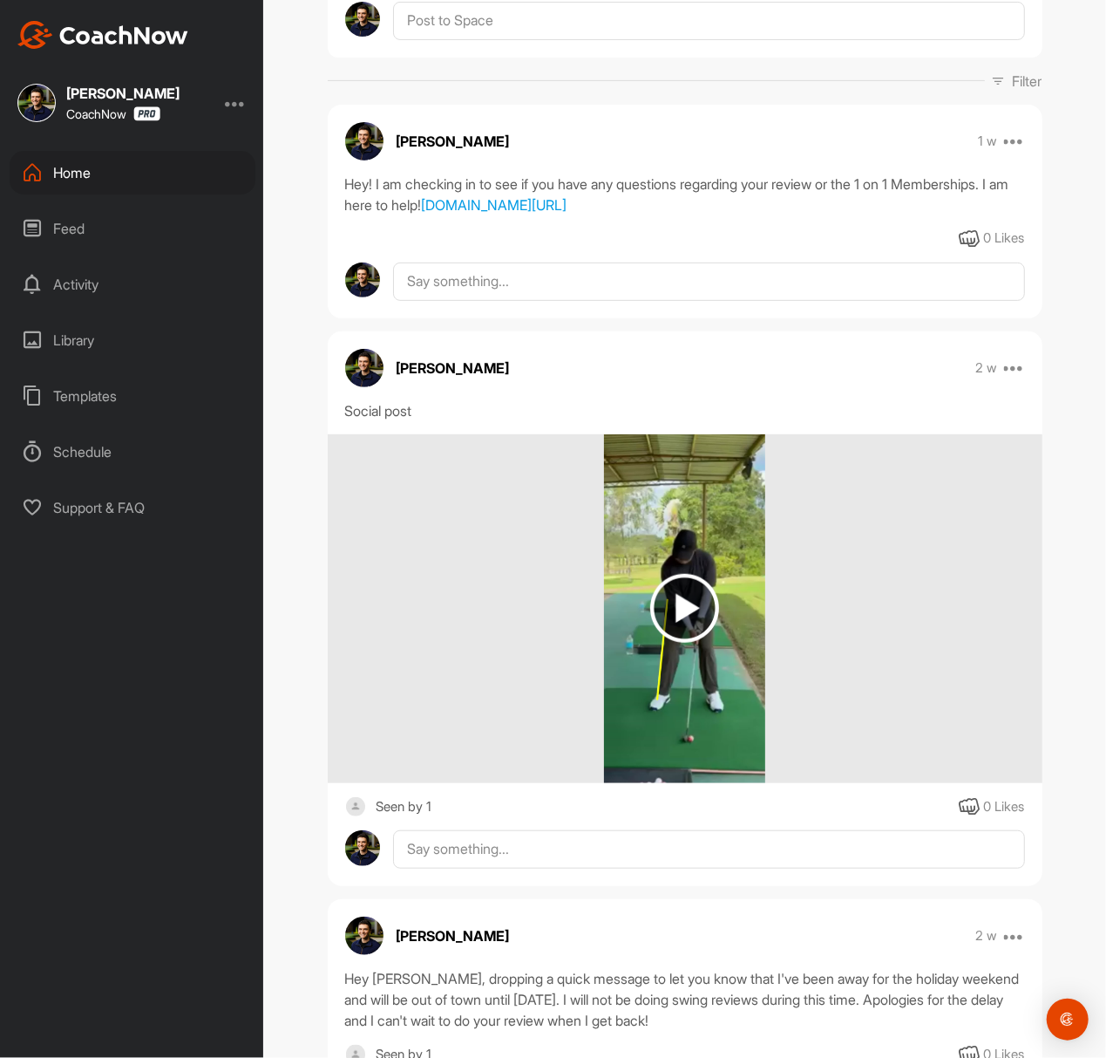
scroll to position [232, 0]
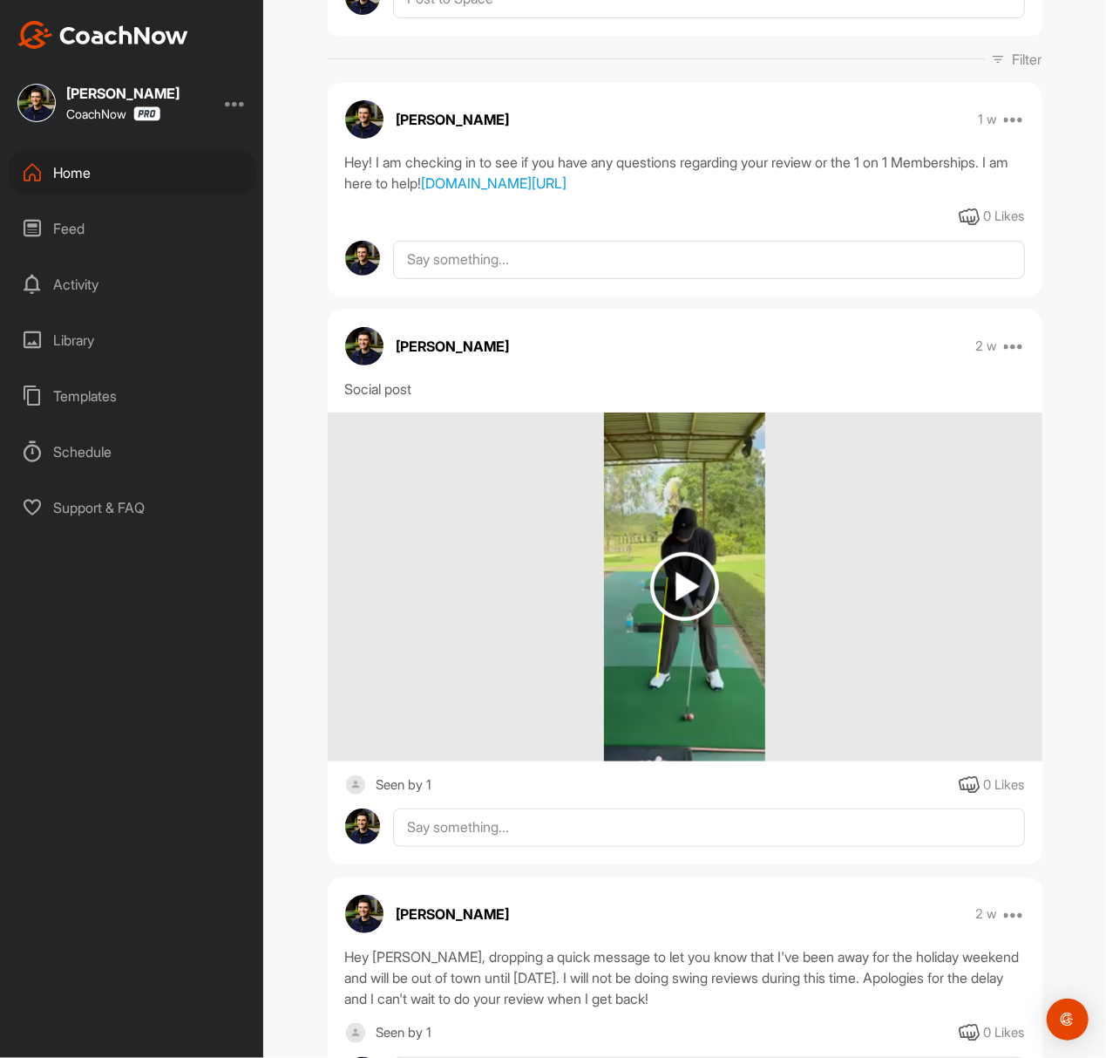
click at [675, 621] on img at bounding box center [684, 586] width 69 height 69
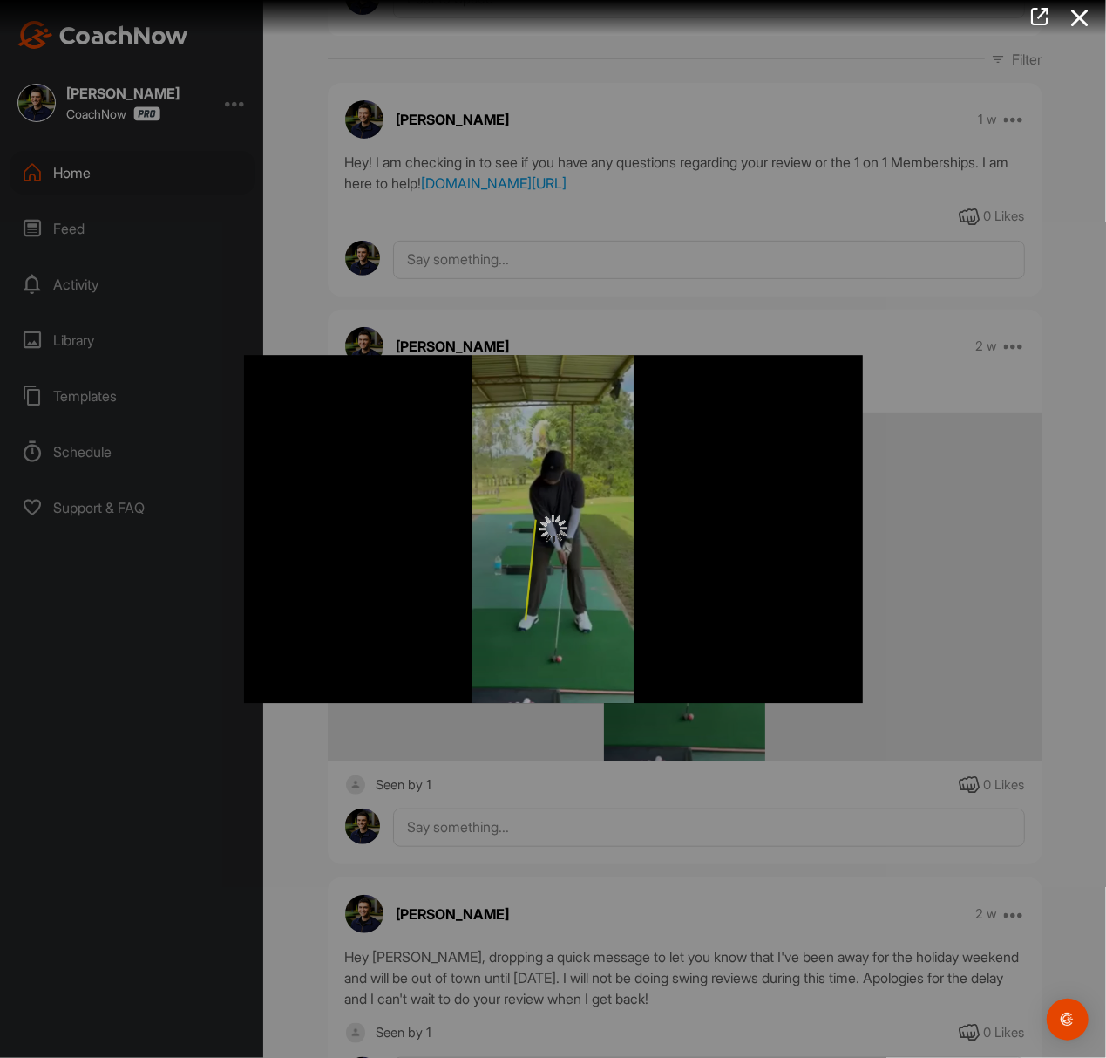
click at [548, 527] on img at bounding box center [554, 529] width 28 height 28
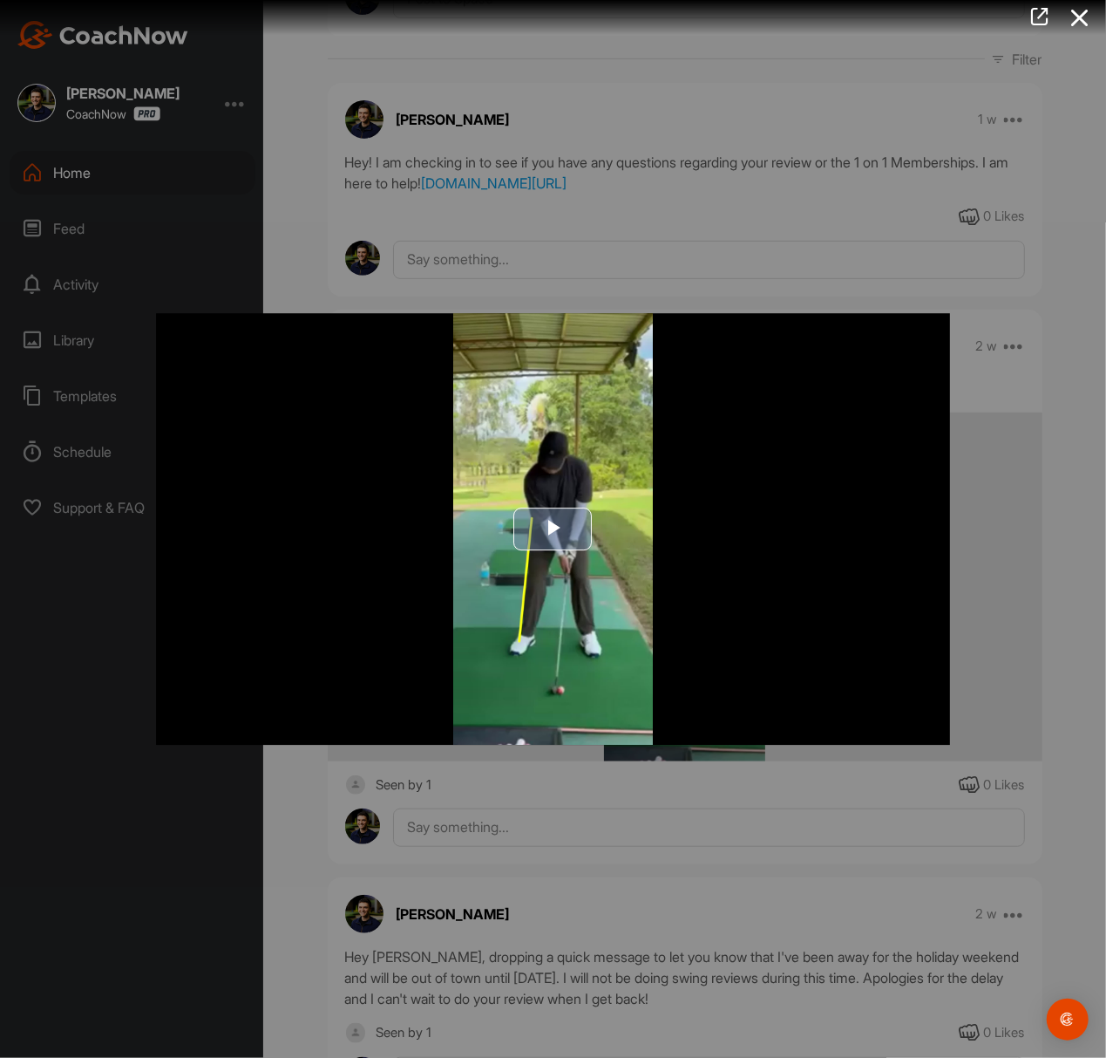
drag, startPoint x: 548, startPoint y: 527, endPoint x: 541, endPoint y: 521, distance: 9.9
click at [554, 528] on span "Video Player" at bounding box center [554, 528] width 0 height 0
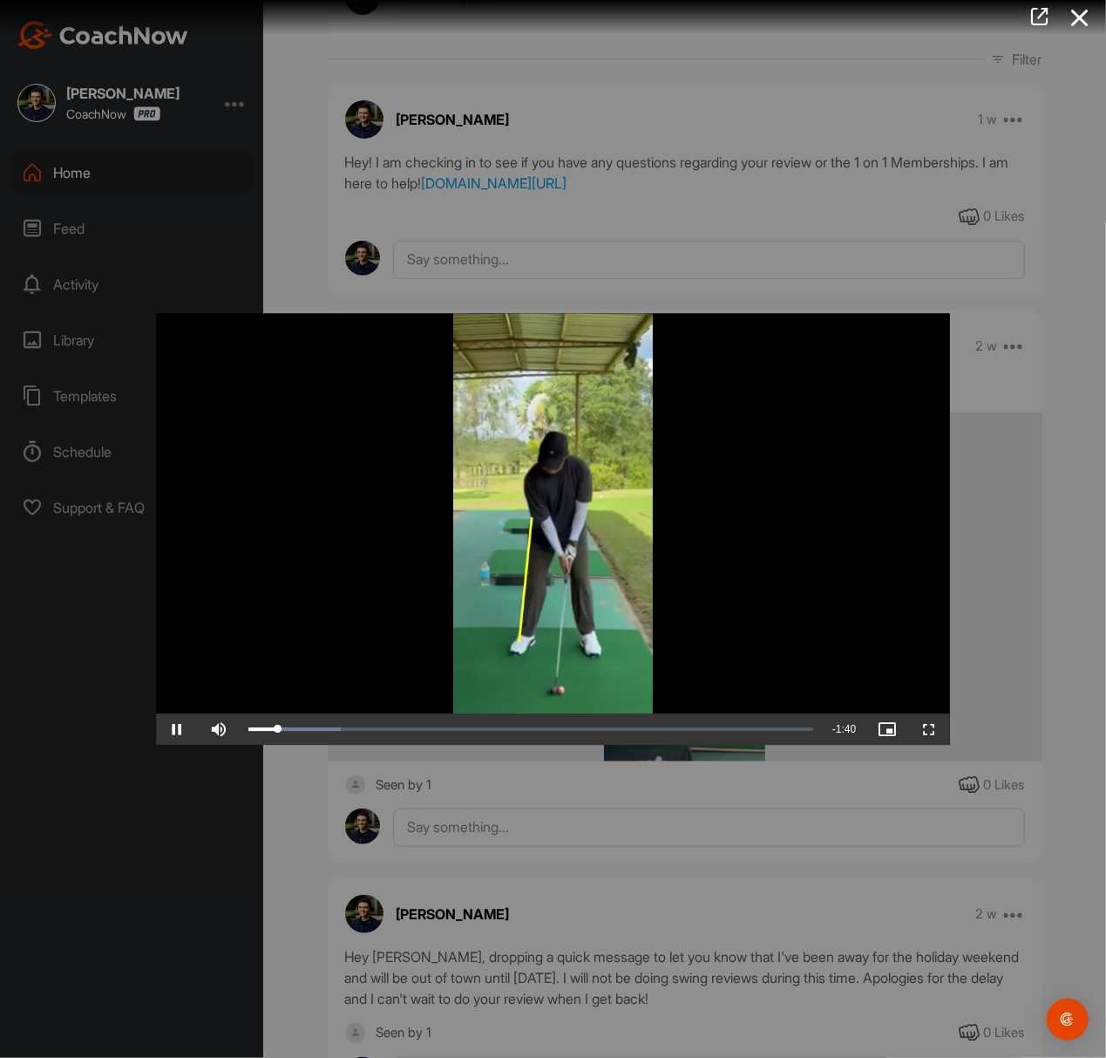
click at [724, 213] on div at bounding box center [553, 529] width 1106 height 1058
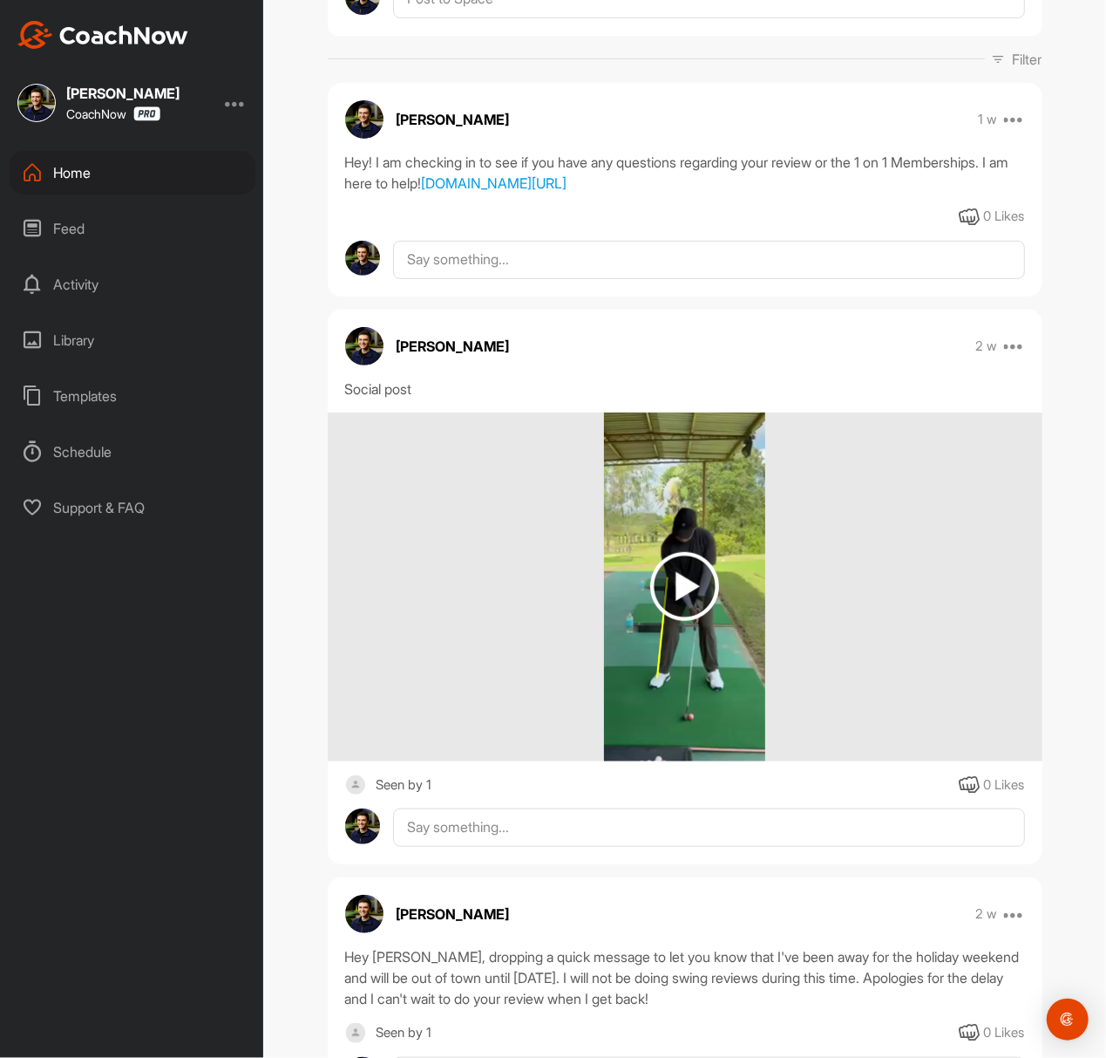
click at [175, 175] on div "Home" at bounding box center [133, 173] width 246 height 44
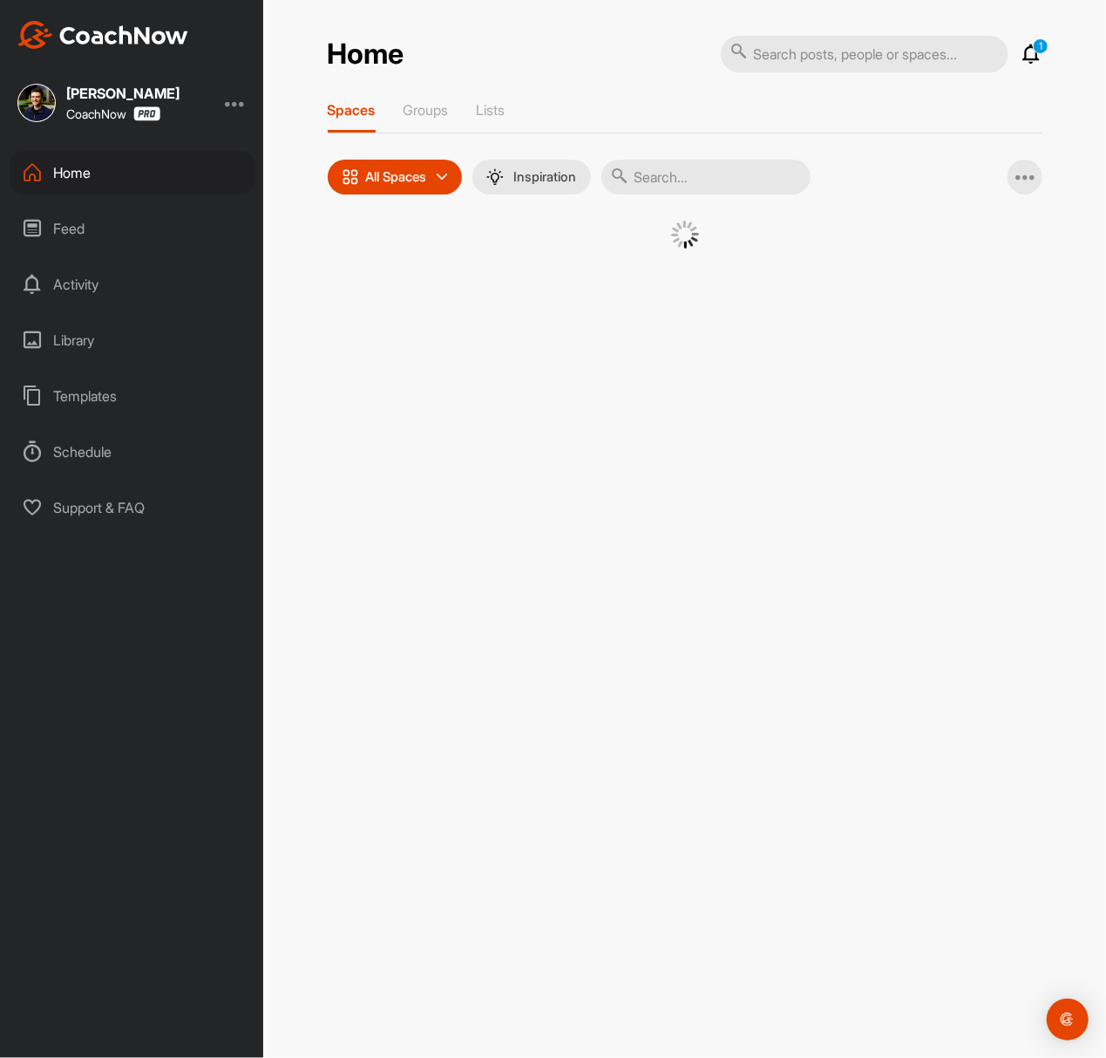
click at [747, 169] on input "text" at bounding box center [706, 177] width 209 height 35
paste input "[PERSON_NAME]"
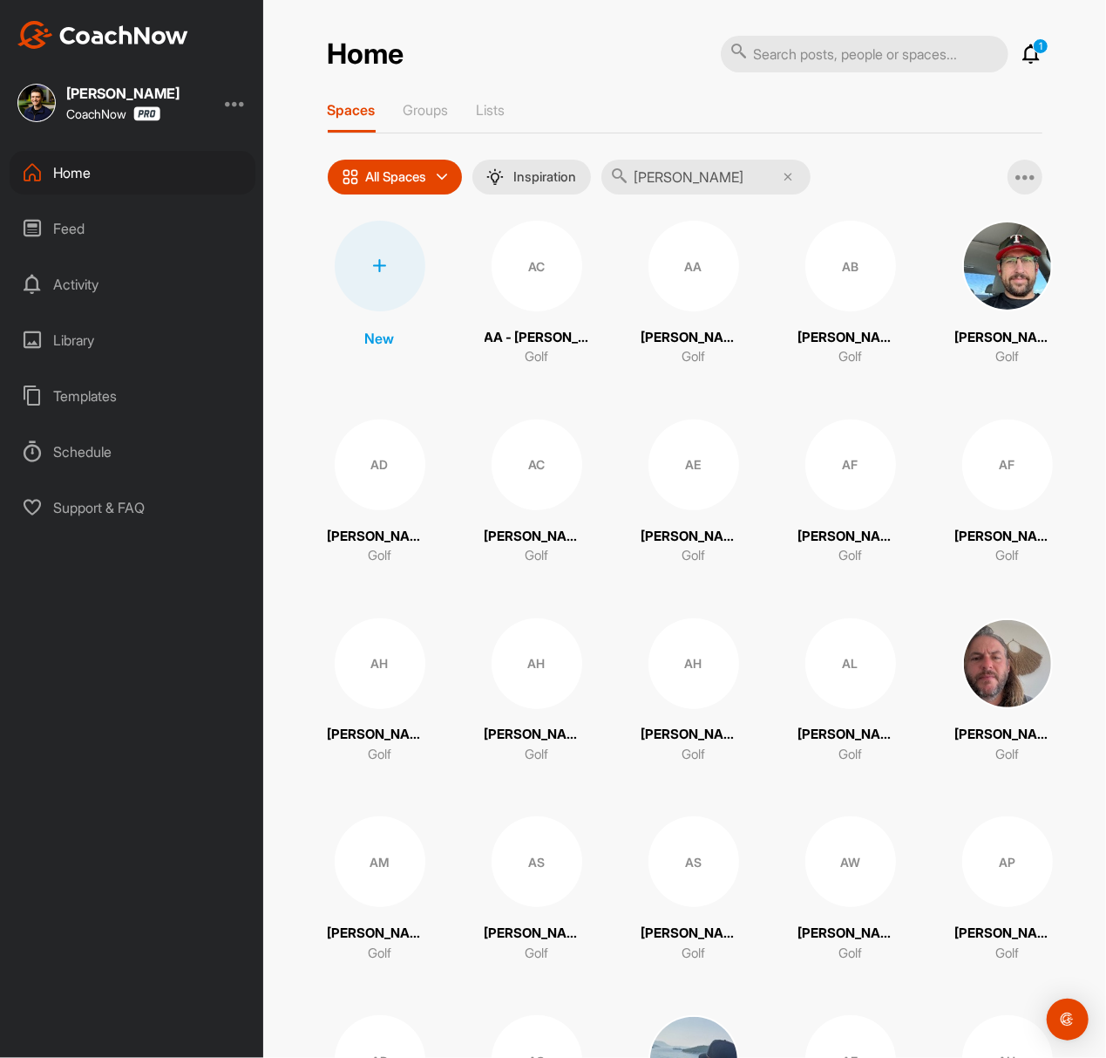
type input "[PERSON_NAME]"
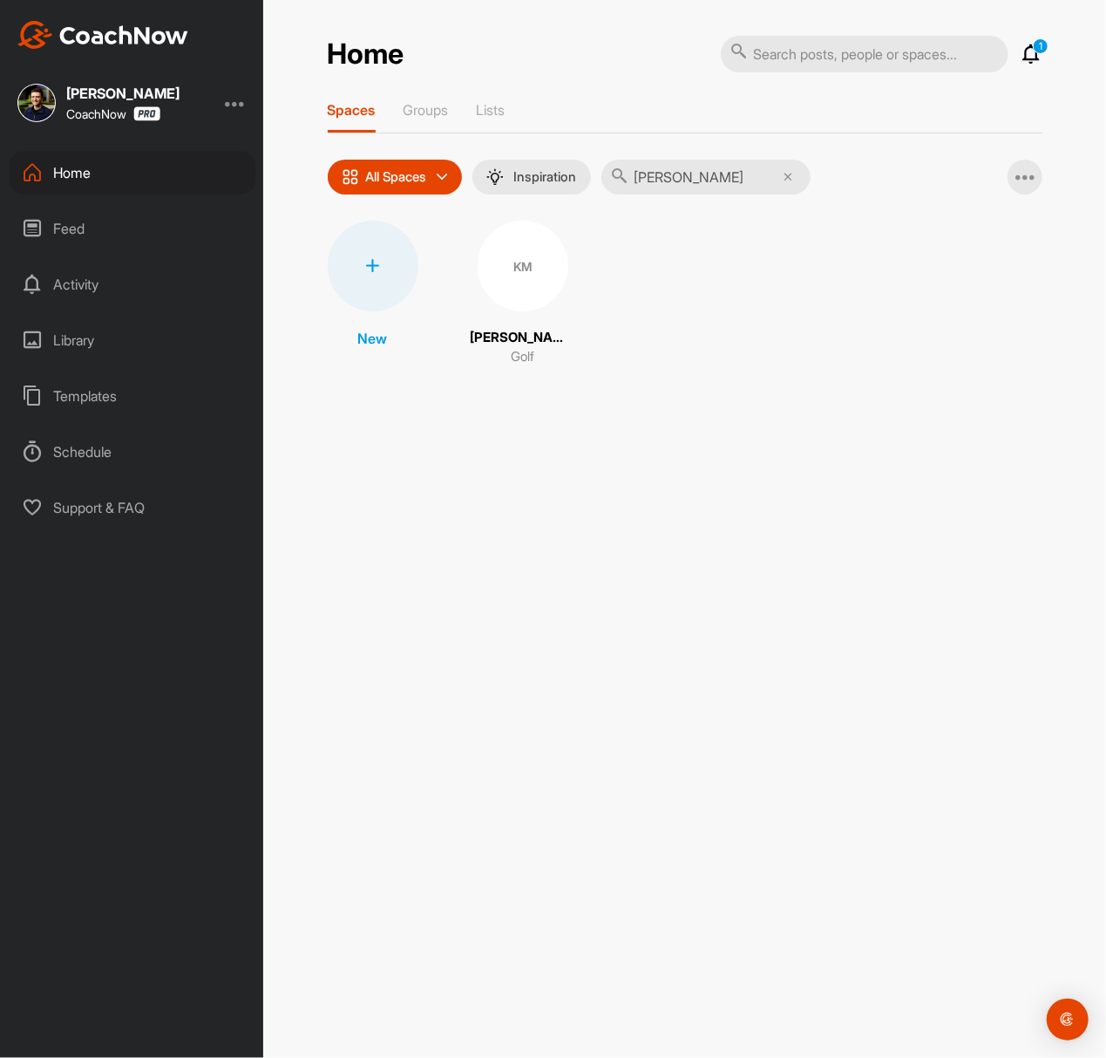
click at [497, 300] on div "KM" at bounding box center [523, 266] width 91 height 91
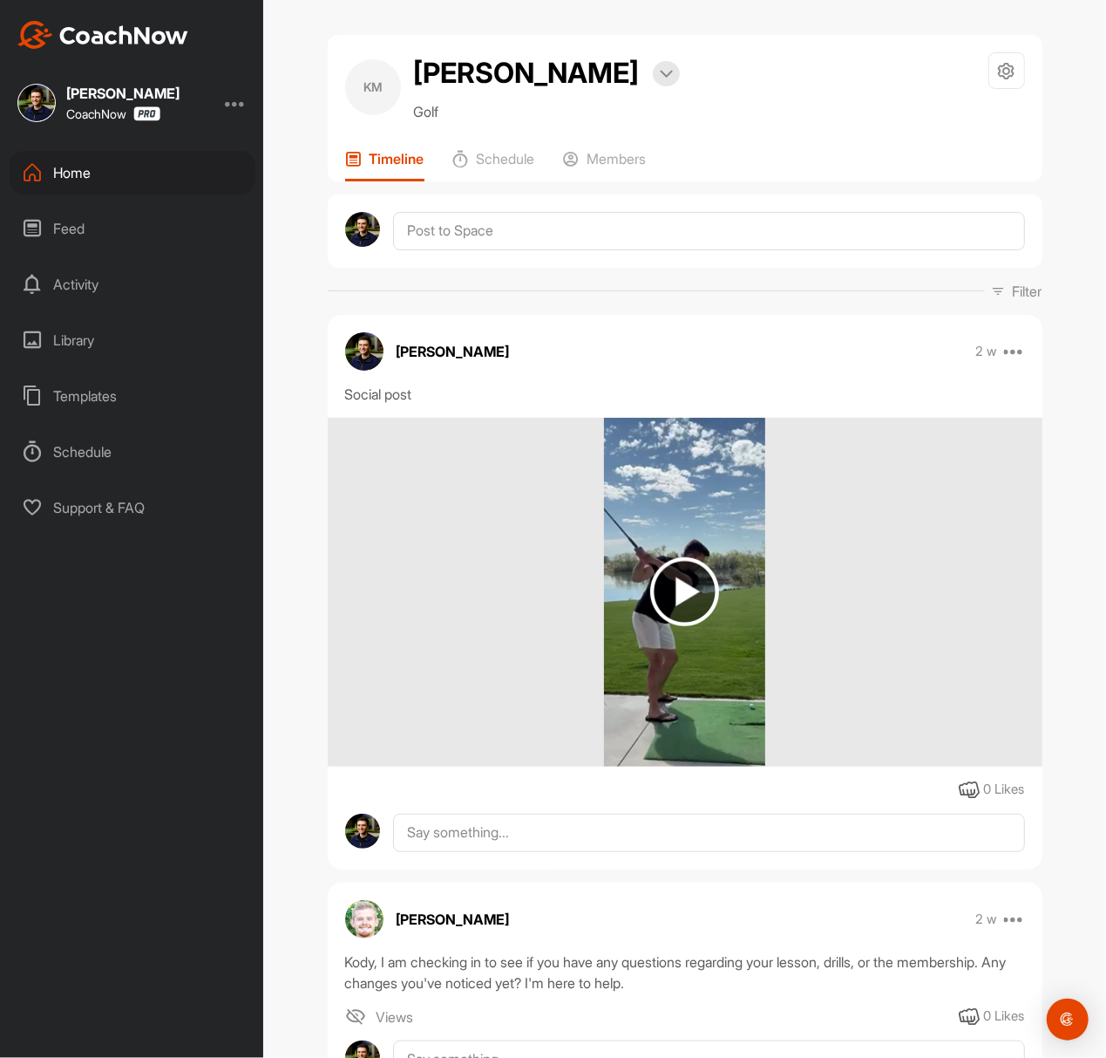
click at [698, 573] on img at bounding box center [684, 591] width 69 height 69
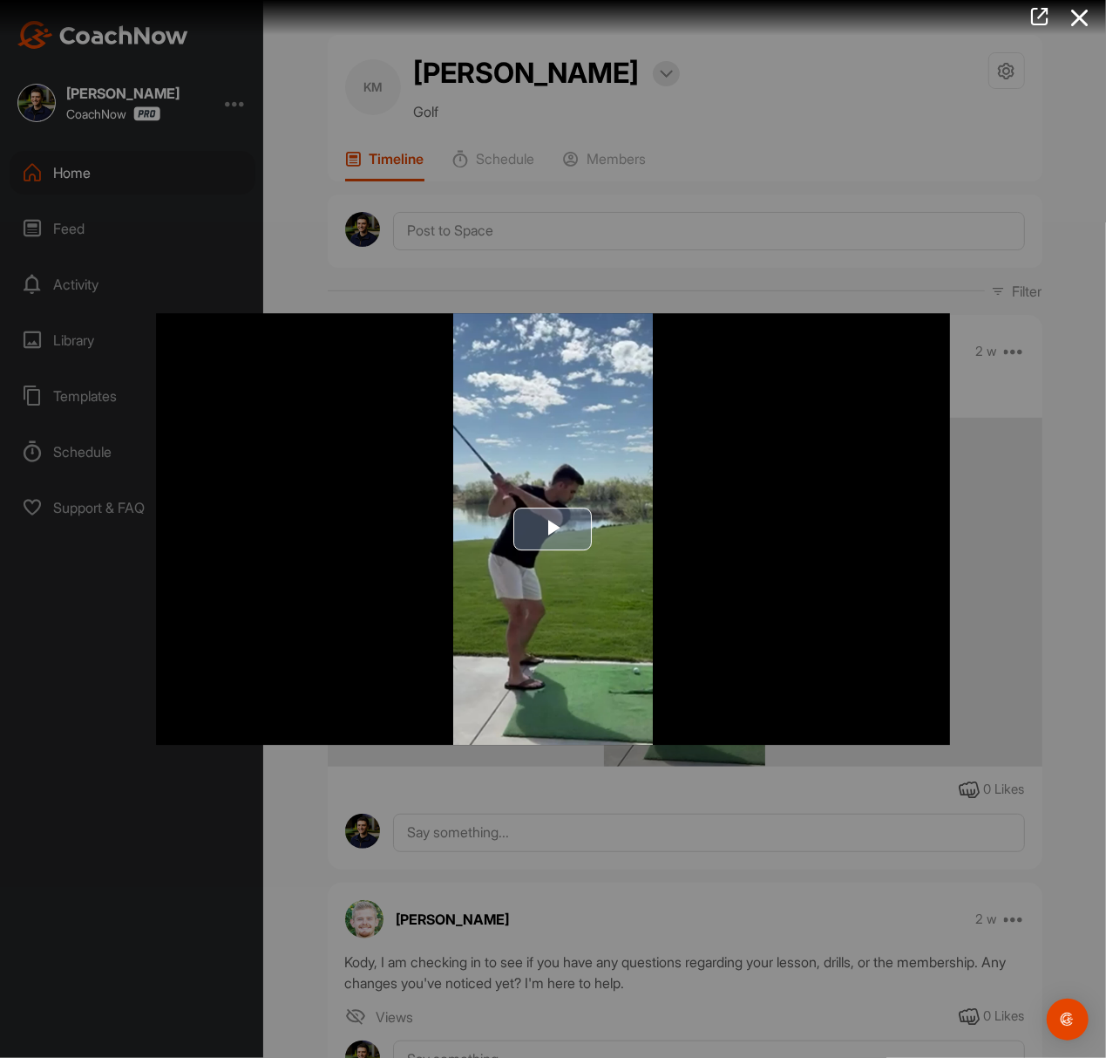
click at [554, 528] on span "Video Player" at bounding box center [554, 528] width 0 height 0
click at [851, 136] on div at bounding box center [553, 529] width 1106 height 1058
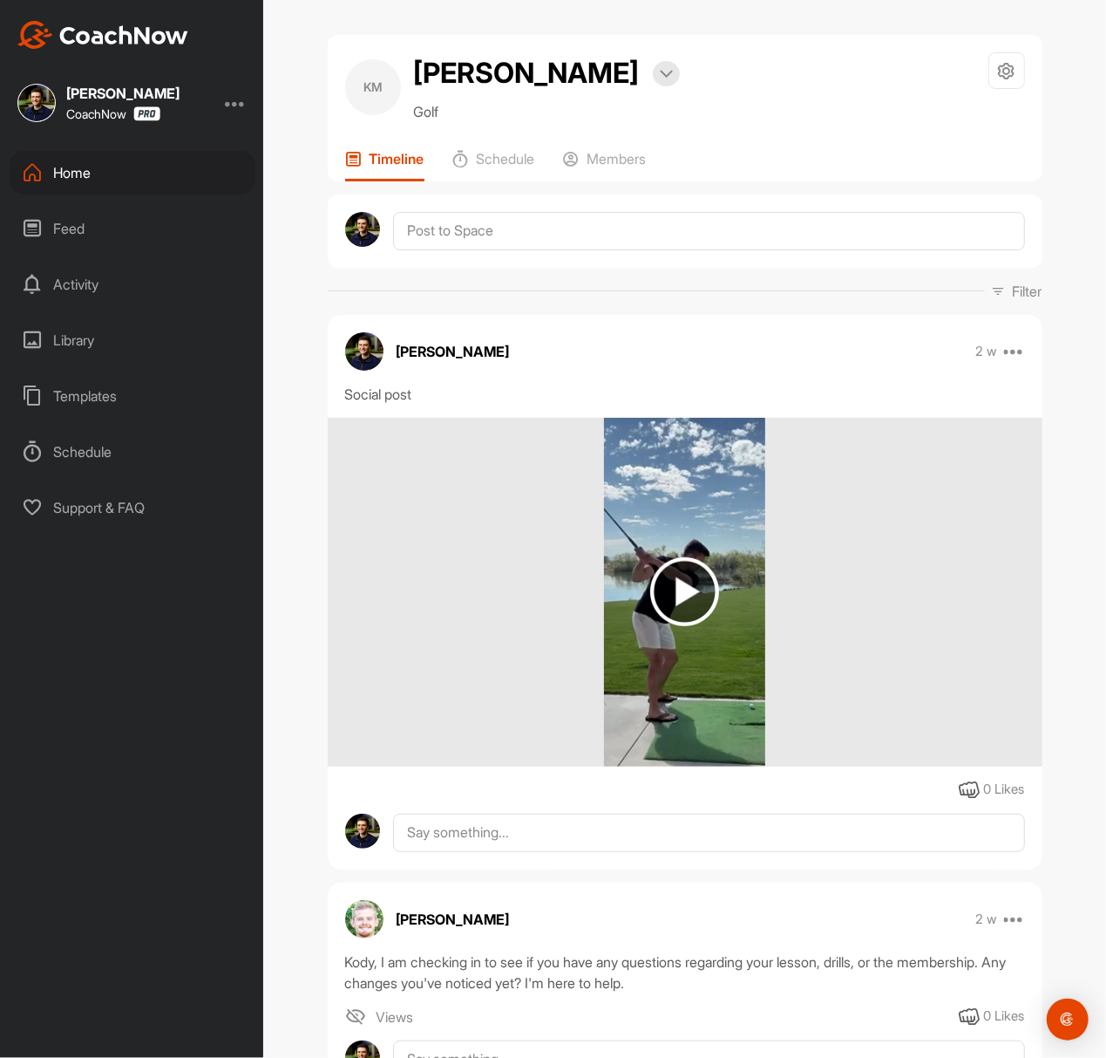
click at [103, 157] on div "Home" at bounding box center [133, 173] width 246 height 44
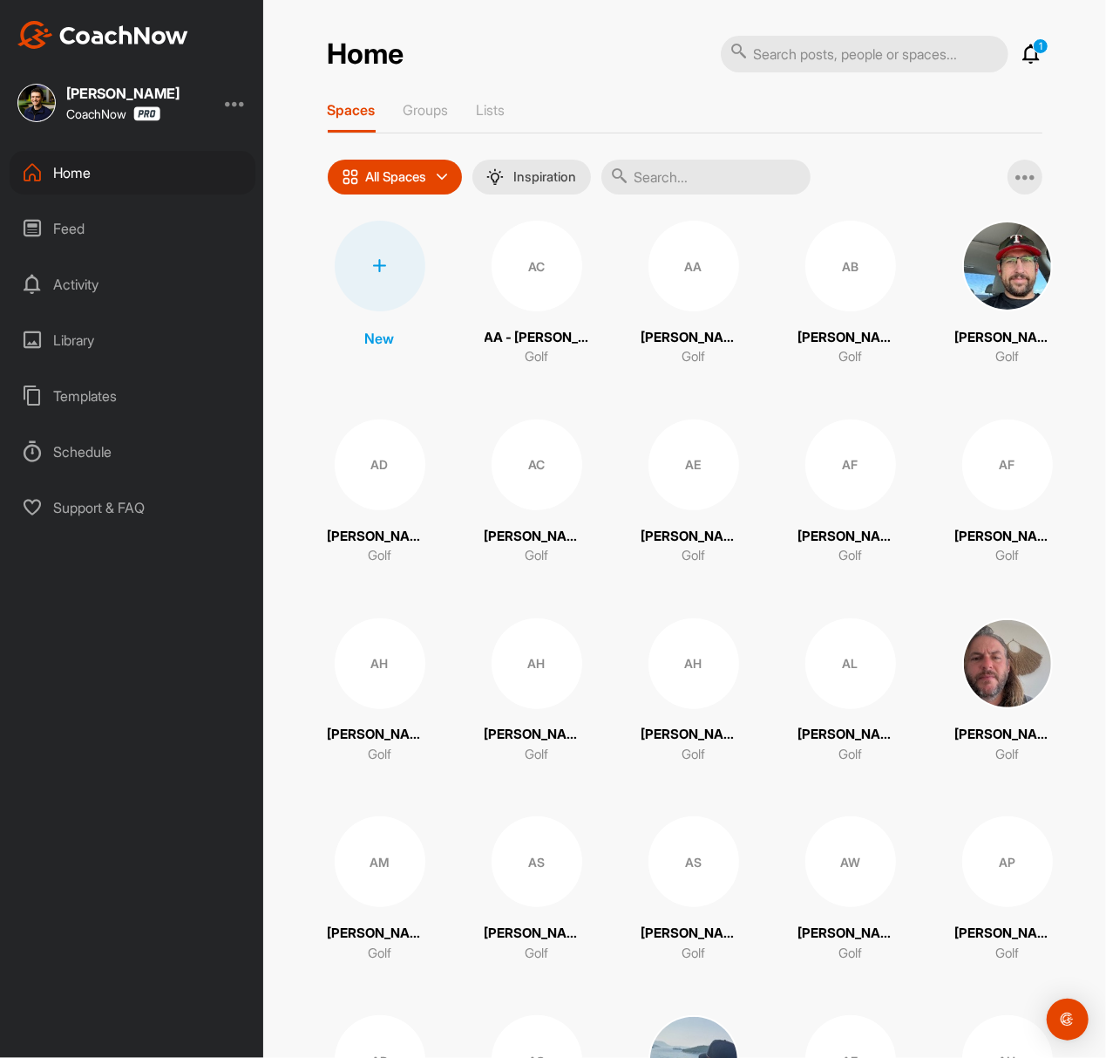
click at [659, 188] on input "text" at bounding box center [706, 177] width 209 height 35
paste input "[PERSON_NAME]"
type input "[PERSON_NAME]"
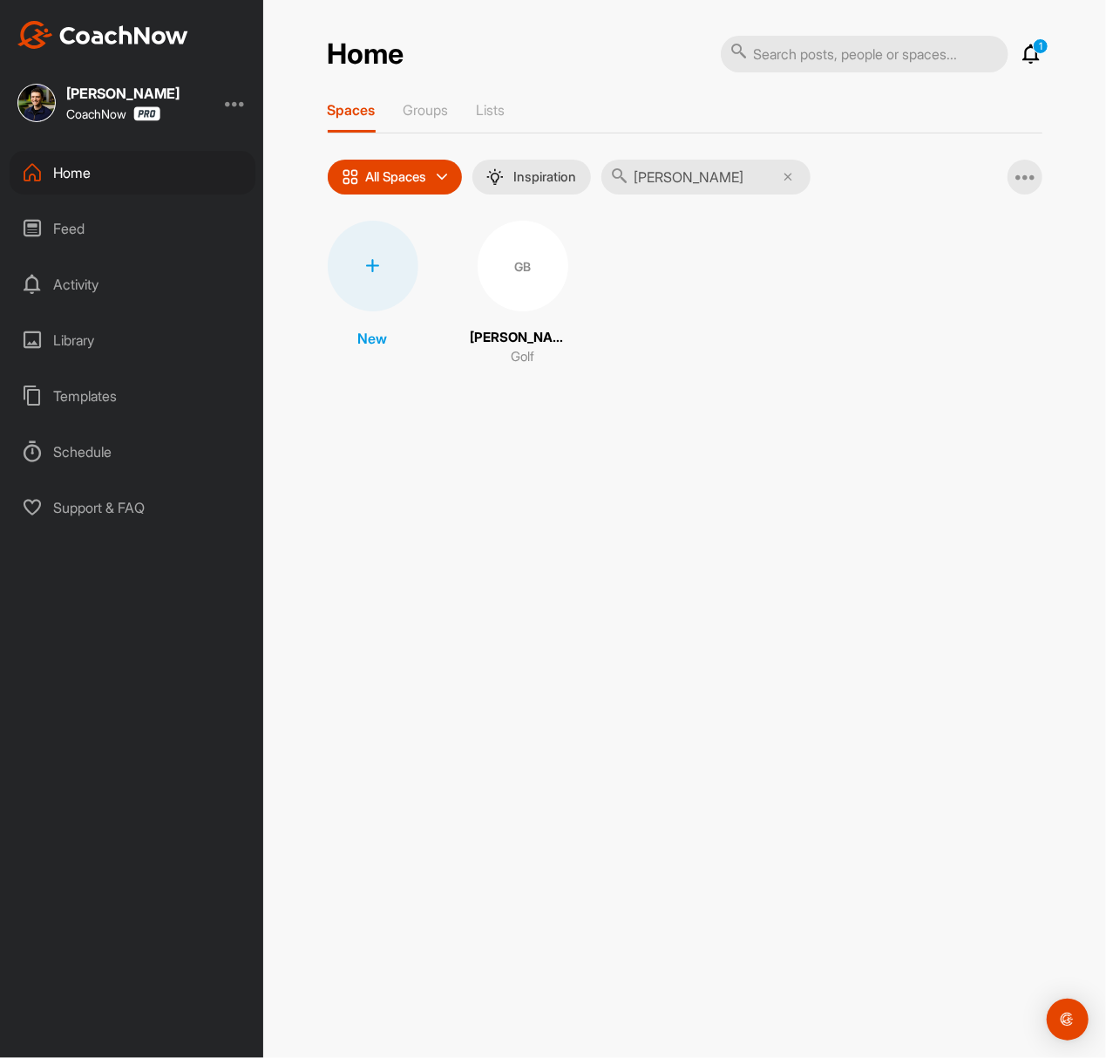
click at [544, 267] on div "GB" at bounding box center [523, 266] width 91 height 91
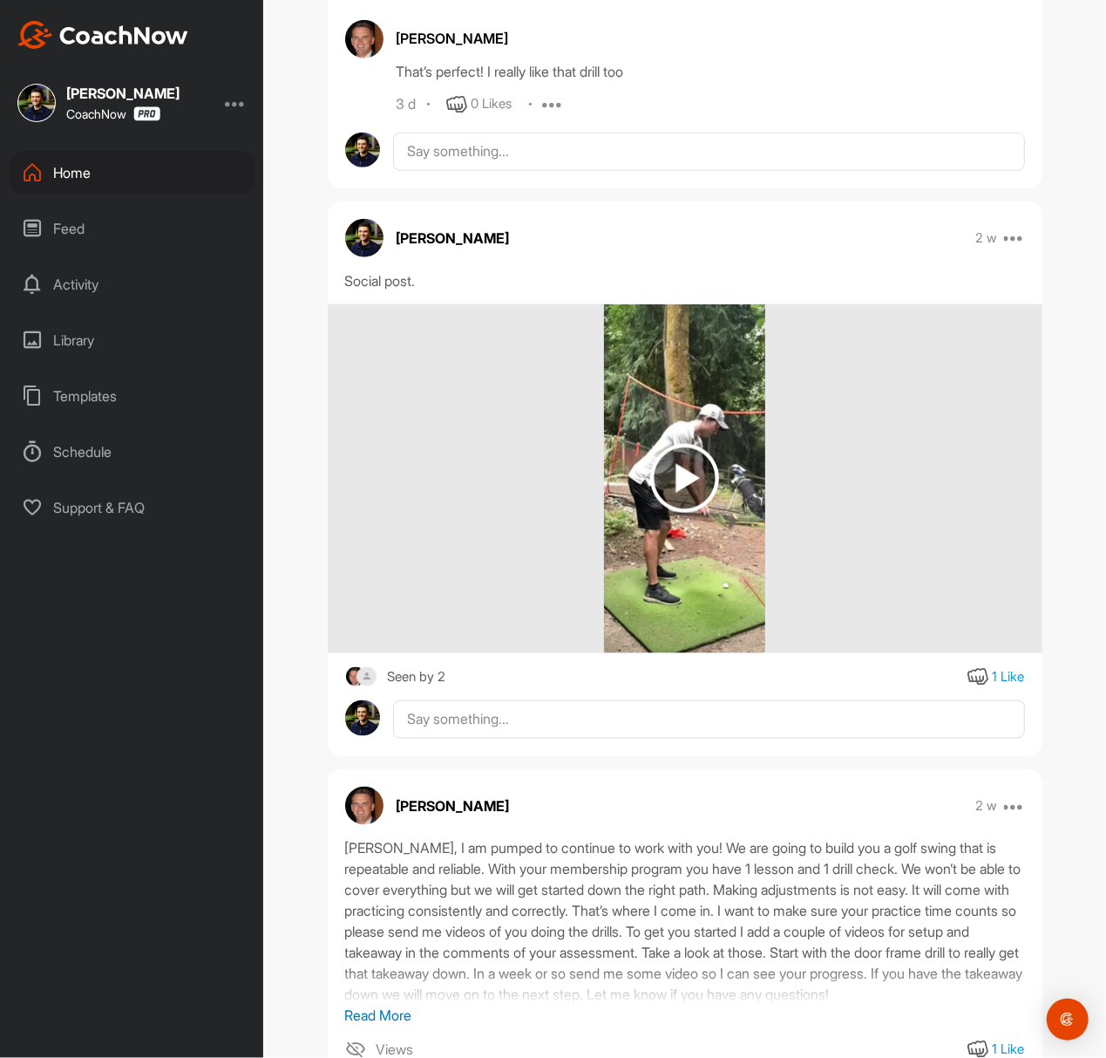
scroll to position [929, 0]
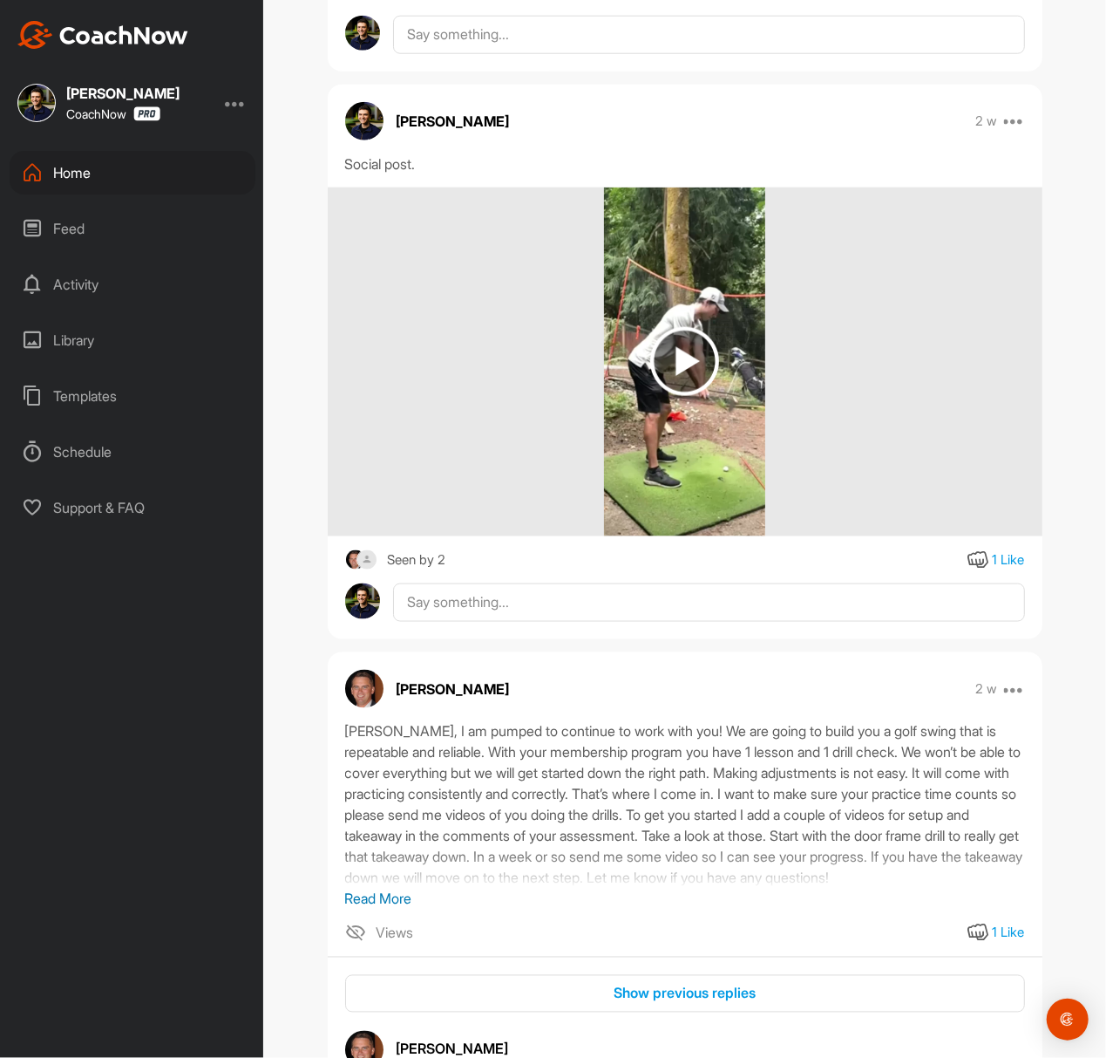
click at [681, 396] on img at bounding box center [684, 361] width 69 height 69
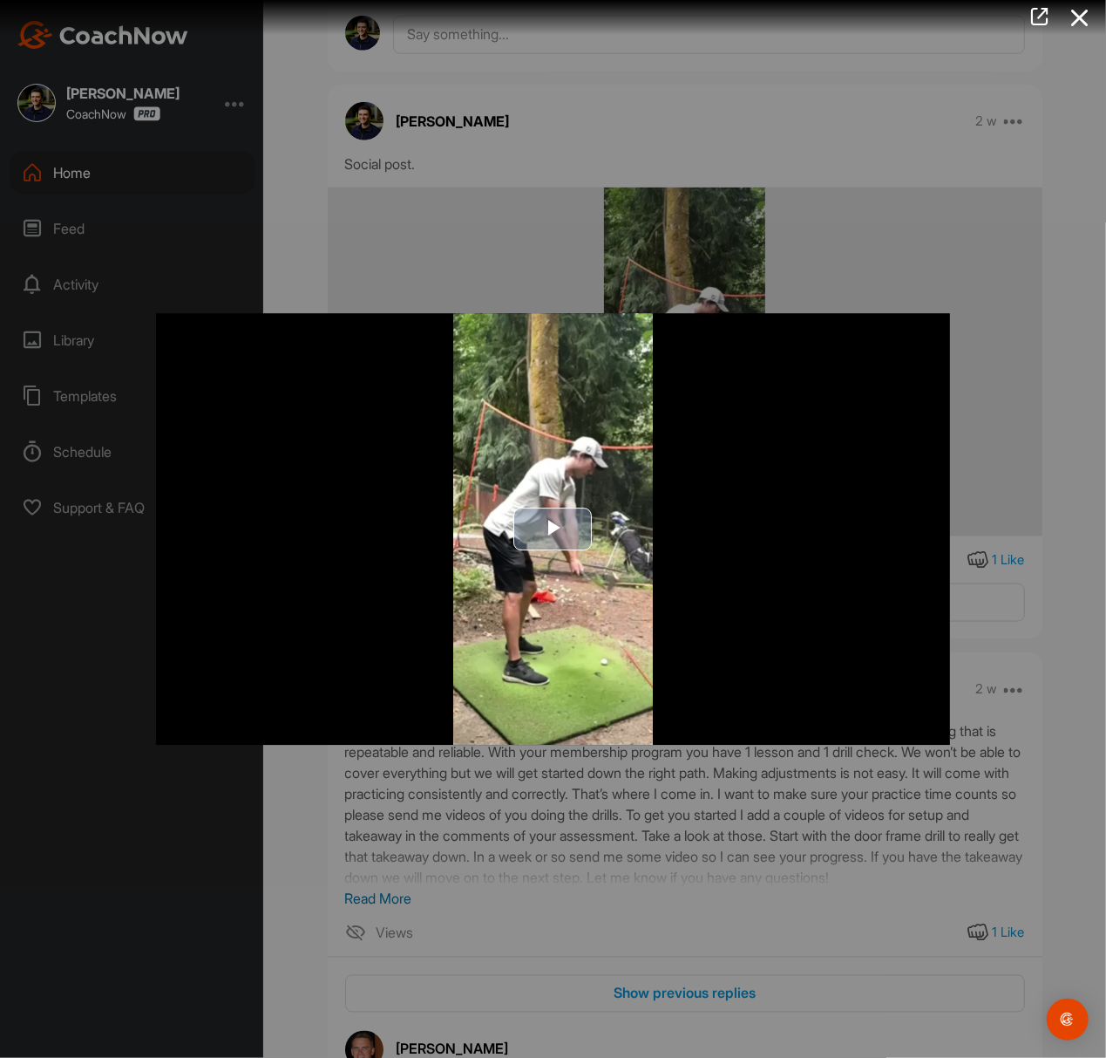
click at [554, 528] on span "Video Player" at bounding box center [554, 528] width 0 height 0
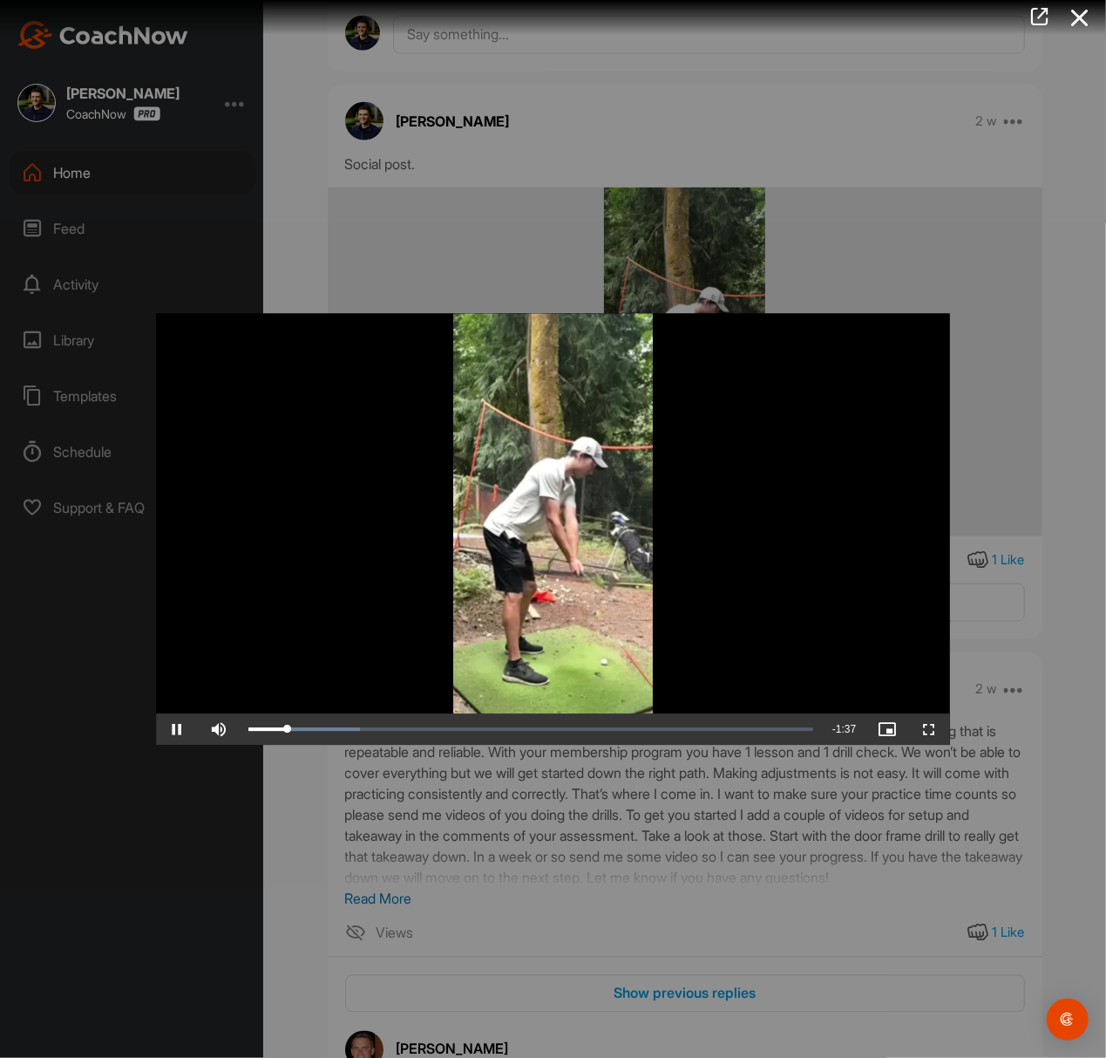
click at [831, 255] on div at bounding box center [553, 529] width 1106 height 1058
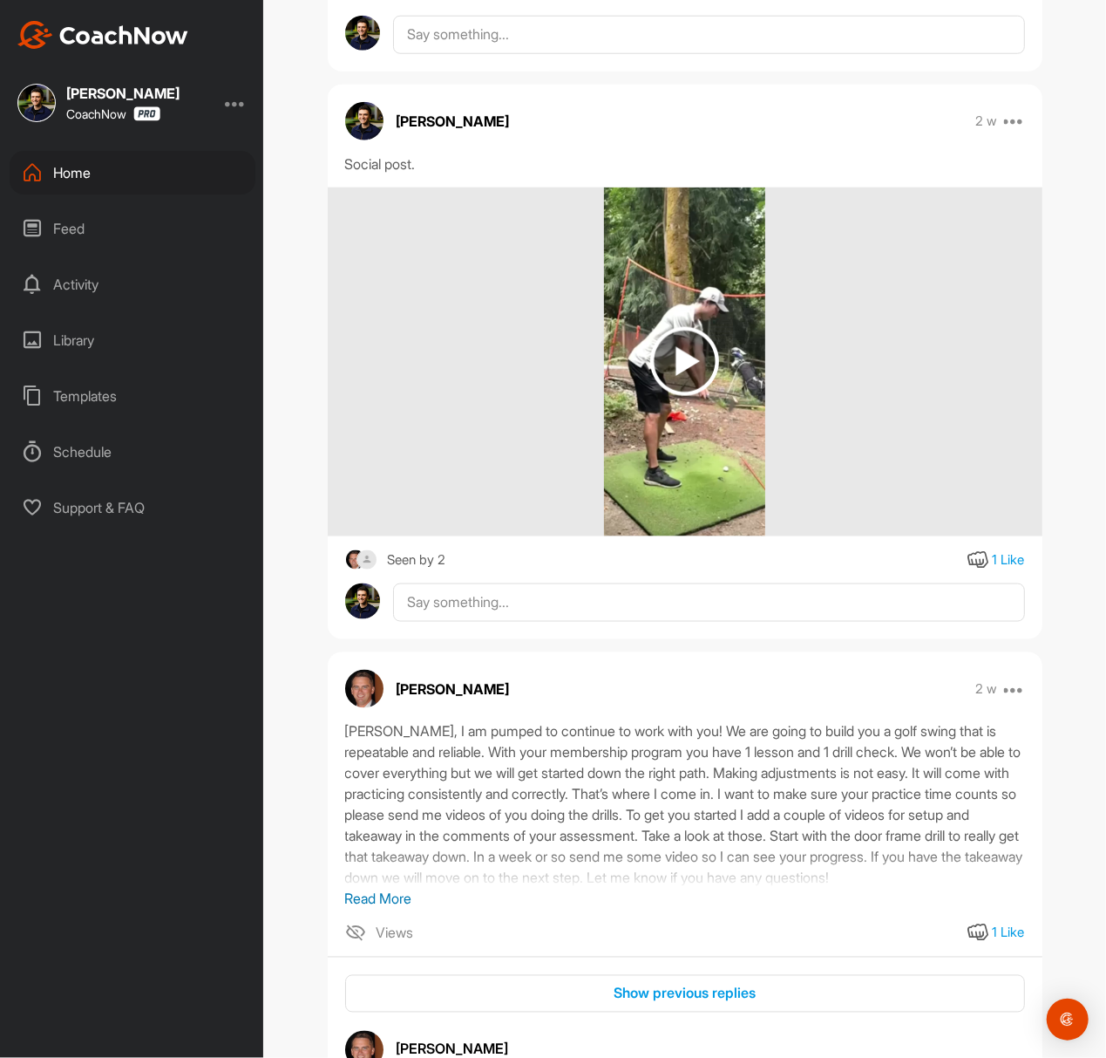
click at [151, 167] on div "Home" at bounding box center [133, 173] width 246 height 44
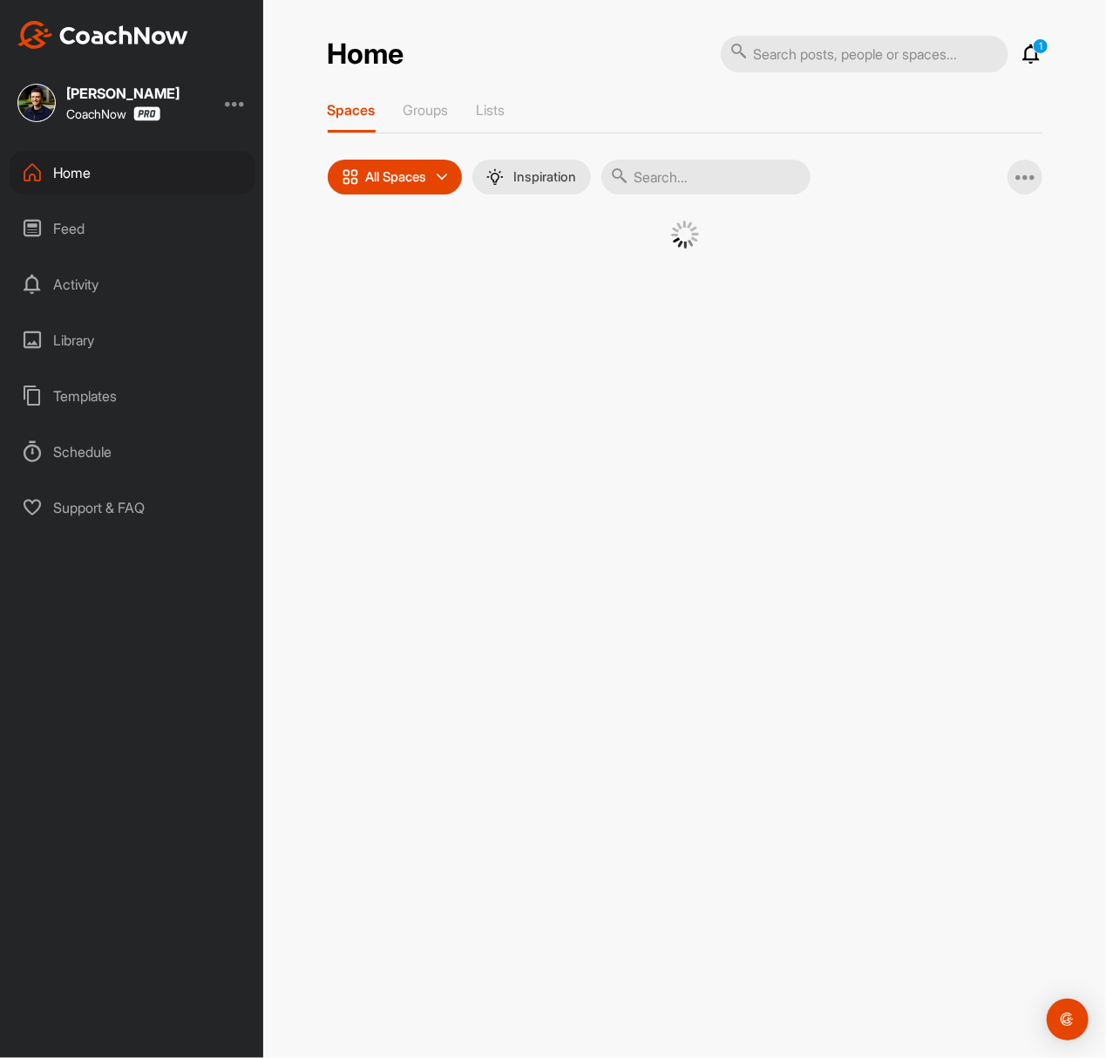
click at [738, 194] on input "text" at bounding box center [706, 177] width 209 height 35
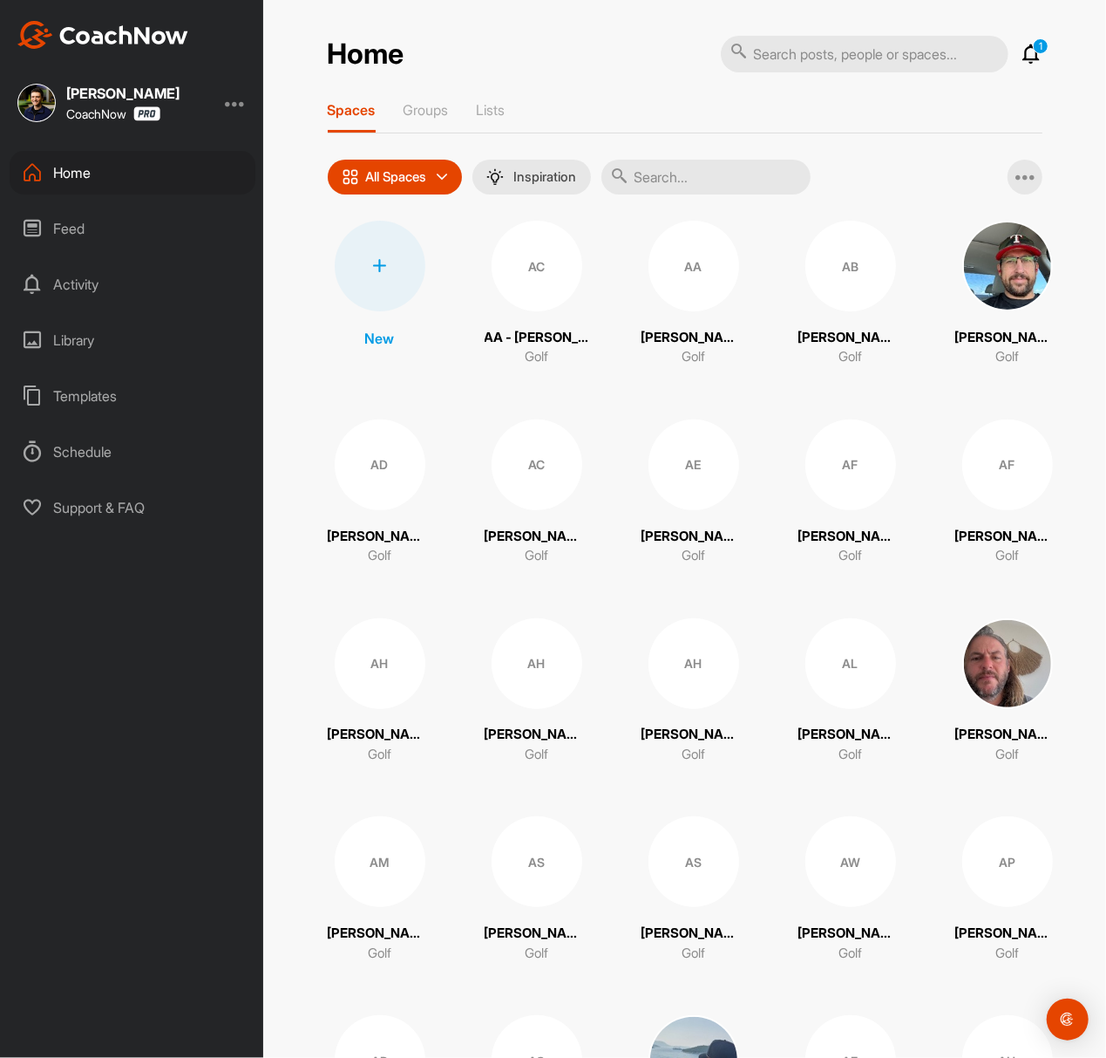
paste input "[PERSON_NAME]"
type input "[PERSON_NAME]"
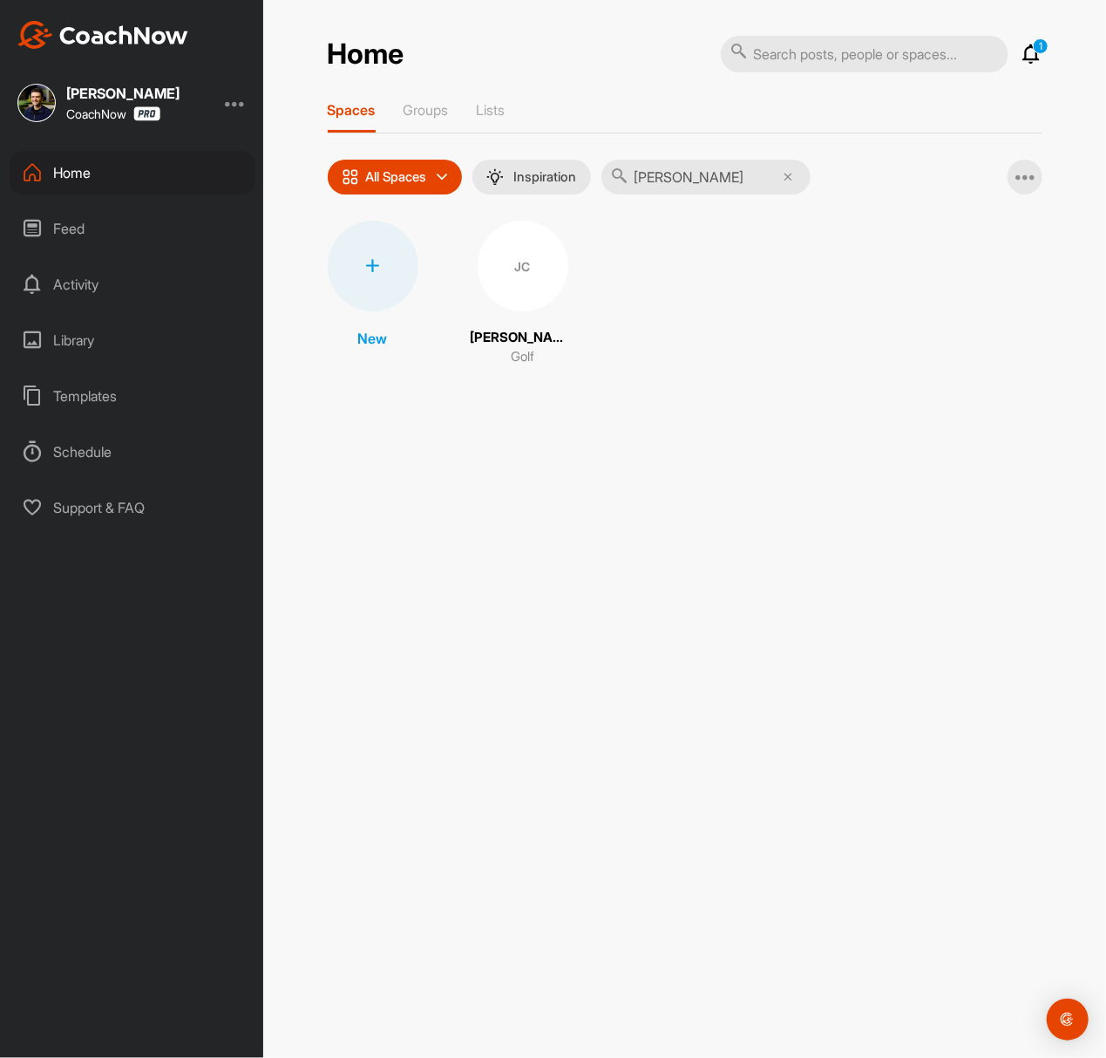
click at [497, 224] on span "JC" at bounding box center [523, 266] width 91 height 91
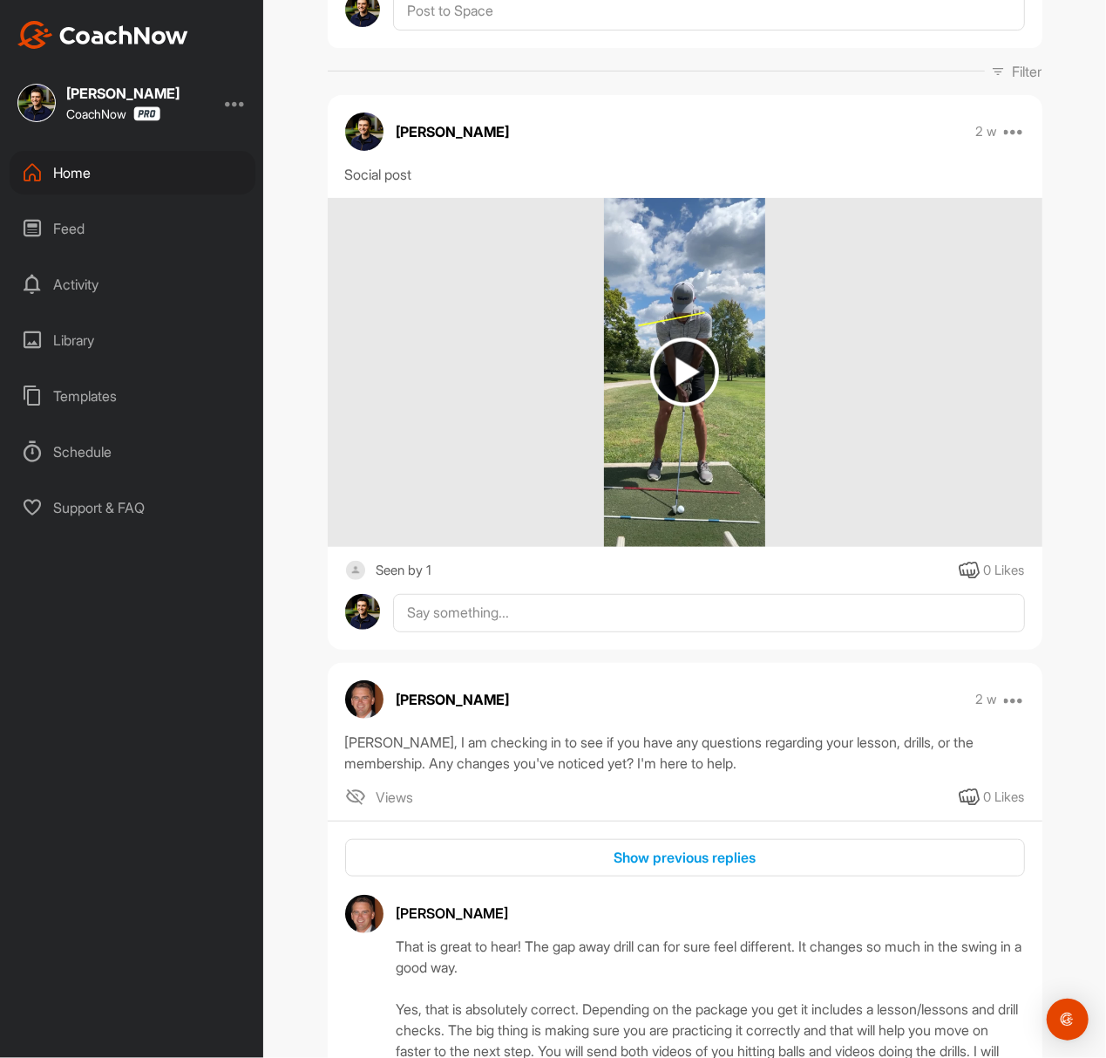
scroll to position [232, 0]
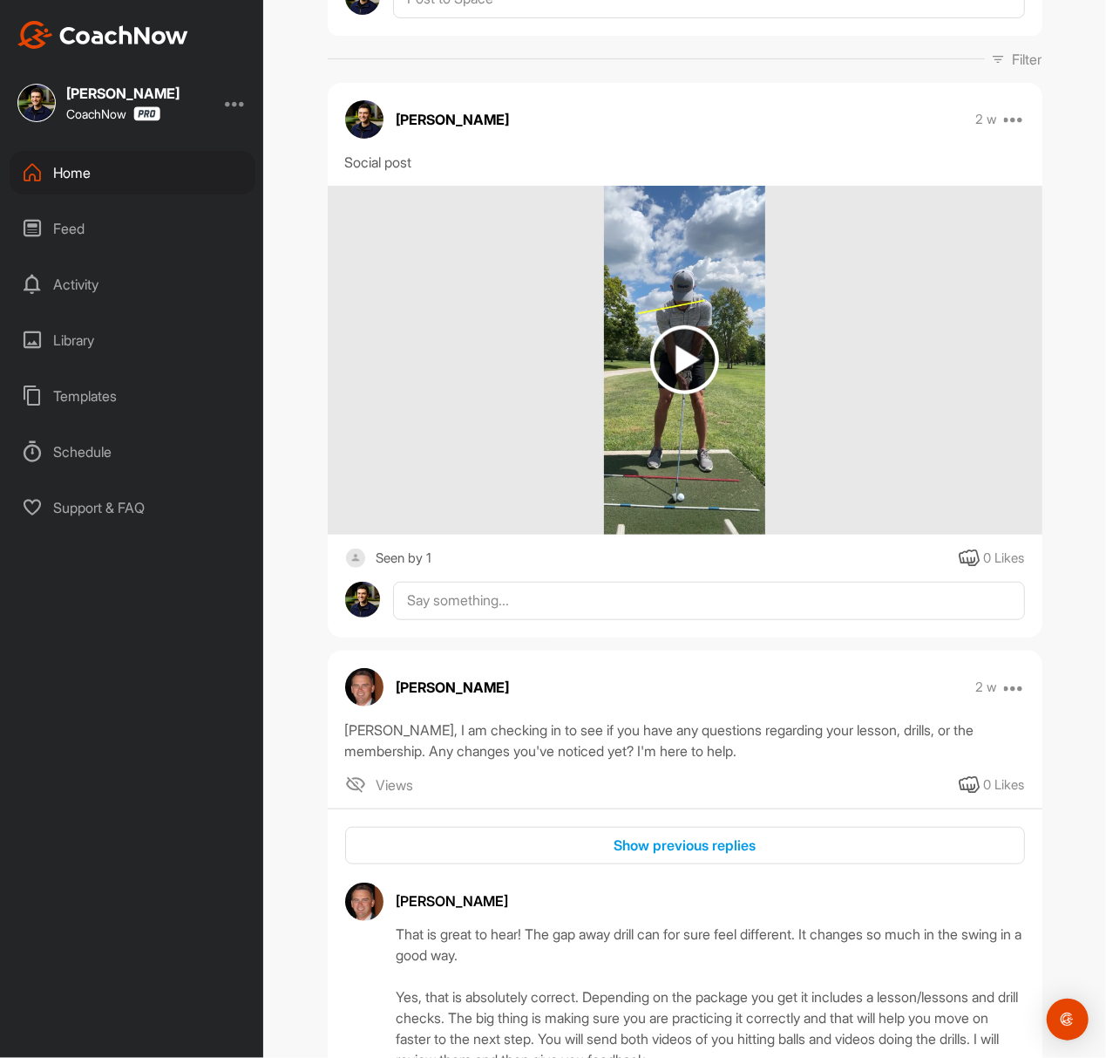
click at [694, 377] on img at bounding box center [684, 359] width 69 height 69
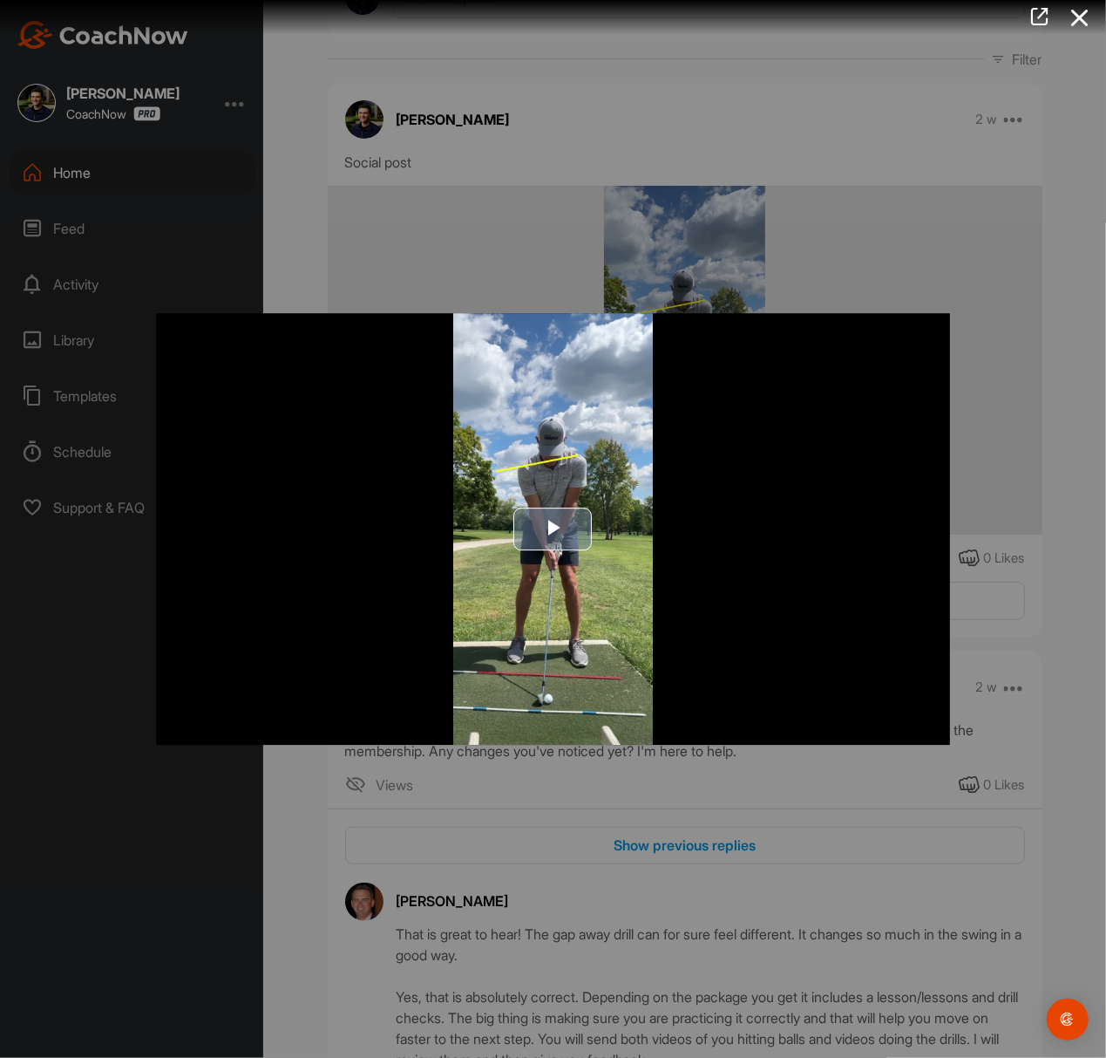
click at [554, 528] on span "Video Player" at bounding box center [554, 528] width 0 height 0
click at [908, 84] on div at bounding box center [553, 529] width 1106 height 1058
